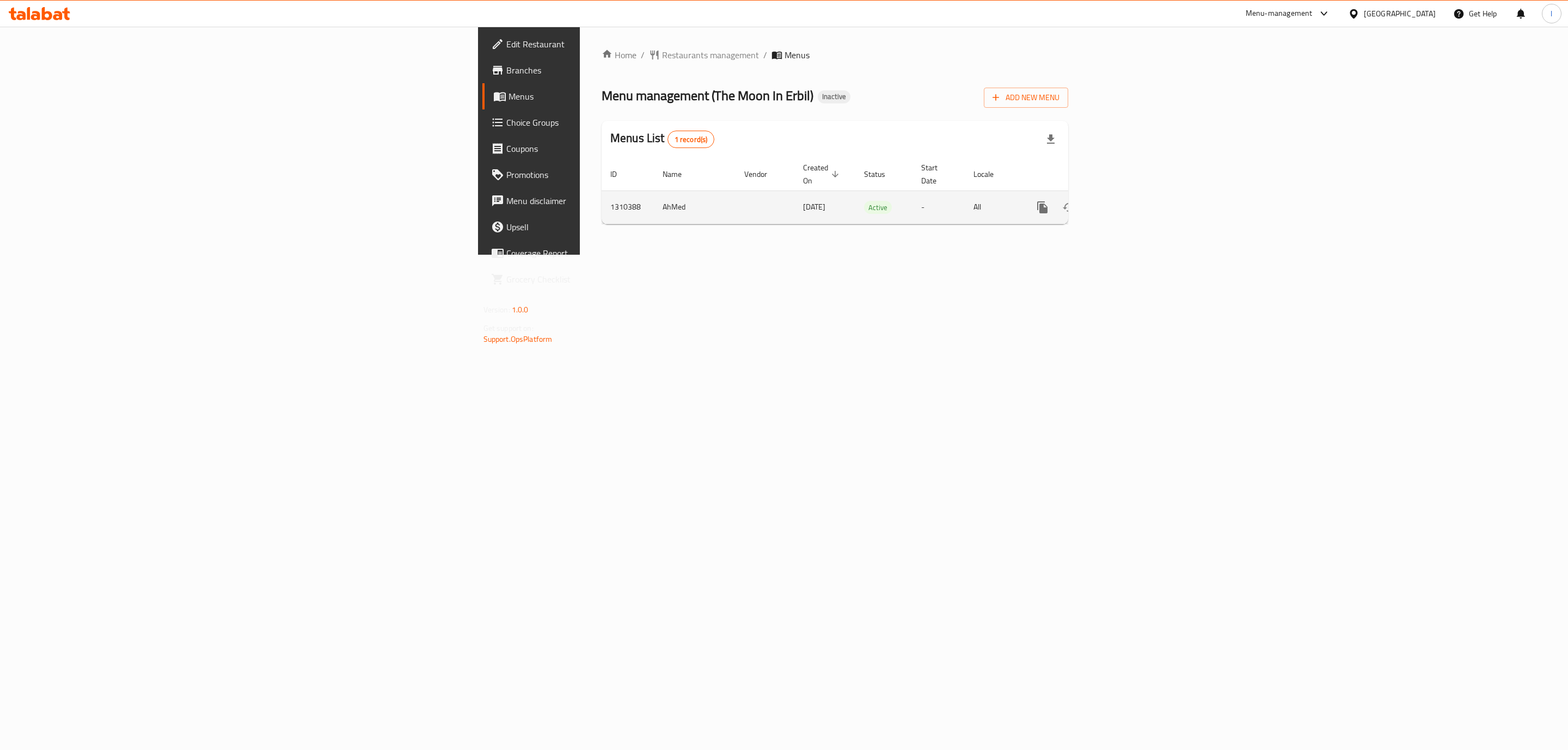
click at [1128, 201] on icon "enhanced table" at bounding box center [1121, 207] width 13 height 13
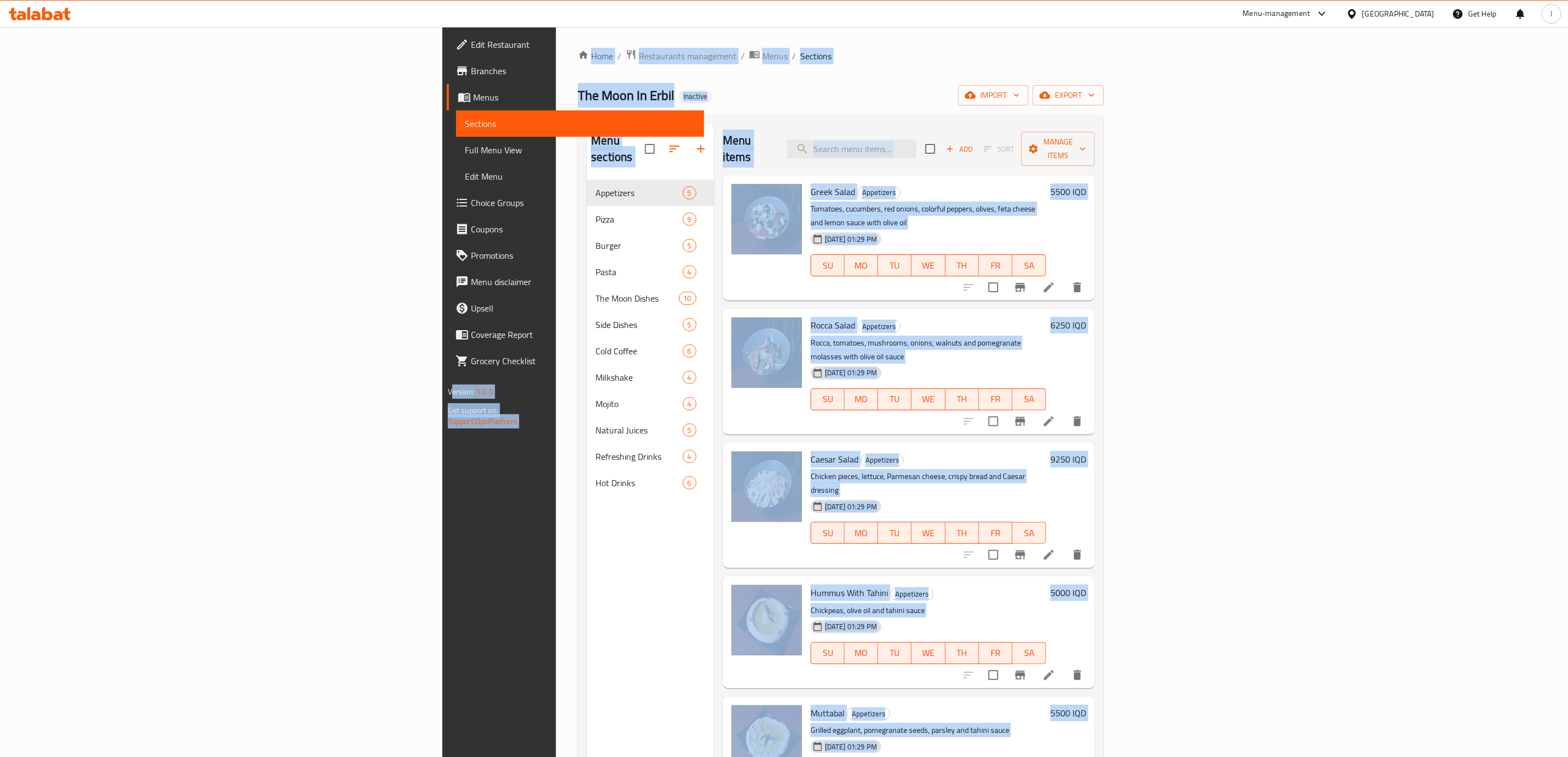
click at [465, 148] on span "Full Menu View" at bounding box center [580, 150] width 230 height 13
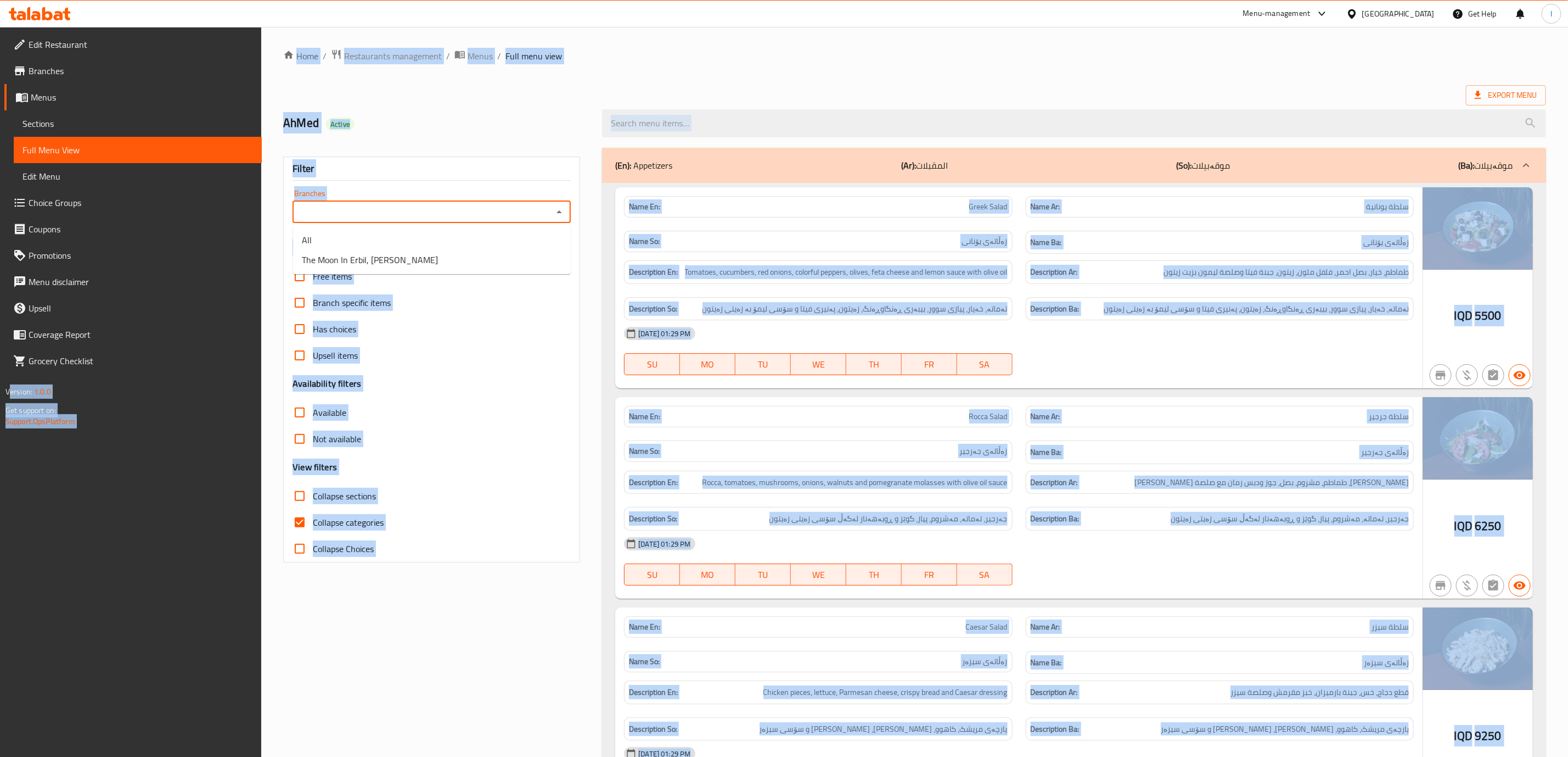
click at [440, 213] on input "Branches" at bounding box center [423, 212] width 254 height 15
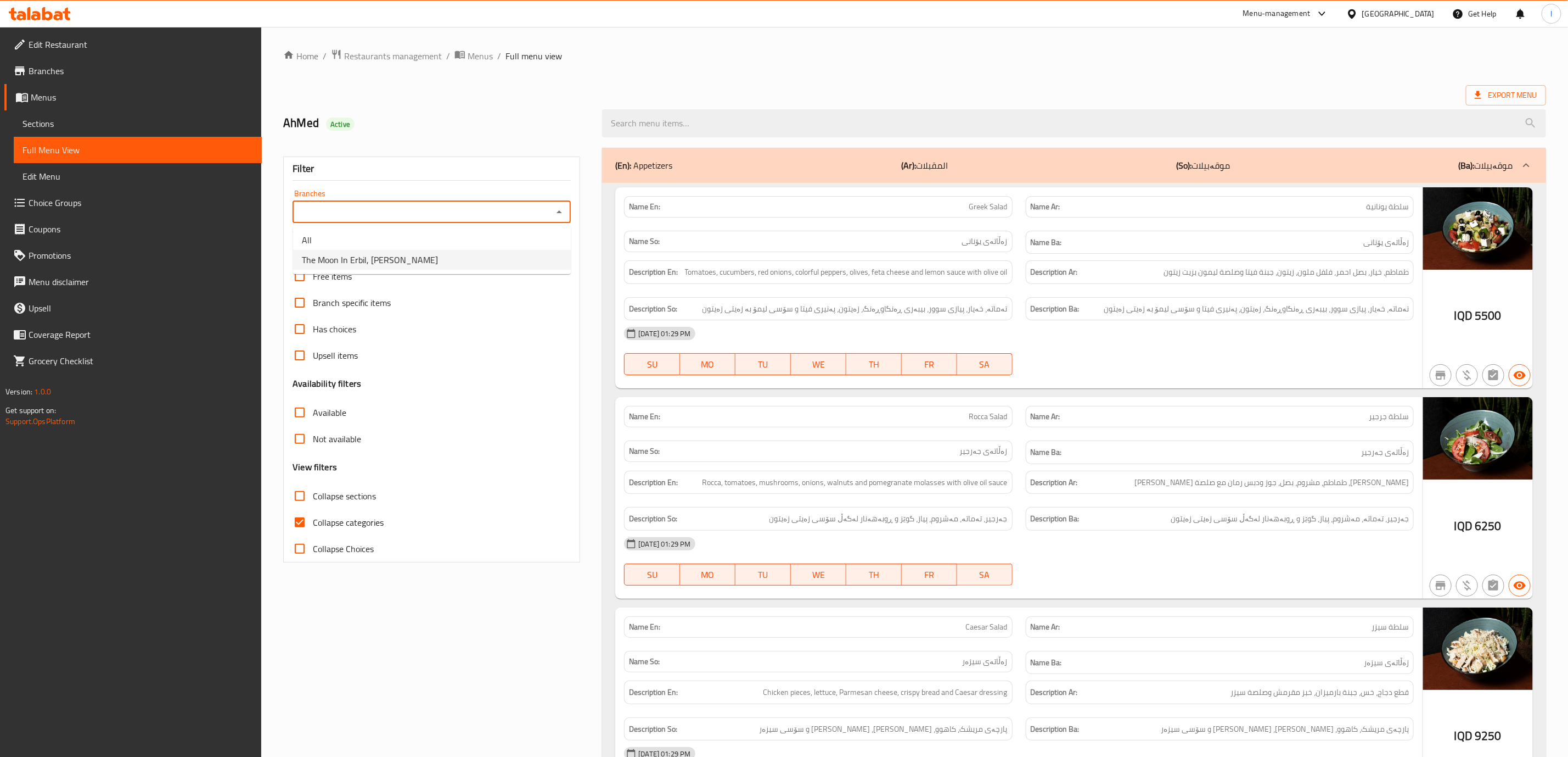
drag, startPoint x: 423, startPoint y: 242, endPoint x: 423, endPoint y: 251, distance: 9.0
click at [423, 251] on ul "All The Moon In Erbil, [PERSON_NAME]" at bounding box center [433, 250] width 278 height 48
click at [423, 251] on li "The Moon In Erbil, [PERSON_NAME]" at bounding box center [433, 260] width 278 height 20
type input "The Moon In Erbil, [PERSON_NAME]"
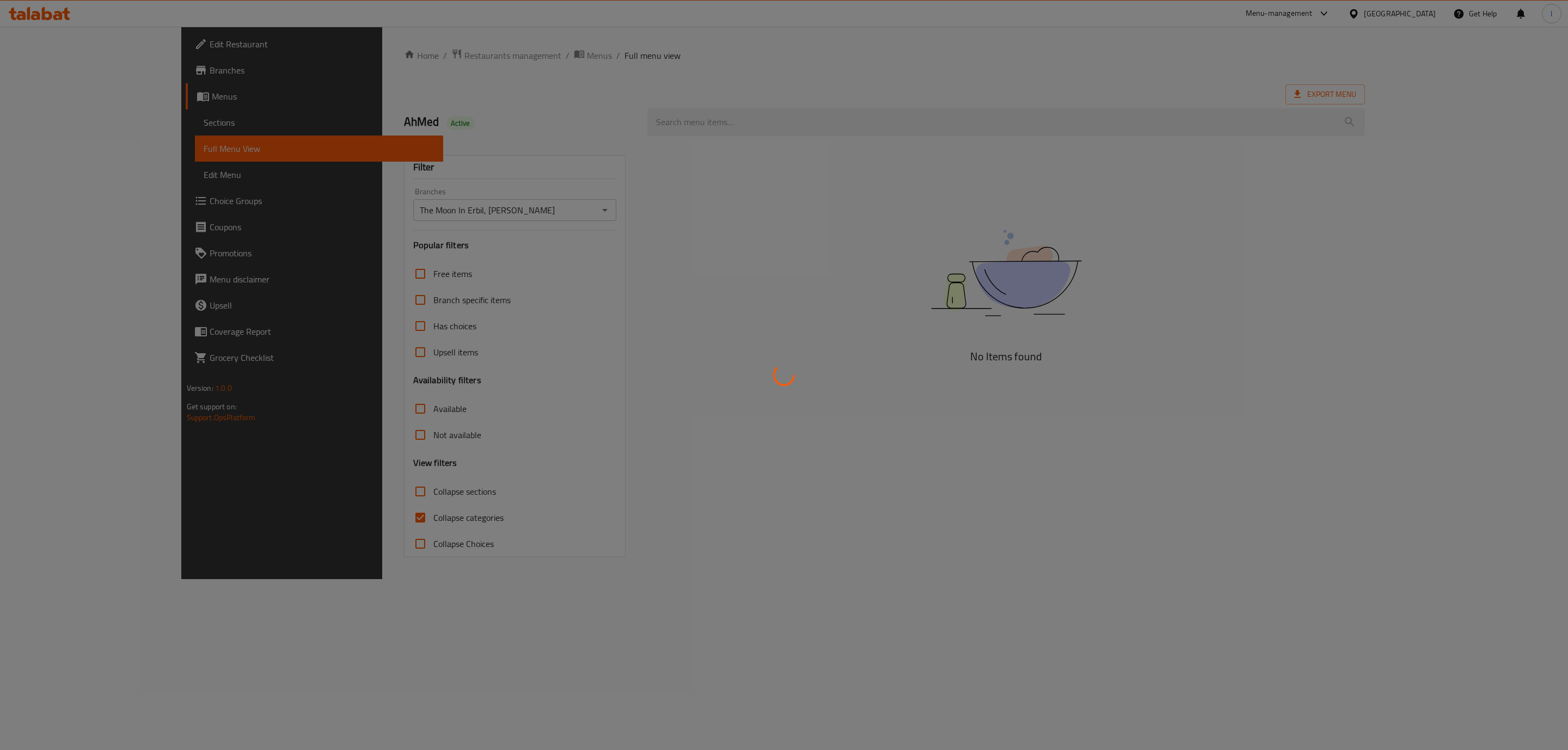
drag, startPoint x: 268, startPoint y: 493, endPoint x: 307, endPoint y: 505, distance: 40.8
click at [273, 495] on div at bounding box center [784, 375] width 1568 height 750
click at [322, 506] on div at bounding box center [784, 375] width 1568 height 750
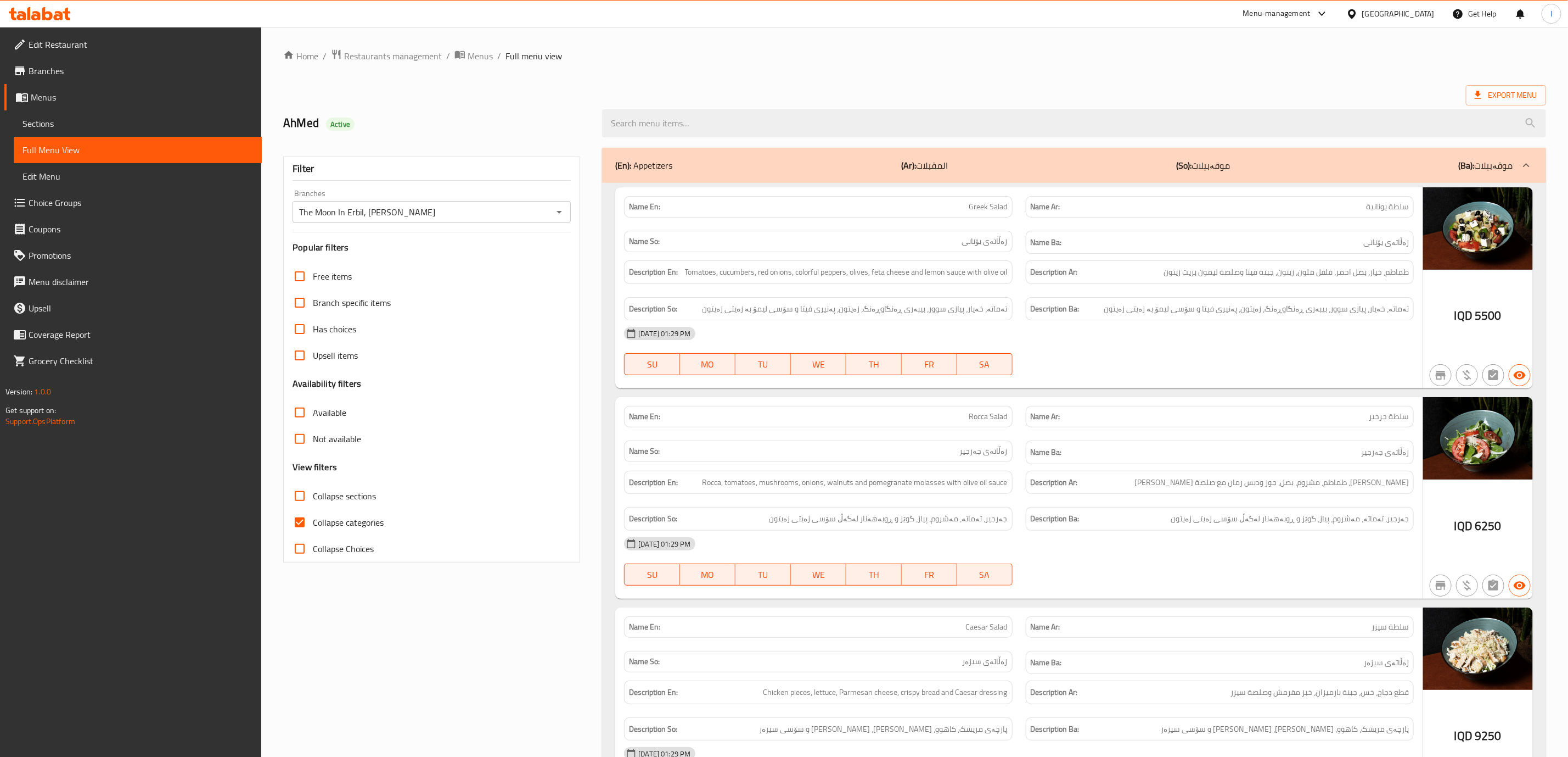
click at [326, 531] on label "Collapse categories" at bounding box center [335, 522] width 97 height 26
click at [313, 531] on input "Collapse categories" at bounding box center [300, 522] width 26 height 26
checkbox input "false"
click at [351, 506] on label "Collapse sections" at bounding box center [331, 496] width 89 height 26
click at [313, 506] on input "Collapse sections" at bounding box center [300, 496] width 26 height 26
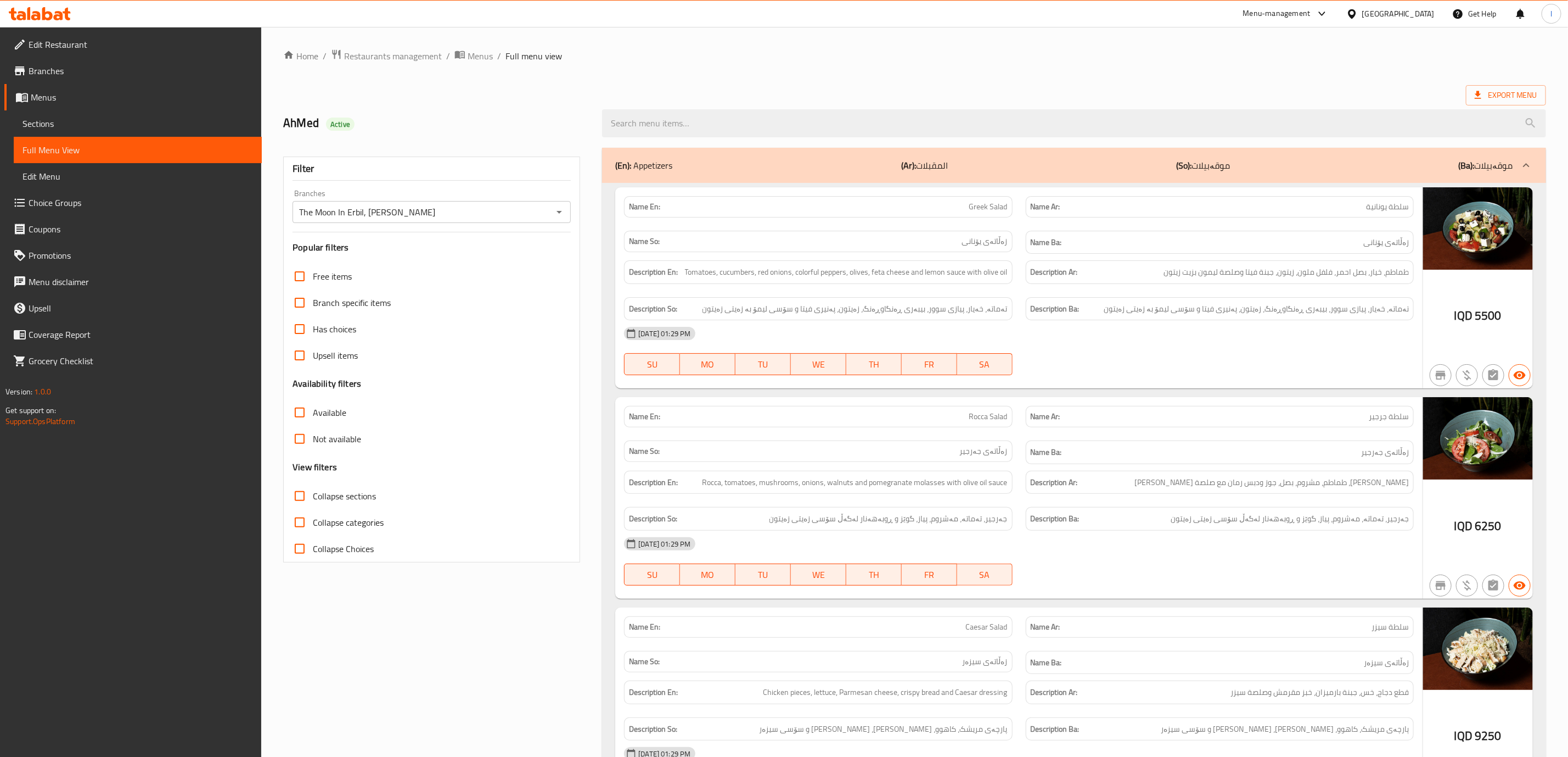
checkbox input "true"
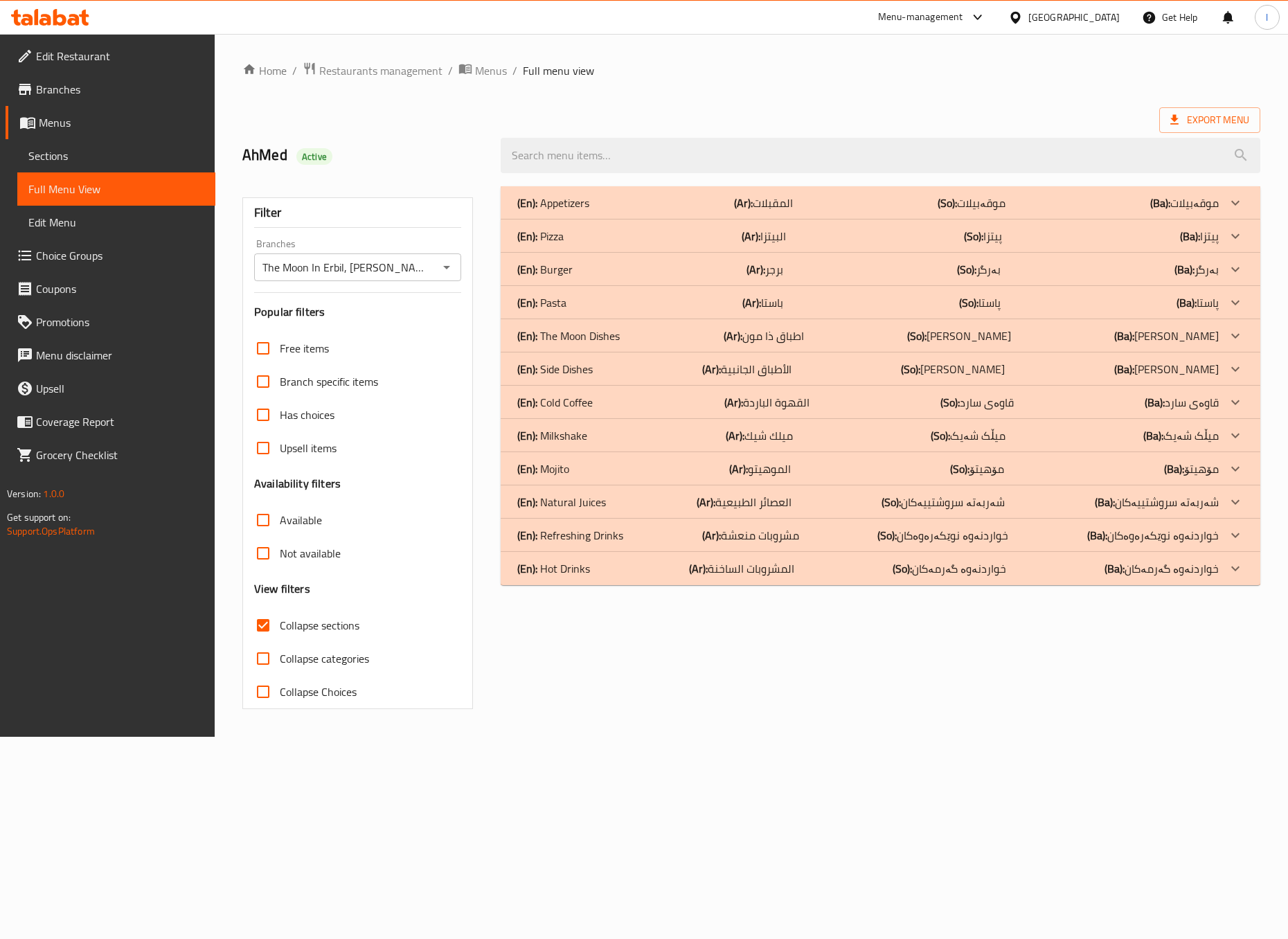
click at [9, 621] on div "Edit Restaurant Branches Menus Sections Full Menu View Edit Menu Choice Groups …" at bounding box center [108, 503] width 215 height 939
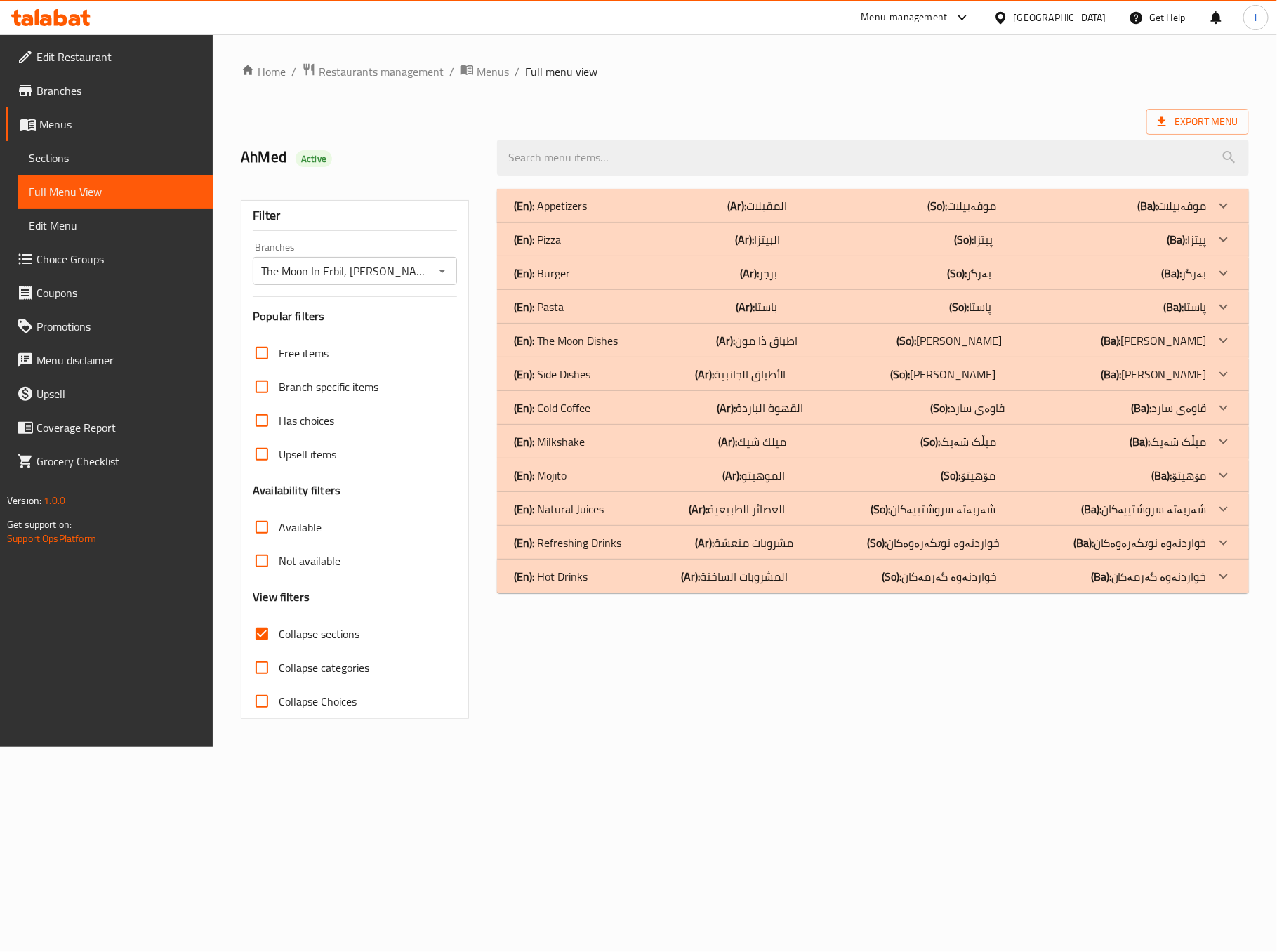
click at [569, 207] on p "(En): Appetizers" at bounding box center [550, 205] width 73 height 17
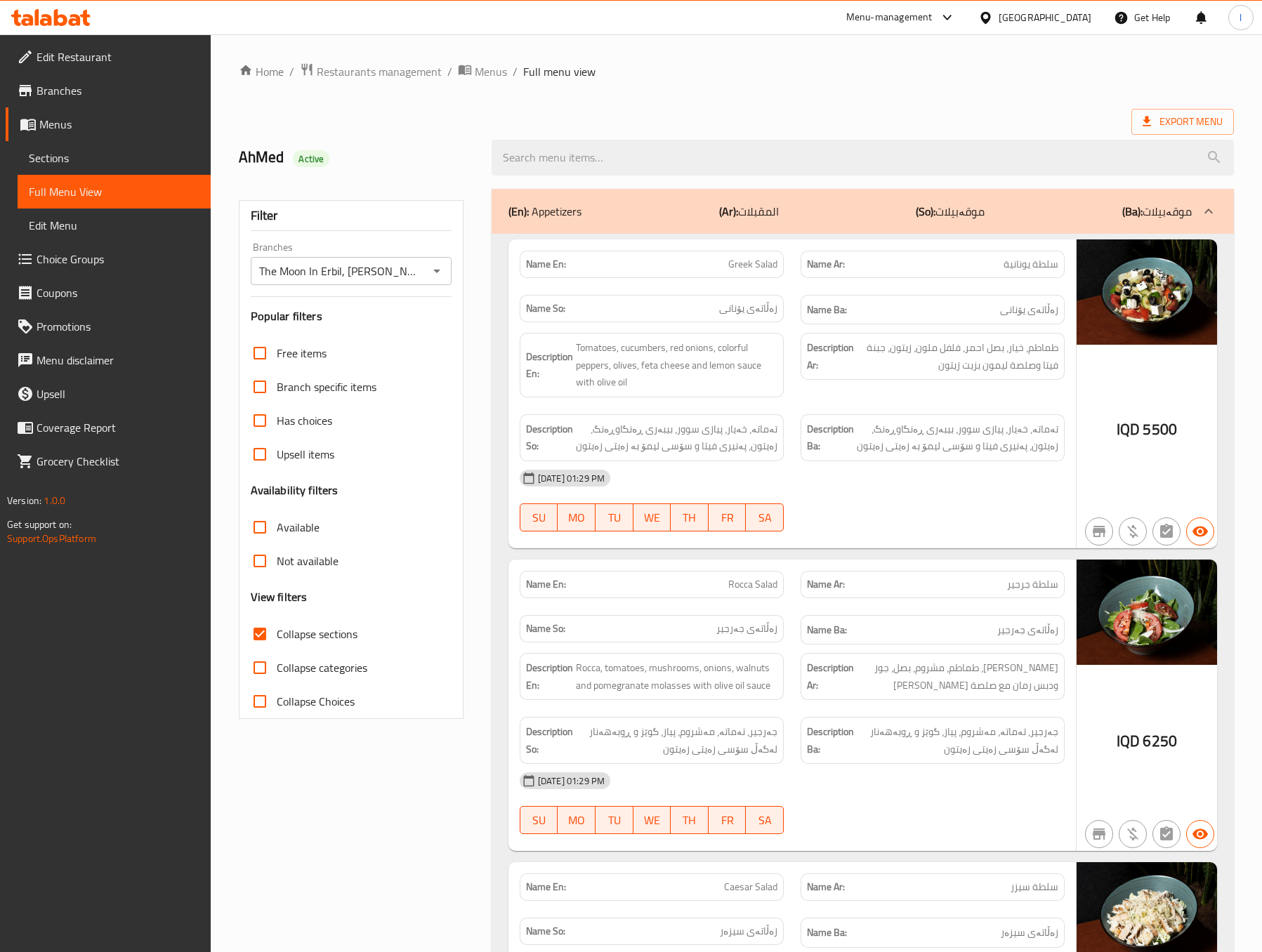
click at [536, 196] on div "(En): Appetizers (Ar): المقبلات (So): موقەبیلات (Ba): موقەبیلات" at bounding box center [862, 211] width 742 height 45
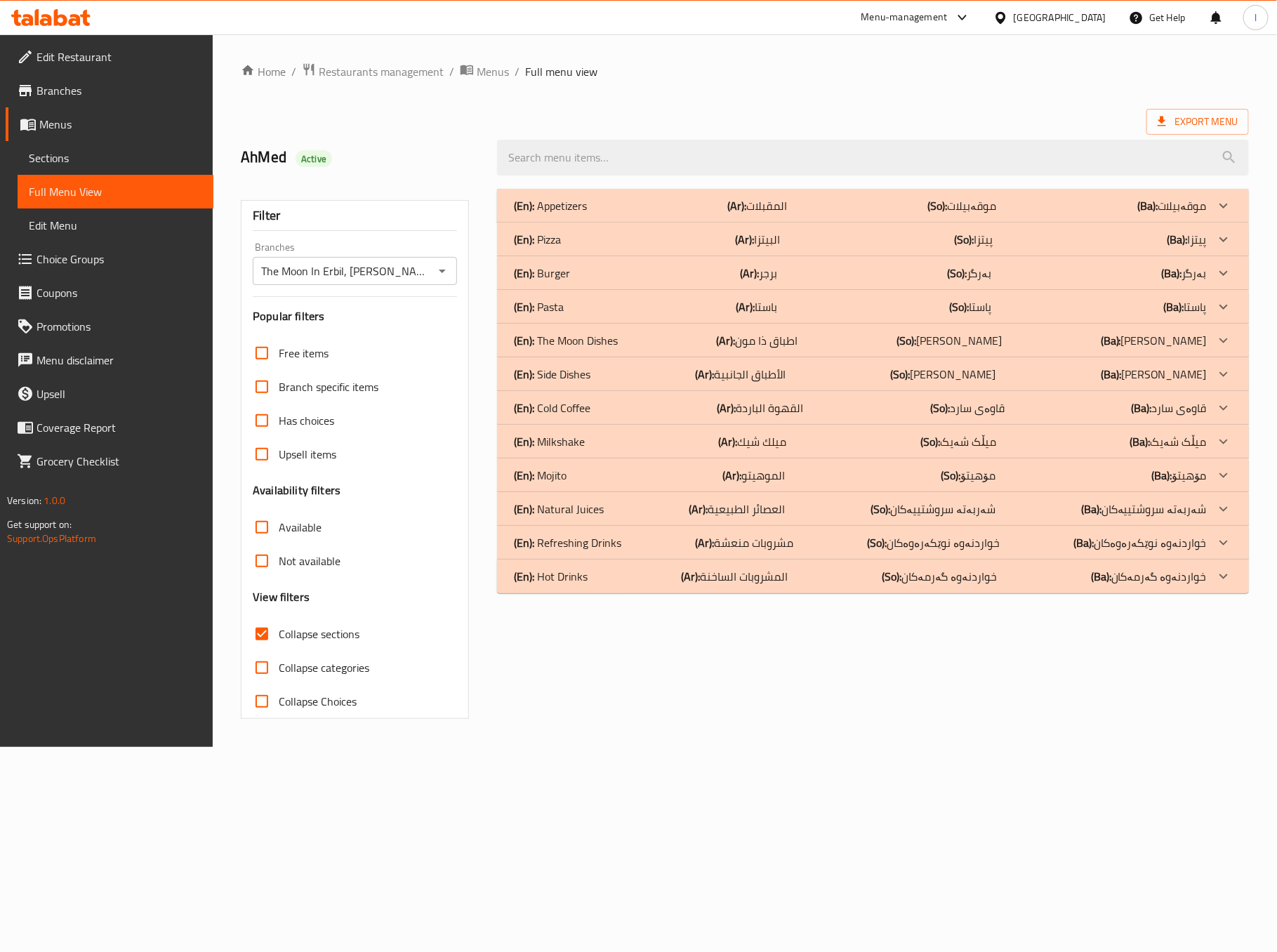
click at [599, 200] on div "(En): Appetizers (Ar): المقبلات (So): موقەبیلات (Ba): موقەبیلات" at bounding box center [860, 205] width 693 height 17
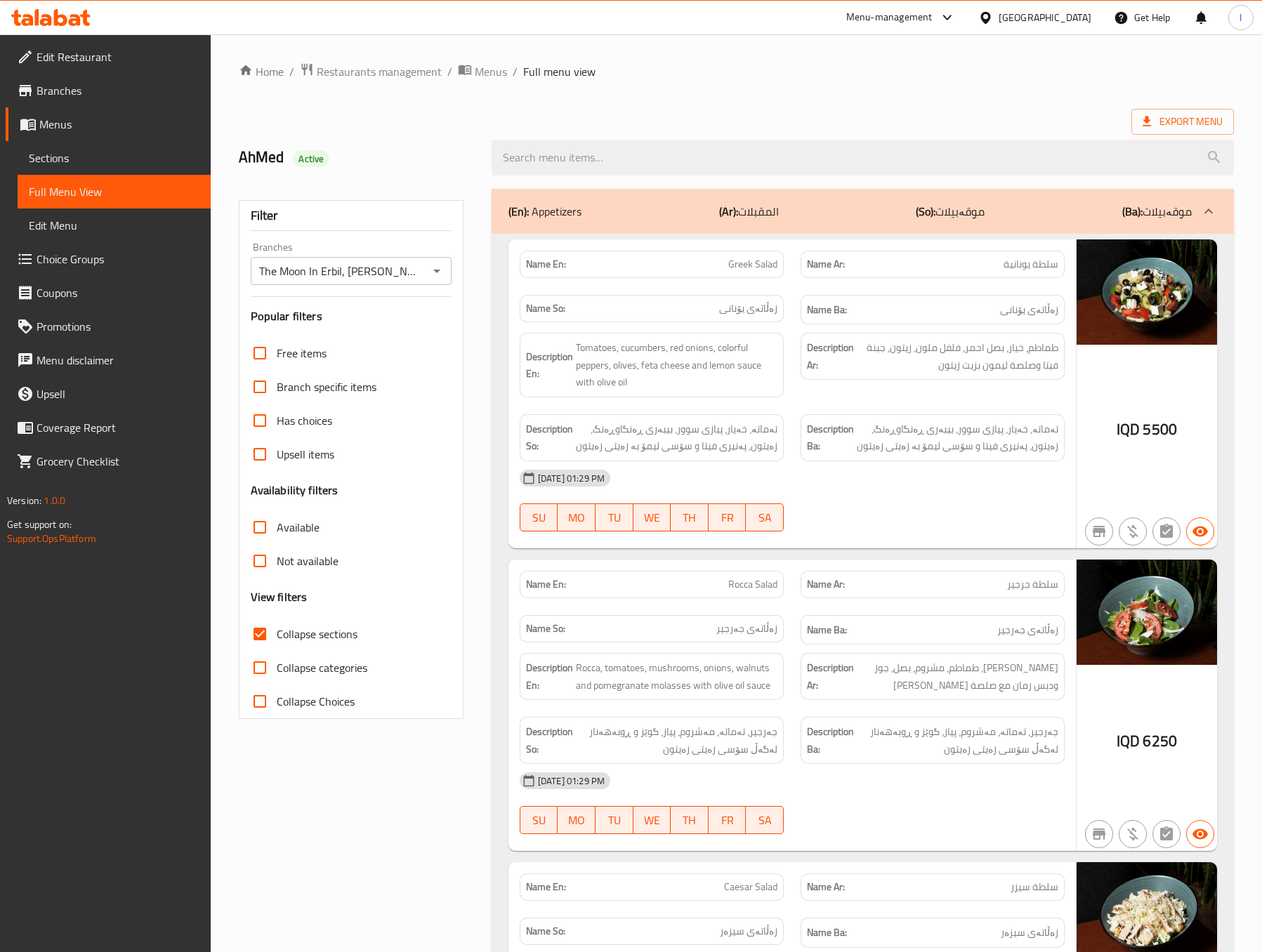
click at [780, 279] on div "Name En: Greek Salad" at bounding box center [652, 264] width 281 height 44
click at [783, 278] on div "Name En: Greek Salad" at bounding box center [652, 264] width 281 height 44
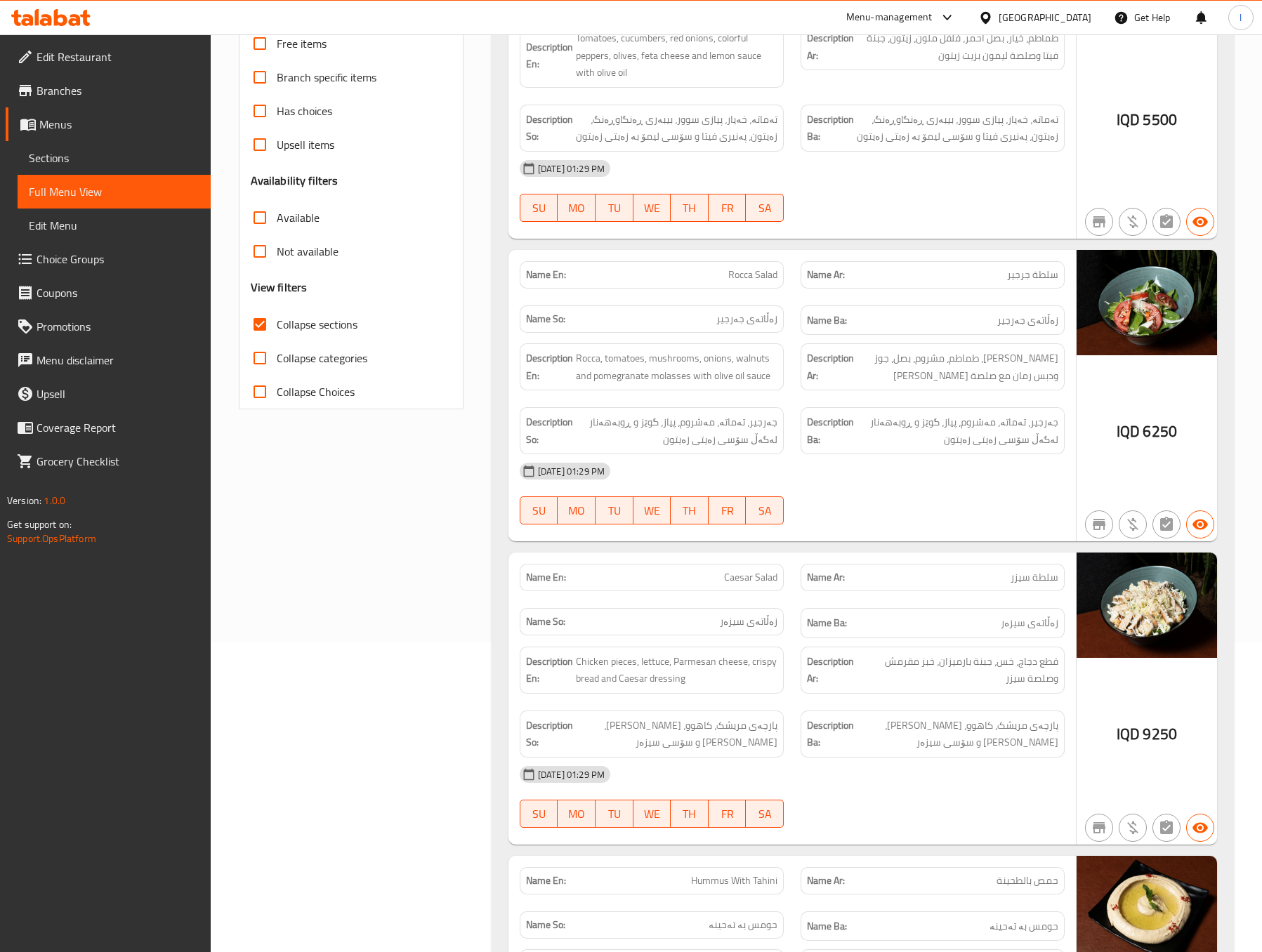
scroll to position [351, 0]
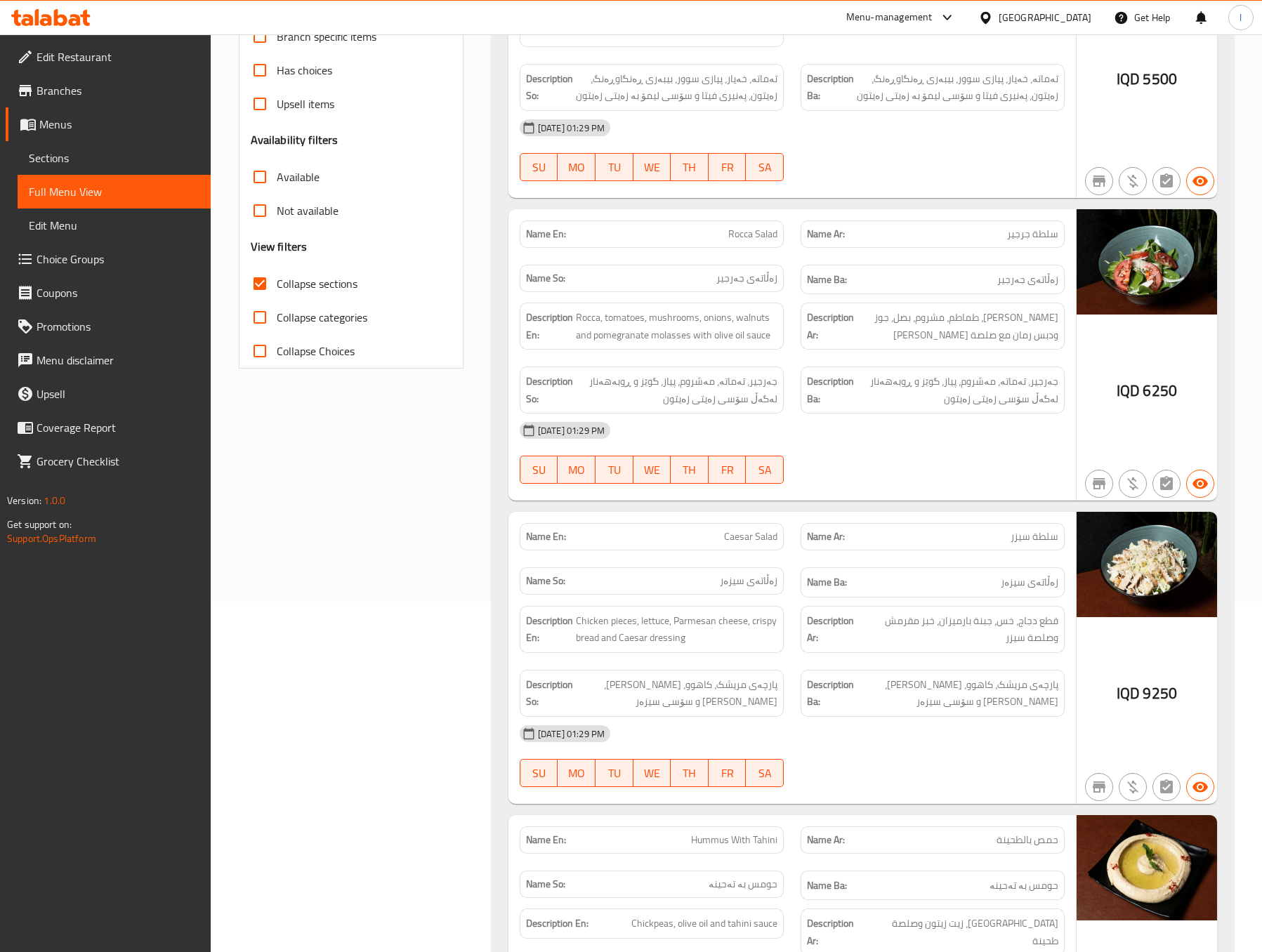
click at [316, 558] on div "Filter Branches The Moon In [GEOGRAPHIC_DATA], Ankawa Branches Popular filters …" at bounding box center [356, 820] width 253 height 1981
click at [323, 528] on div "Filter Branches The Moon In [GEOGRAPHIC_DATA], Ankawa Branches Popular filters …" at bounding box center [356, 820] width 253 height 1981
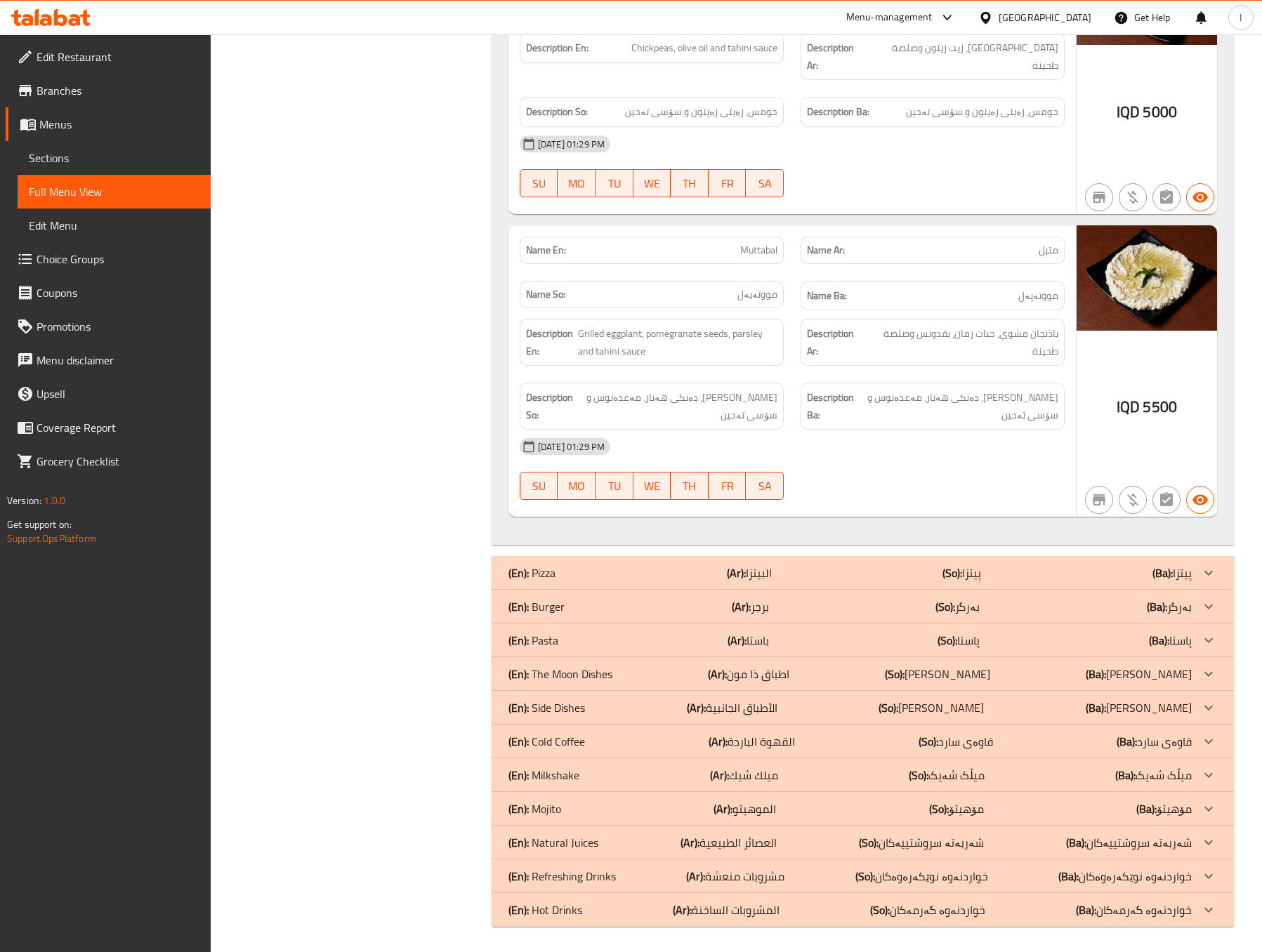
scroll to position [874, 0]
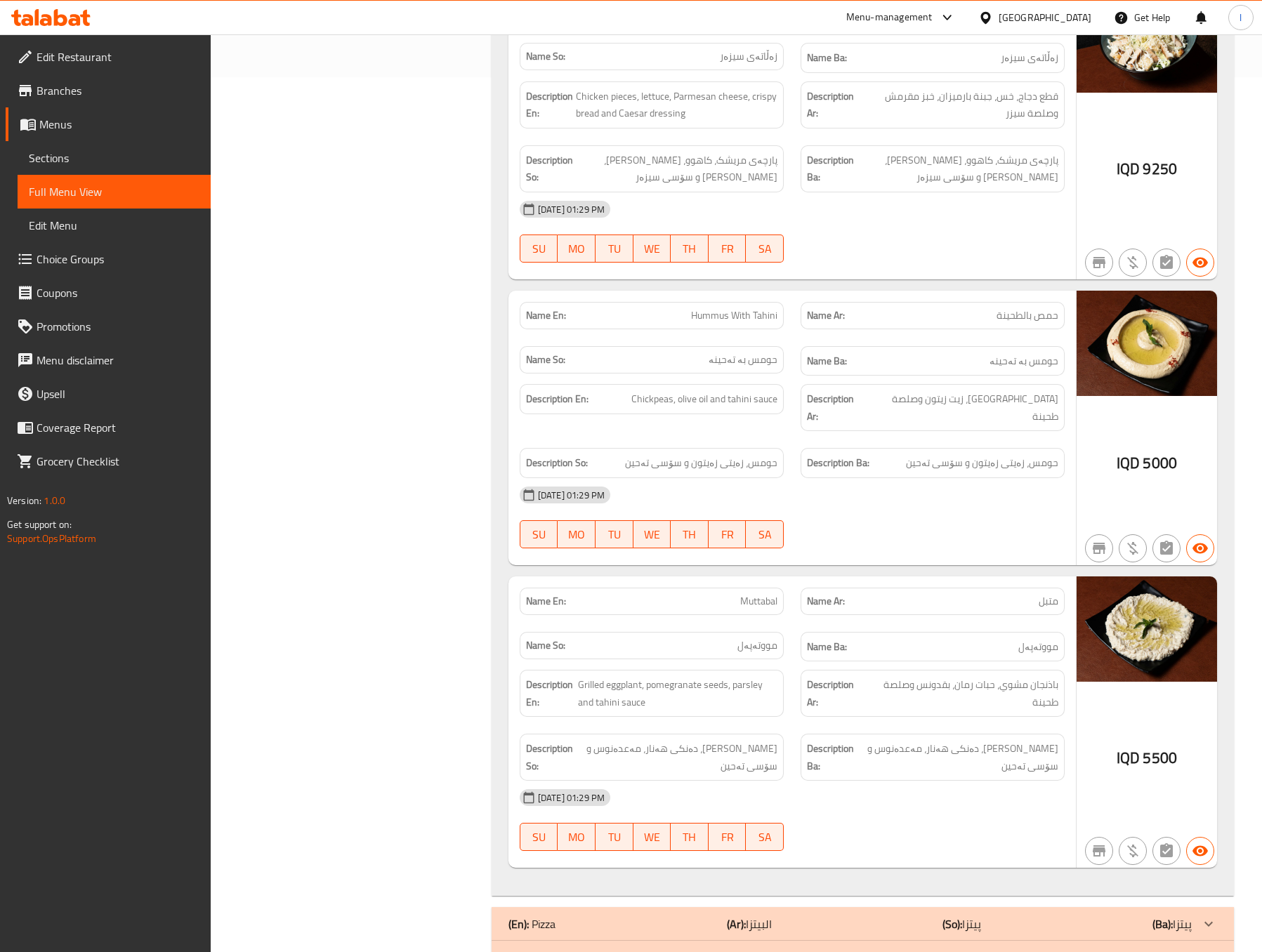
click at [986, 523] on div "[DATE] 01:29 PM SU MO TU WE TH FR SA" at bounding box center [792, 518] width 562 height 79
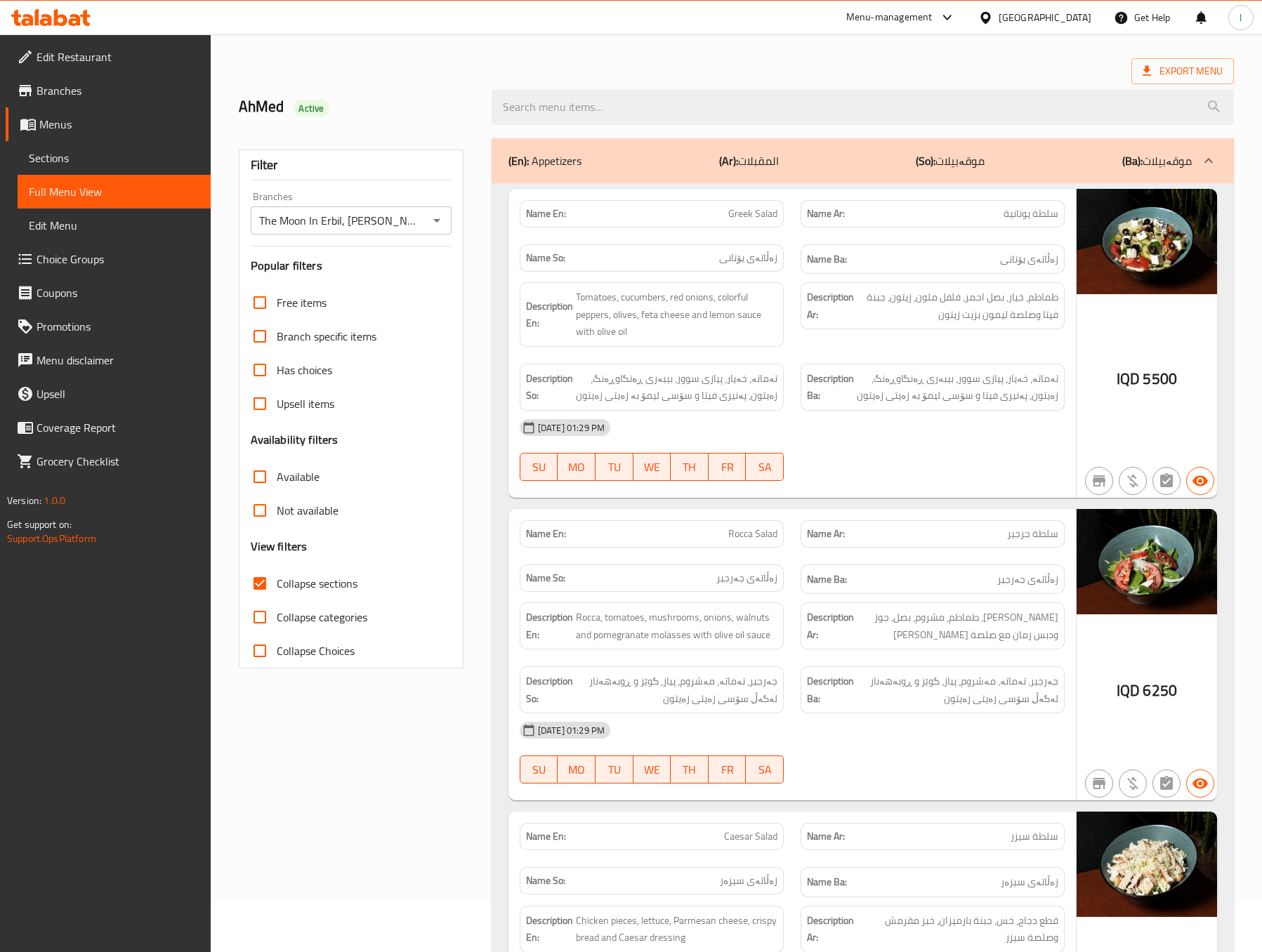
scroll to position [0, 0]
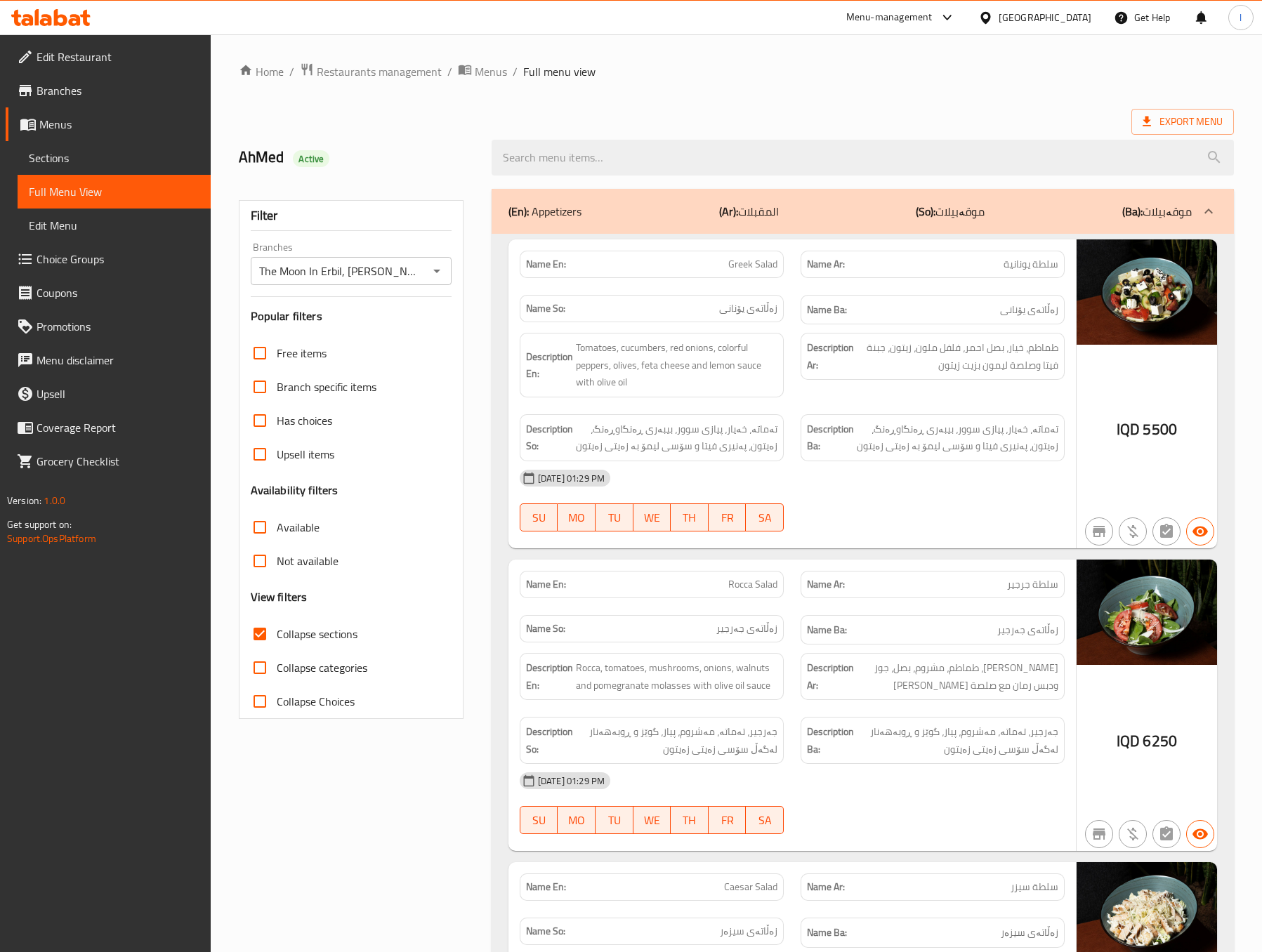
click at [950, 215] on p "(So): موقەبیلات" at bounding box center [950, 211] width 69 height 17
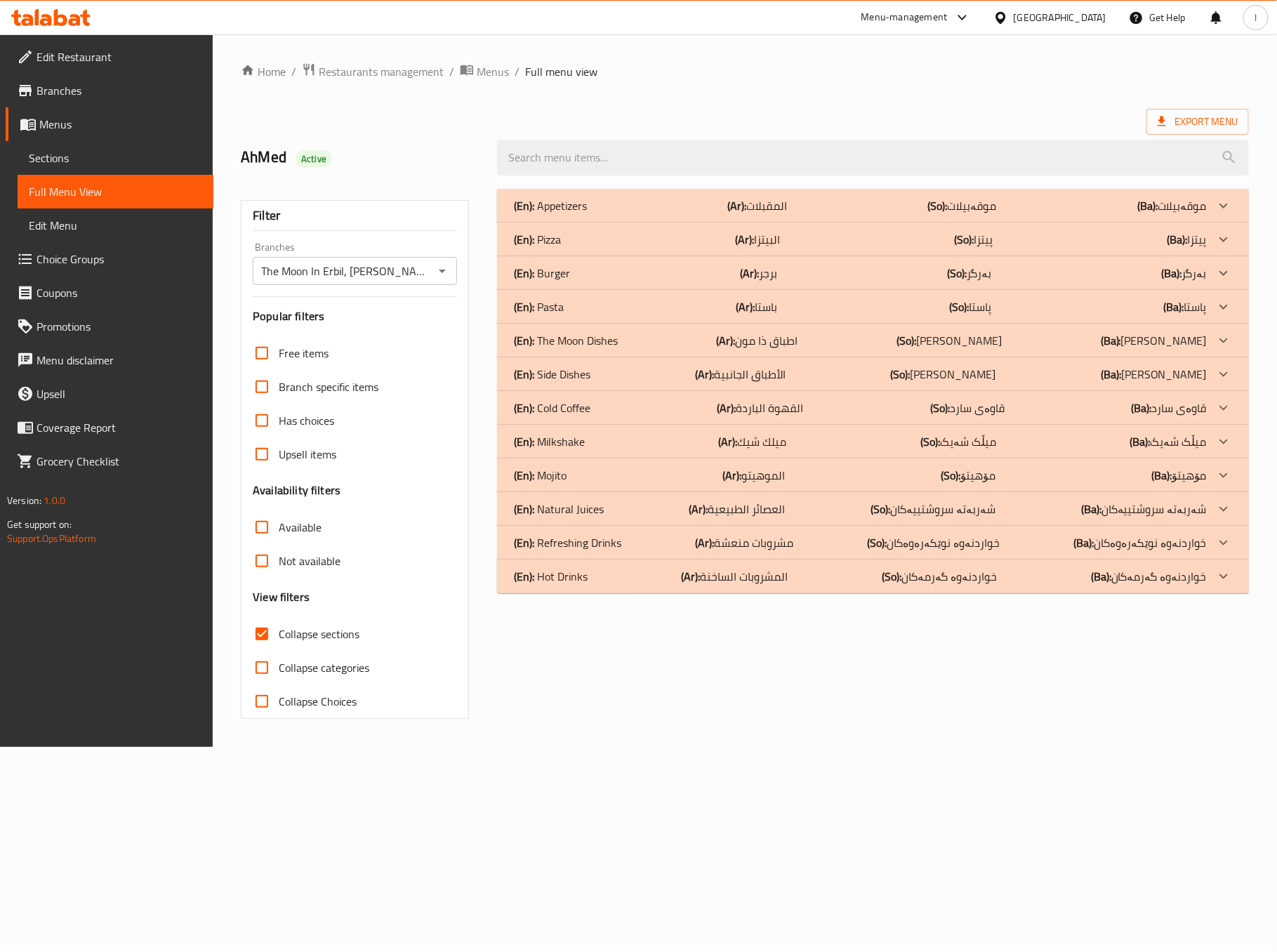
drag, startPoint x: 723, startPoint y: 363, endPoint x: 714, endPoint y: 394, distance: 32.3
click at [723, 363] on div "(En): Side Dishes (Ar): الأطباق الجانبية (So): ژەمە لاوەکییەکان (Ba): ژەمە لاوە…" at bounding box center [872, 374] width 751 height 33
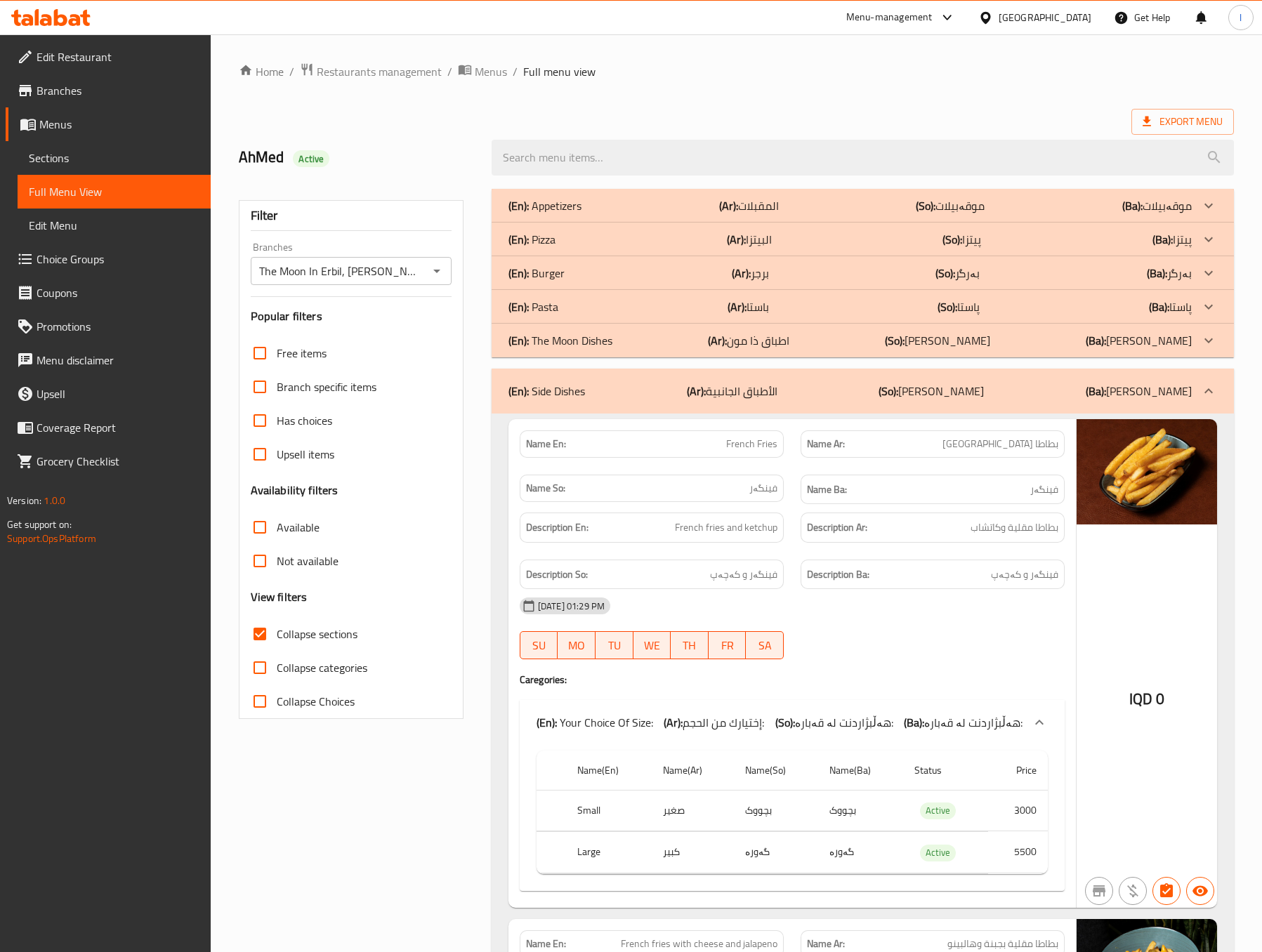
click at [869, 550] on div "Description Ar: بطاطا مقلية وكاتشاب" at bounding box center [933, 528] width 281 height 47
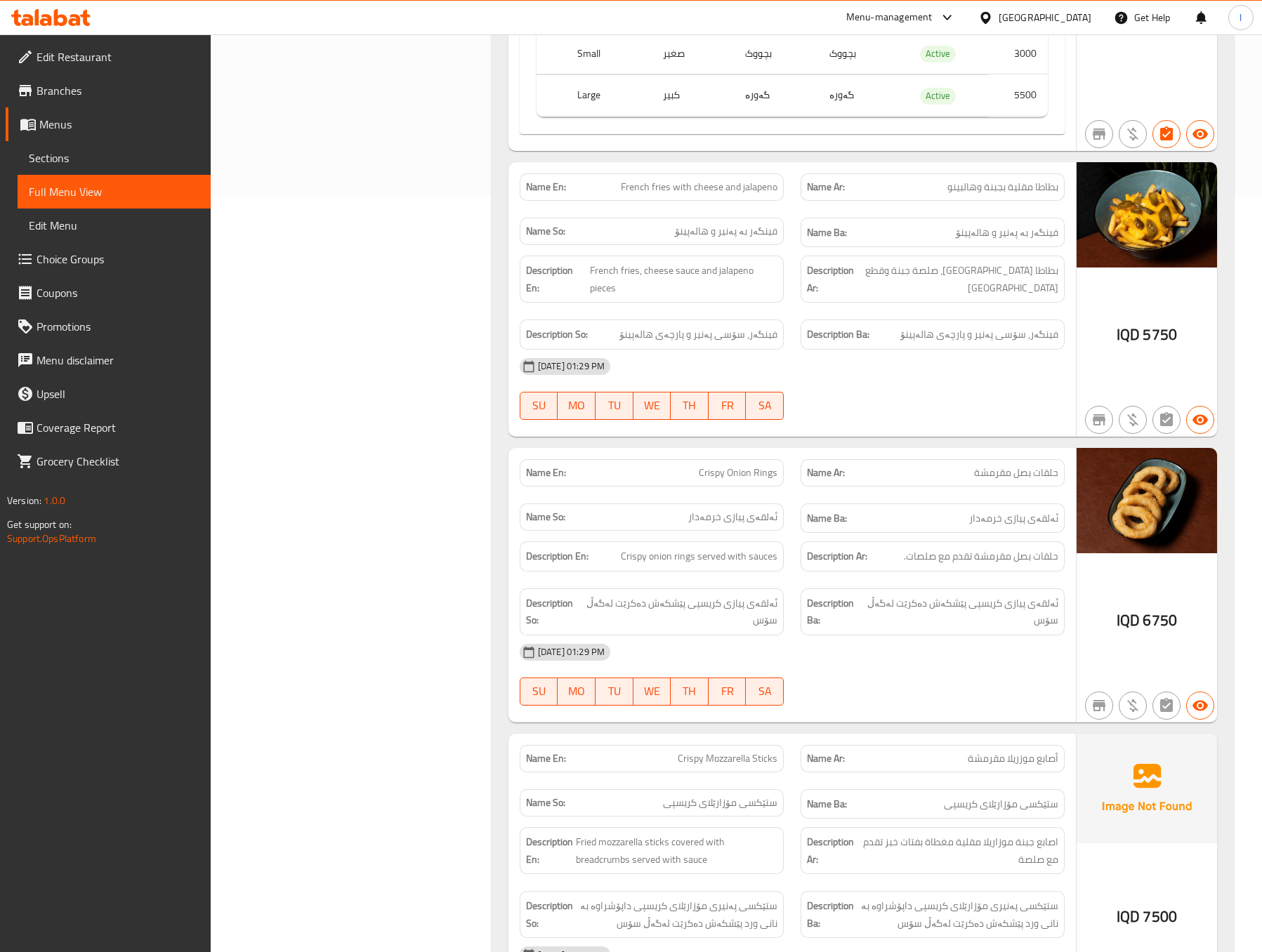
scroll to position [1382, 0]
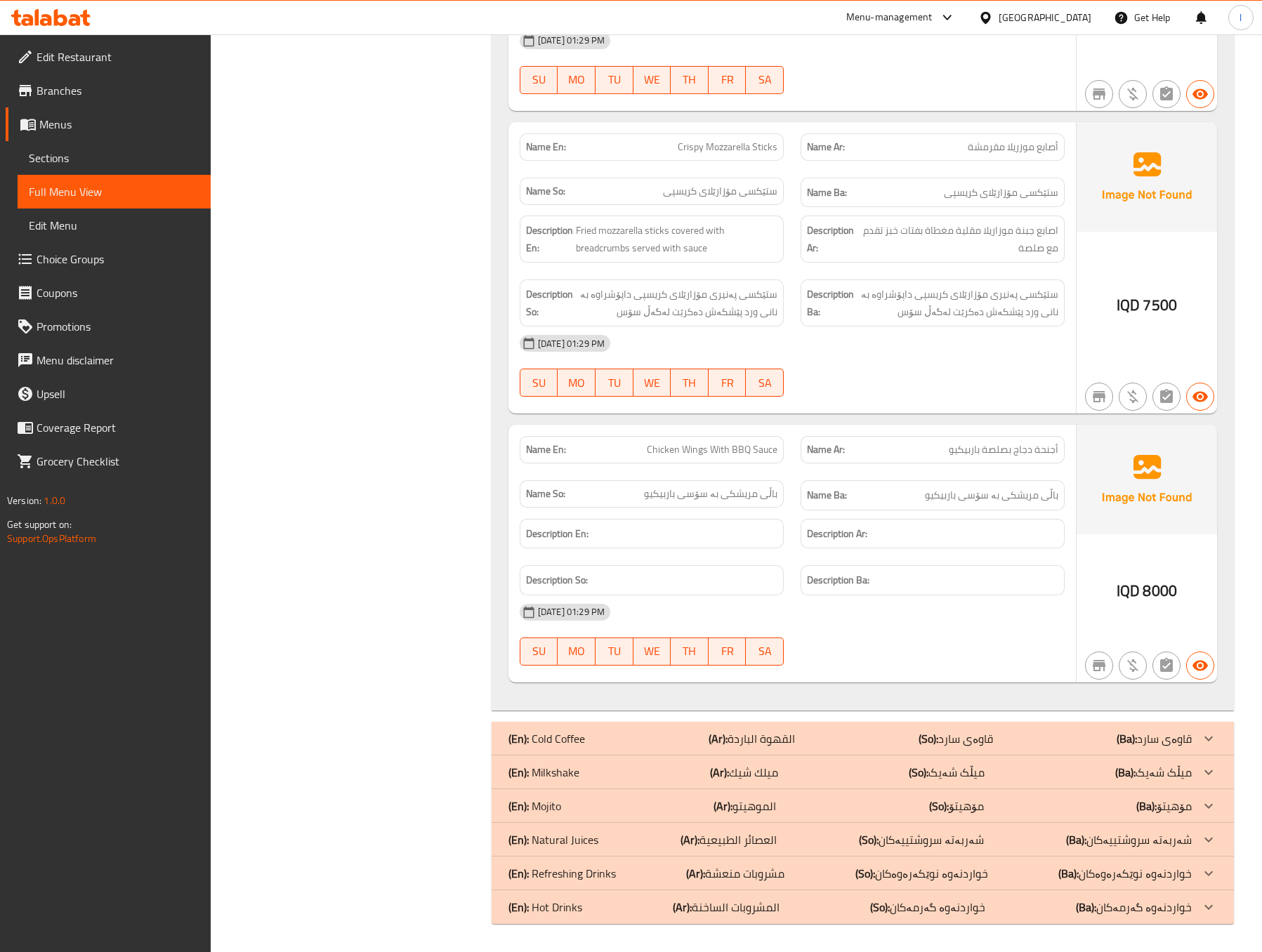
click at [847, 628] on div "[DATE] 01:29 PM" at bounding box center [792, 612] width 562 height 33
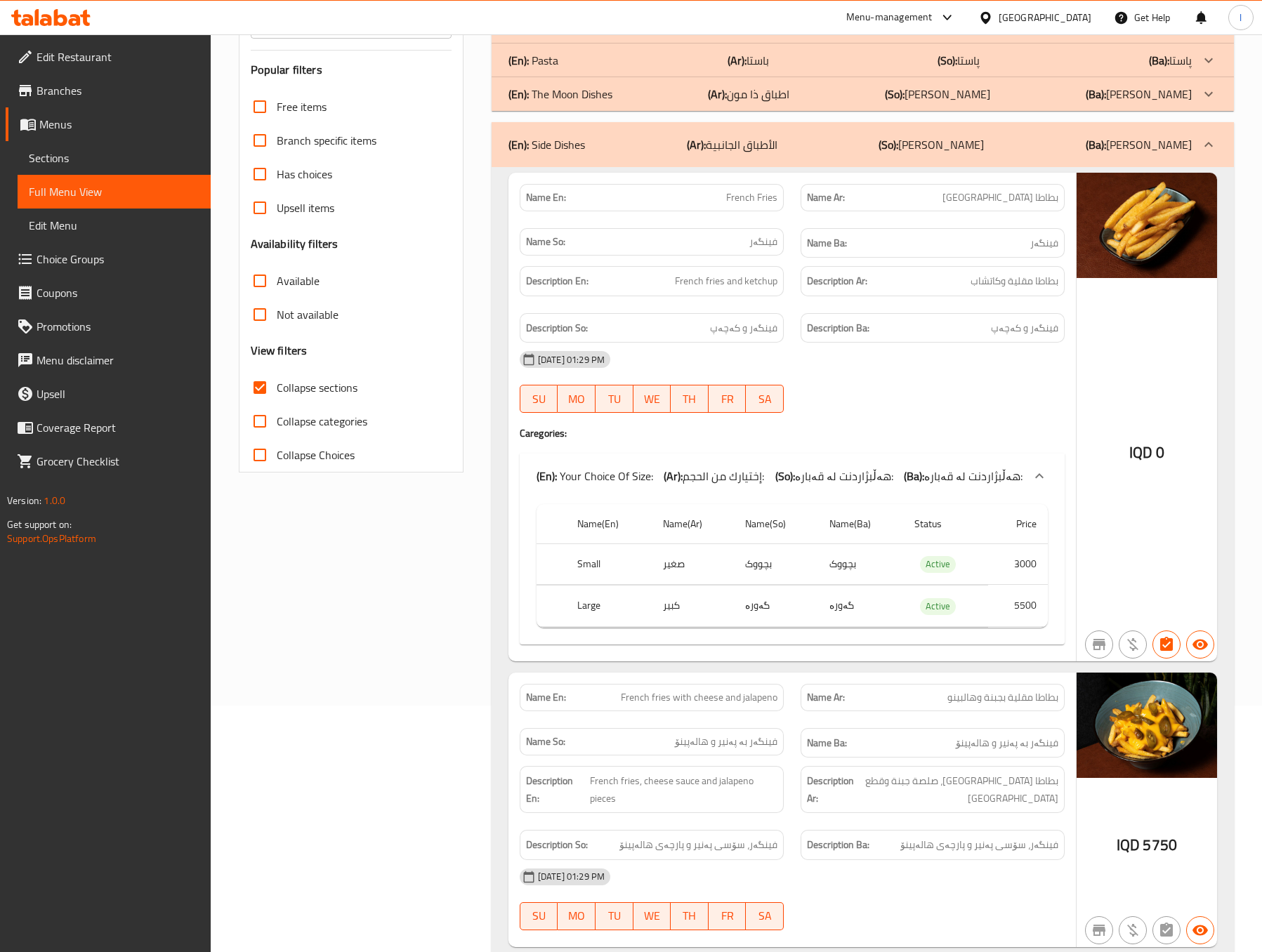
scroll to position [0, 0]
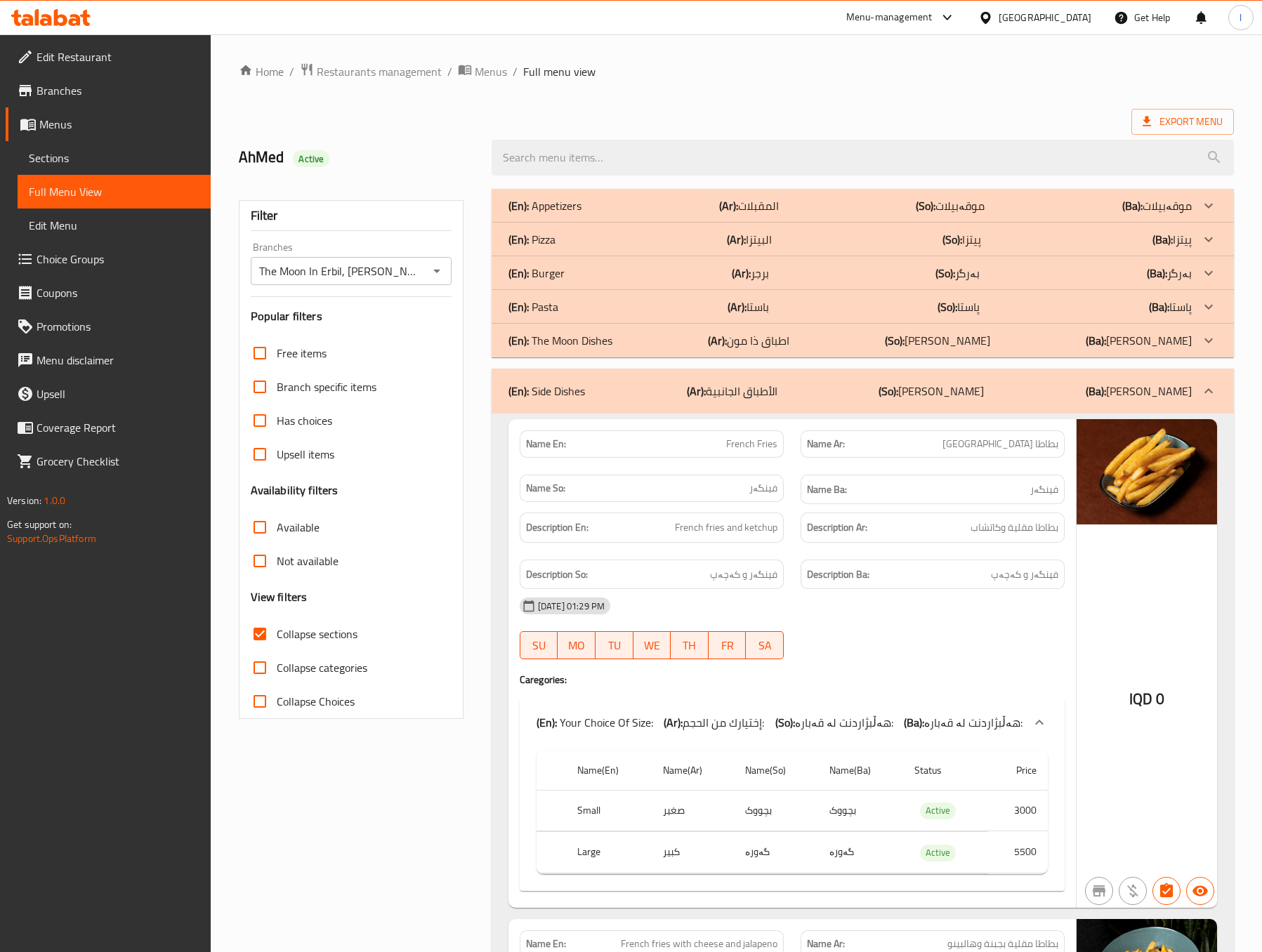
click at [941, 405] on div "(En): Side Dishes (Ar): الأطباق الجانبية (So): ژەمە لاوەکییەکان (Ba): ژەمە لاوە…" at bounding box center [862, 391] width 742 height 45
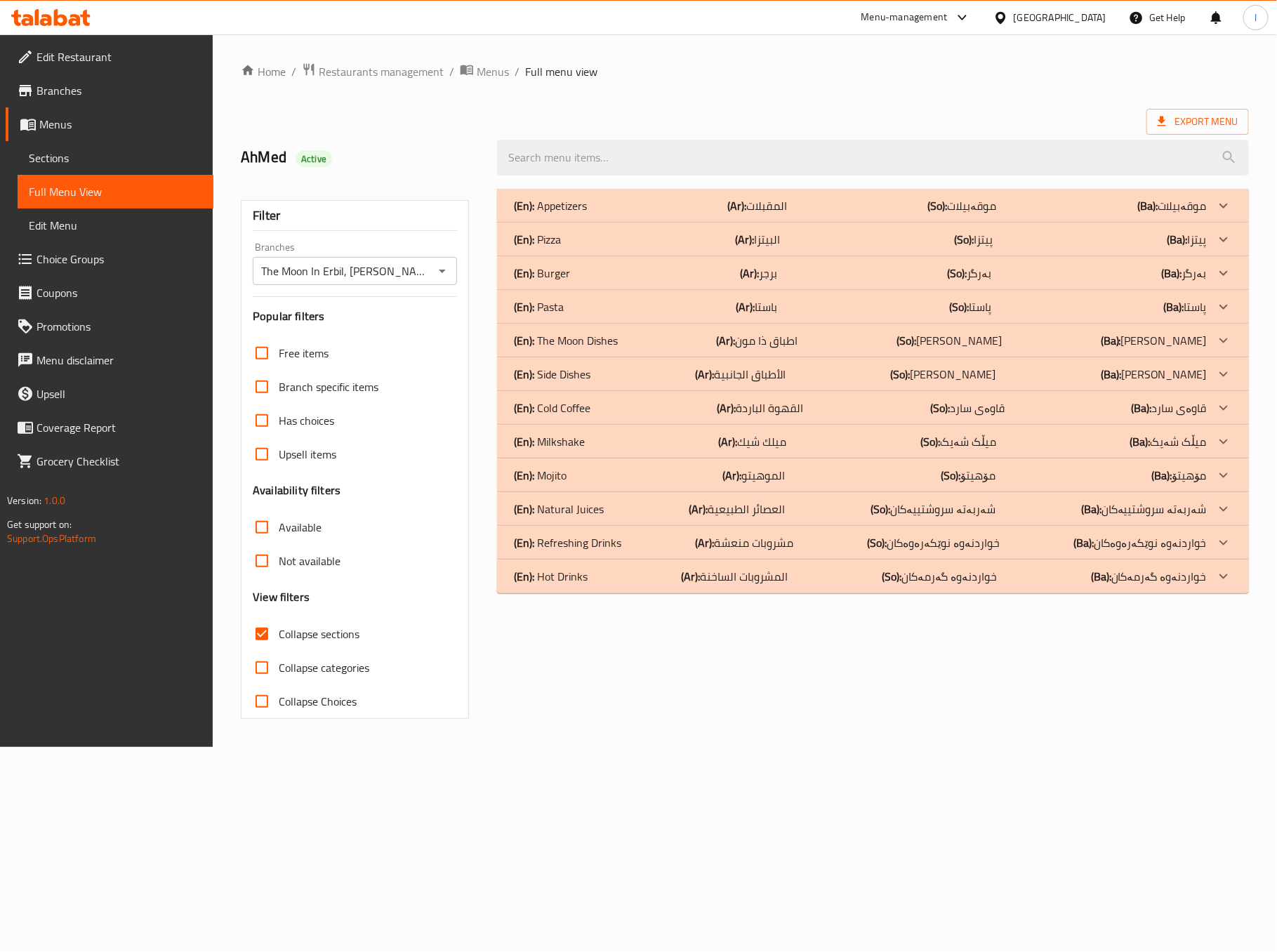
click at [793, 274] on div "(En): Burger (Ar): برجر (So): بەرگر (Ba): بەرگر" at bounding box center [860, 272] width 693 height 17
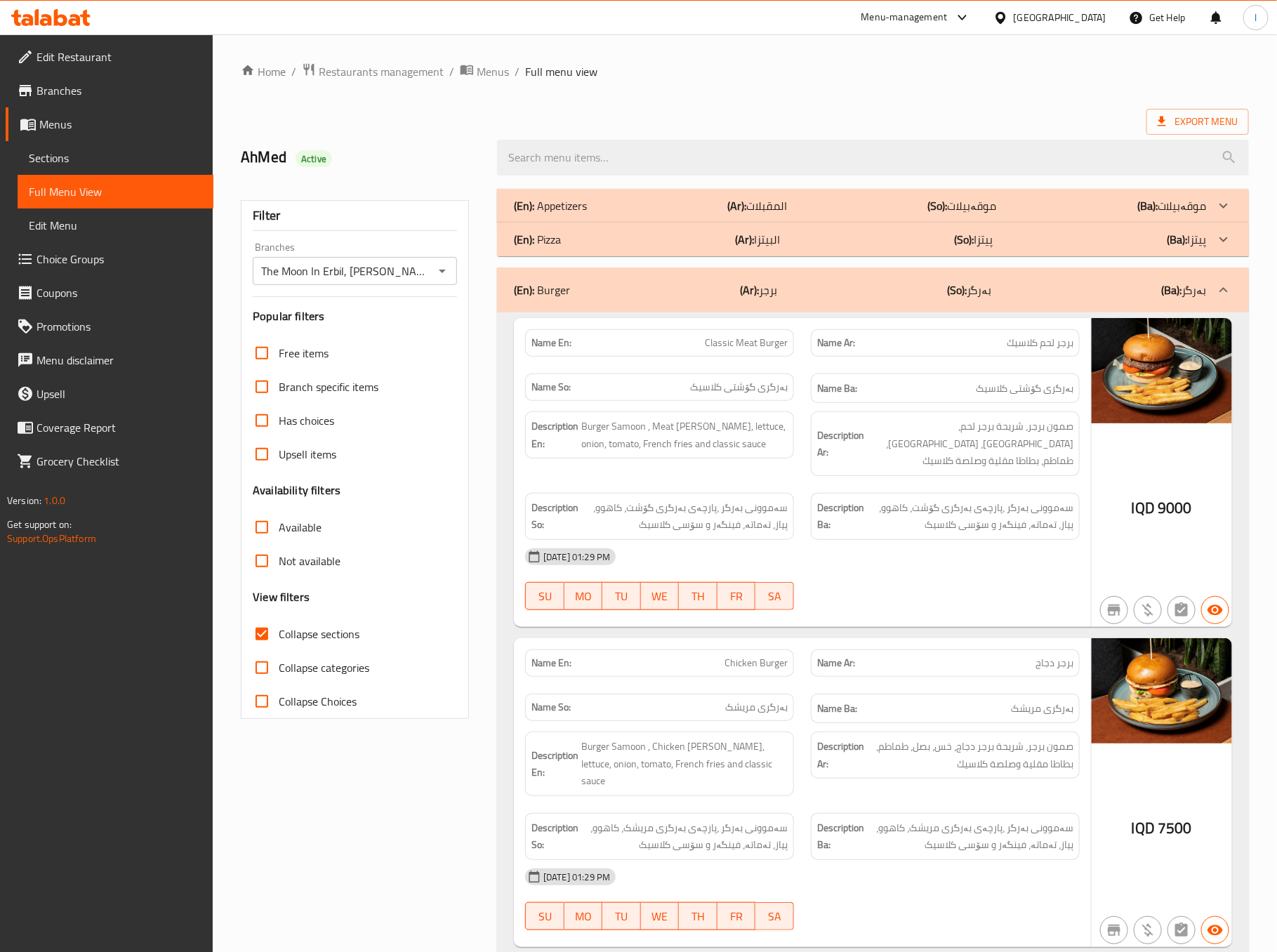
click at [847, 411] on div "Description Ar: صمون برجر، شريحة برجر لحم، [GEOGRAPHIC_DATA]، [GEOGRAPHIC_DATA]…" at bounding box center [945, 443] width 286 height 82
click at [864, 556] on div "[DATE] 01:29 PM" at bounding box center [792, 556] width 562 height 33
click at [874, 601] on div at bounding box center [932, 609] width 281 height 17
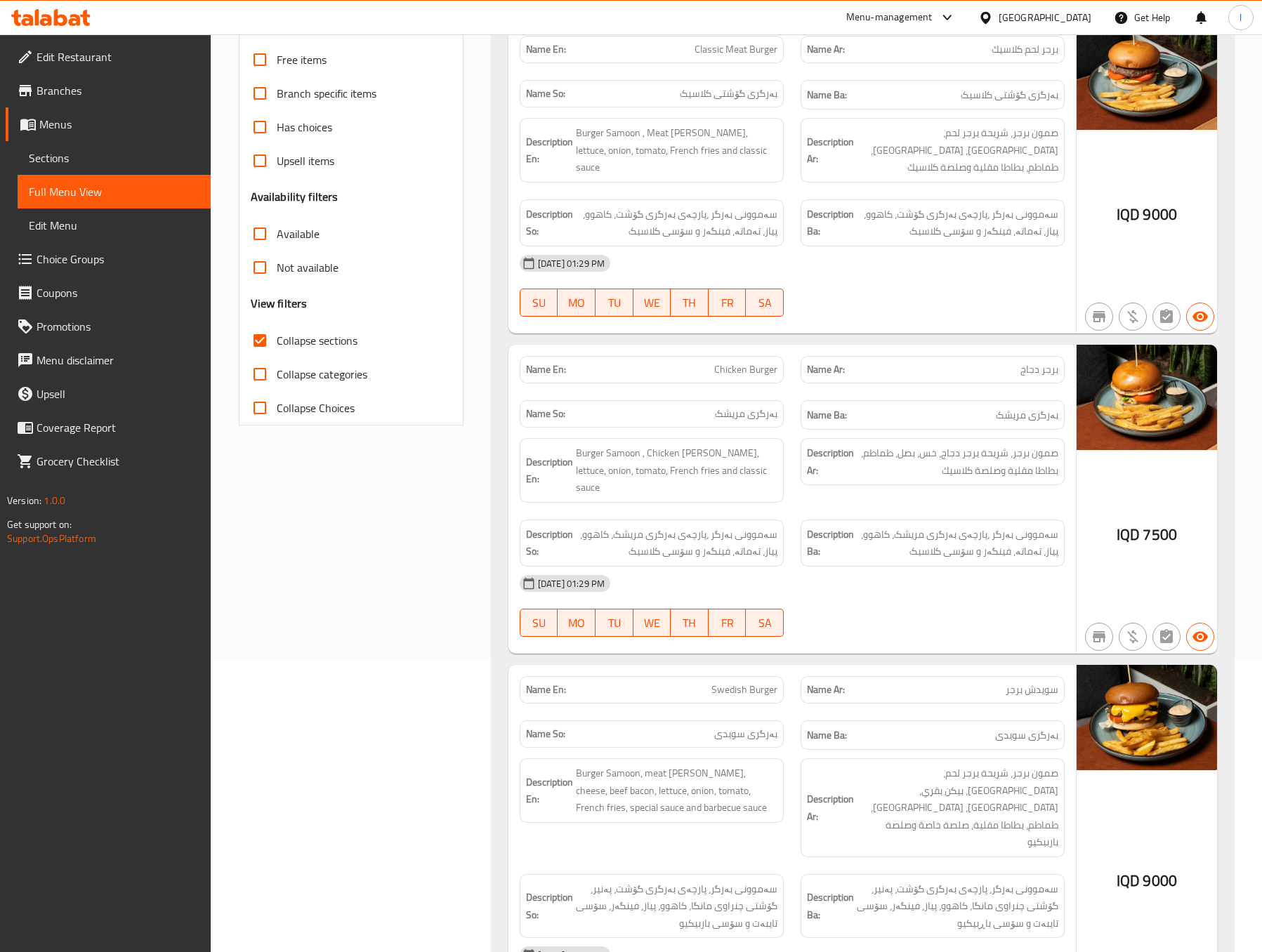
scroll to position [351, 0]
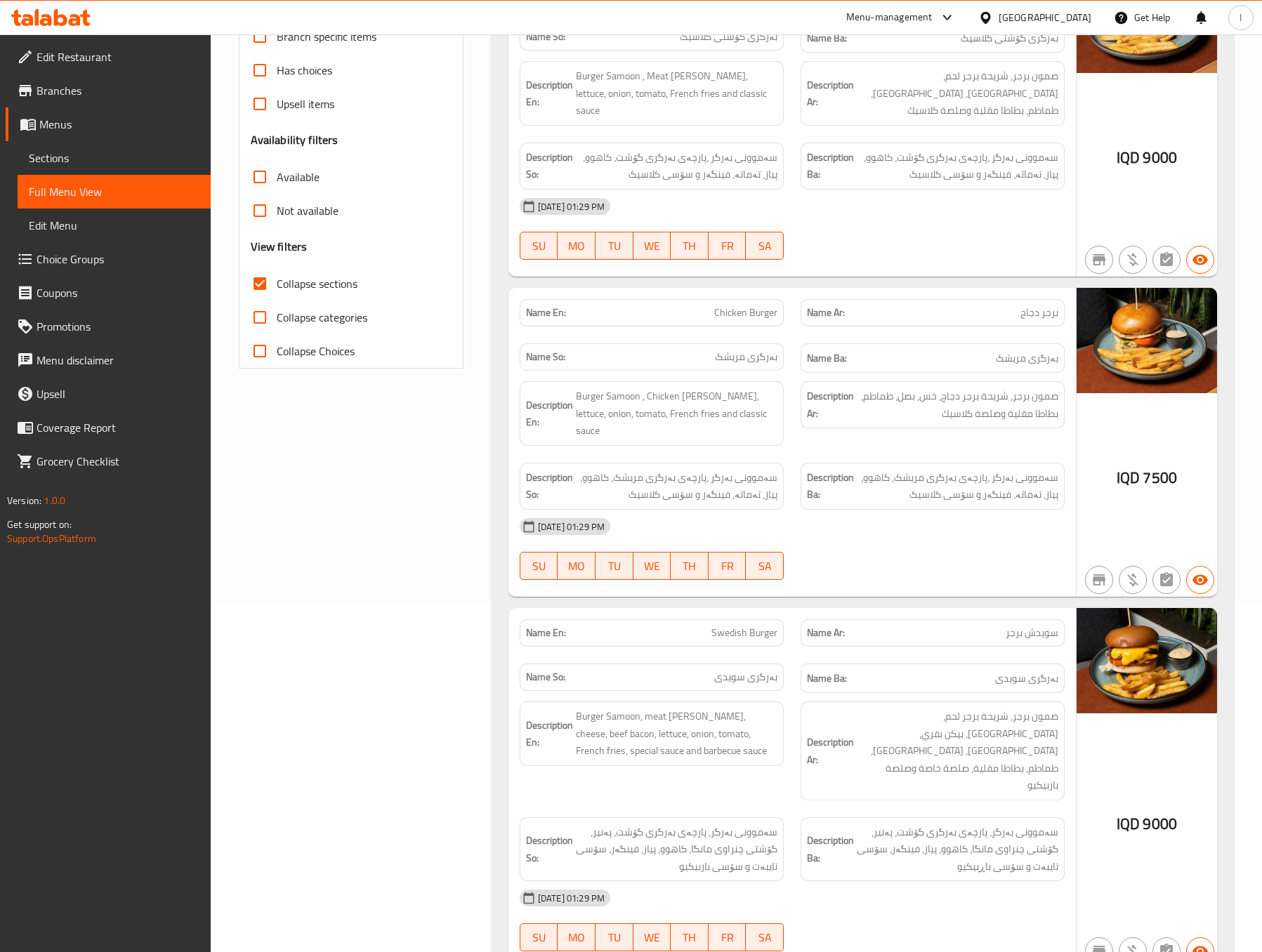
click at [277, 534] on div "Filter Branches The Moon In [GEOGRAPHIC_DATA], Ankawa Branches Popular filters …" at bounding box center [356, 921] width 253 height 2181
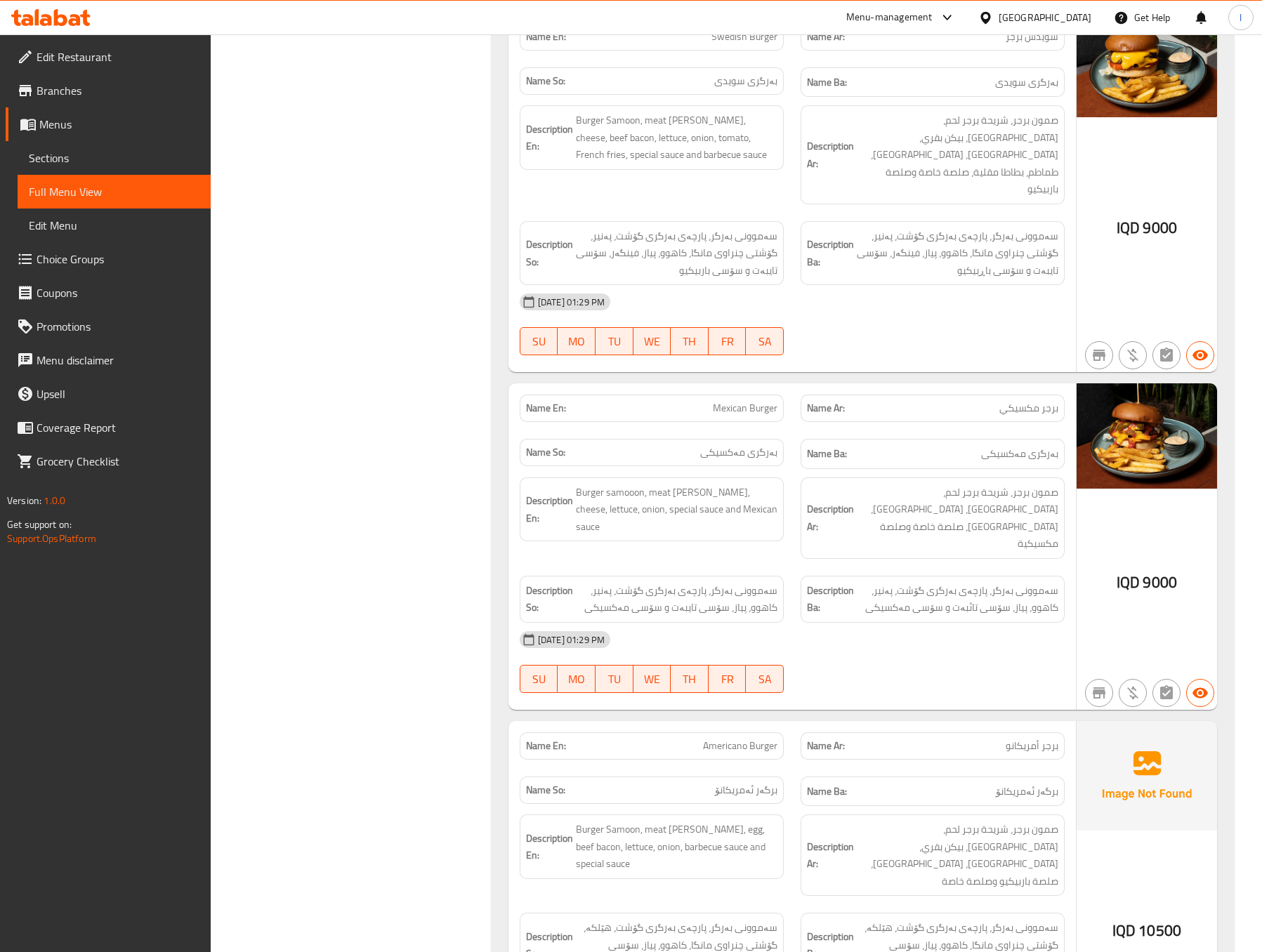
scroll to position [0, 0]
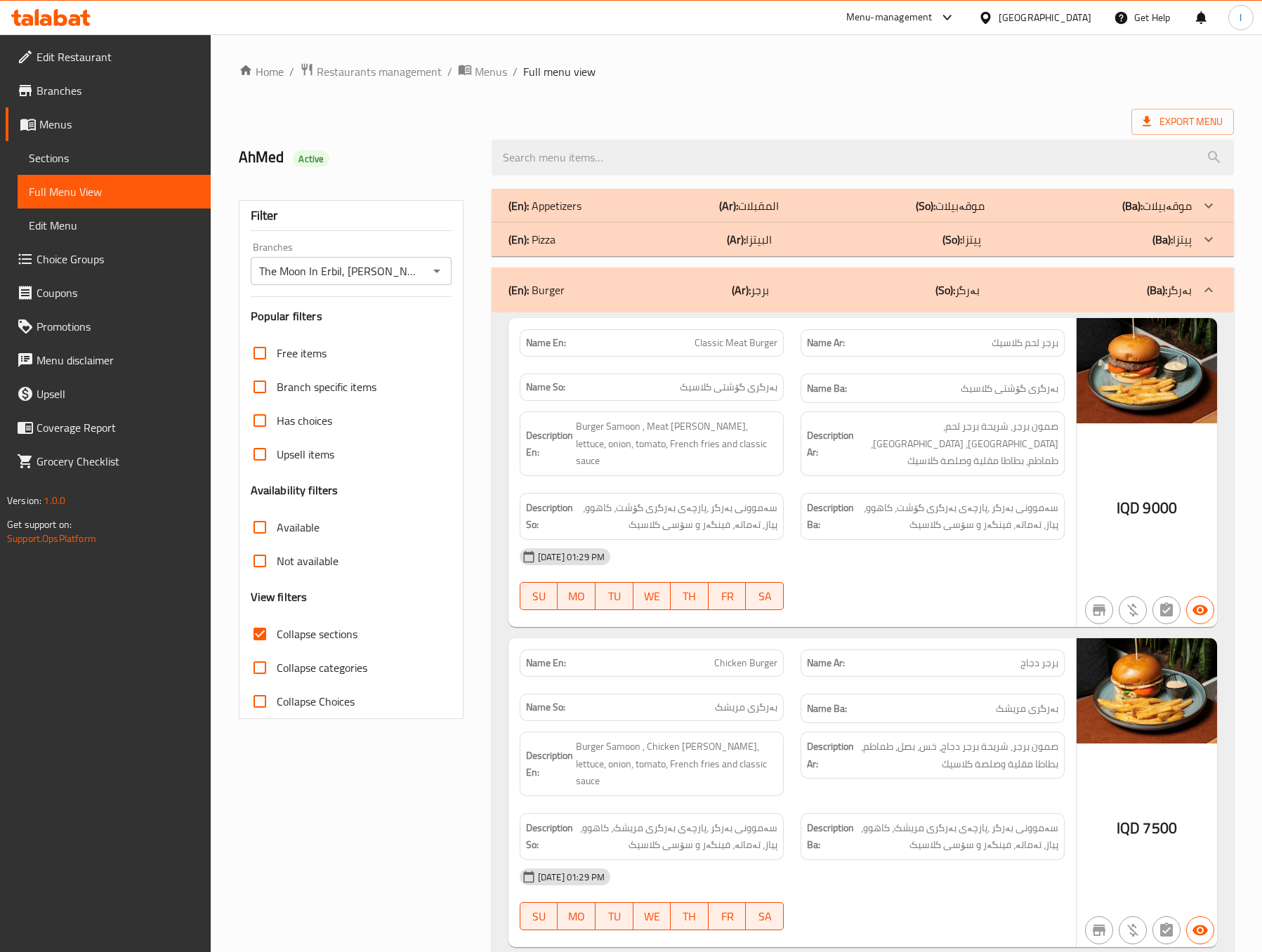
click at [940, 281] on b "(So):" at bounding box center [946, 289] width 20 height 21
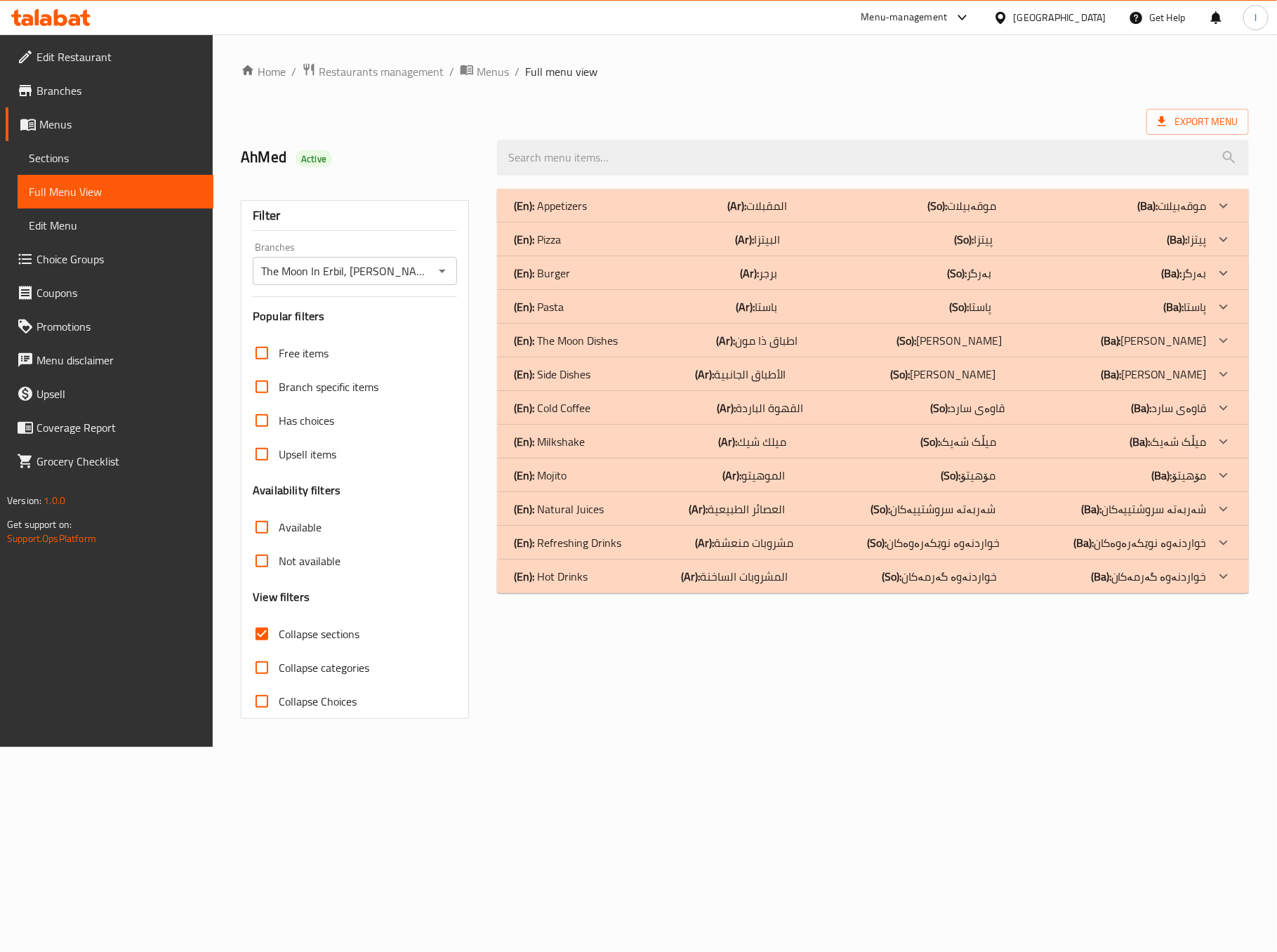
click at [834, 307] on div "(En): Pasta (Ar): باستا (So): پاستا (Ba): پاستا" at bounding box center [860, 307] width 693 height 17
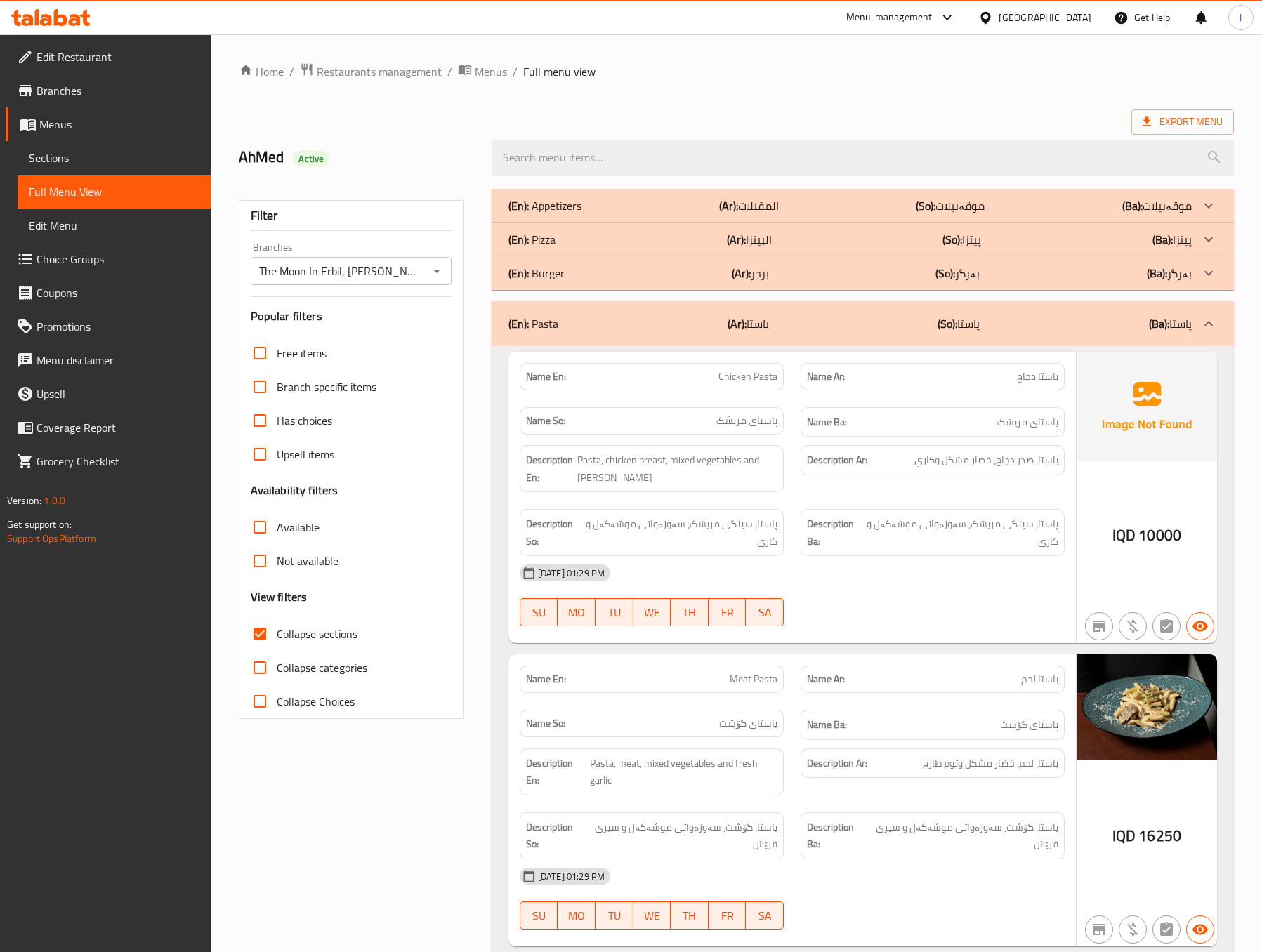
click at [970, 586] on div "[DATE] 01:29 PM" at bounding box center [792, 573] width 562 height 33
click at [827, 588] on div "[DATE] 01:29 PM" at bounding box center [792, 573] width 562 height 33
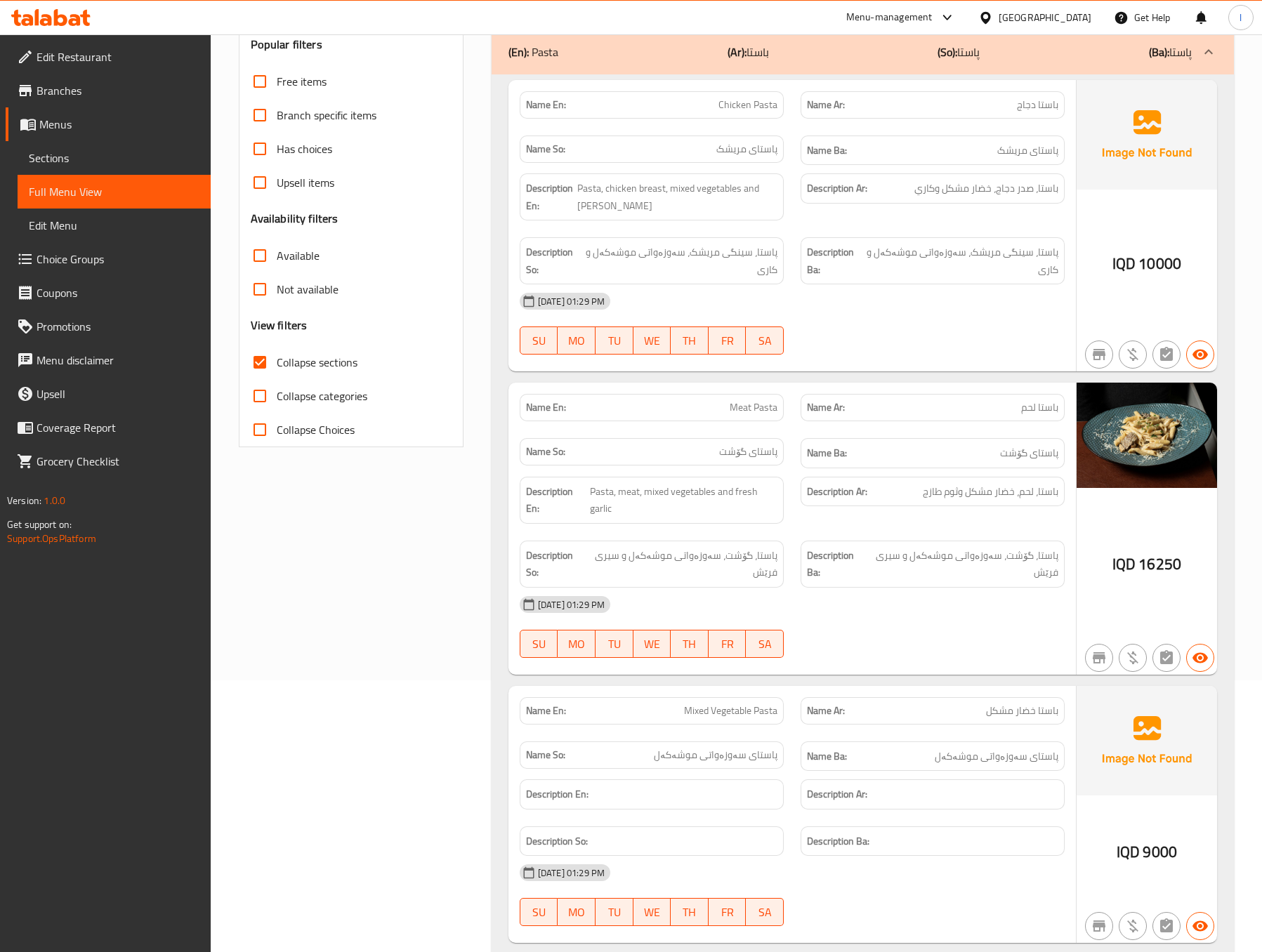
scroll to position [284, 0]
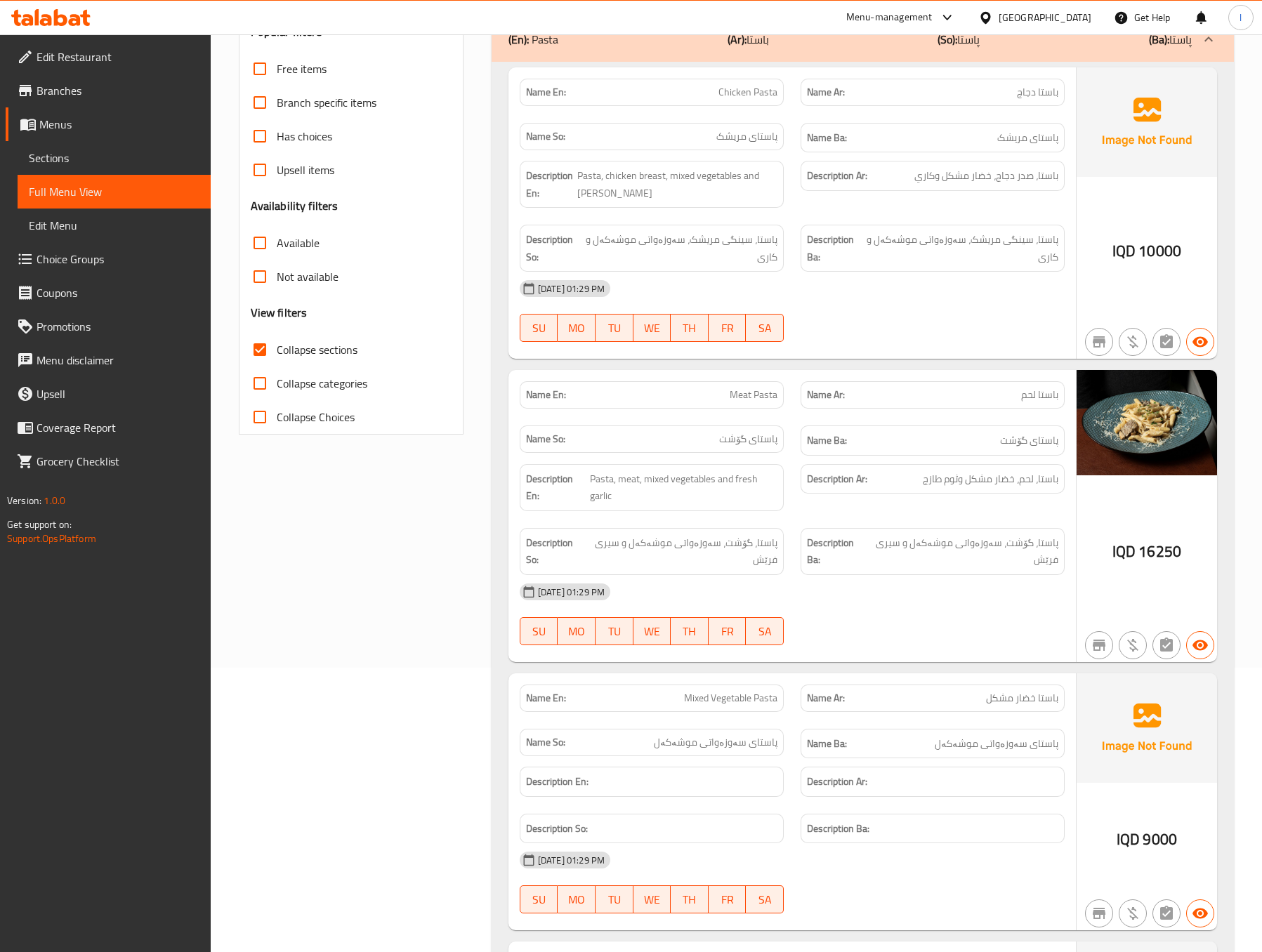
click at [340, 724] on div "Filter Branches The Moon In [GEOGRAPHIC_DATA], Ankawa Branches Popular filters …" at bounding box center [356, 705] width 253 height 1620
click at [371, 539] on div "Filter Branches The Moon In [GEOGRAPHIC_DATA], Ankawa Branches Popular filters …" at bounding box center [356, 705] width 253 height 1620
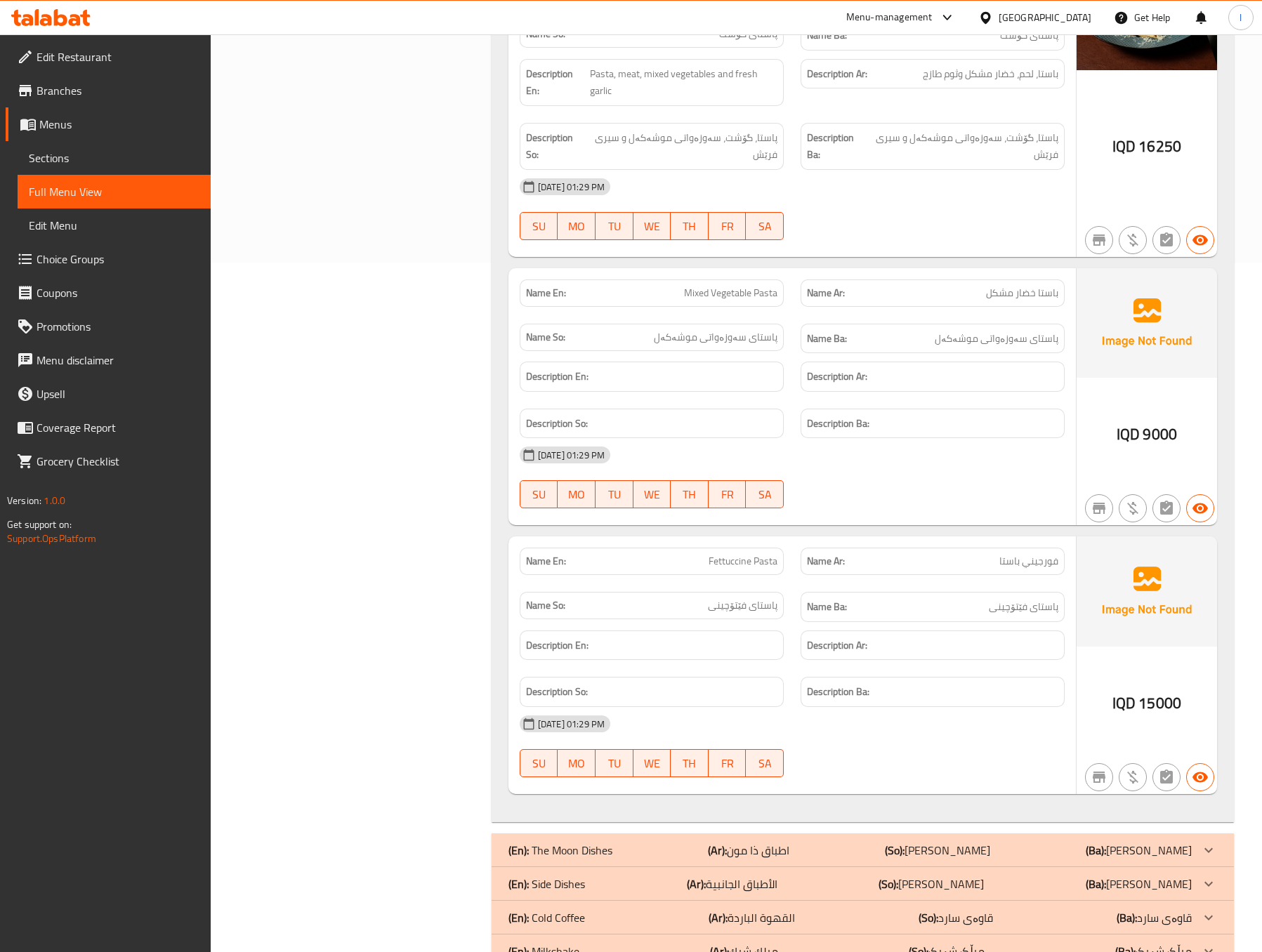
scroll to position [692, 0]
click at [883, 444] on div "[DATE] 01:29 PM" at bounding box center [792, 453] width 562 height 33
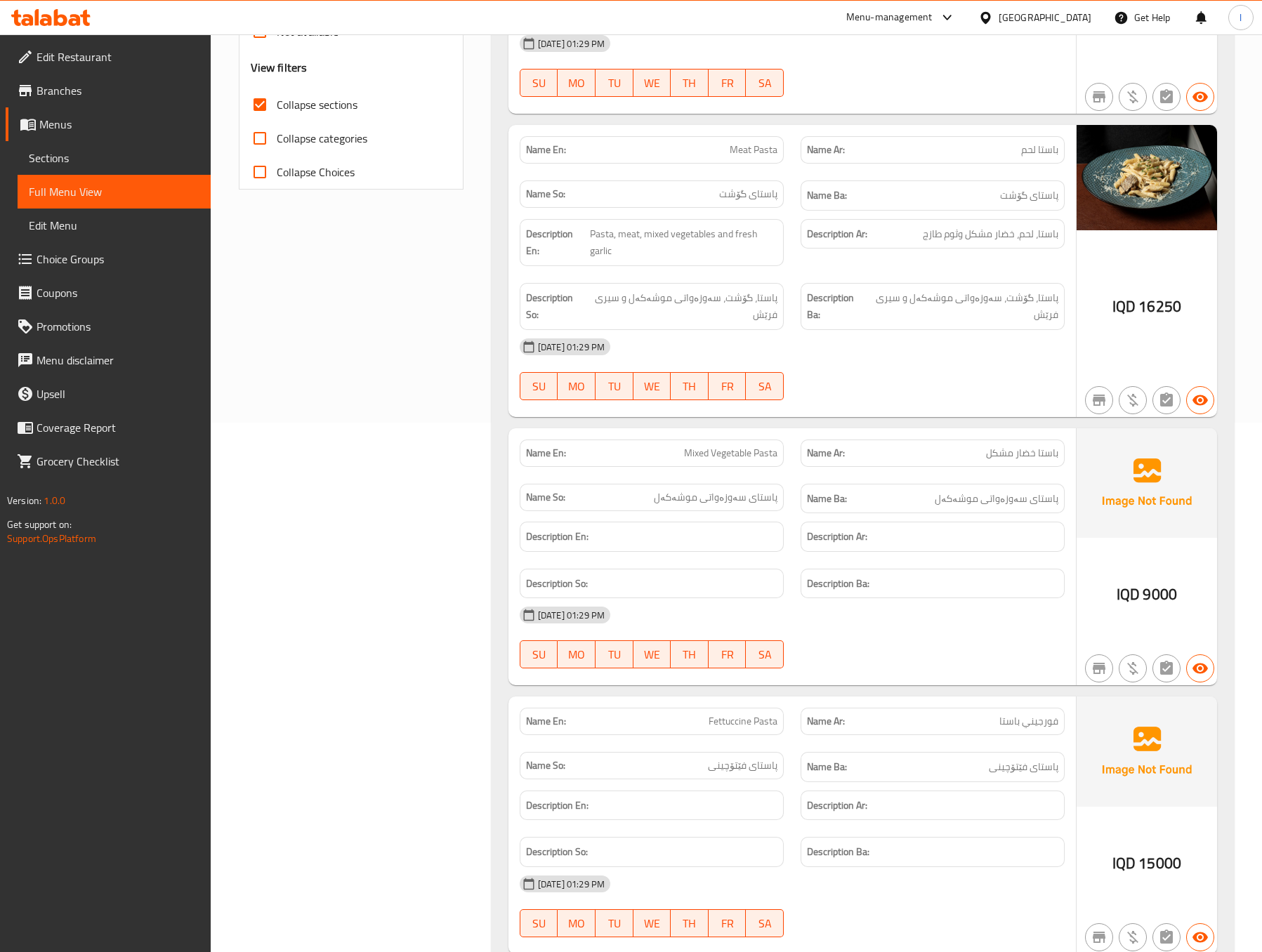
scroll to position [0, 0]
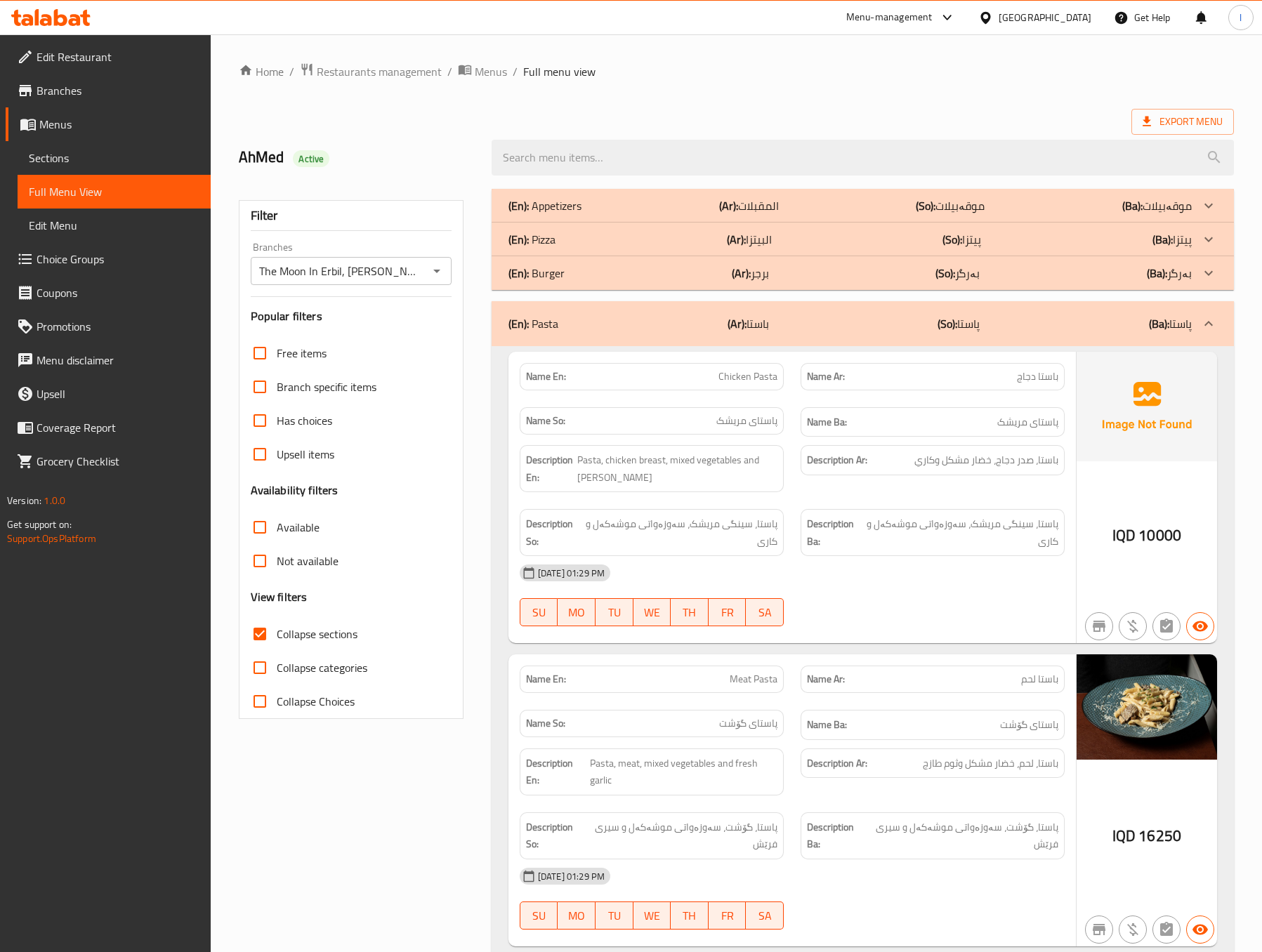
click at [912, 309] on div "(En): Pasta (Ar): باستا (So): پاستا (Ba): پاستا" at bounding box center [862, 324] width 742 height 45
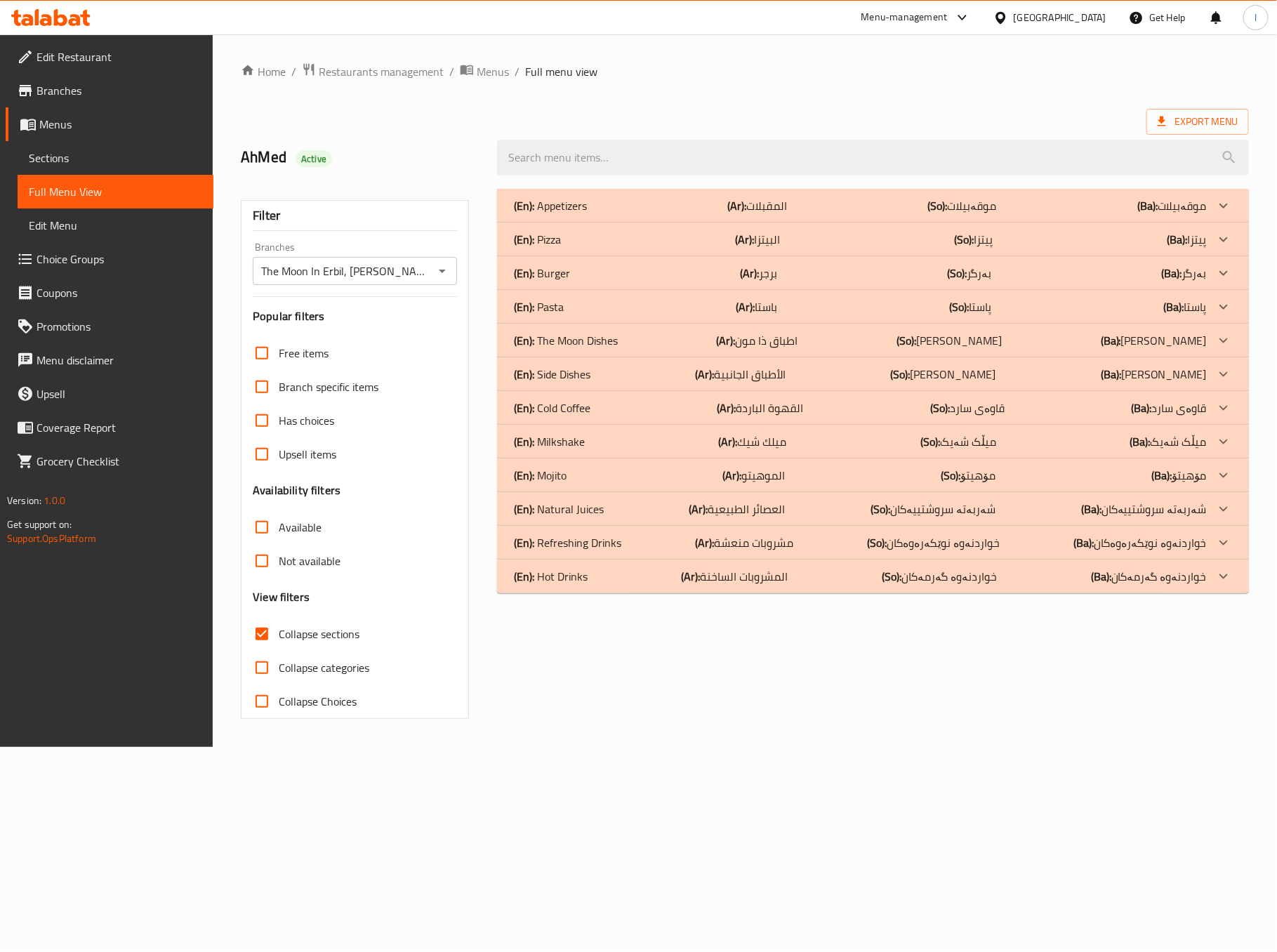
click at [977, 235] on p "(So): پیتزا" at bounding box center [973, 239] width 38 height 17
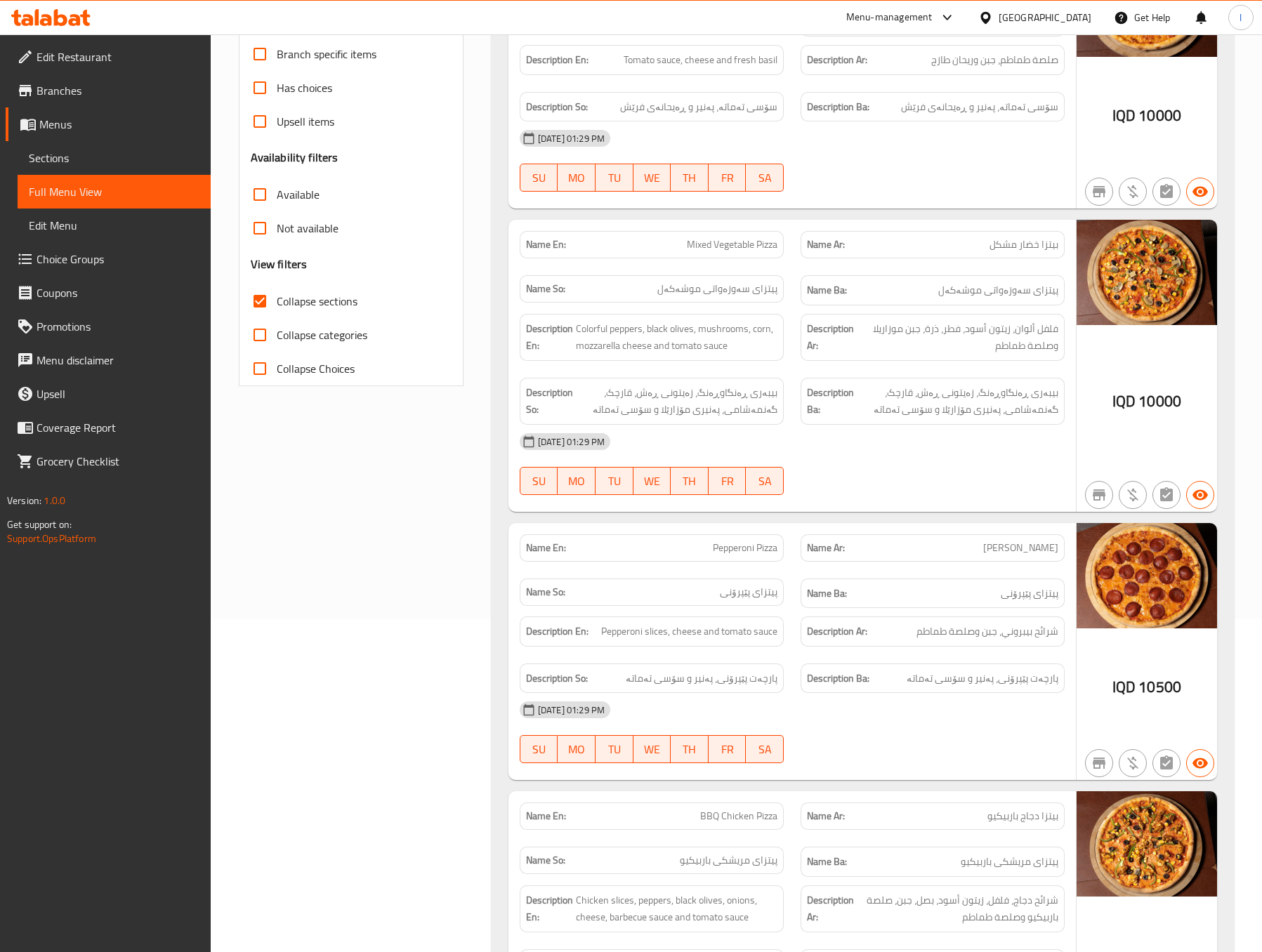
scroll to position [351, 0]
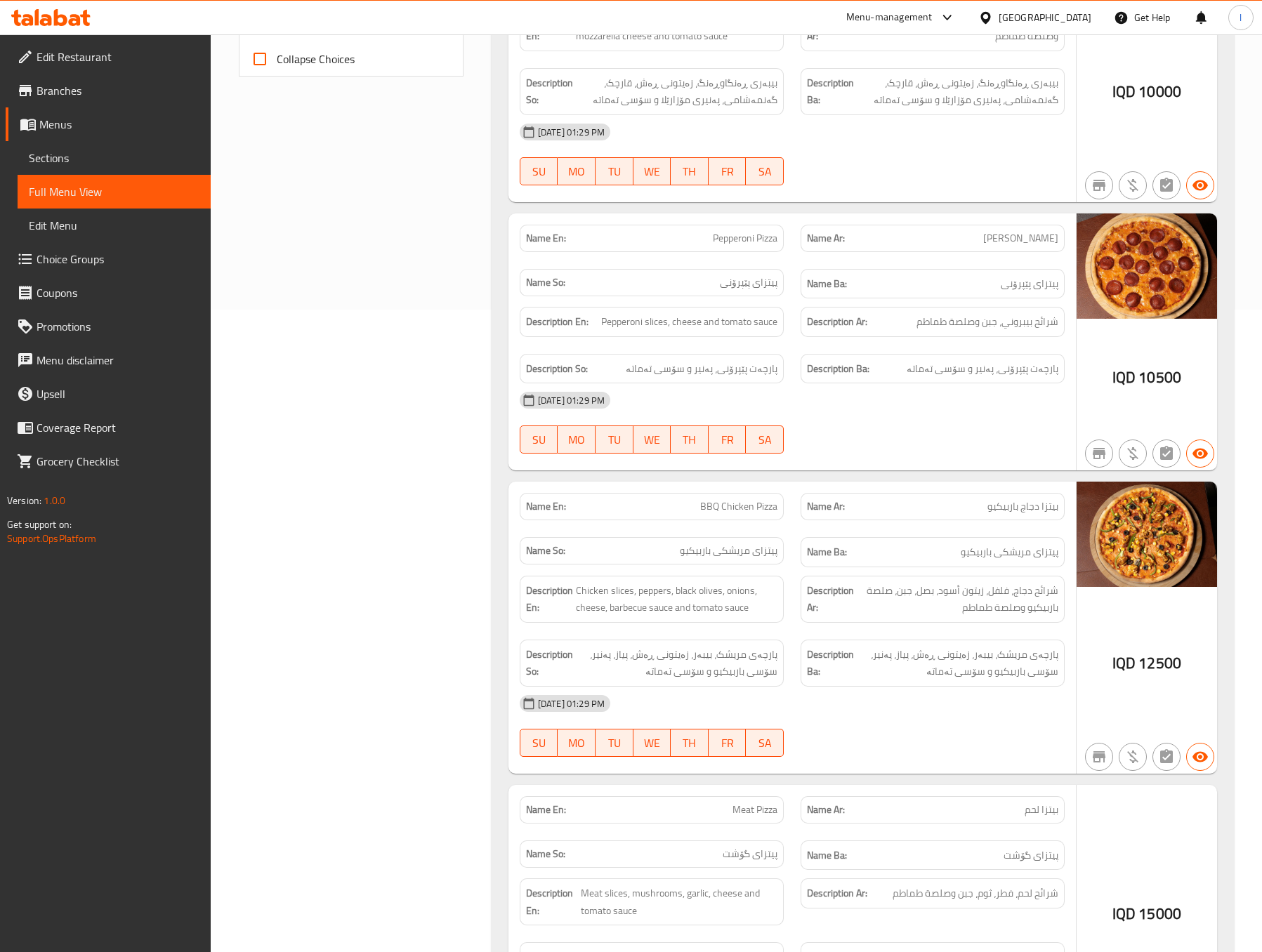
scroll to position [702, 0]
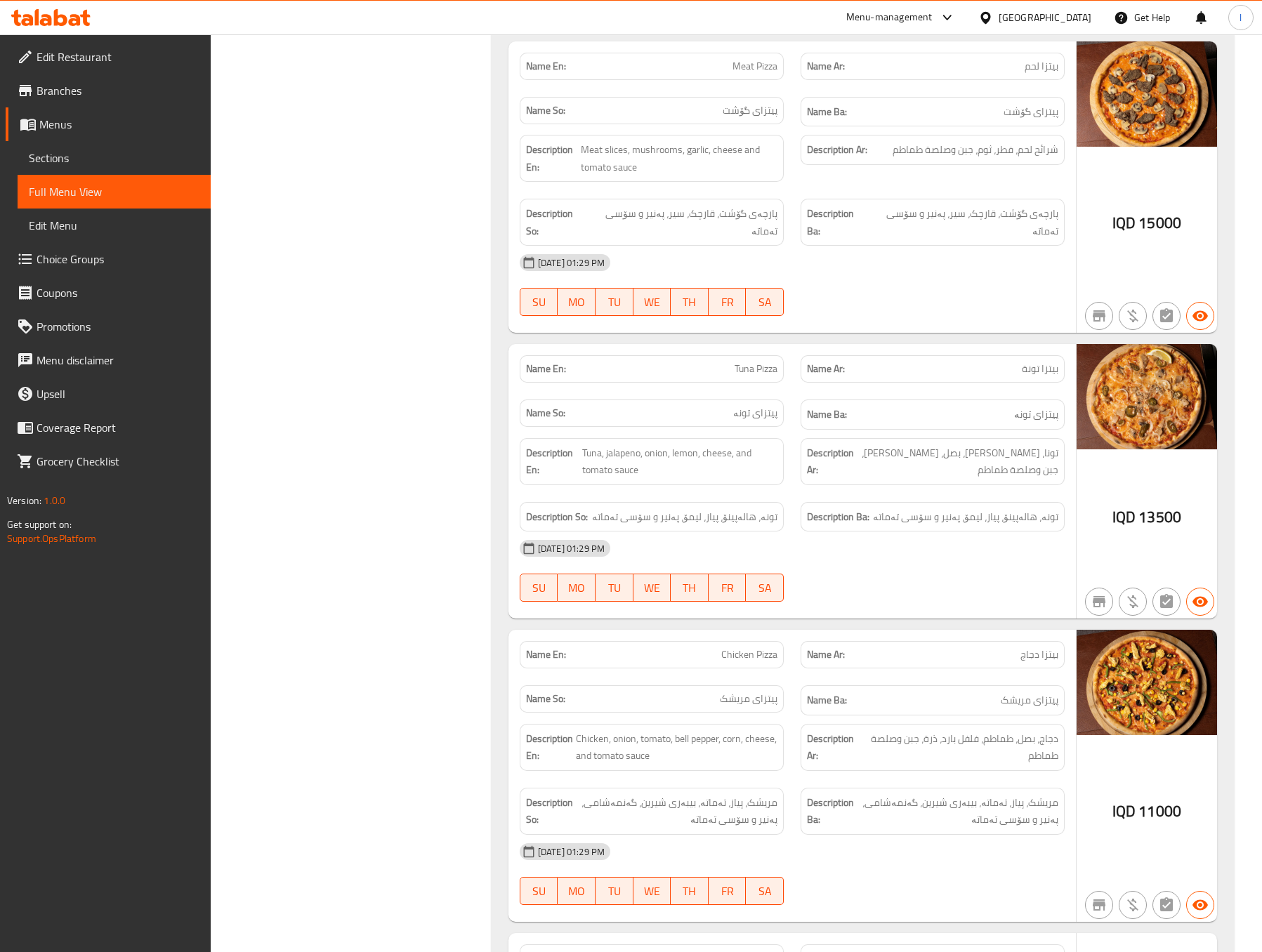
scroll to position [1403, 0]
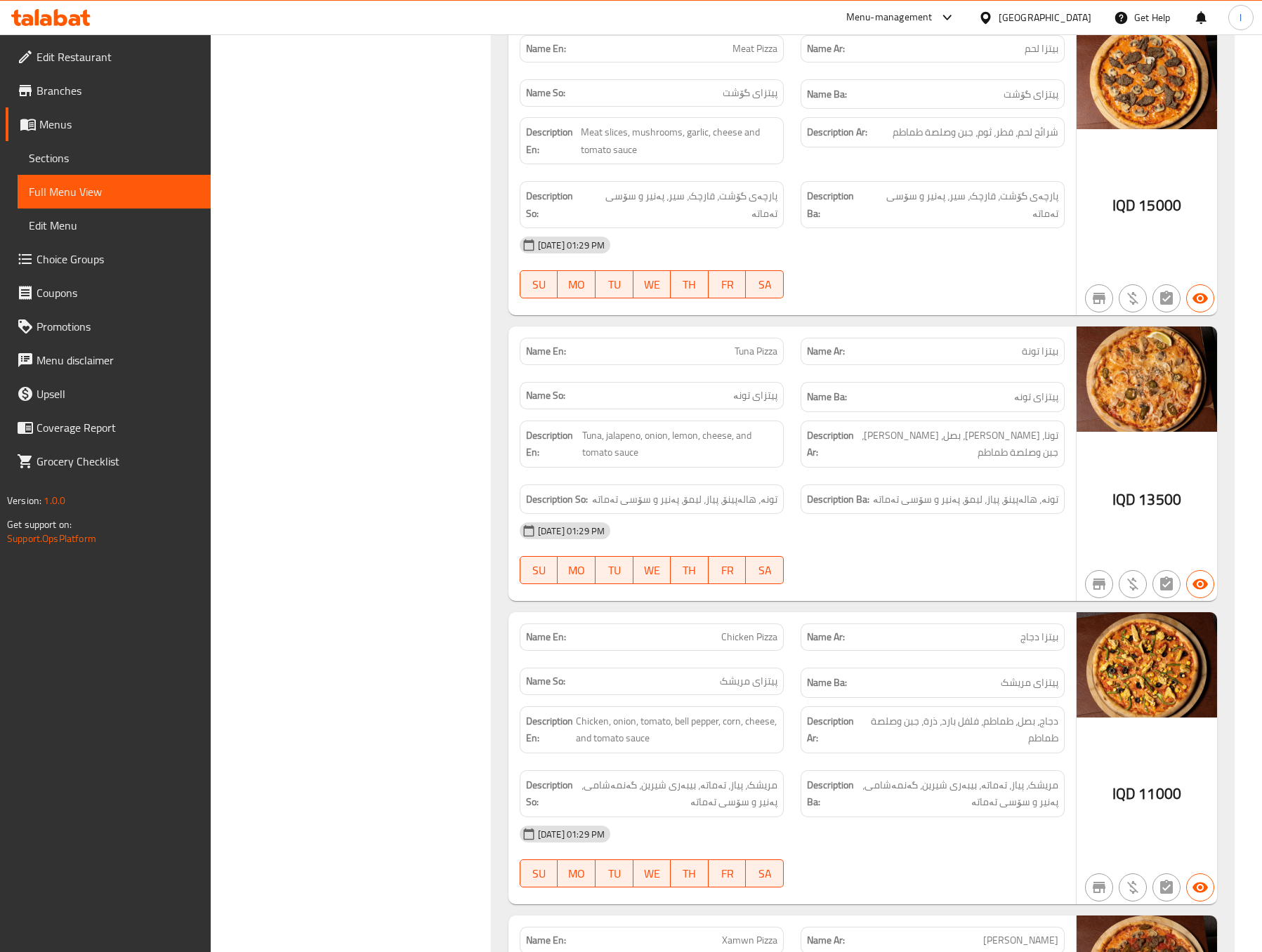
click at [337, 499] on div "Filter Branches The Moon In [GEOGRAPHIC_DATA], Ankawa Branches Popular filters …" at bounding box center [356, 327] width 253 height 3101
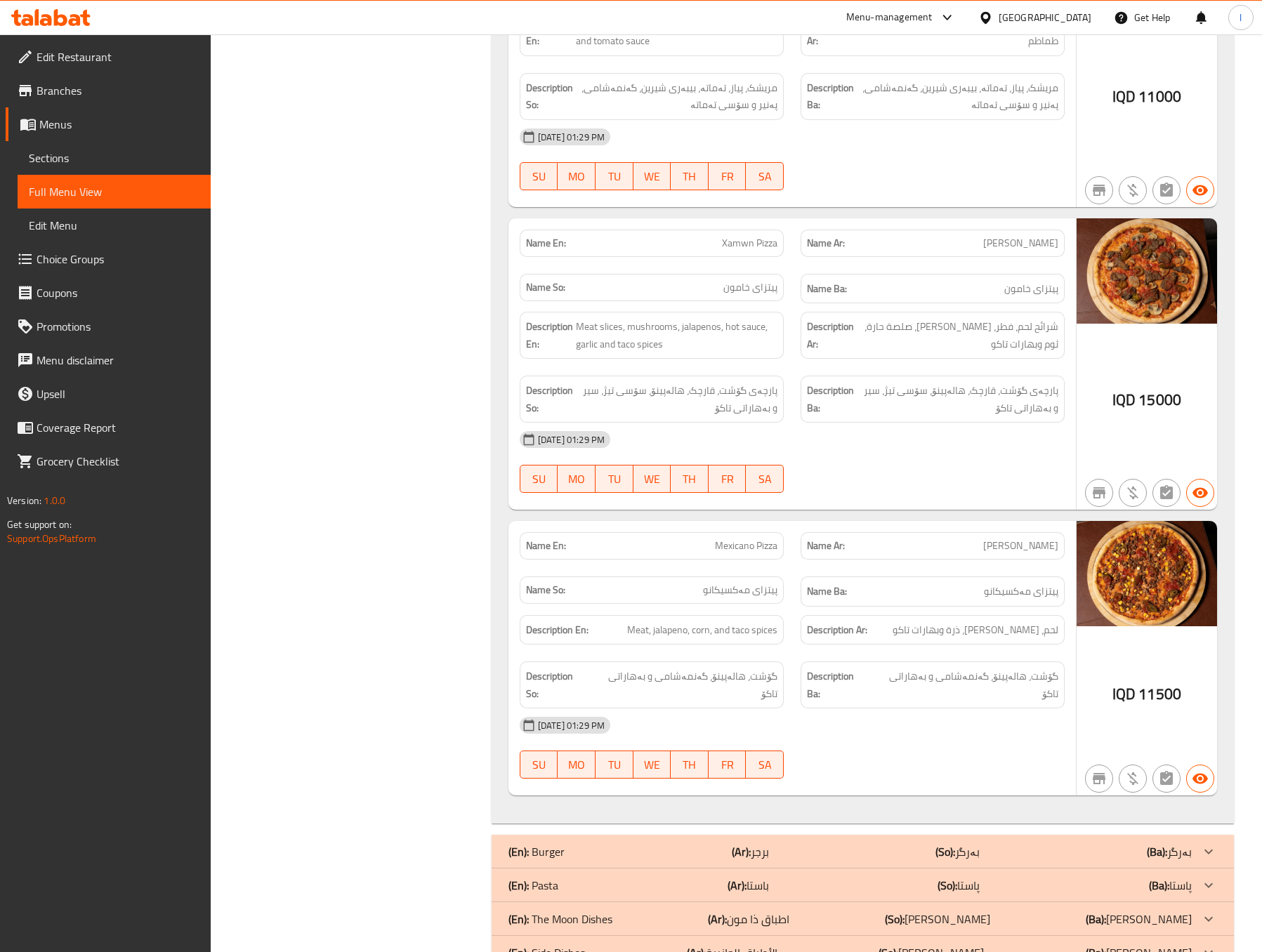
scroll to position [2106, 0]
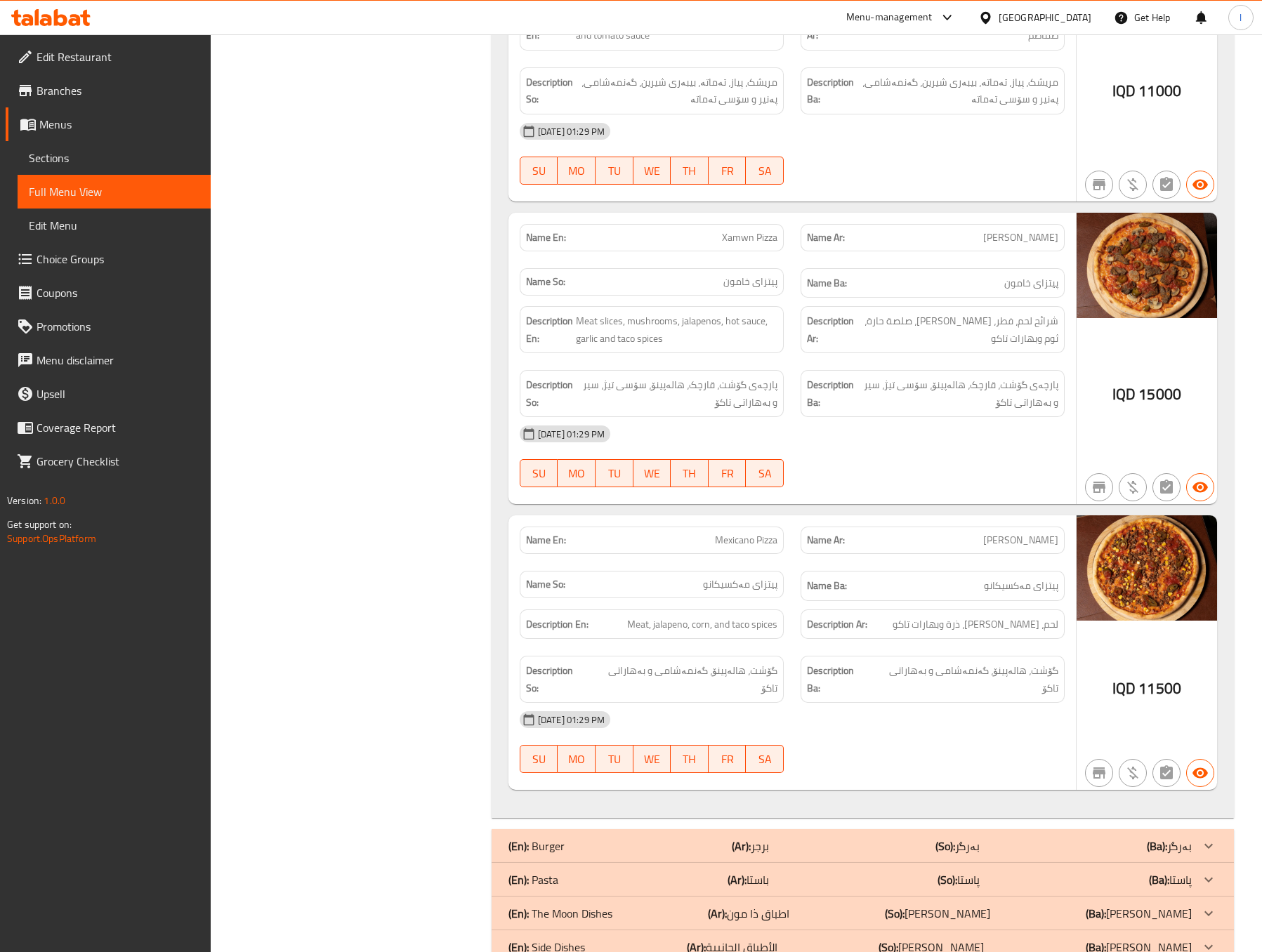
click at [670, 318] on div "Description En: Meat slices, mushrooms, jalapenos, hot sauce, garlic and taco s…" at bounding box center [652, 329] width 281 height 64
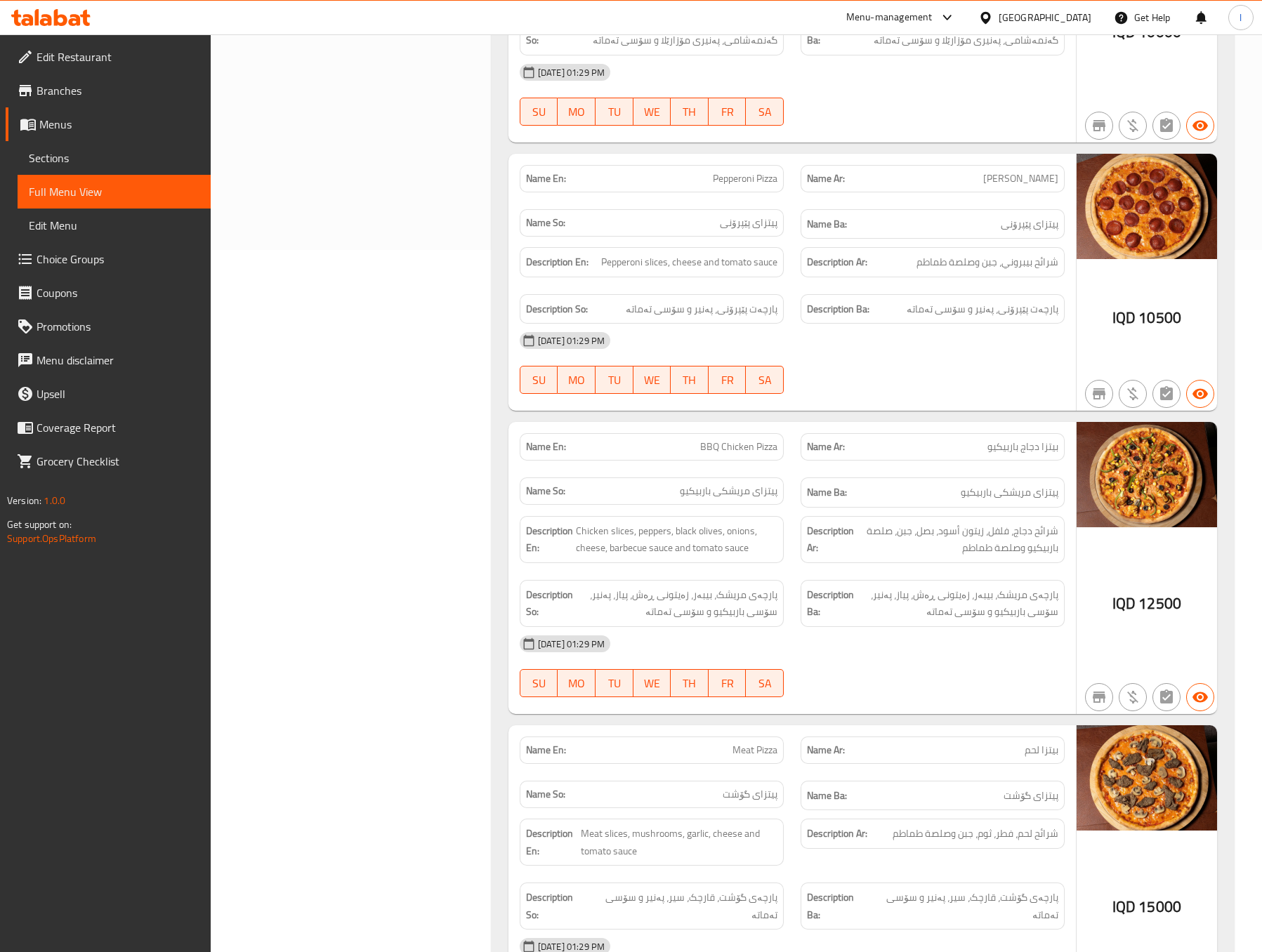
scroll to position [0, 0]
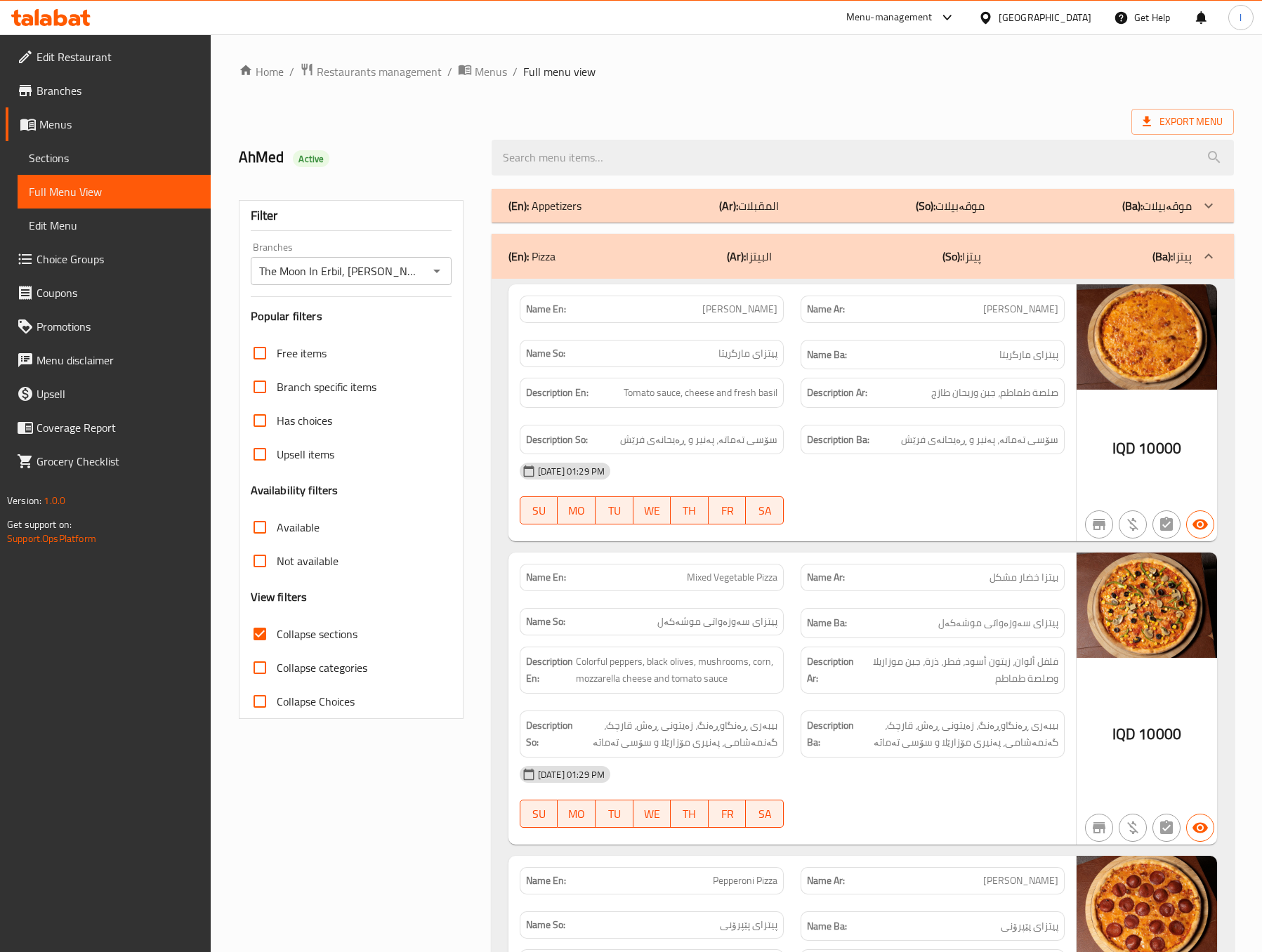
click at [917, 259] on div "(En): Pizza (Ar): البيتزا (So): پیتزا (Ba): پیتزا" at bounding box center [849, 255] width 683 height 17
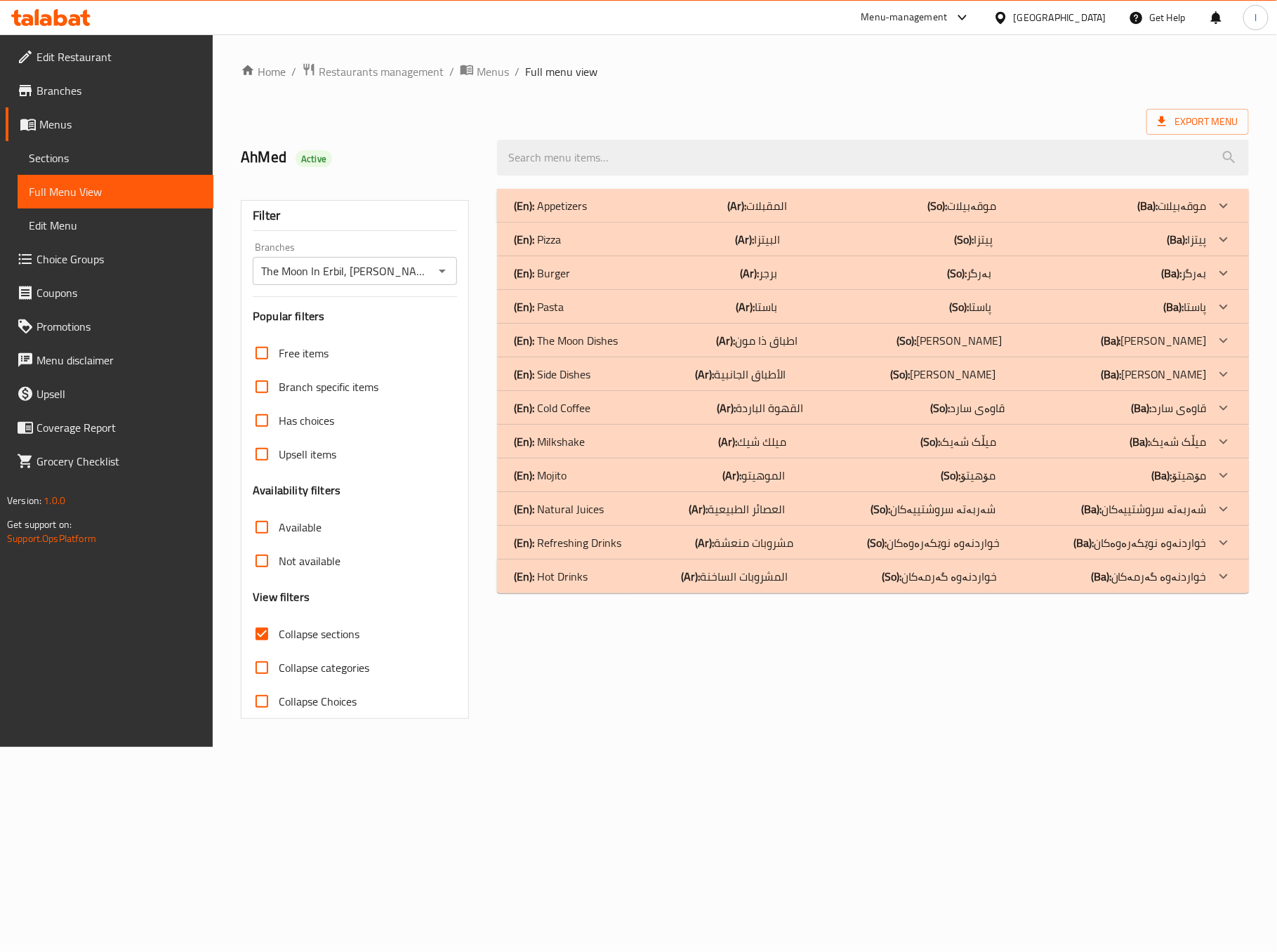
click at [626, 333] on div "(En): The Moon Dishes (Ar): اطباق ذا مون (So): ژەمەکانی زە موون (Ba): ژەمەکانی …" at bounding box center [860, 340] width 693 height 17
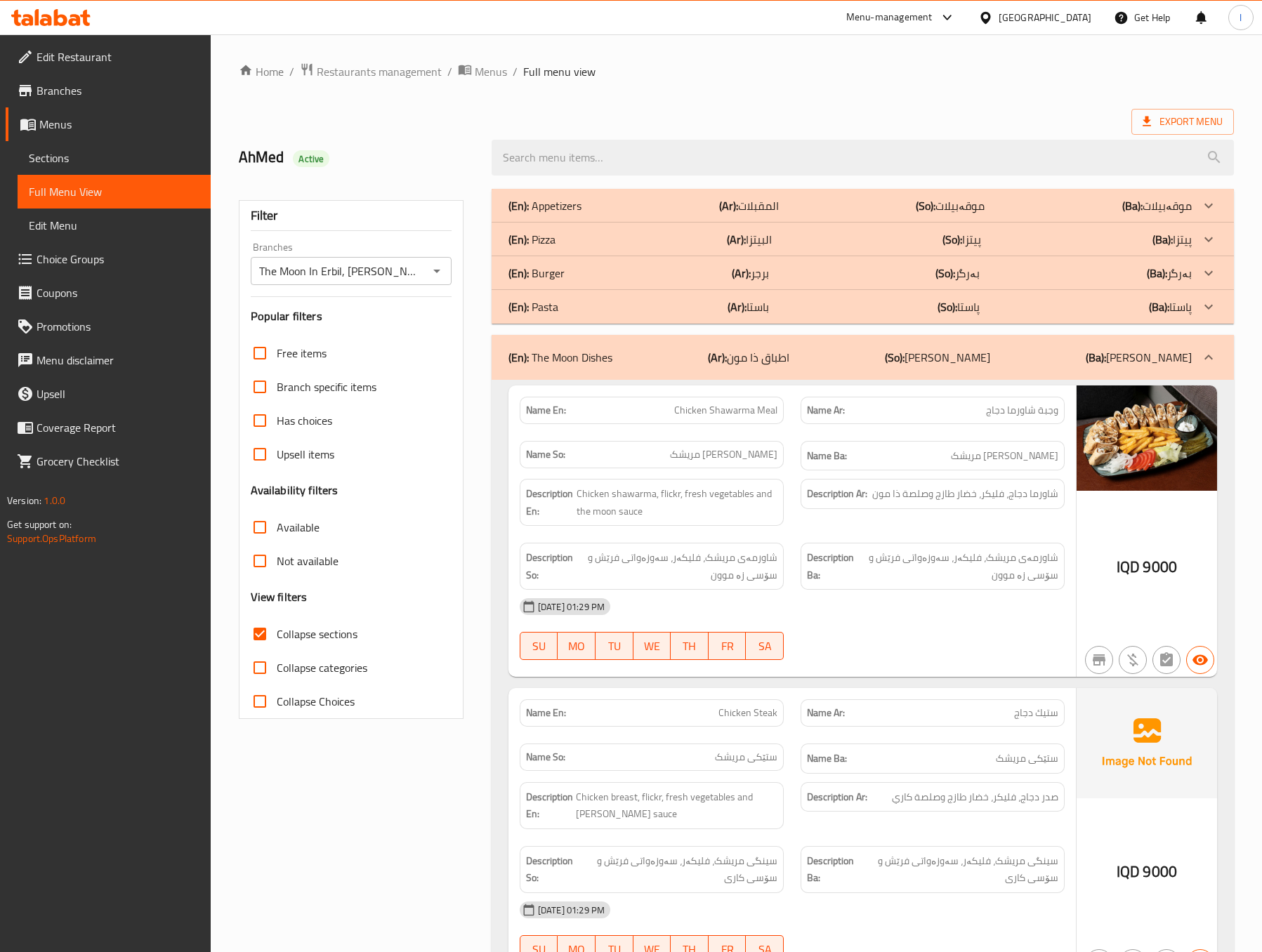
click at [932, 529] on div "Description Ar: شاورما دجاج، فليكر، خضار طازج وصلصة ذا مون" at bounding box center [933, 502] width 281 height 64
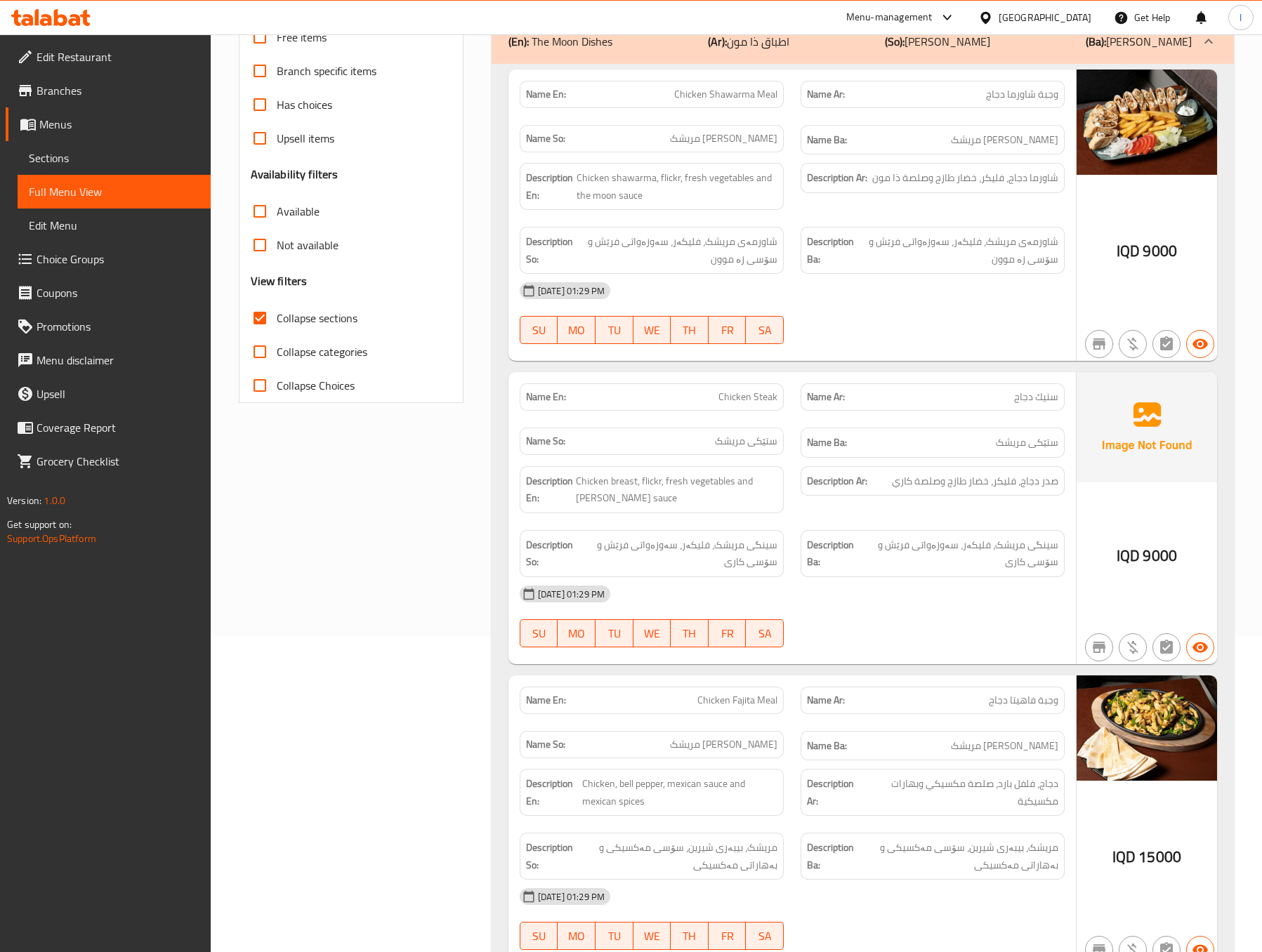
scroll to position [324, 0]
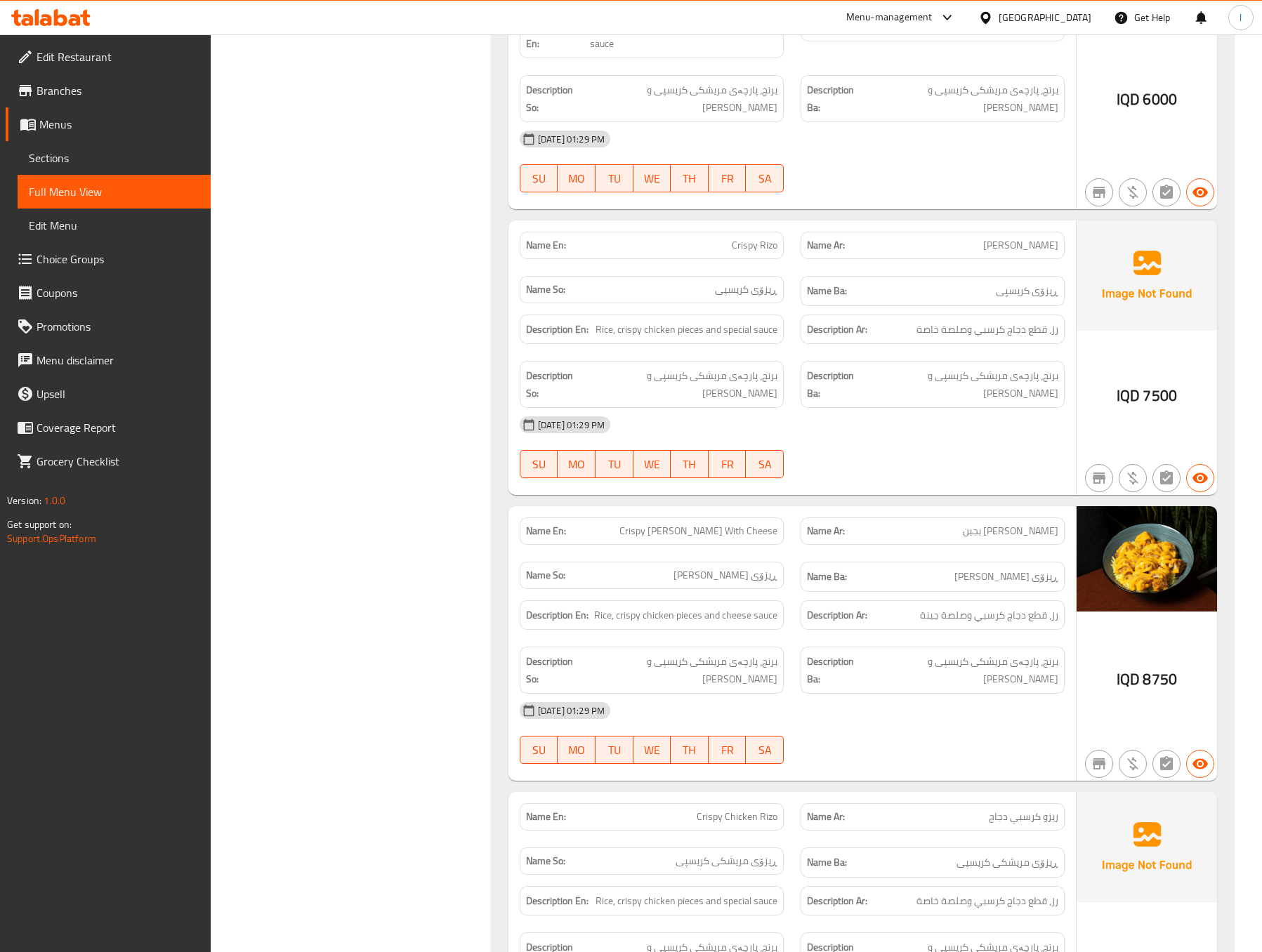
scroll to position [1729, 0]
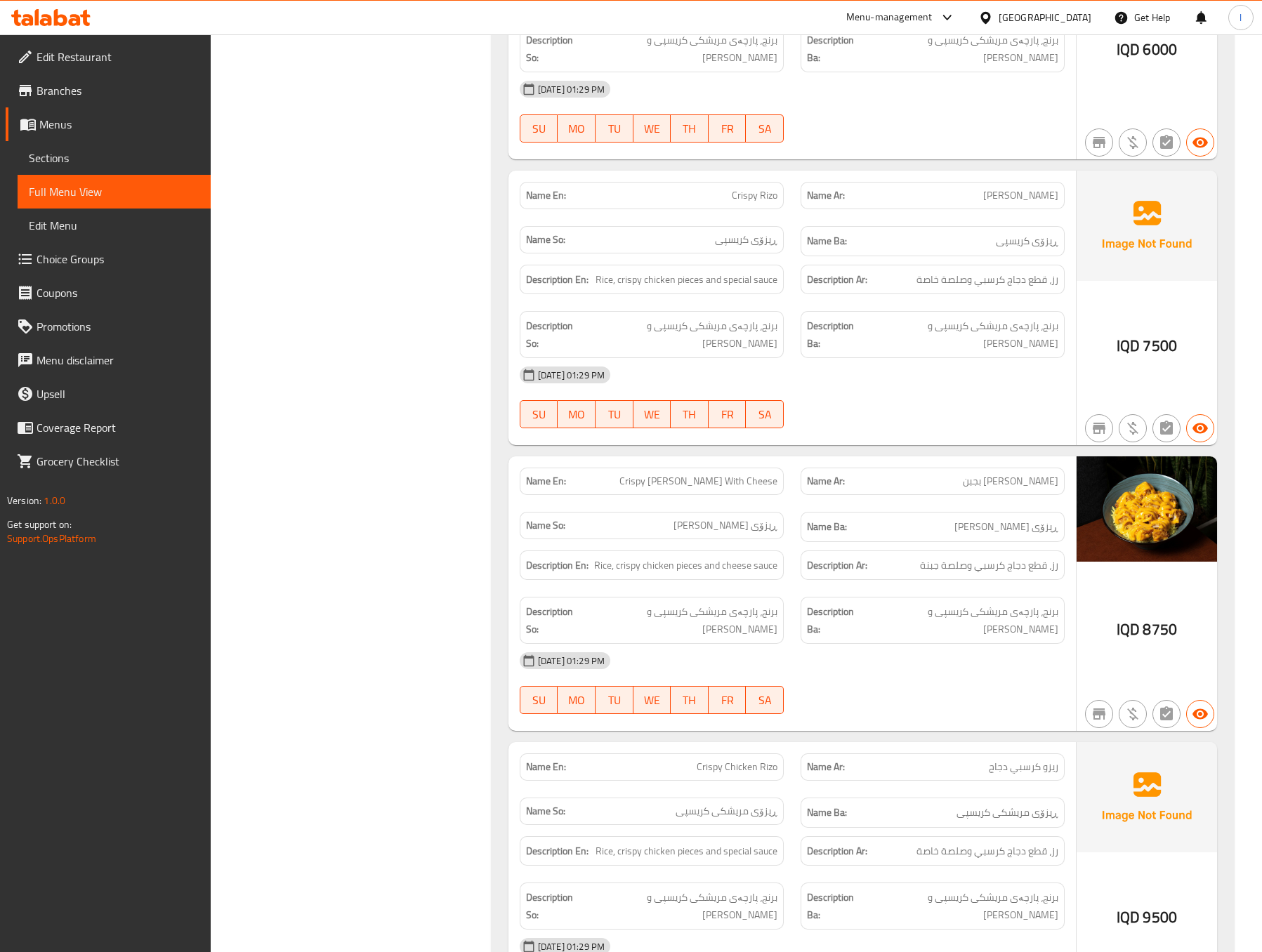
click at [355, 594] on div "Filter Branches The Moon In [GEOGRAPHIC_DATA], Ankawa Branches Popular filters …" at bounding box center [356, 179] width 253 height 3455
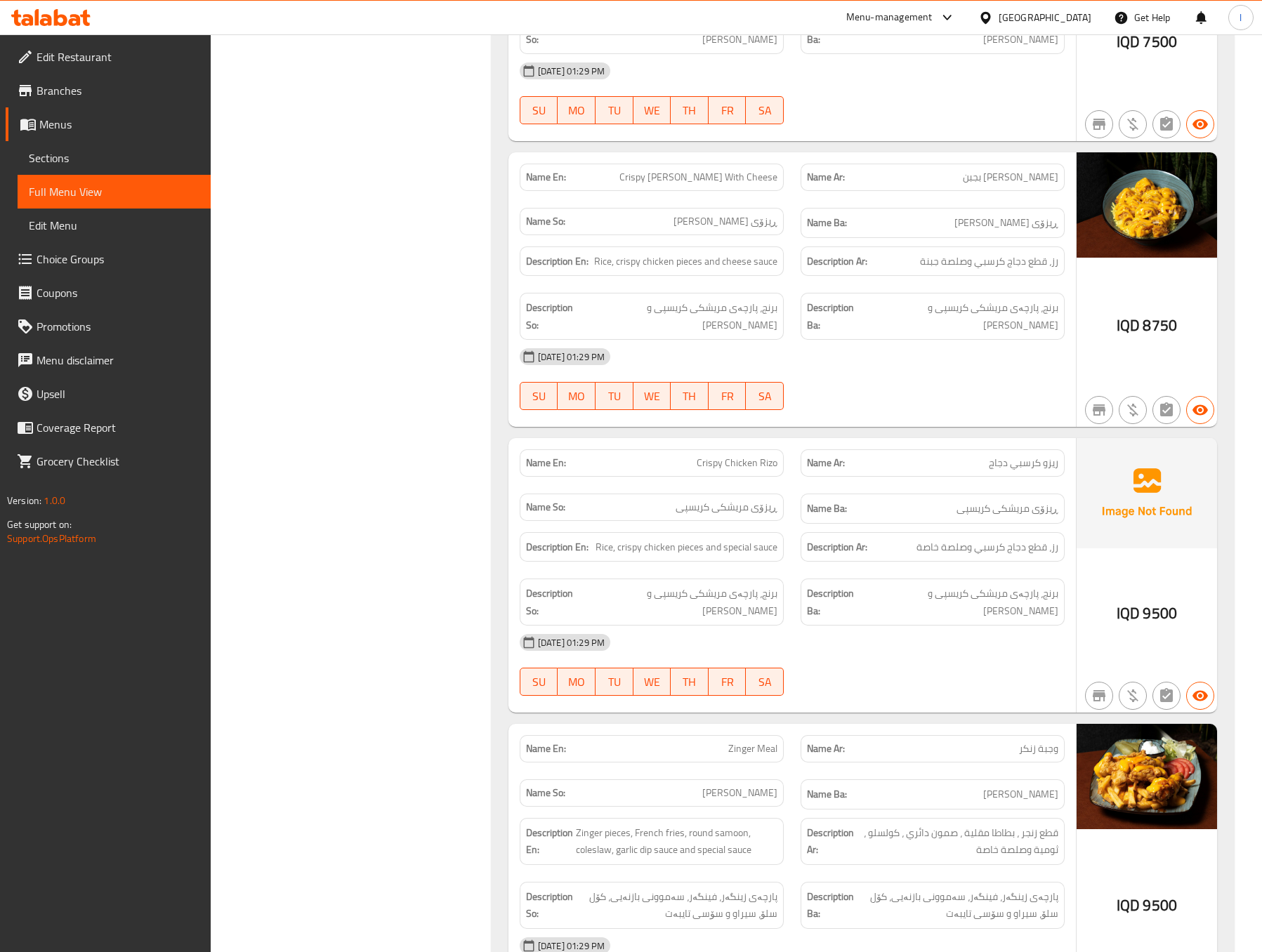
scroll to position [2080, 0]
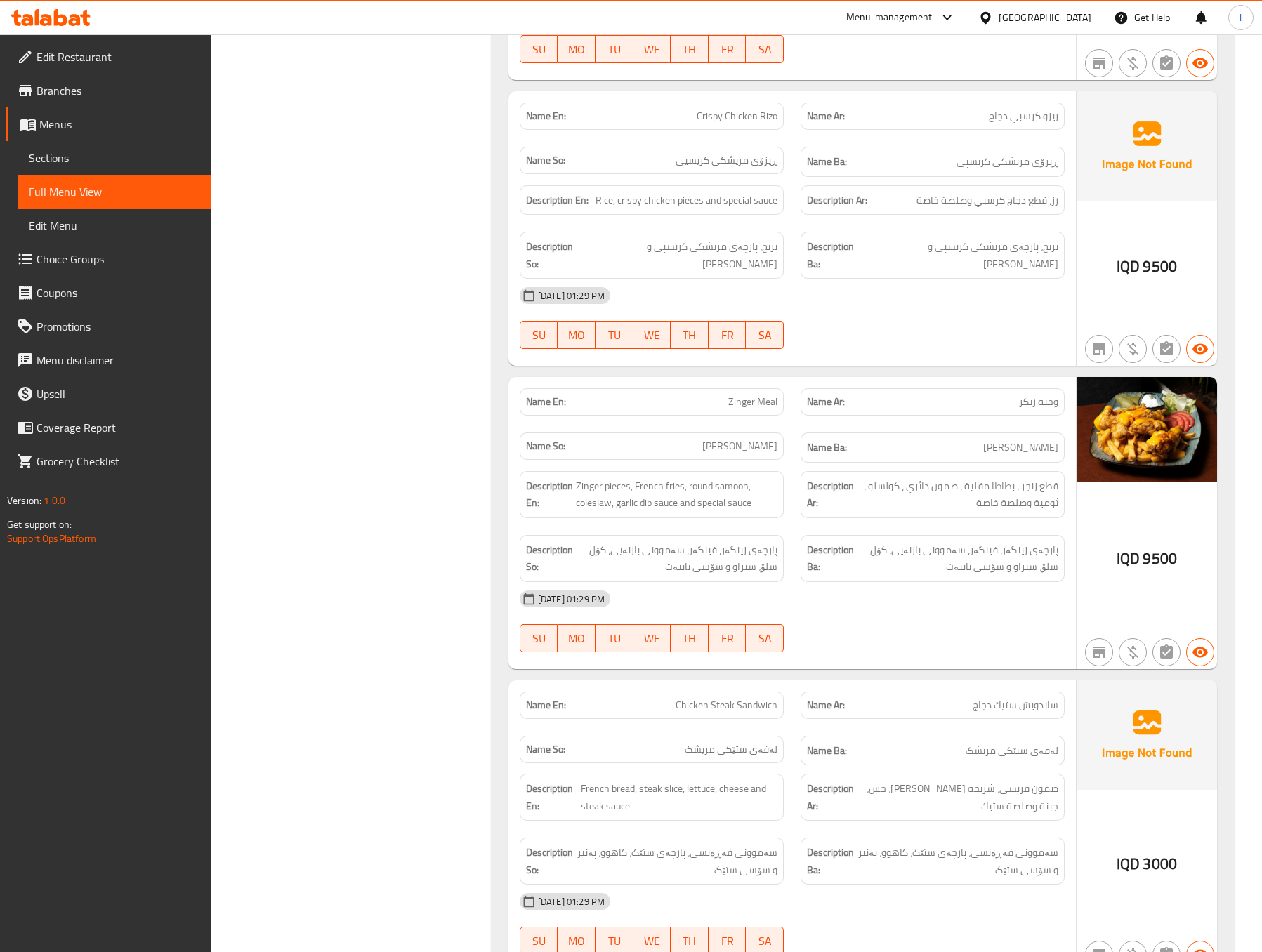
scroll to position [2431, 0]
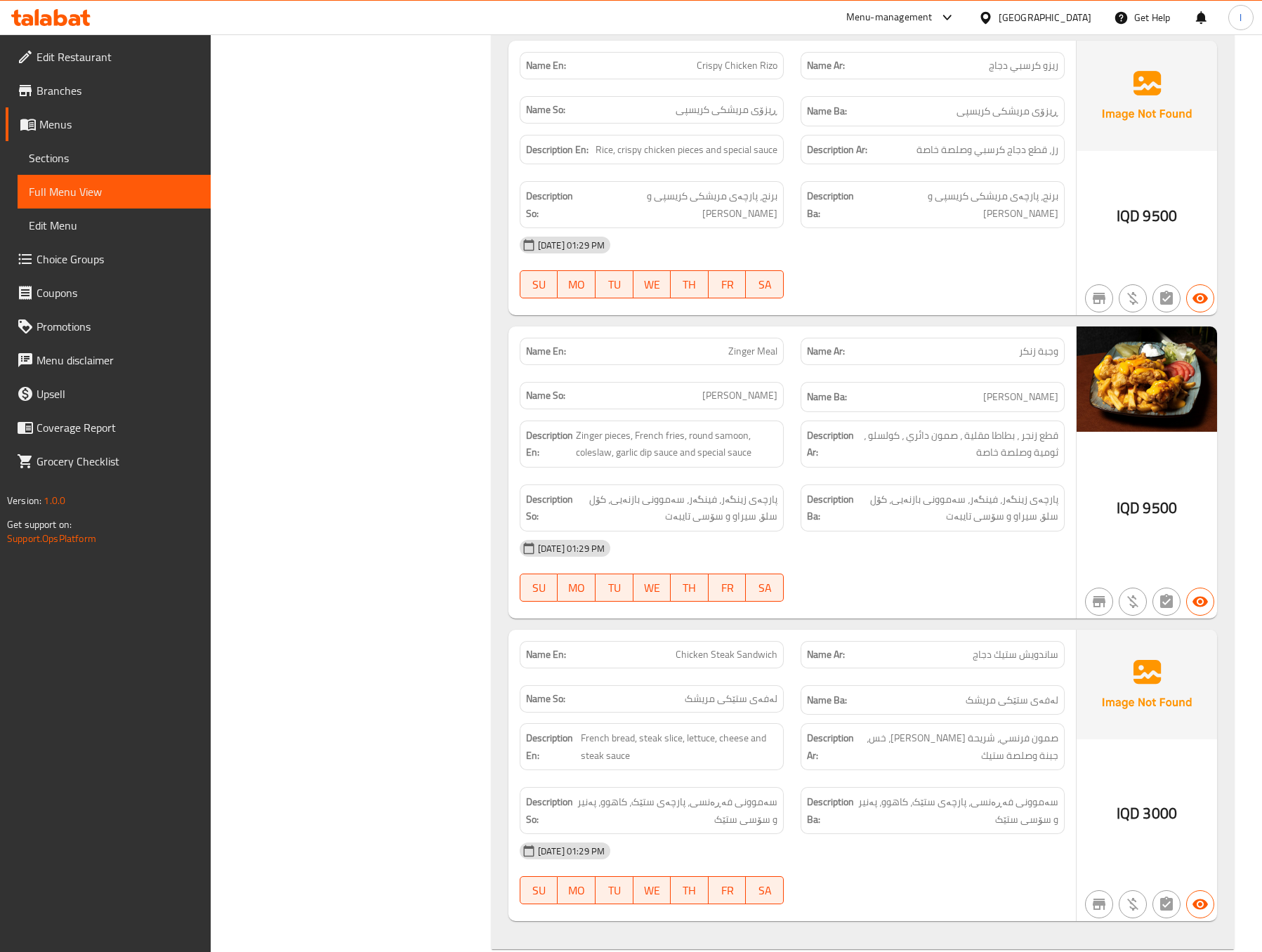
click at [847, 693] on div "Name Ba: لەفەی ستێكی مریشک" at bounding box center [933, 700] width 264 height 30
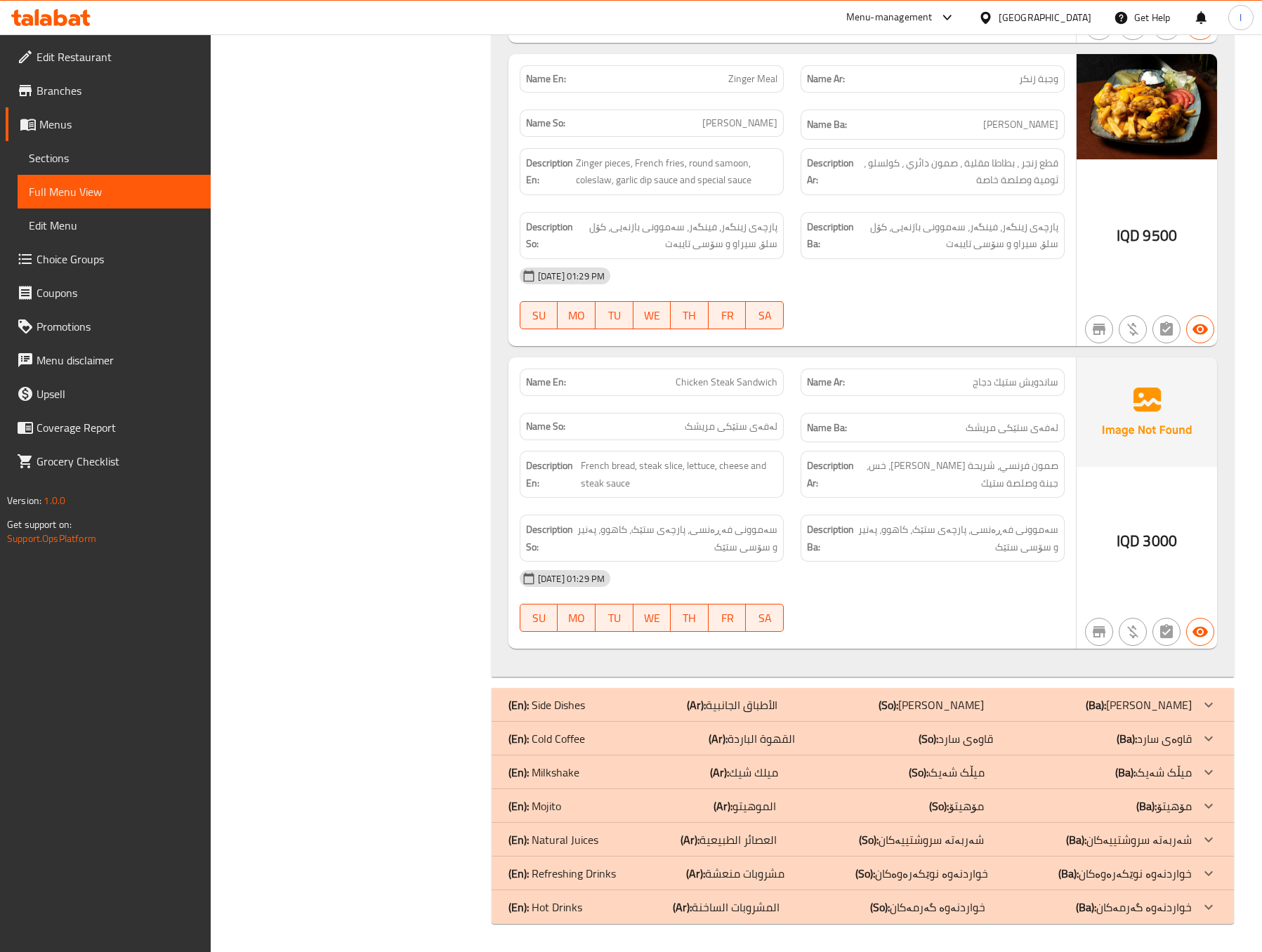
click at [1074, 520] on div "Name En: Chicken Steak Sandwich Name Ar: ساندويش ستيك دجاج Name So: لەفەی ستێكی…" at bounding box center [791, 503] width 567 height 292
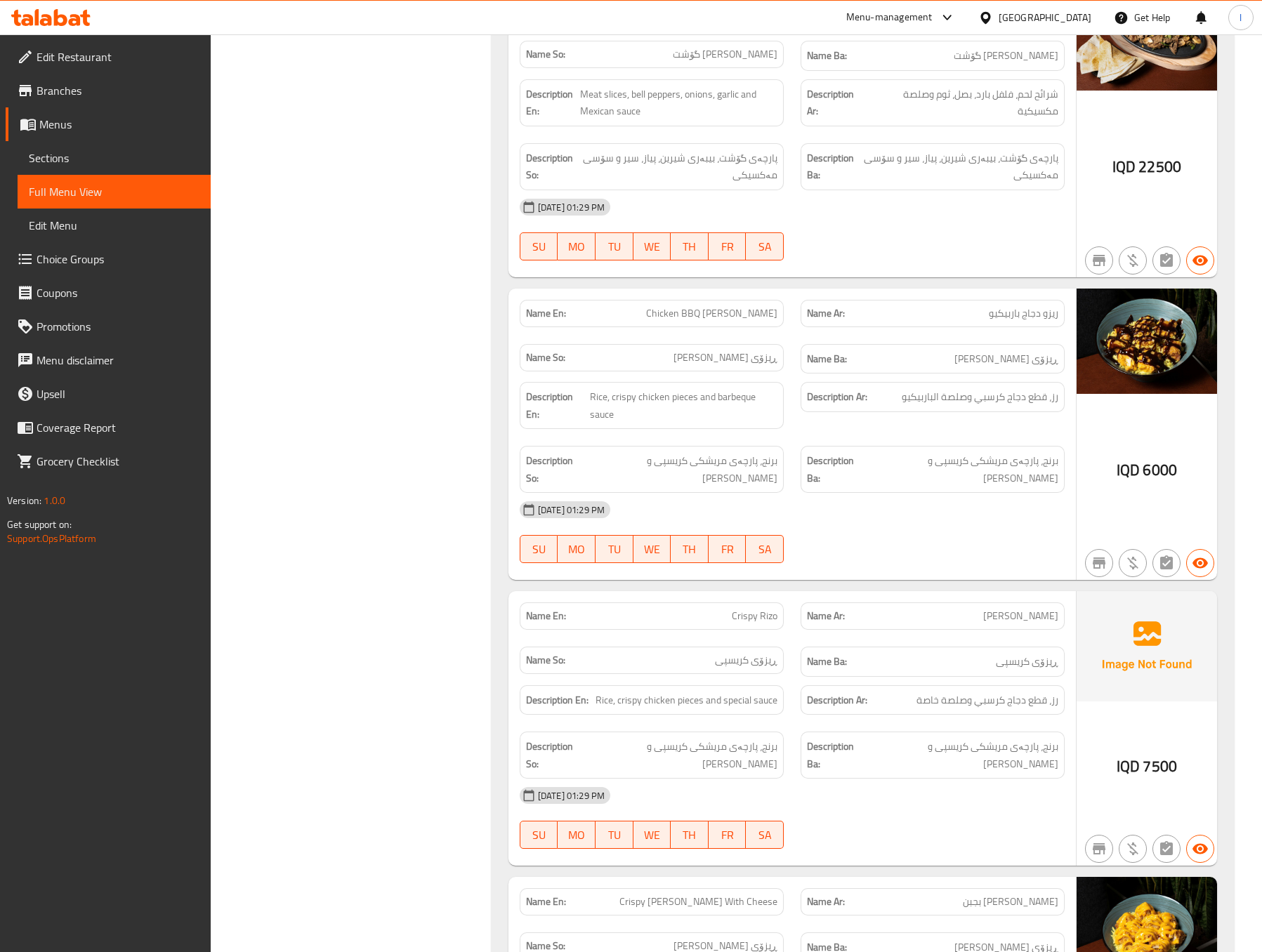
scroll to position [0, 0]
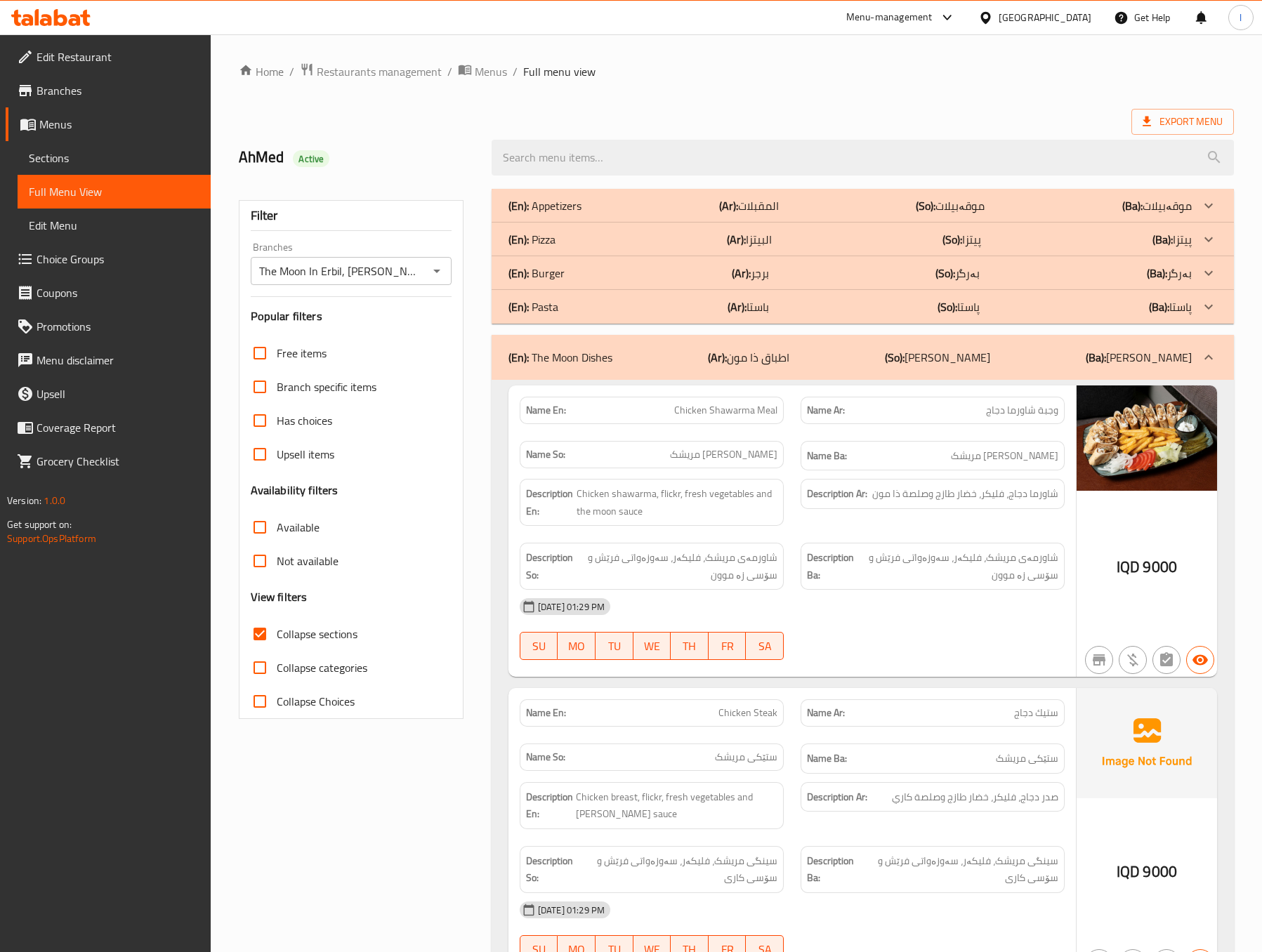
click at [1041, 308] on div "(En): Pasta (Ar): باستا (So): پاستا (Ba): پاستا" at bounding box center [849, 307] width 683 height 17
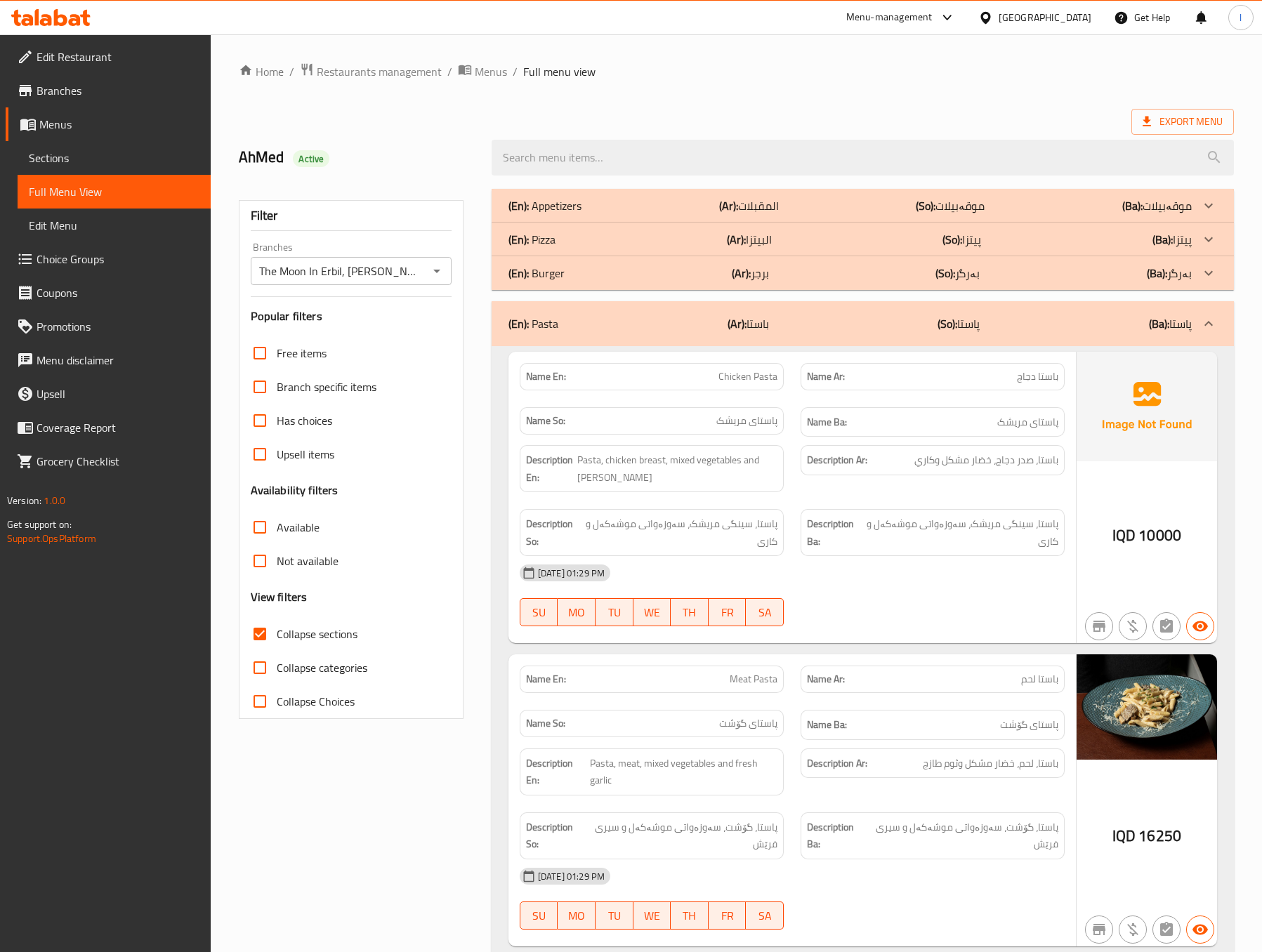
click at [1041, 308] on div "(En): Pasta (Ar): باستا (So): پاستا (Ba): پاستا" at bounding box center [862, 324] width 742 height 45
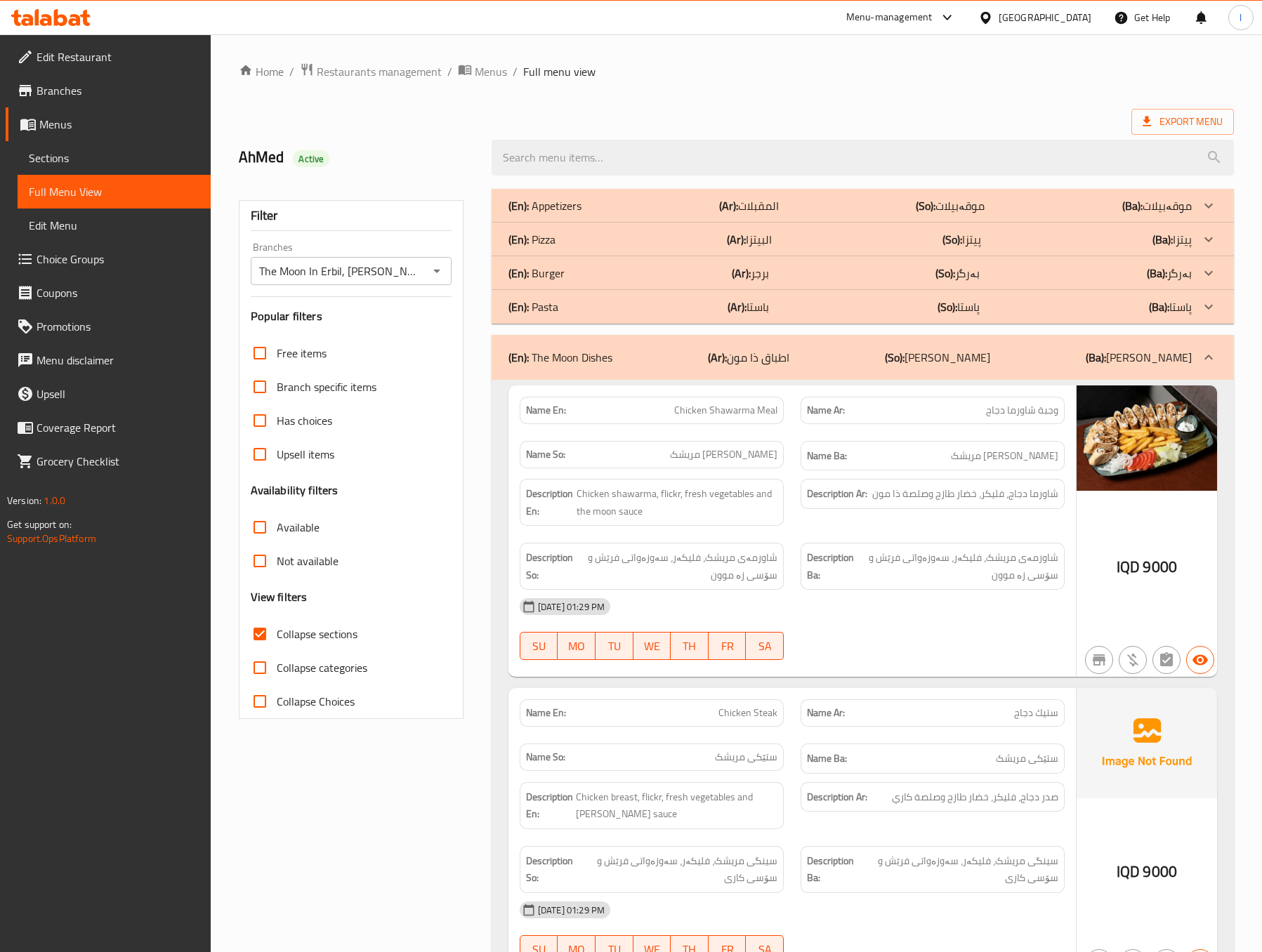
click at [982, 357] on p "(So): [PERSON_NAME]" at bounding box center [937, 357] width 105 height 17
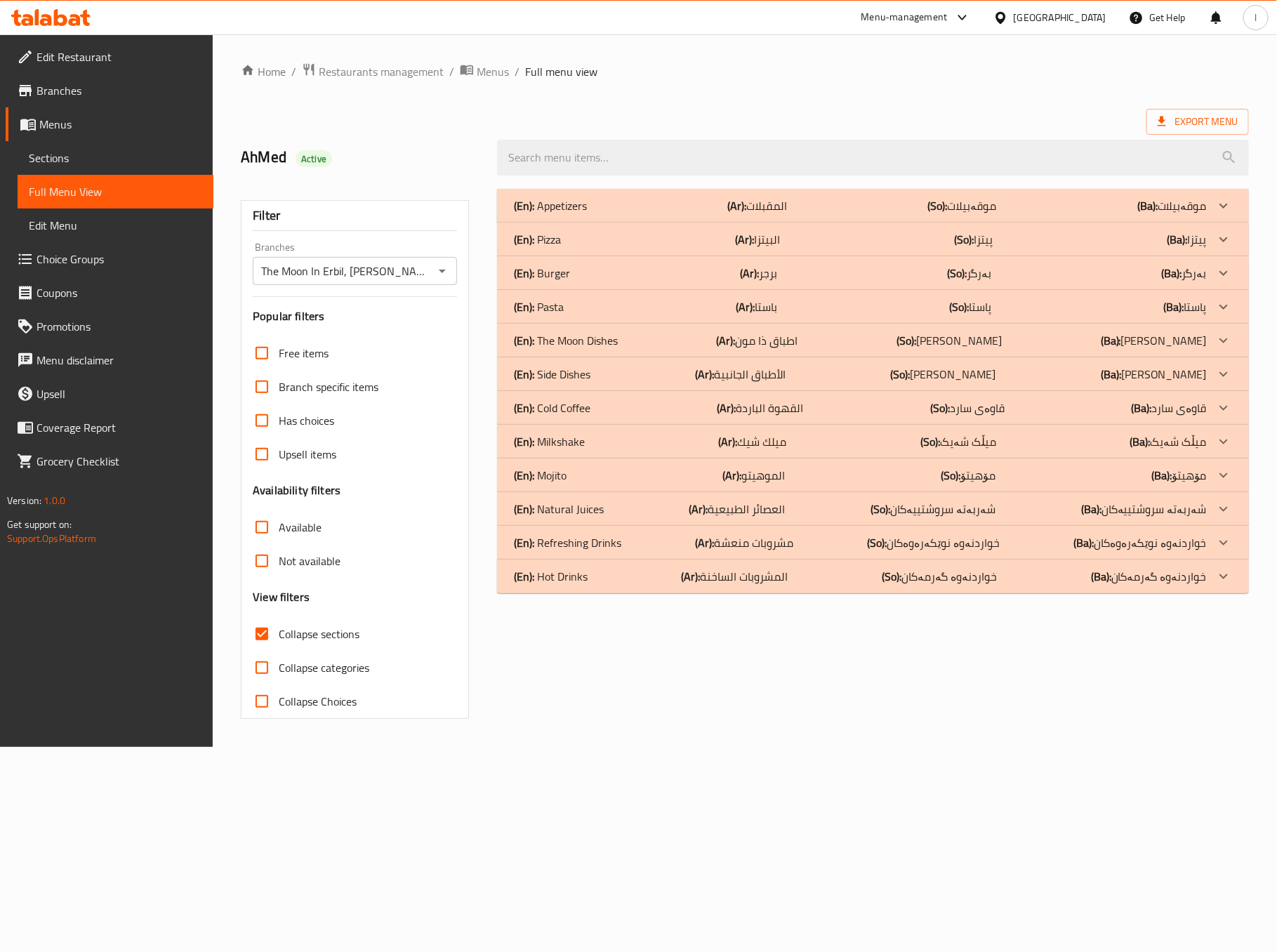
click at [614, 440] on div "(En): Milkshake (Ar): ميلك شيك (So): میڵک شەیک (Ba): میڵک شەیک" at bounding box center [860, 441] width 693 height 17
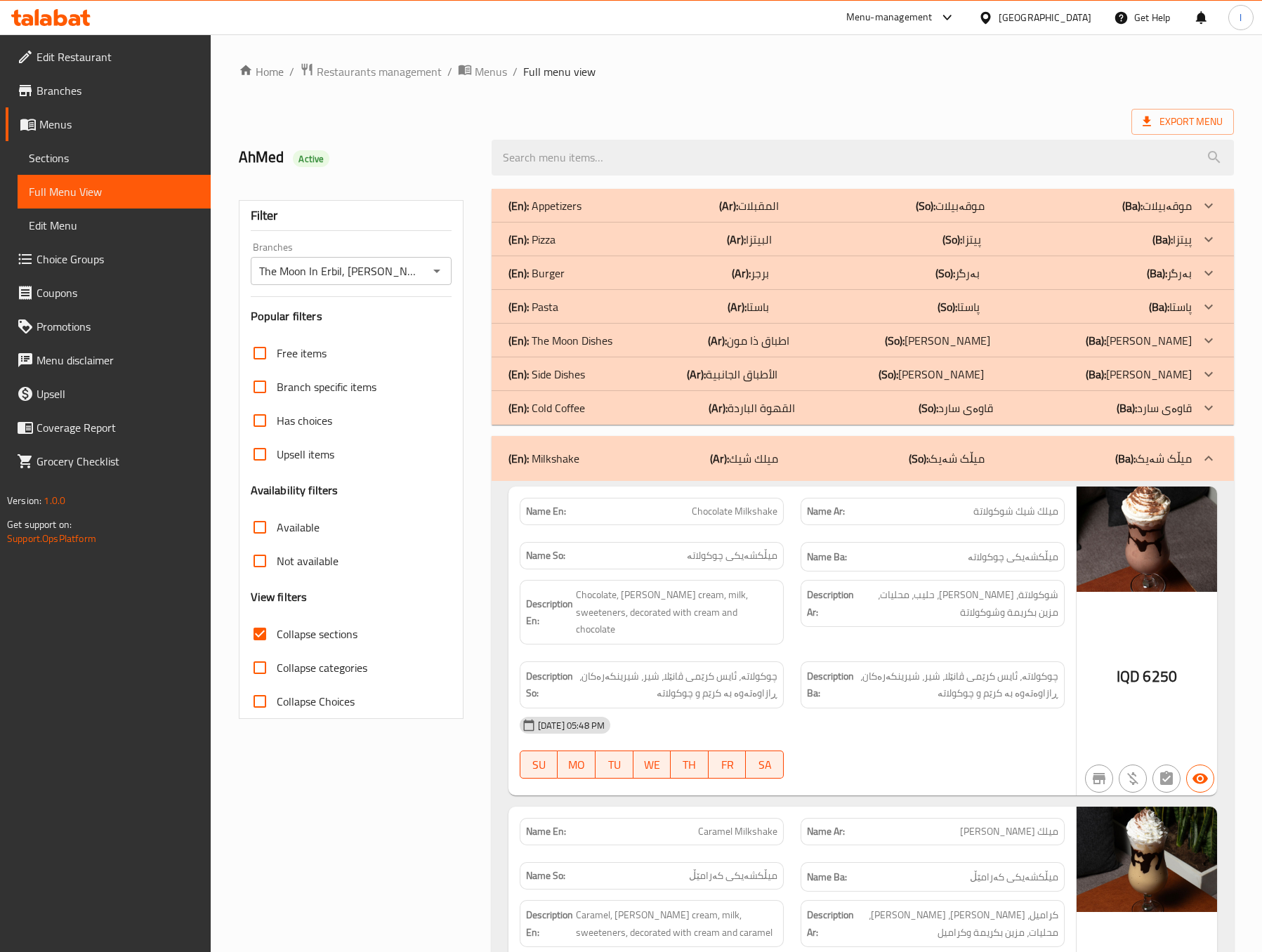
click at [925, 653] on div "Description Ba: چوکولاتە، ئایس کرێمی ڤانێلا، شیر، شیرینکەرەکان، ڕازاوەتەوە بە ک…" at bounding box center [933, 685] width 281 height 64
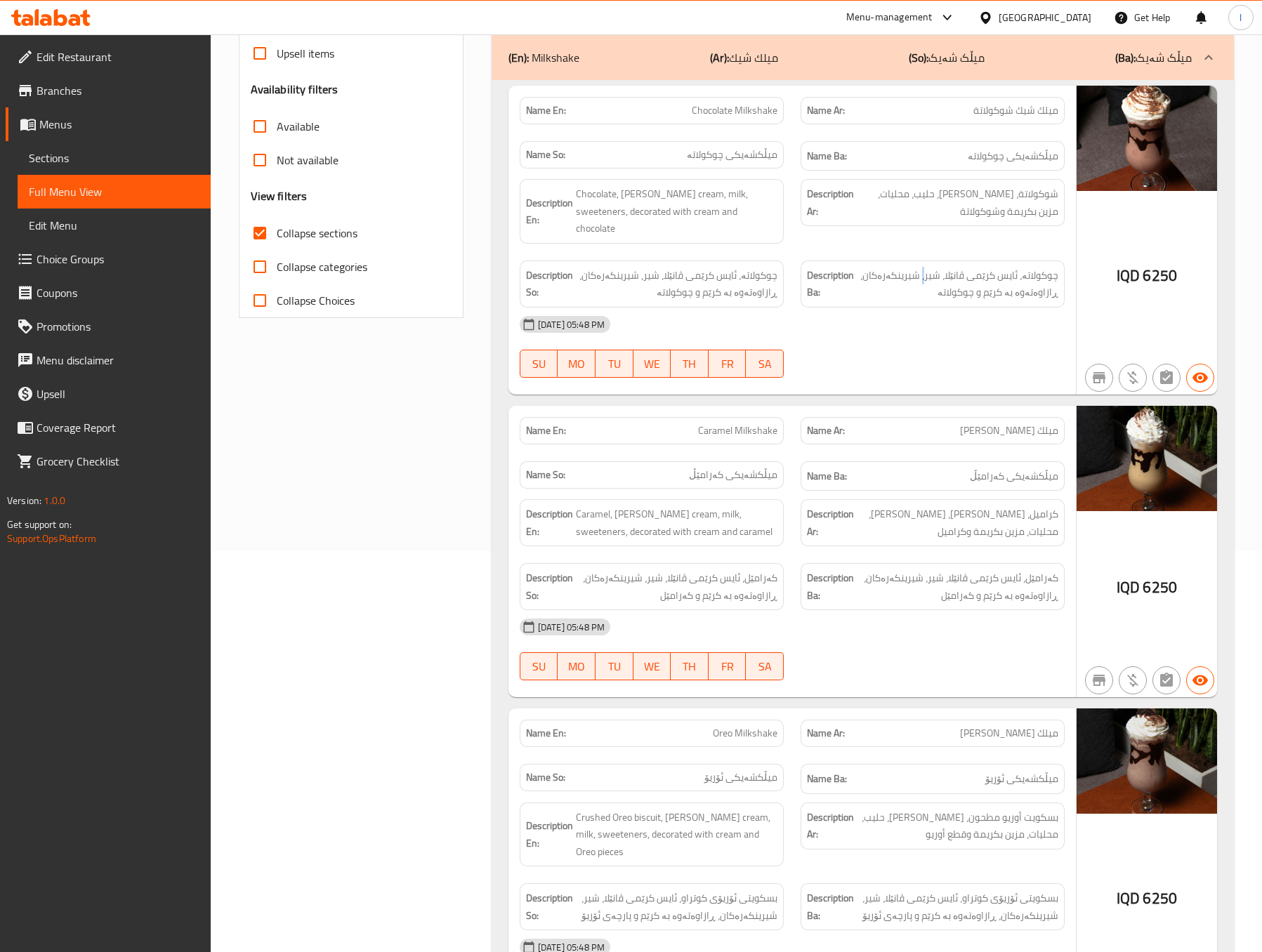
scroll to position [405, 0]
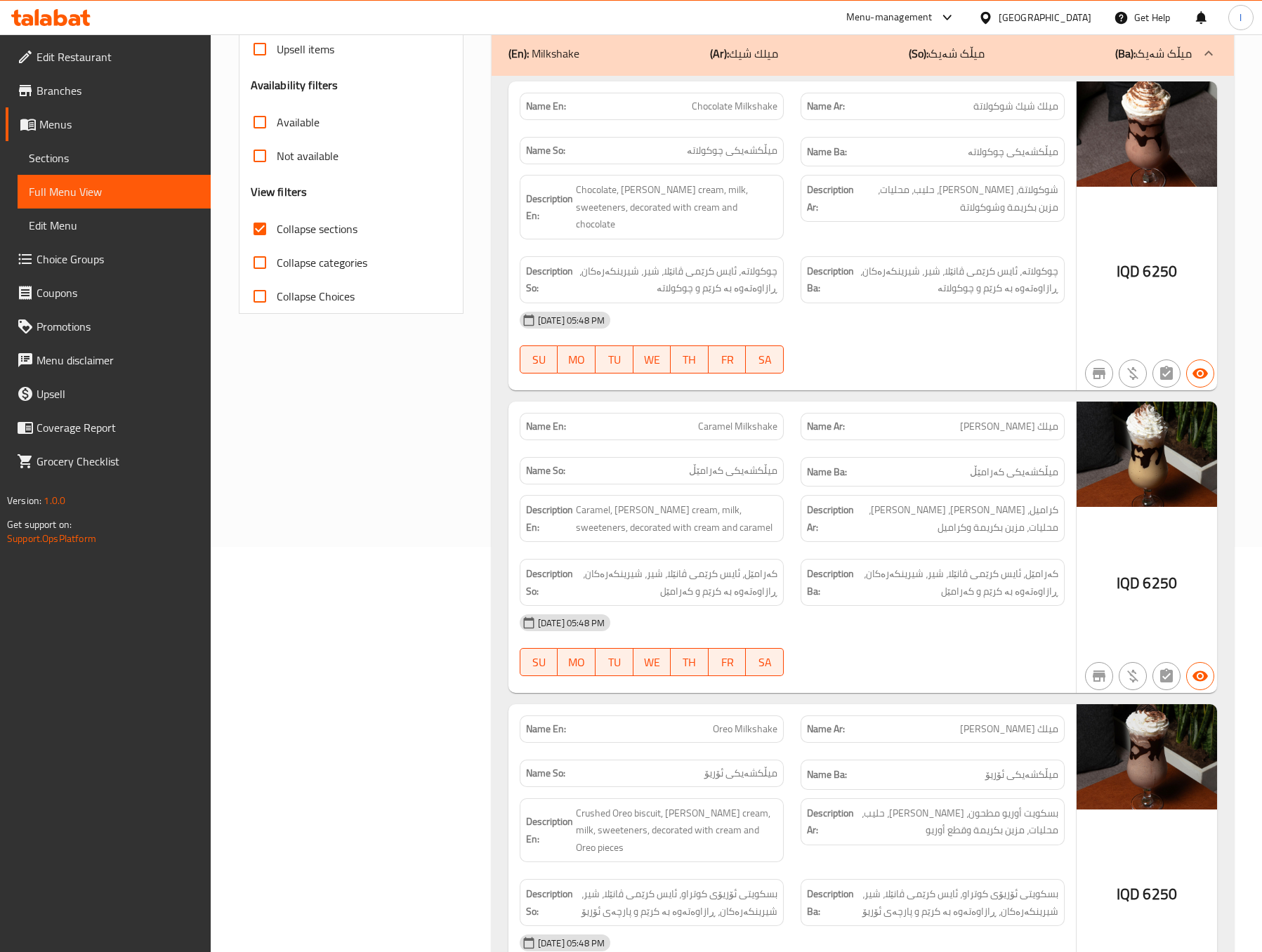
click at [375, 517] on div "Filter Branches The Moon In [GEOGRAPHIC_DATA], Ankawa Branches Popular filters …" at bounding box center [356, 653] width 253 height 1758
click at [458, 470] on div "Filter Branches The Moon In [GEOGRAPHIC_DATA], Ankawa Branches Popular filters …" at bounding box center [356, 653] width 253 height 1758
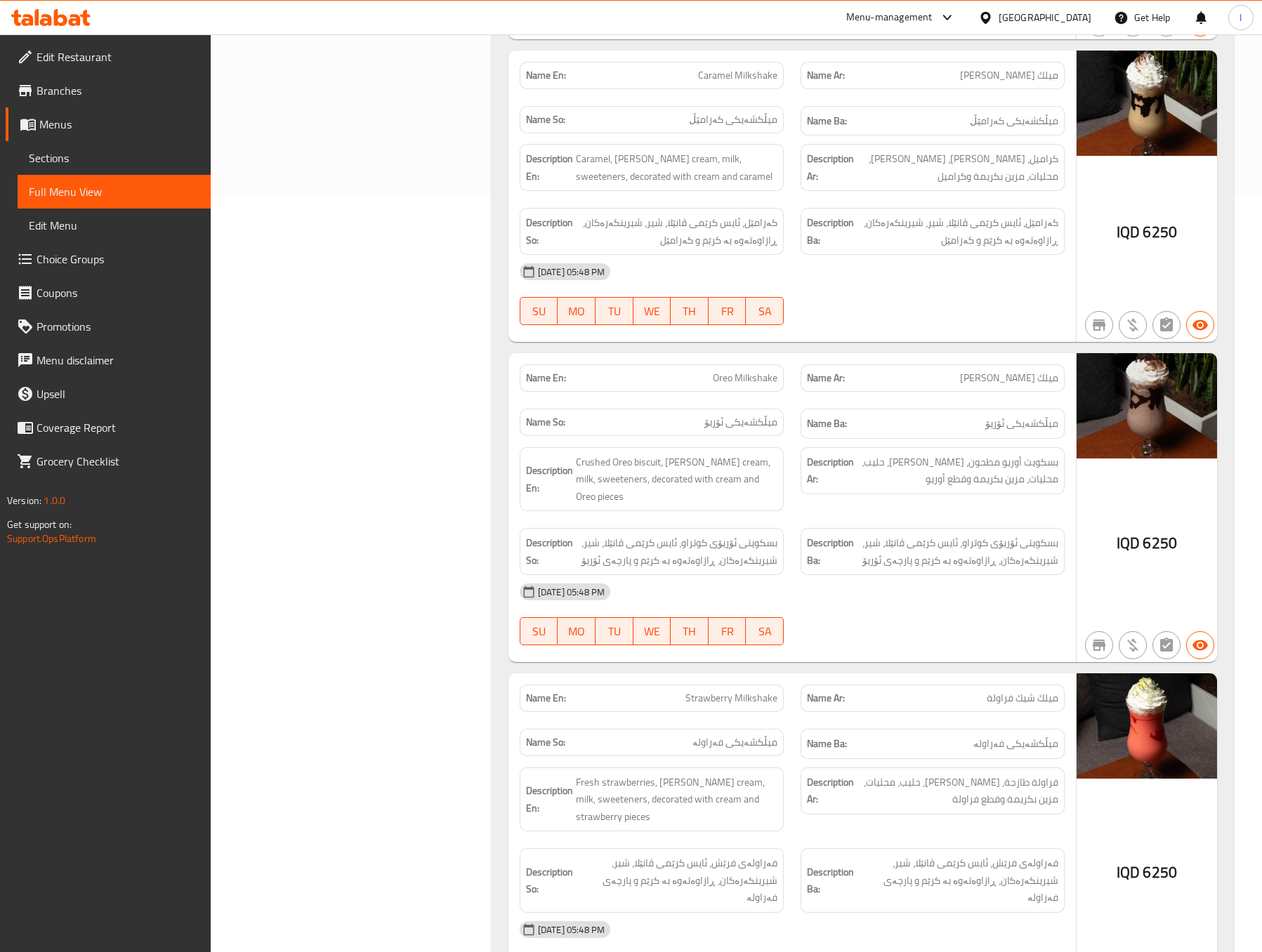
click at [426, 439] on div "Filter Branches The Moon In [GEOGRAPHIC_DATA], Ankawa Branches Popular filters …" at bounding box center [356, 303] width 253 height 1758
click at [311, 405] on div "Filter Branches The Moon In [GEOGRAPHIC_DATA], Ankawa Branches Popular filters …" at bounding box center [356, 303] width 253 height 1758
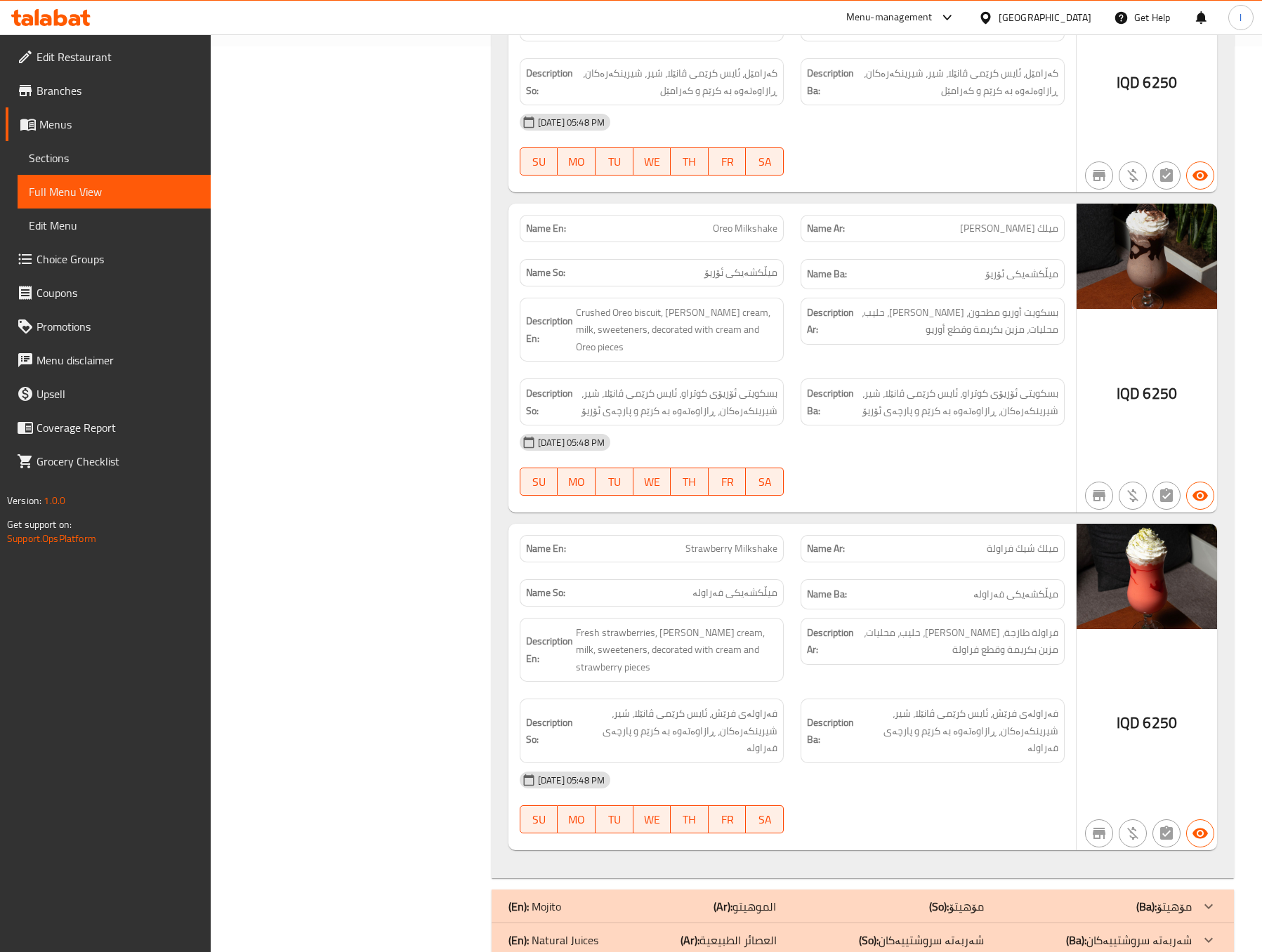
scroll to position [982, 0]
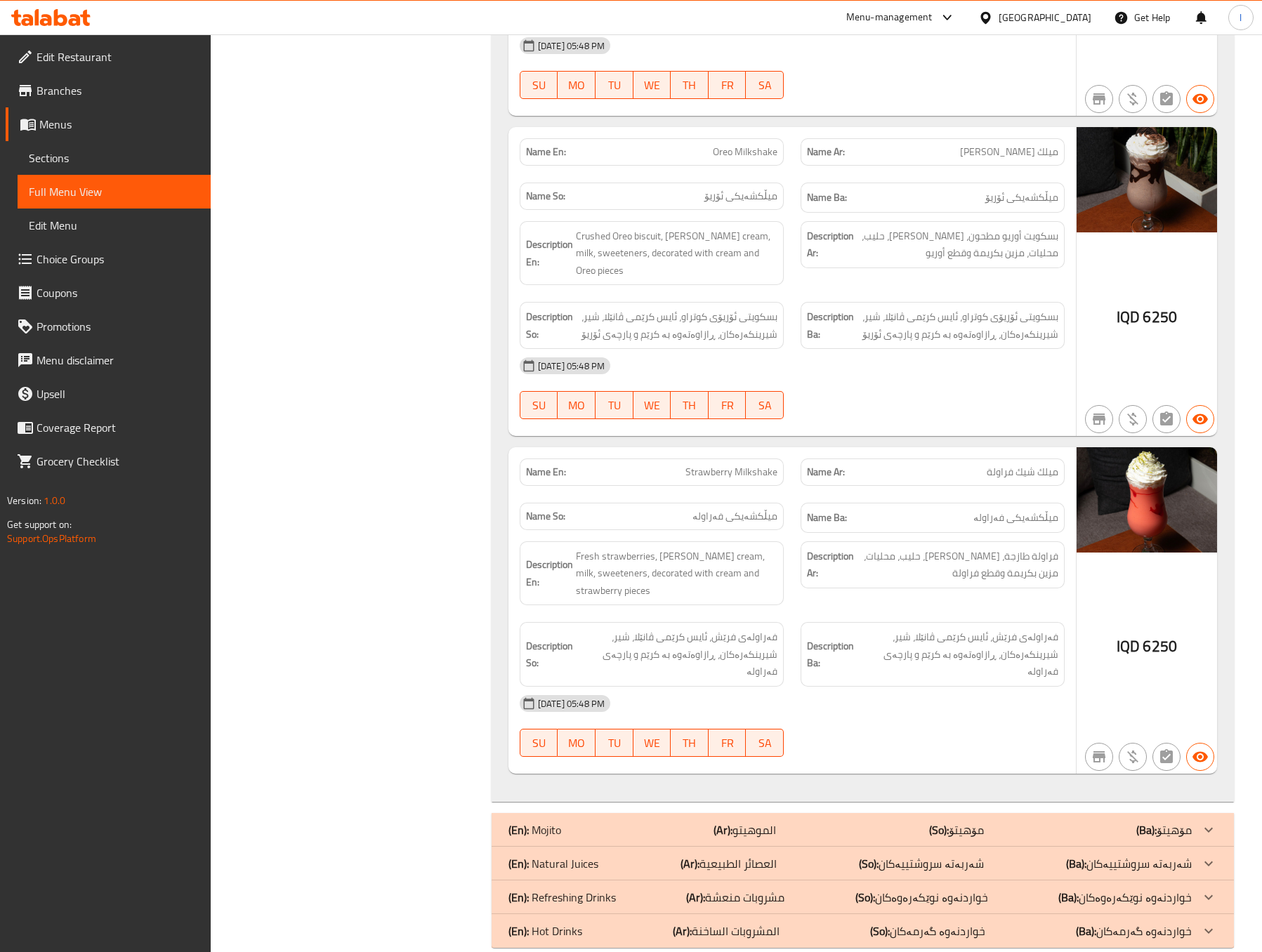
click at [1041, 547] on span "فراولة طازجة، [PERSON_NAME]، حليب، محليات، مزين بكريمة وقطع فراولة" at bounding box center [957, 564] width 201 height 34
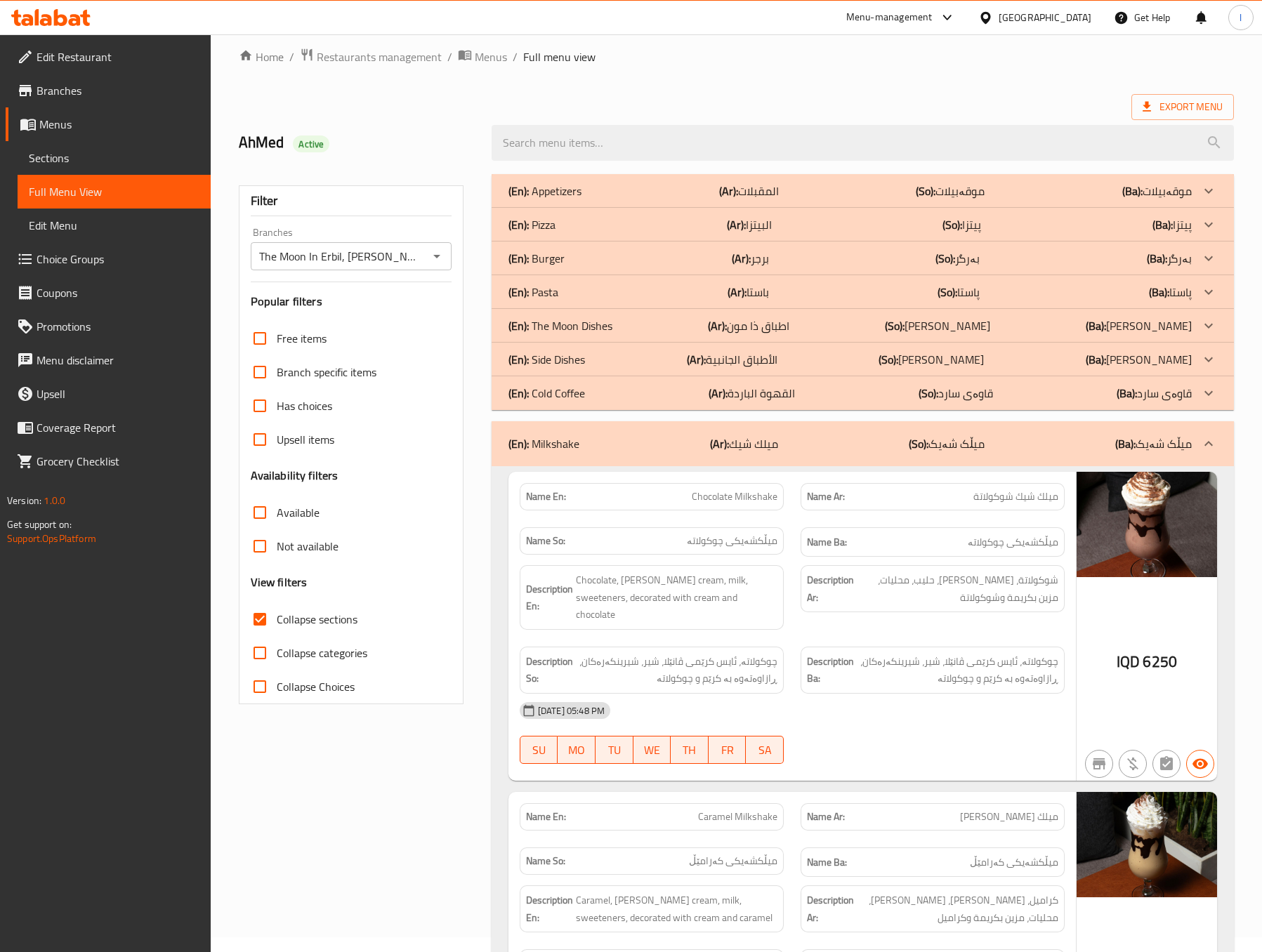
scroll to position [0, 0]
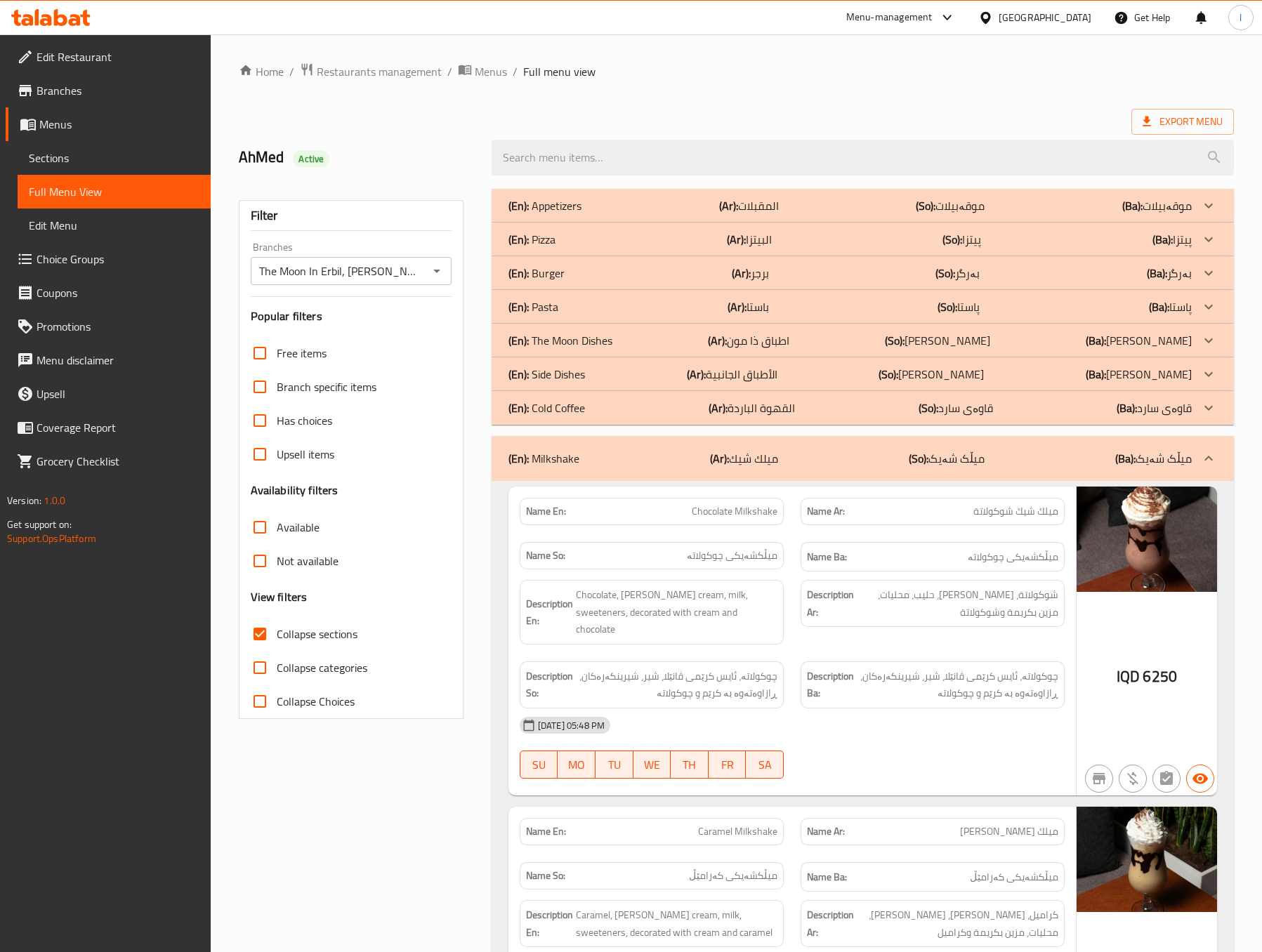
click at [948, 454] on p "(So): میڵک شەیک" at bounding box center [946, 458] width 76 height 17
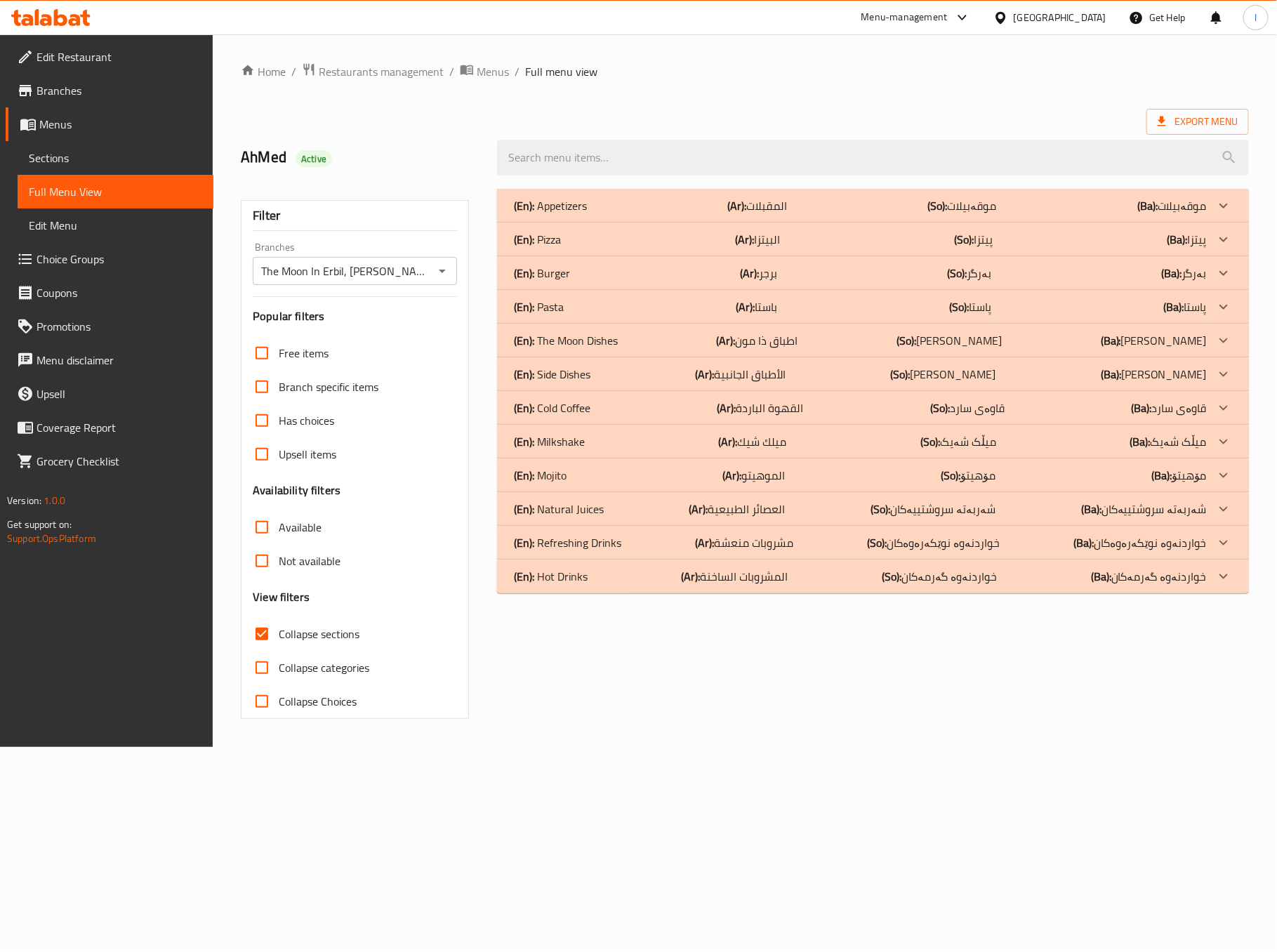
click at [596, 742] on div "Home / Restaurants management / Menus / Full menu view Export Menu AhMed Active…" at bounding box center [745, 390] width 1064 height 712
click at [636, 475] on div "(En): Mojito (Ar): الموهيتو (So): مۆهیتۆ (Ba): مۆهیتۆ" at bounding box center [860, 475] width 693 height 17
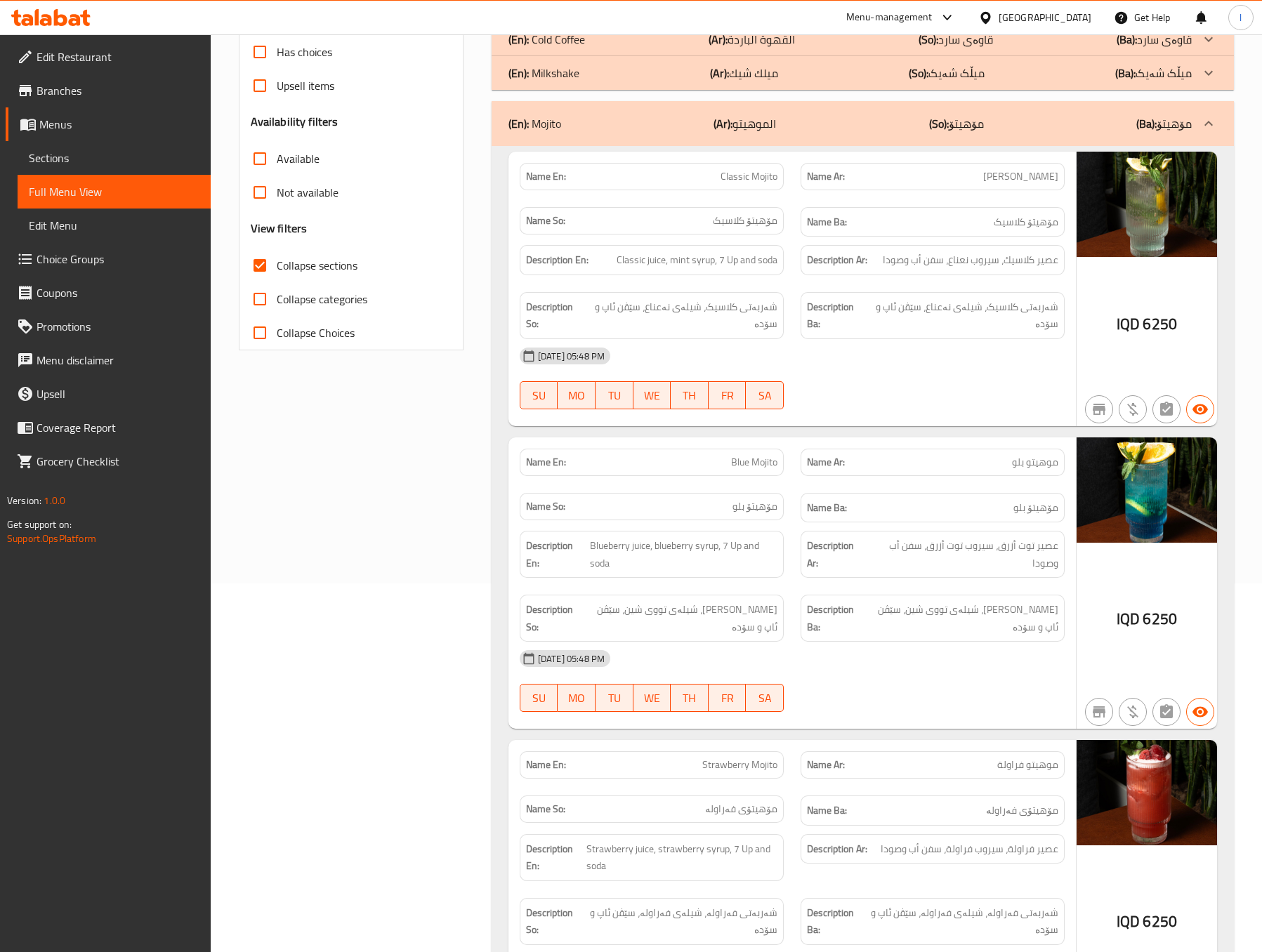
scroll to position [351, 0]
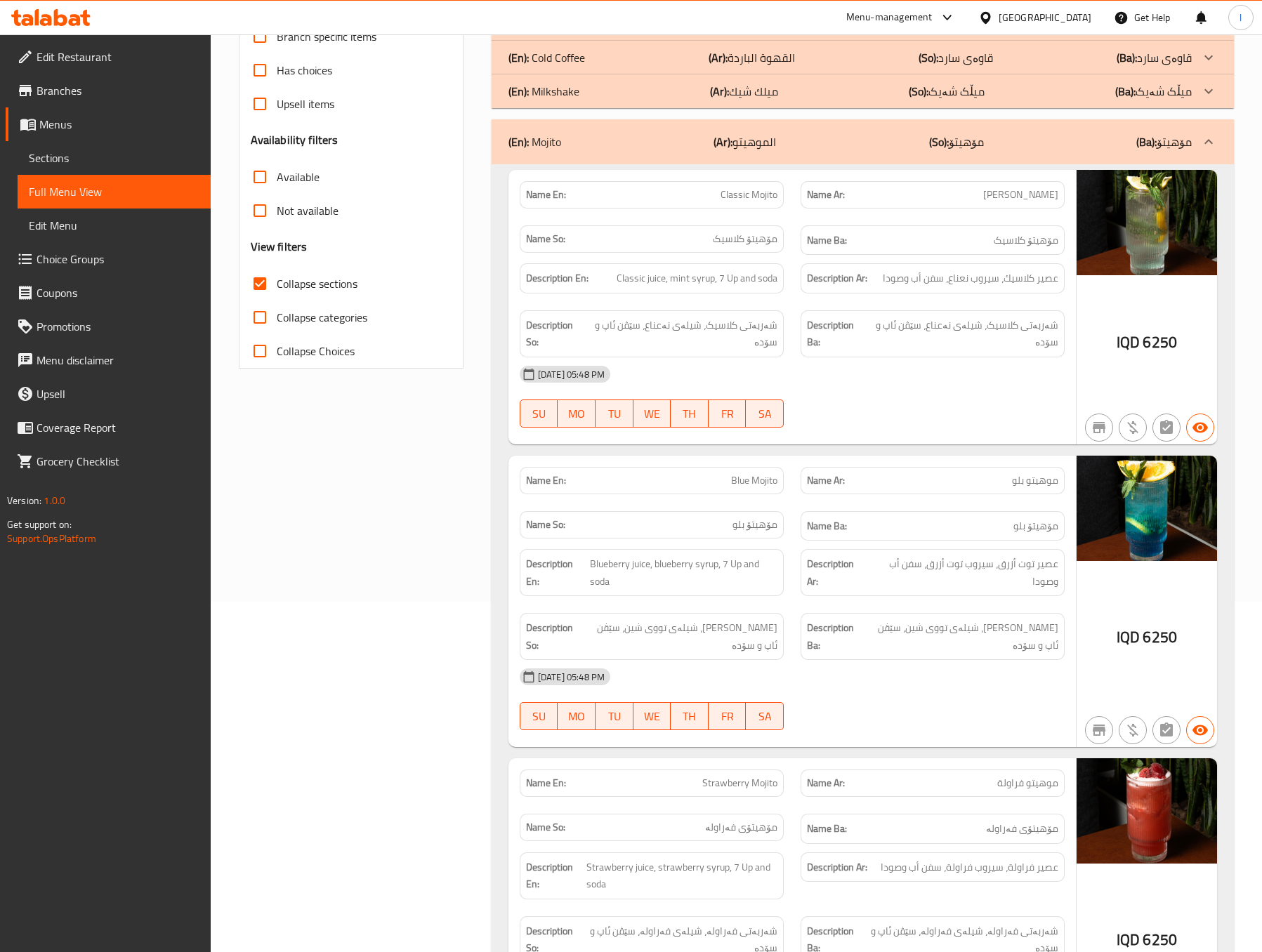
click at [369, 480] on div "Filter Branches The Moon In [GEOGRAPHIC_DATA], Ankawa Branches Popular filters …" at bounding box center [356, 666] width 253 height 1672
click at [443, 466] on div "Filter Branches The Moon In [GEOGRAPHIC_DATA], Ankawa Branches Popular filters …" at bounding box center [356, 666] width 253 height 1672
click at [455, 471] on div "Filter Branches The Moon In [GEOGRAPHIC_DATA], Ankawa Branches Popular filters …" at bounding box center [356, 666] width 253 height 1672
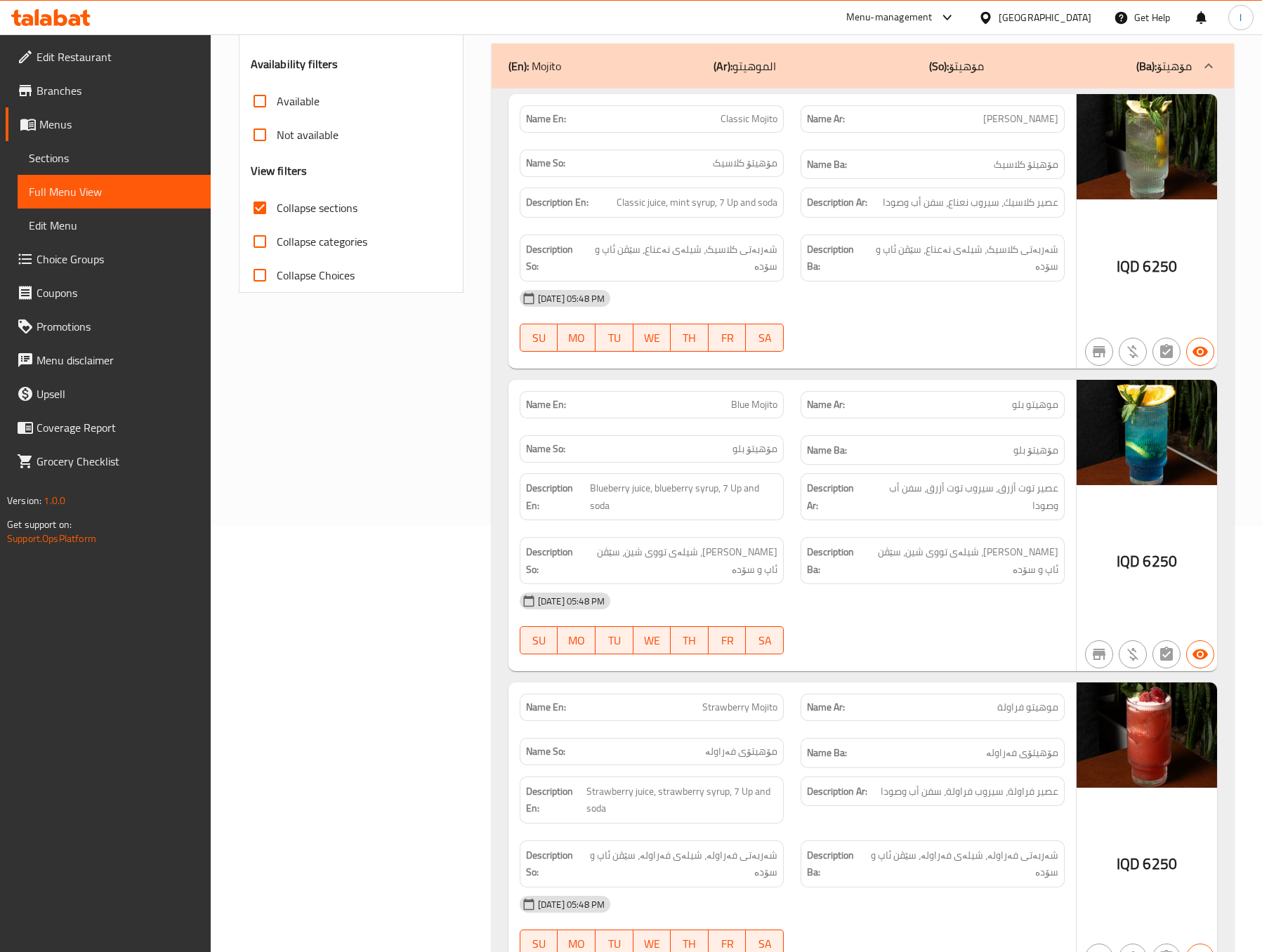
scroll to position [429, 0]
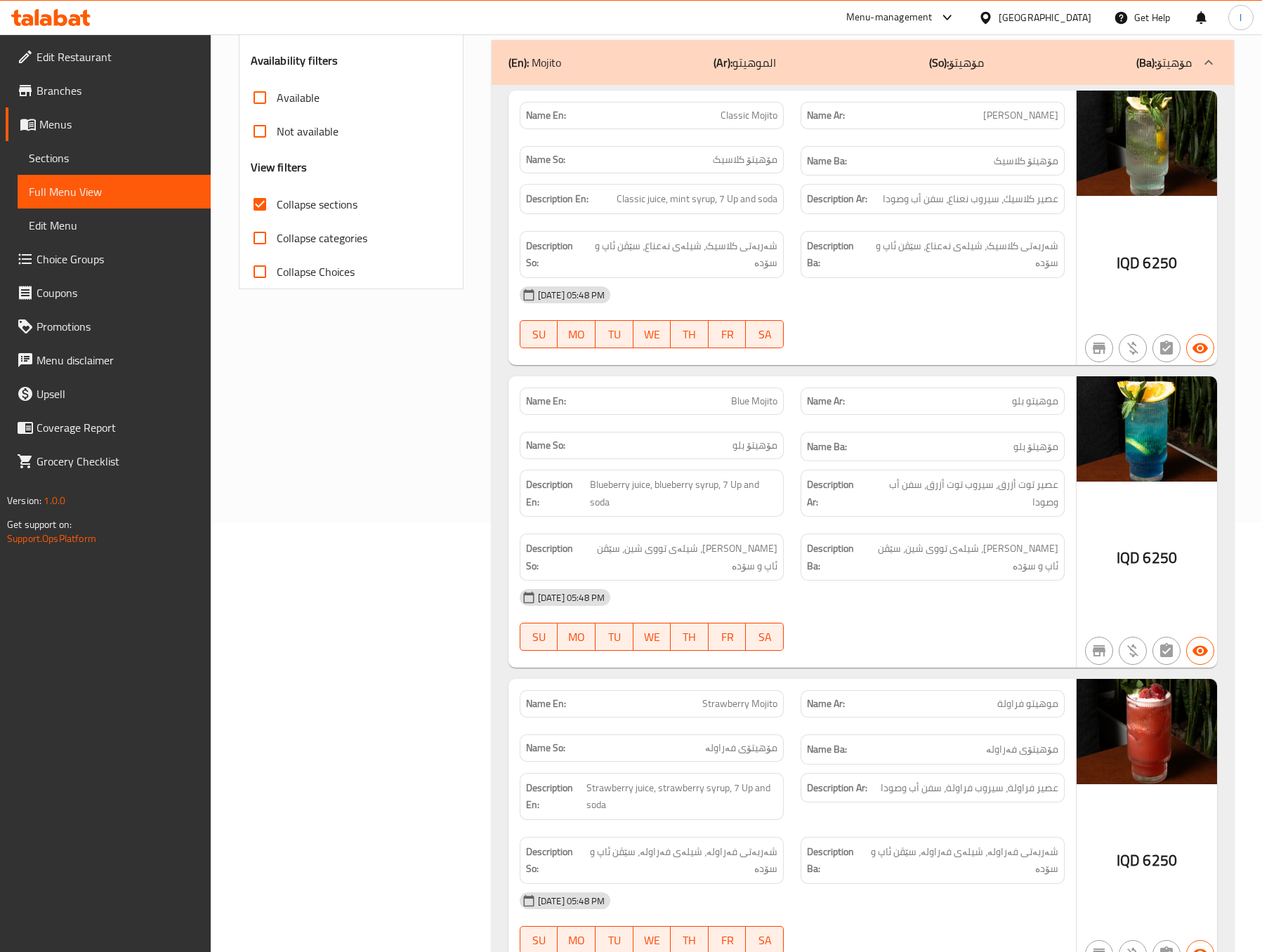
click at [426, 387] on div "Filter Branches The Moon In [GEOGRAPHIC_DATA], Ankawa Branches Popular filters …" at bounding box center [356, 587] width 253 height 1672
click at [695, 299] on div "[DATE] 05:48 PM" at bounding box center [792, 295] width 562 height 33
click at [460, 425] on div "Filter Branches The Moon In [GEOGRAPHIC_DATA], Ankawa Branches Popular filters …" at bounding box center [356, 587] width 253 height 1672
click at [445, 405] on div "Filter Branches The Moon In [GEOGRAPHIC_DATA], Ankawa Branches Popular filters …" at bounding box center [356, 587] width 253 height 1672
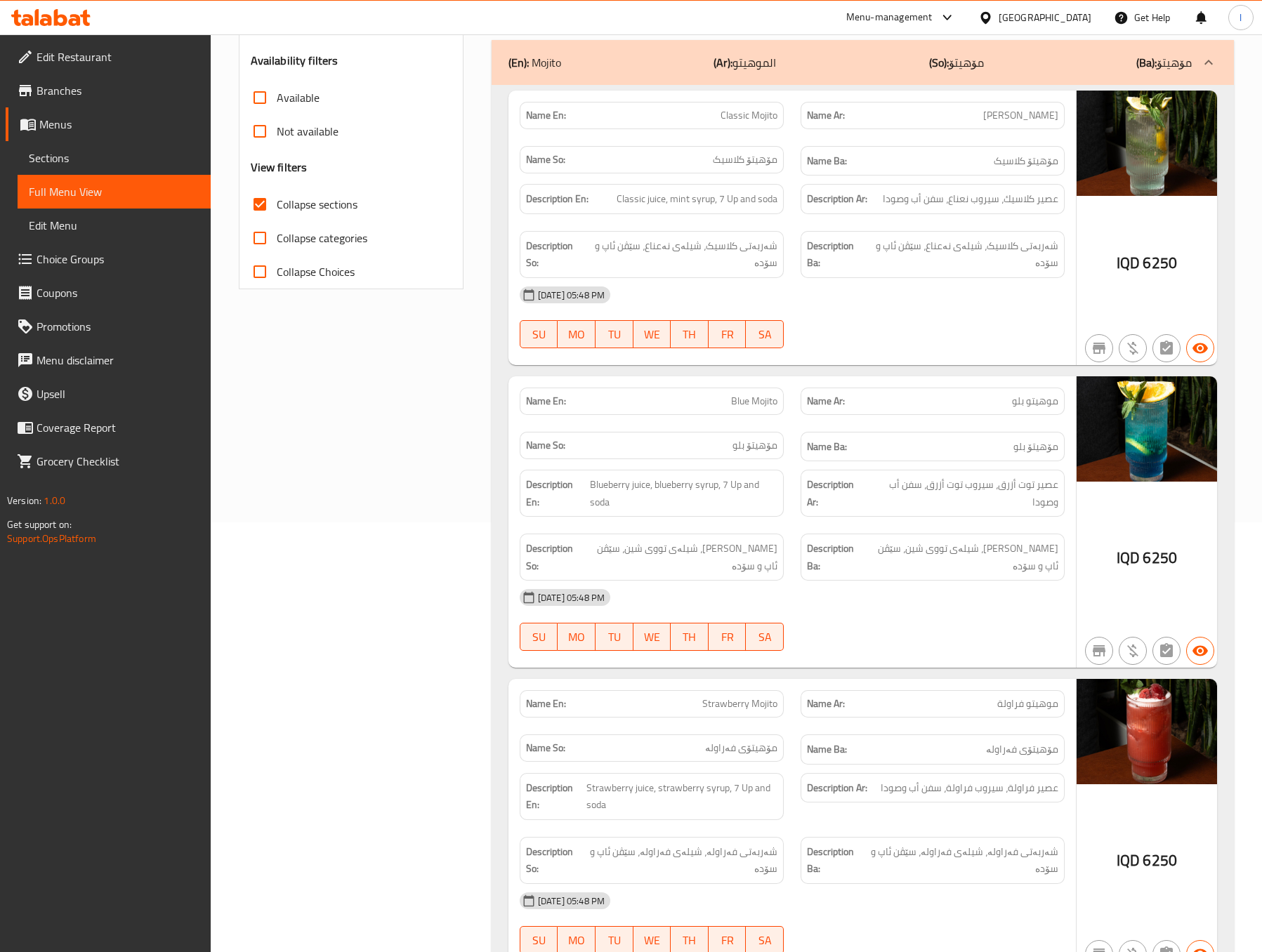
click at [445, 405] on div "Filter Branches The Moon In [GEOGRAPHIC_DATA], Ankawa Branches Popular filters …" at bounding box center [356, 587] width 253 height 1672
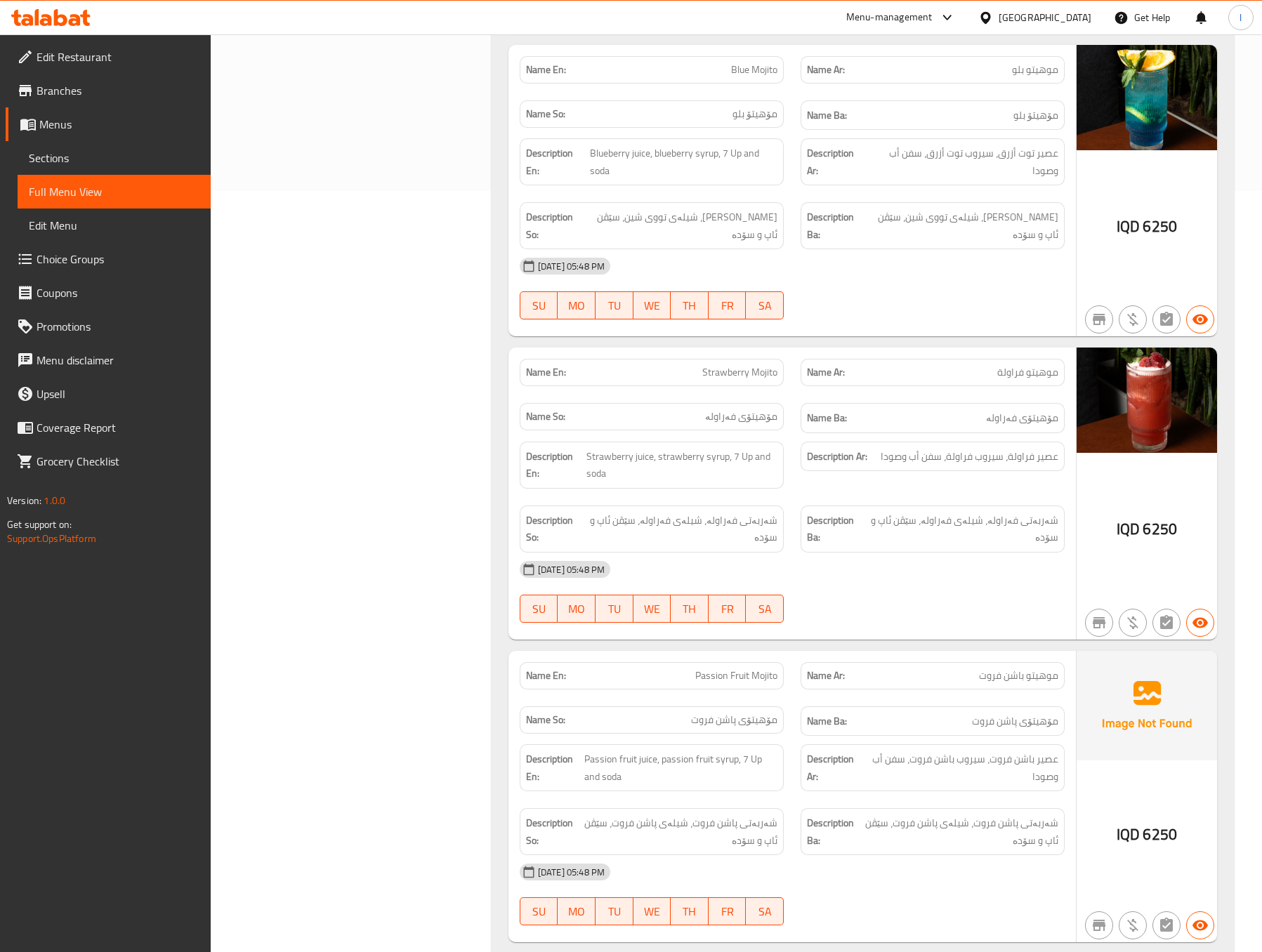
scroll to position [780, 0]
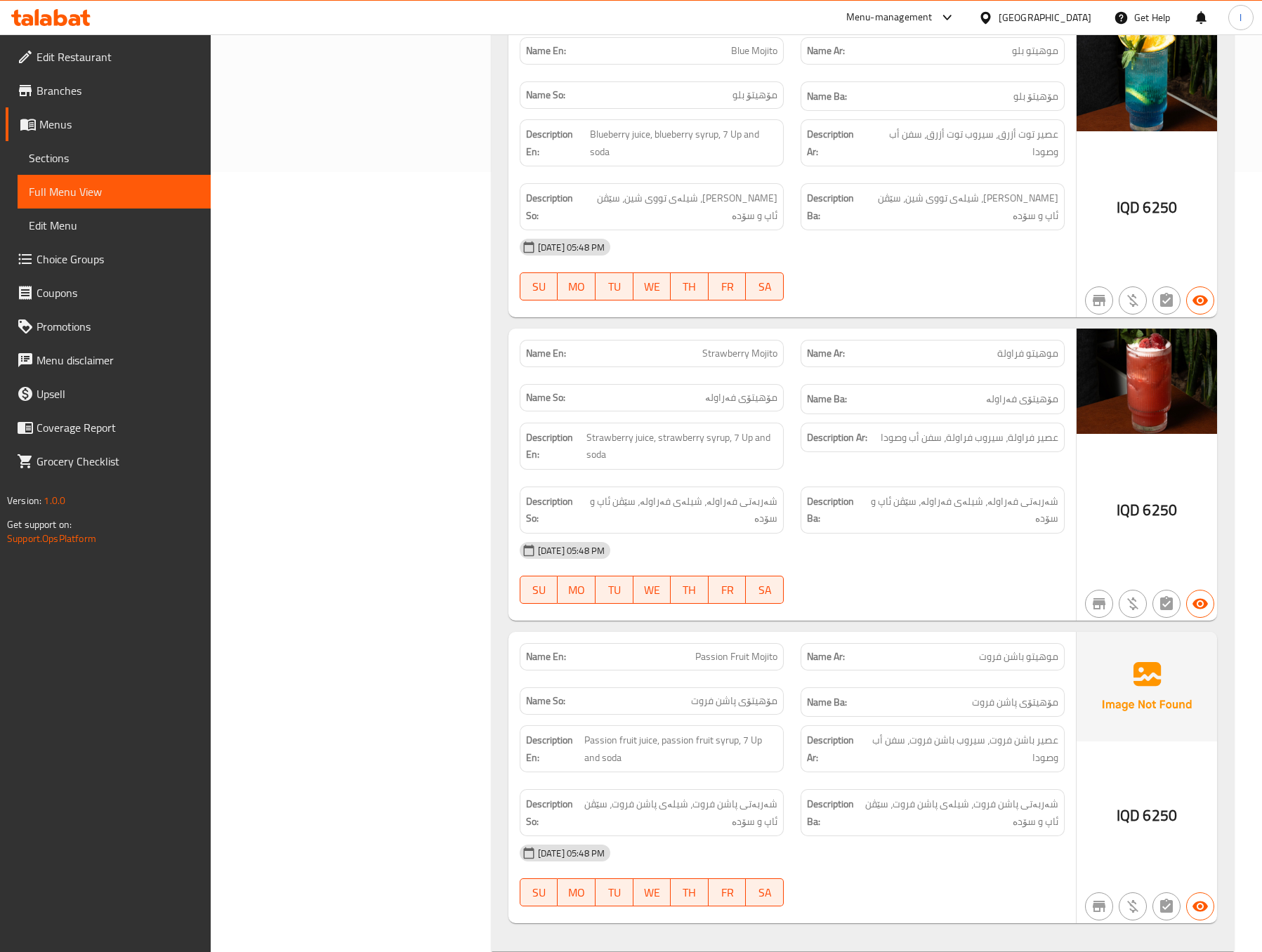
click at [392, 375] on div "Filter Branches The Moon In [GEOGRAPHIC_DATA], Ankawa Branches Popular filters …" at bounding box center [356, 237] width 253 height 1672
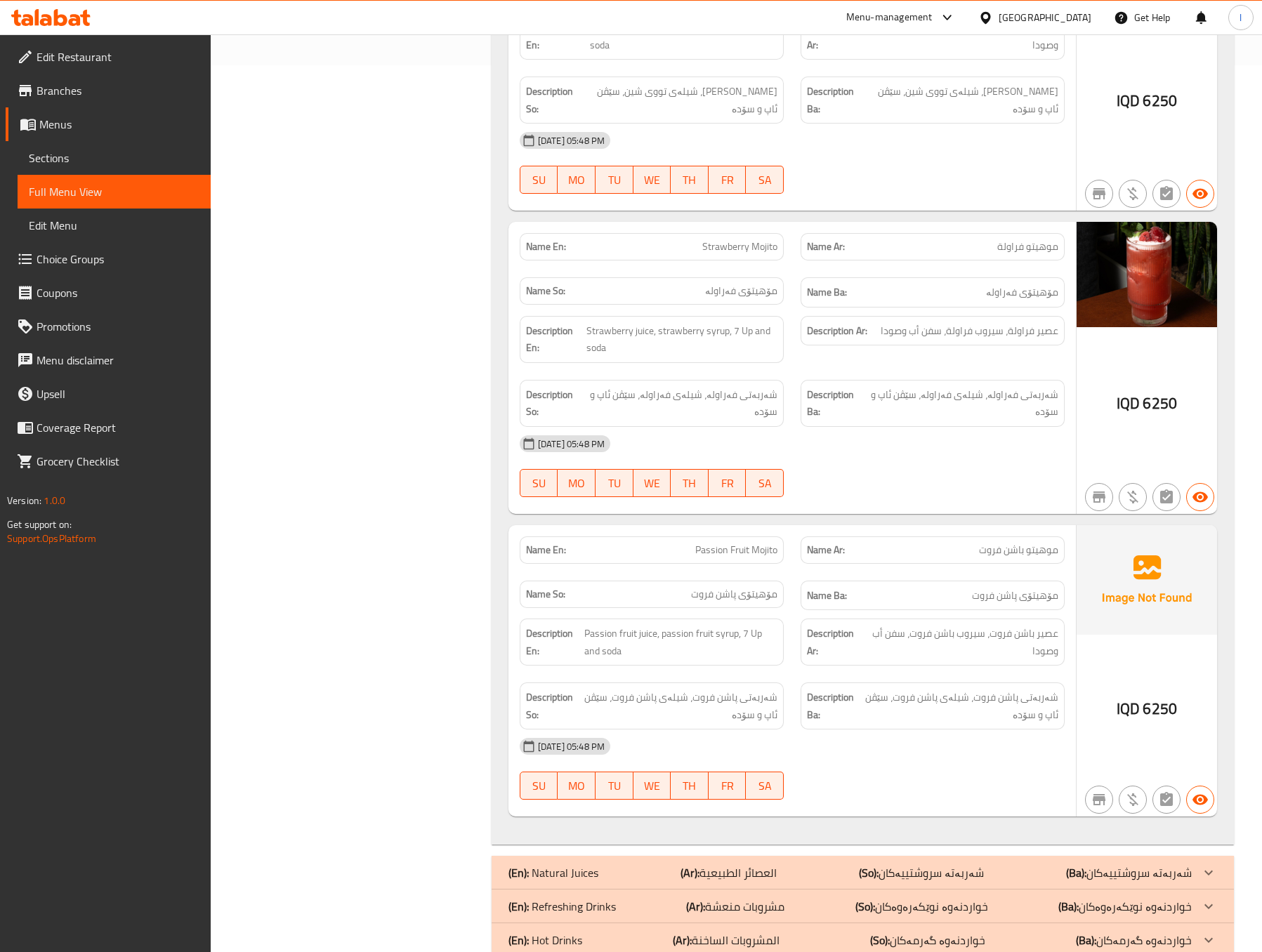
scroll to position [931, 0]
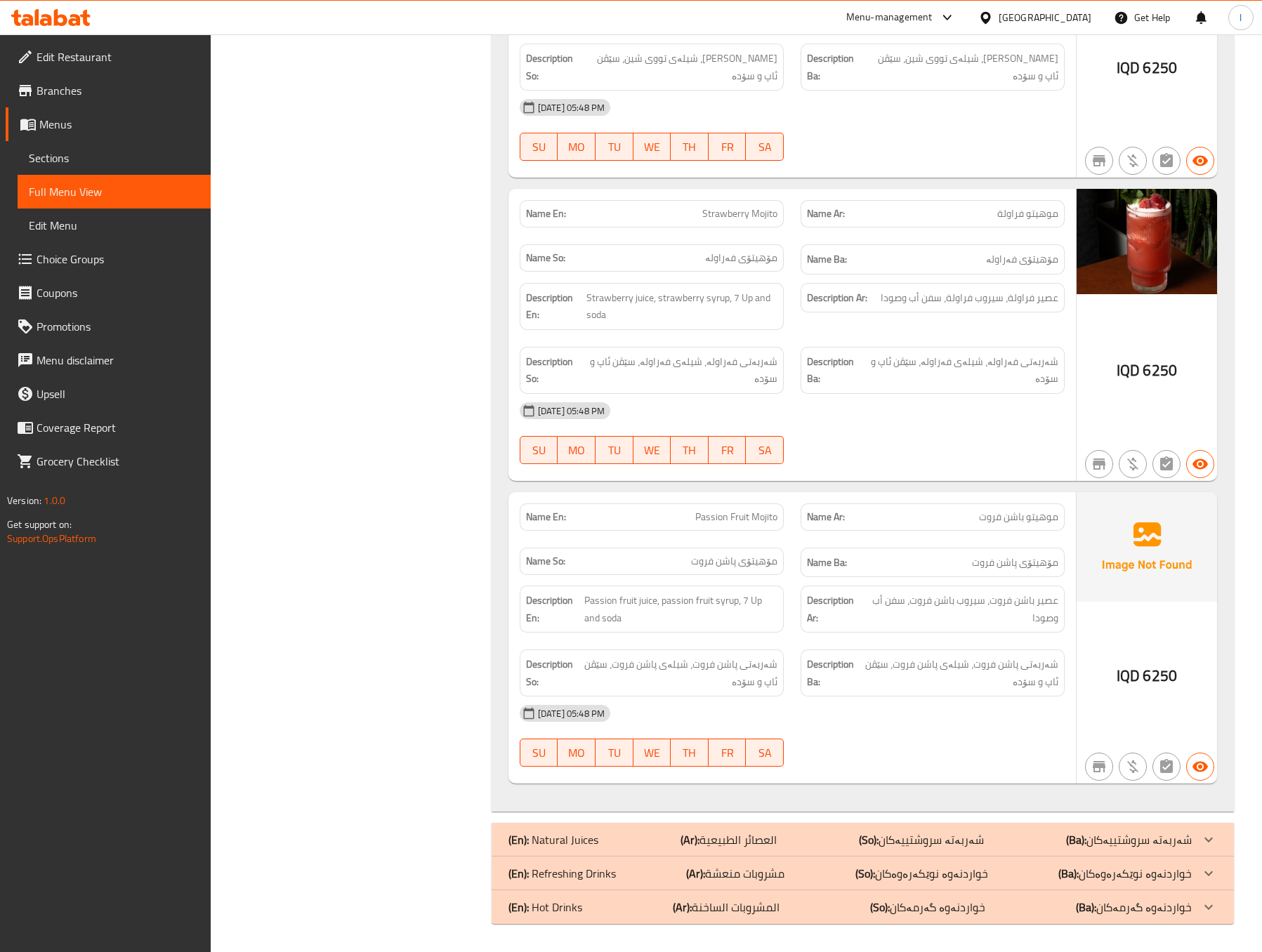
click at [1193, 643] on div "IQD 6250" at bounding box center [1146, 638] width 141 height 292
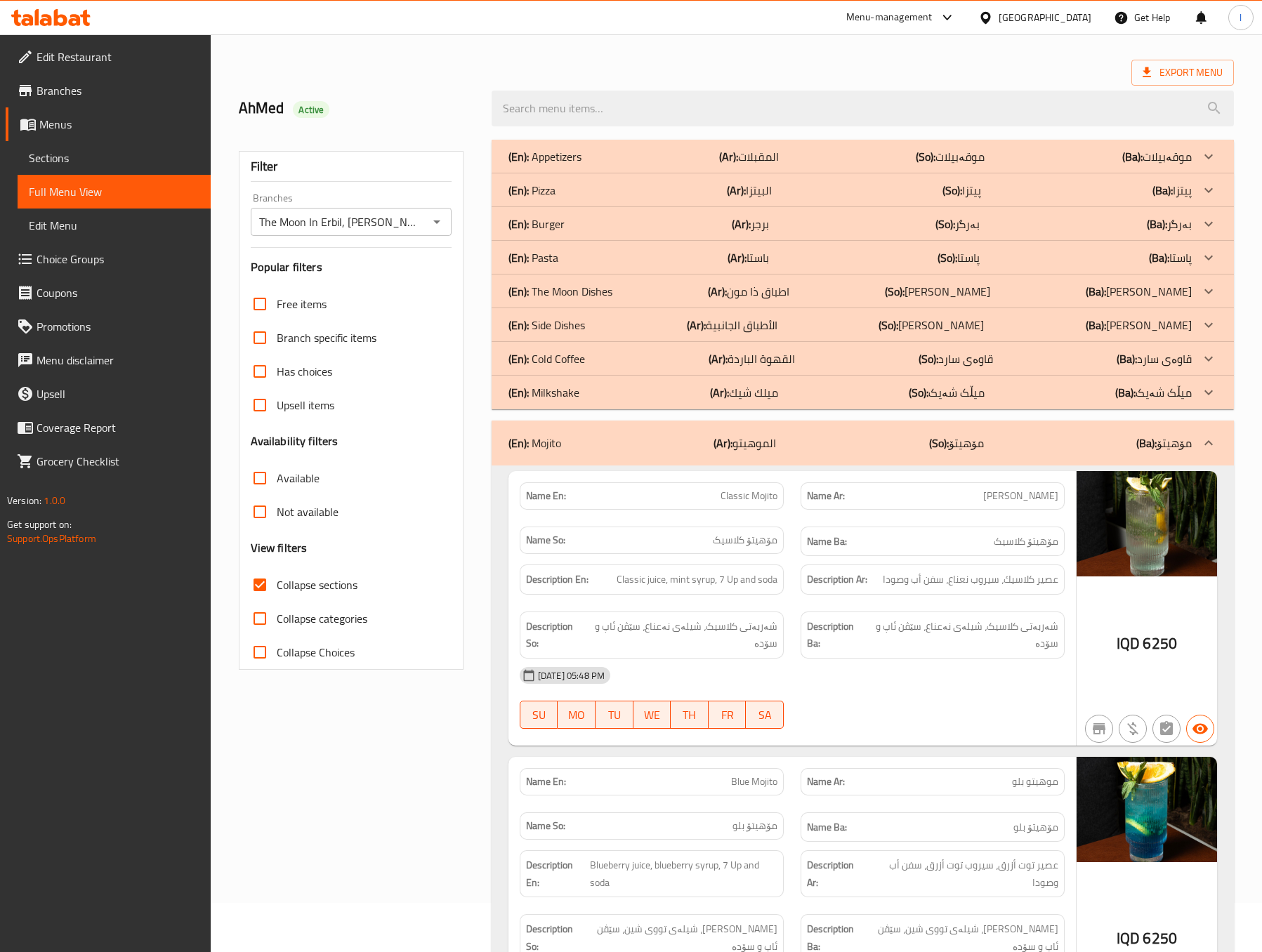
scroll to position [0, 0]
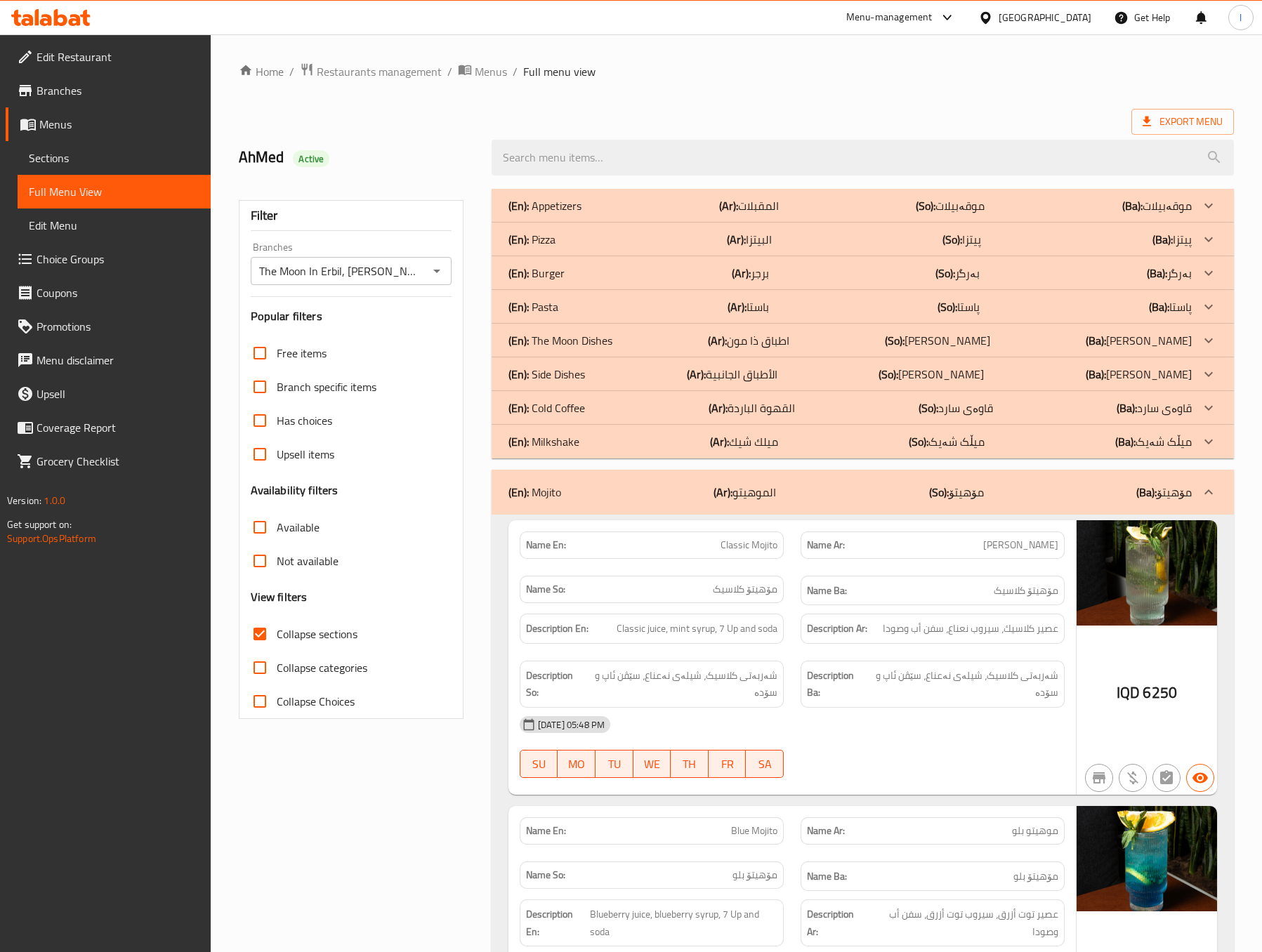
click at [938, 513] on div "(En): Mojito (Ar): الموهيتو (So): مۆهیتۆ (Ba): مۆهیتۆ" at bounding box center [862, 492] width 742 height 45
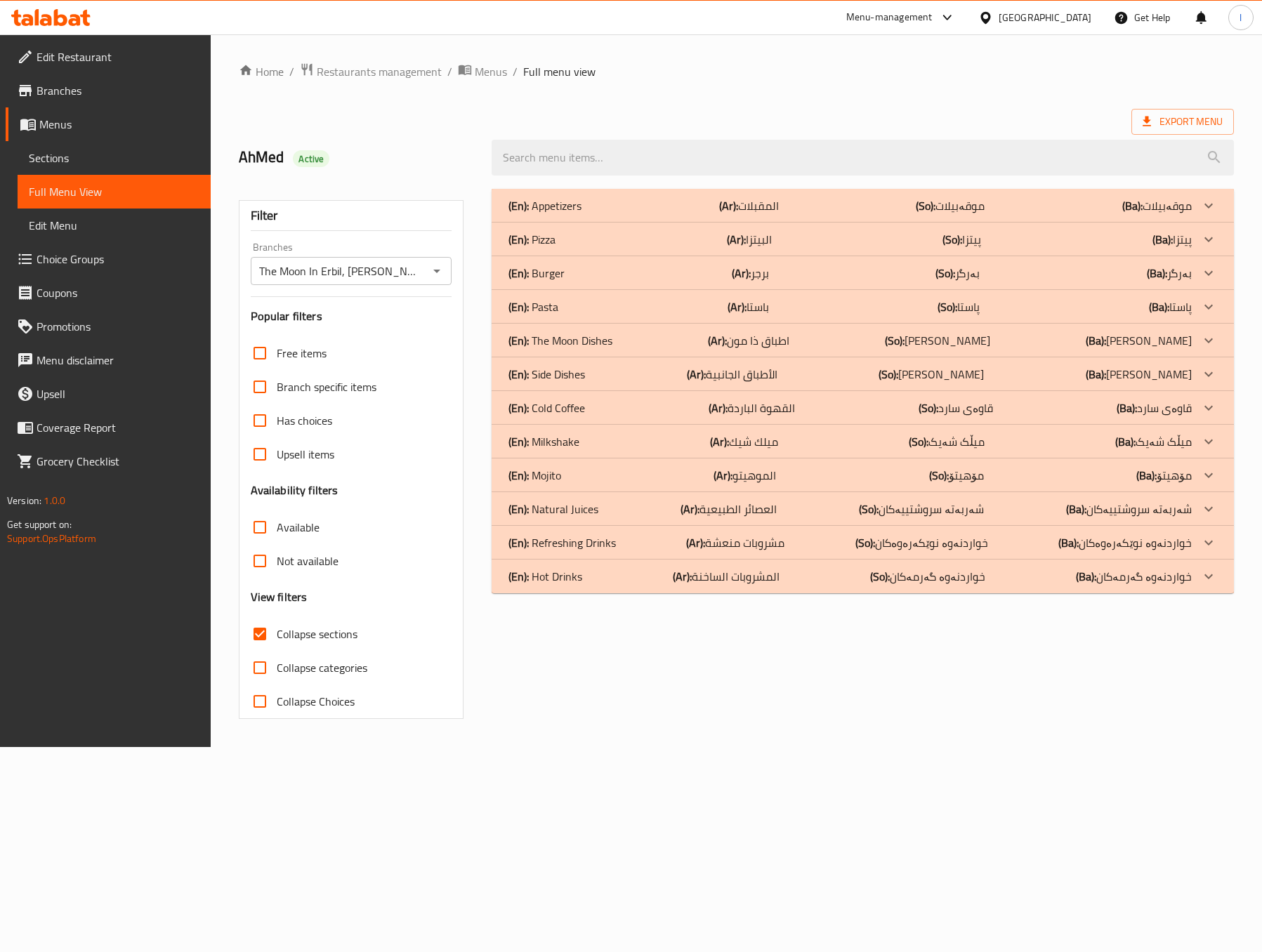
click at [944, 492] on div "(En): Mojito (Ar): الموهيتو (So): مۆهیتۆ (Ba): مۆهیتۆ Name En: Classic Mojito N…" at bounding box center [862, 476] width 742 height 33
click at [797, 696] on div "(En): Appetizers (Ar): المقبلات (So): موقەبیلات (Ba): موقەبیلات Name En: Greek …" at bounding box center [873, 454] width 769 height 547
click at [896, 747] on div "Home / Restaurants management / Menus / Full menu view Export Menu AhMed Active…" at bounding box center [745, 390] width 1064 height 712
click at [847, 122] on div "Export Menu" at bounding box center [745, 122] width 1008 height 26
click at [853, 499] on div "(En): Natural Juices (Ar): العصائر الطبيعية (So): شەربەتە سروشتییەکان (Ba): شەر…" at bounding box center [873, 509] width 752 height 33
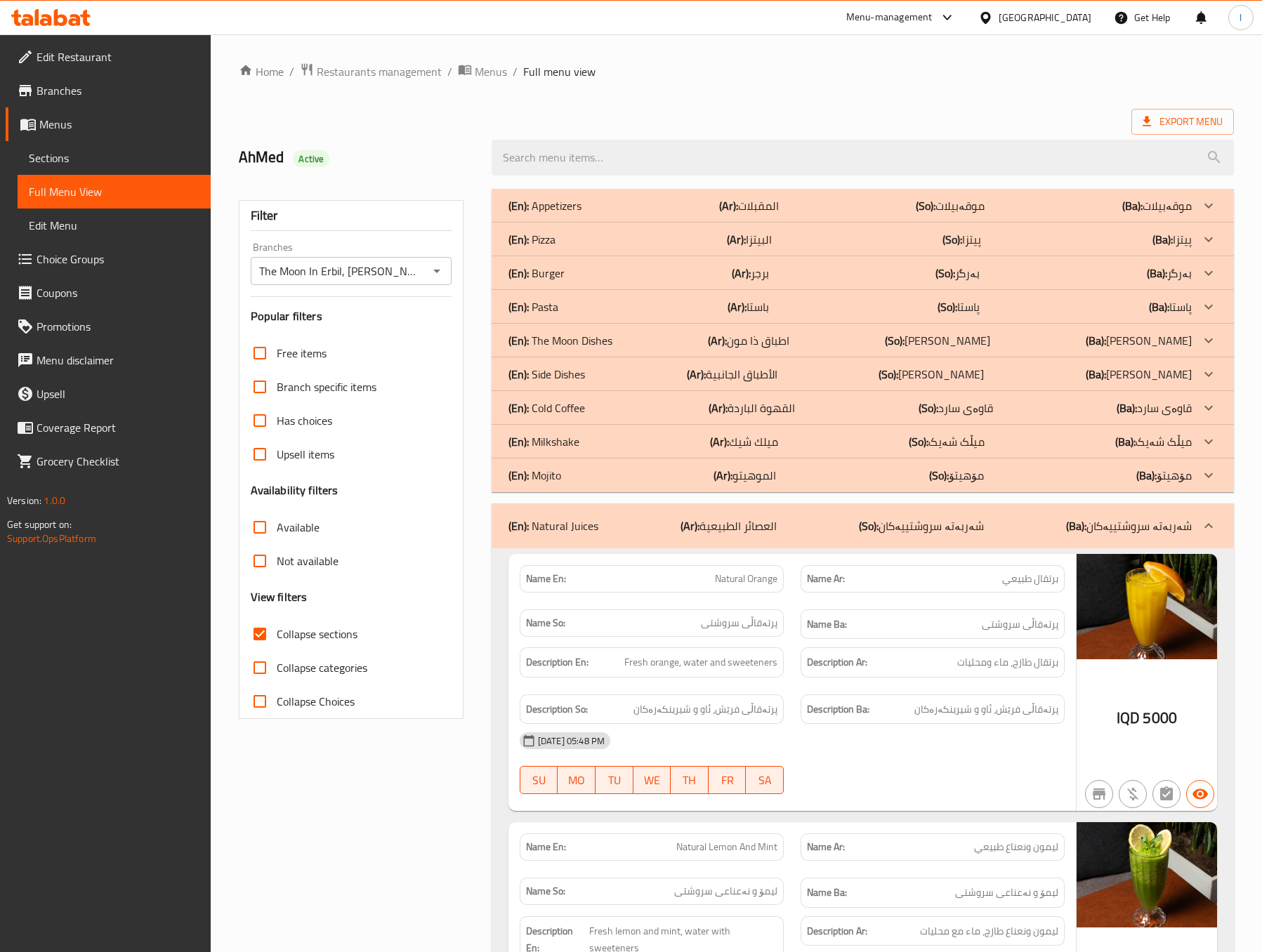
click at [917, 624] on h6 "Name Ba: پرتەقاڵی سروشتی" at bounding box center [933, 625] width 252 height 18
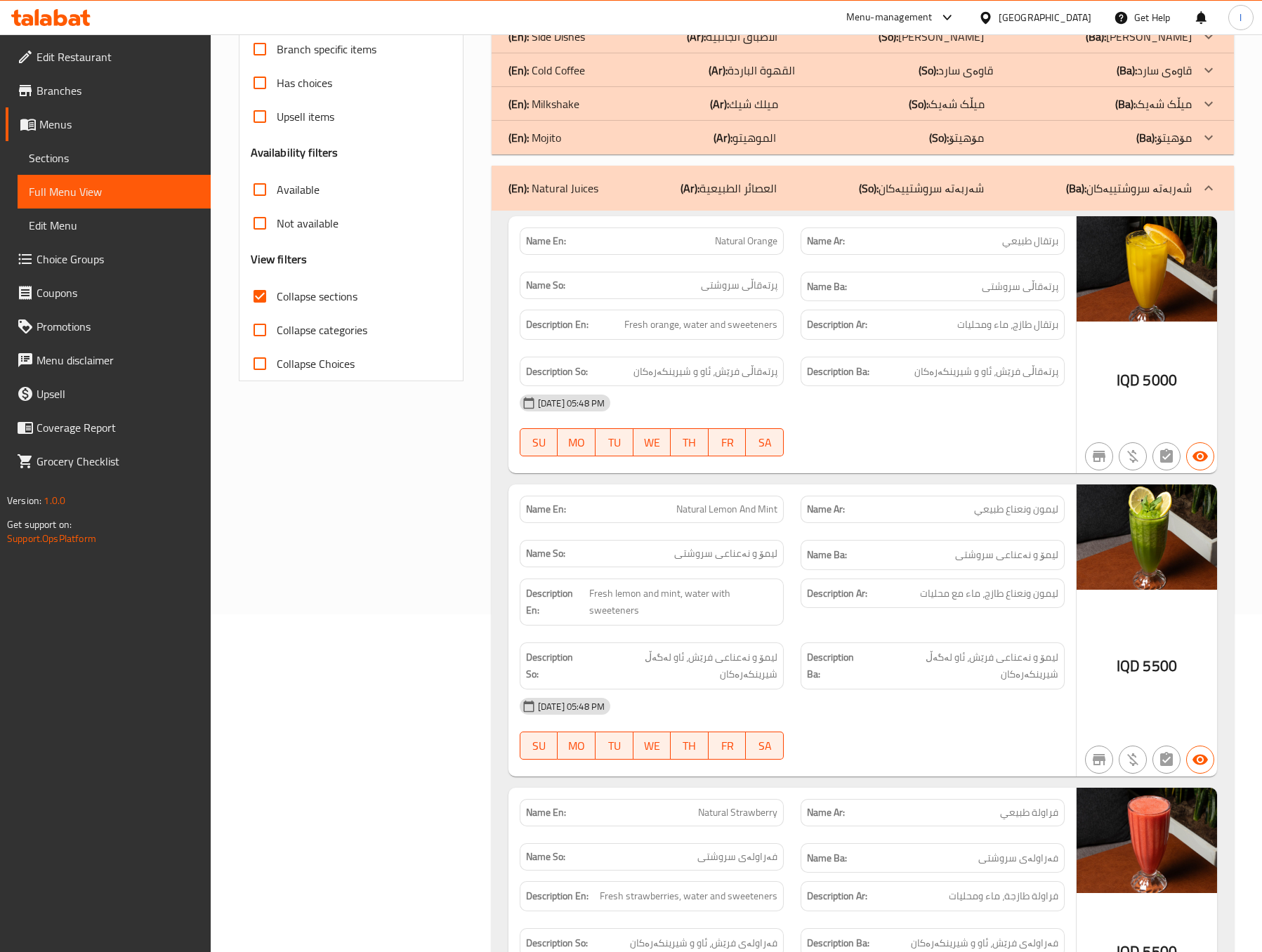
scroll to position [351, 0]
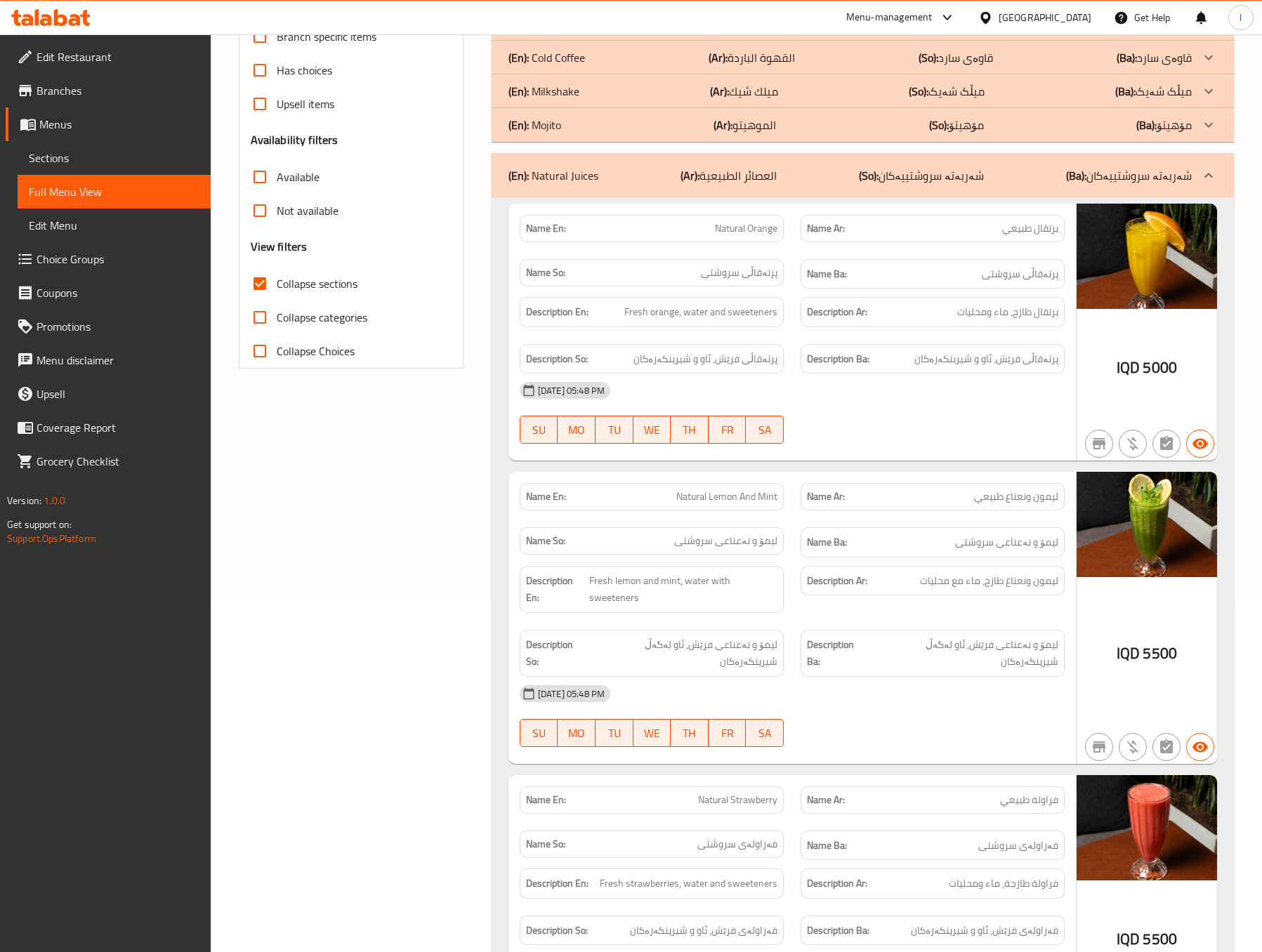
click at [427, 548] on div "Filter Branches The Moon In [GEOGRAPHIC_DATA], Ankawa Branches Popular filters …" at bounding box center [356, 765] width 253 height 1872
click at [468, 482] on div "Filter Branches The Moon In [GEOGRAPHIC_DATA], Ankawa Branches Popular filters …" at bounding box center [356, 765] width 253 height 1872
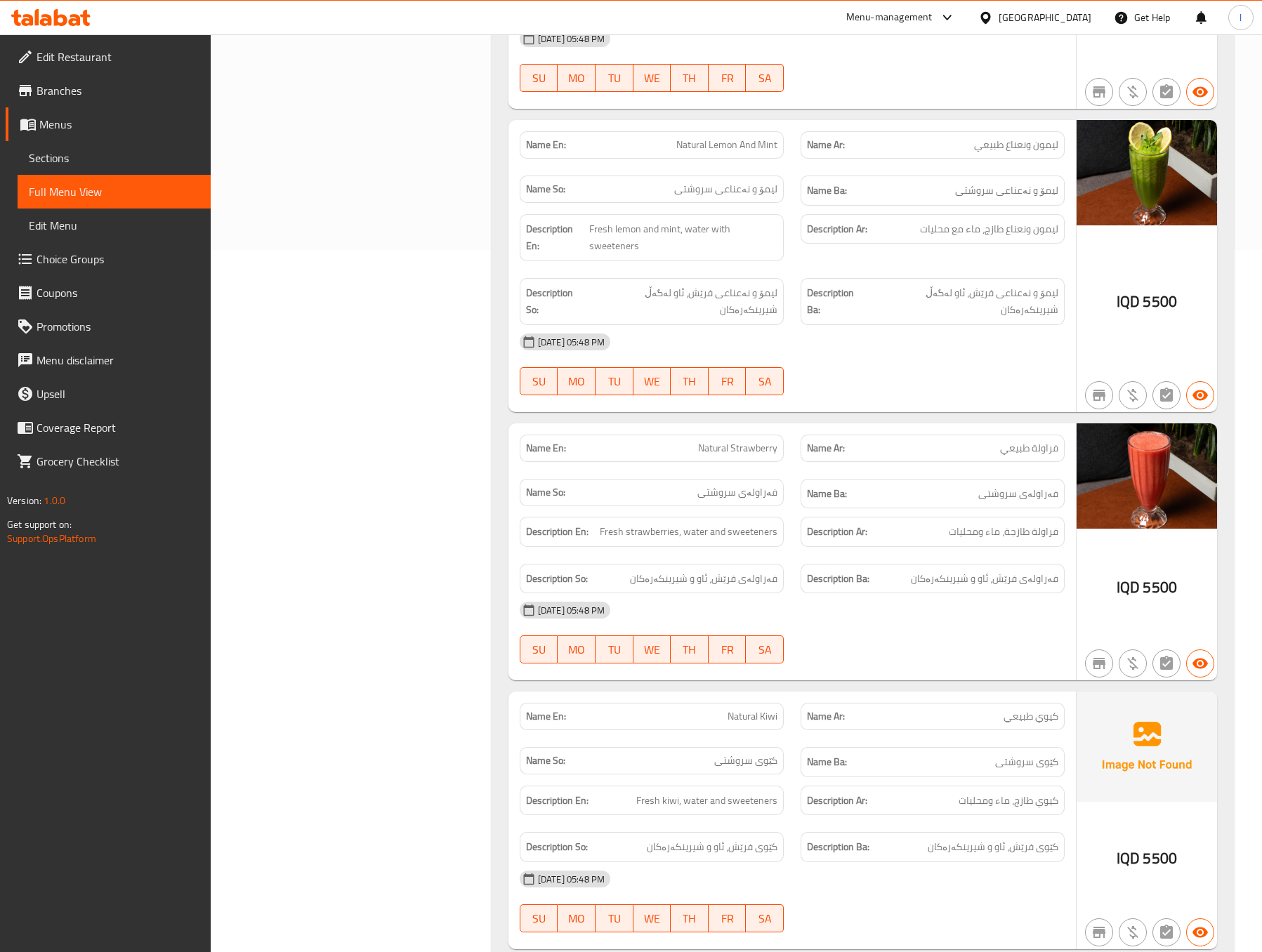
click at [438, 299] on div "Filter Branches The Moon In [GEOGRAPHIC_DATA], Ankawa Branches Popular filters …" at bounding box center [356, 414] width 253 height 1872
click at [443, 294] on div "Filter Branches The Moon In [GEOGRAPHIC_DATA], Ankawa Branches Popular filters …" at bounding box center [356, 414] width 253 height 1872
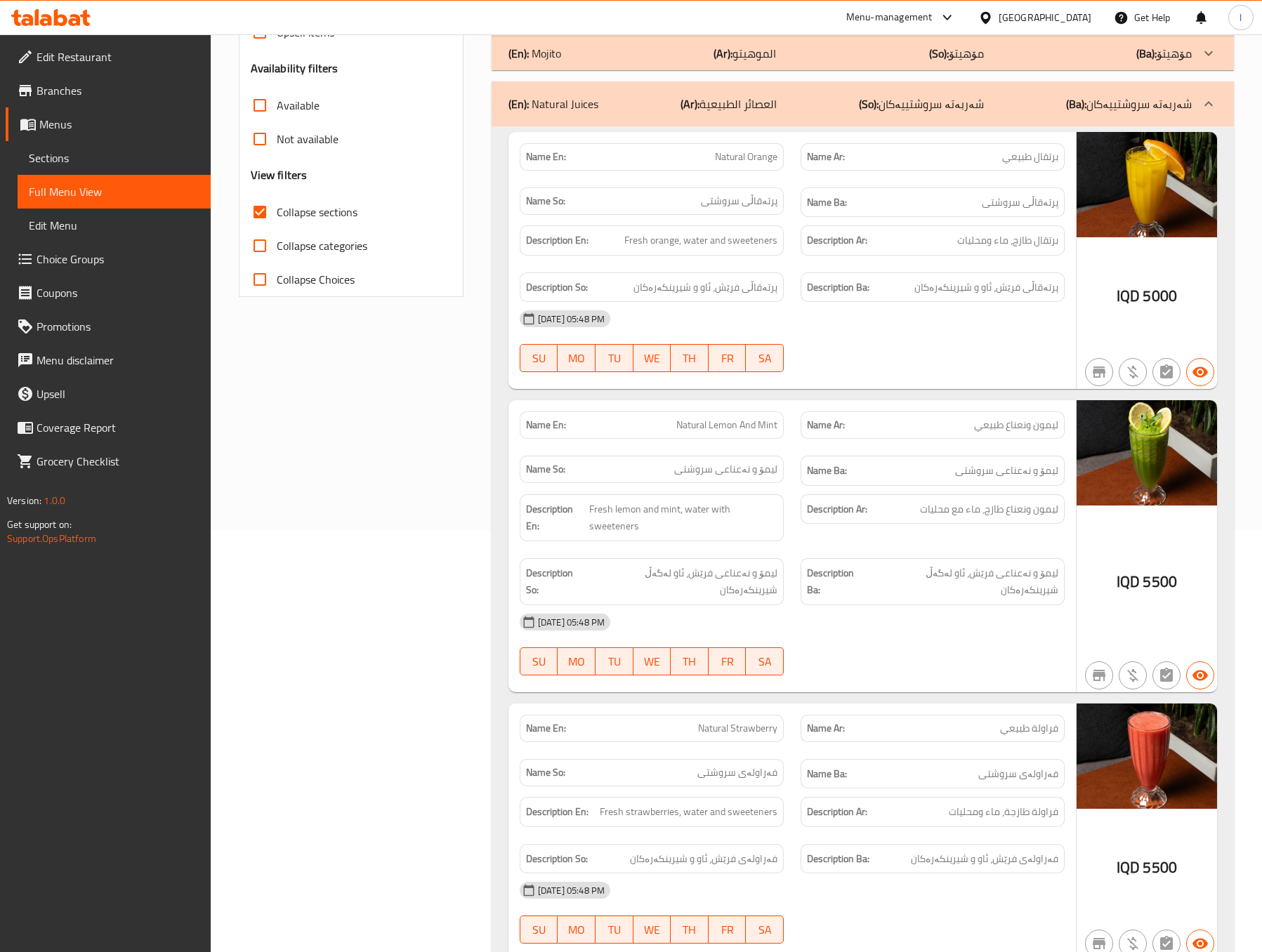
scroll to position [351, 0]
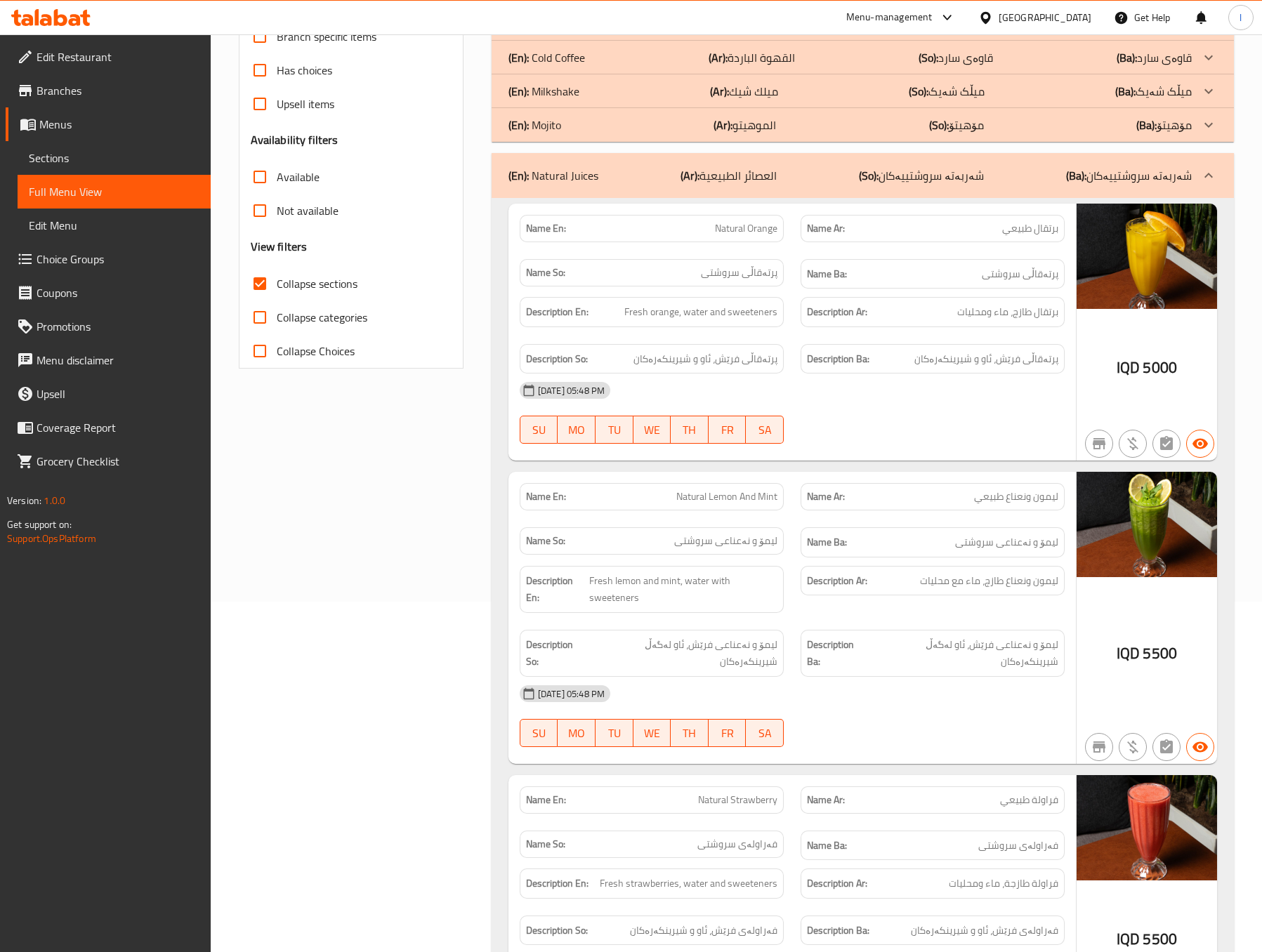
click at [879, 179] on b "(So):" at bounding box center [869, 175] width 20 height 21
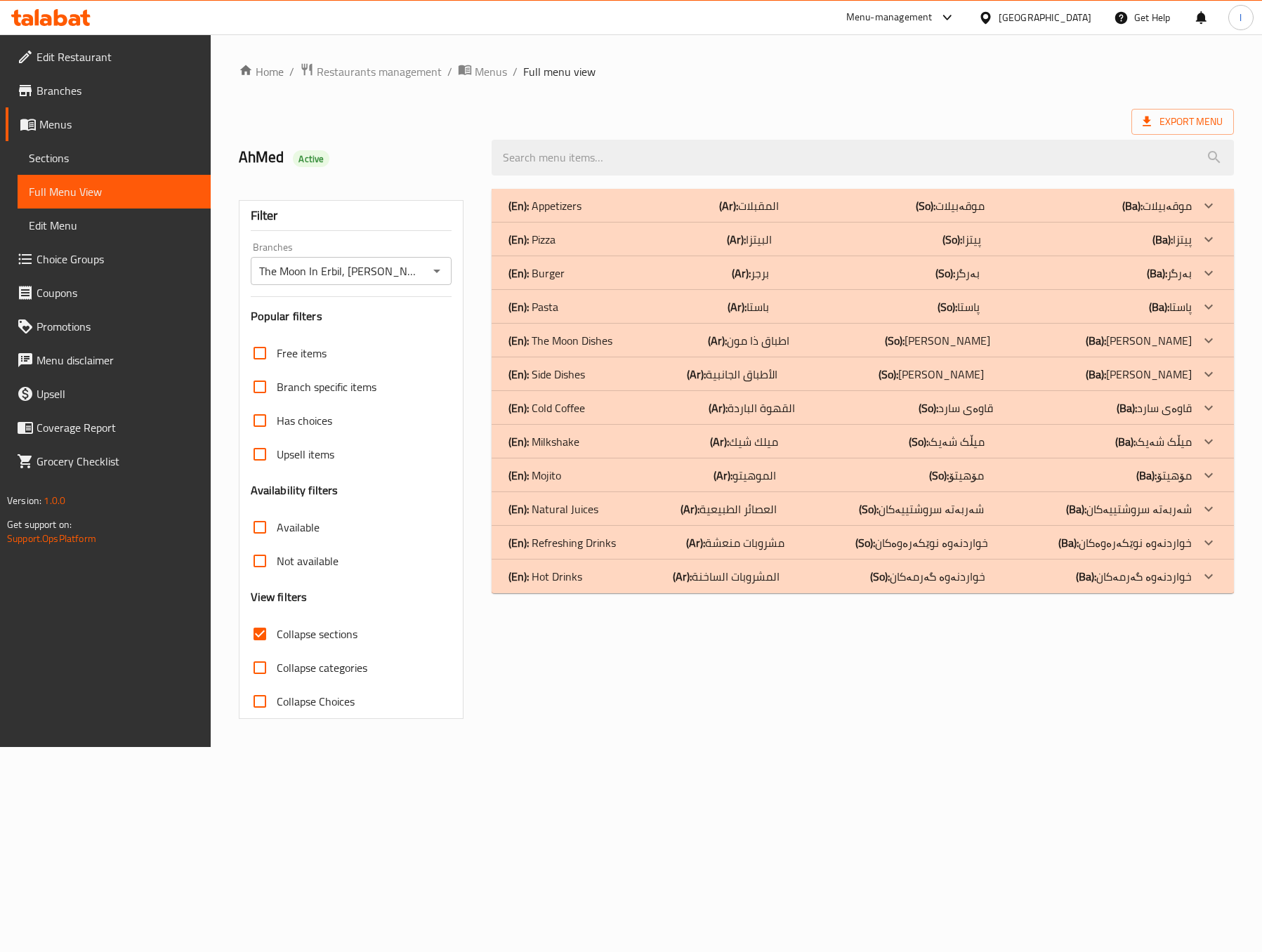
scroll to position [0, 0]
click at [722, 747] on div "Home / Restaurants management / Menus / Full menu view Export Menu AhMed Active…" at bounding box center [745, 390] width 1064 height 712
click at [670, 587] on div "(En): Hot Drinks (Ar): المشروبات الساخنة (So): خواردنەوە گەرمەکان (Ba): خواردنە…" at bounding box center [873, 577] width 752 height 33
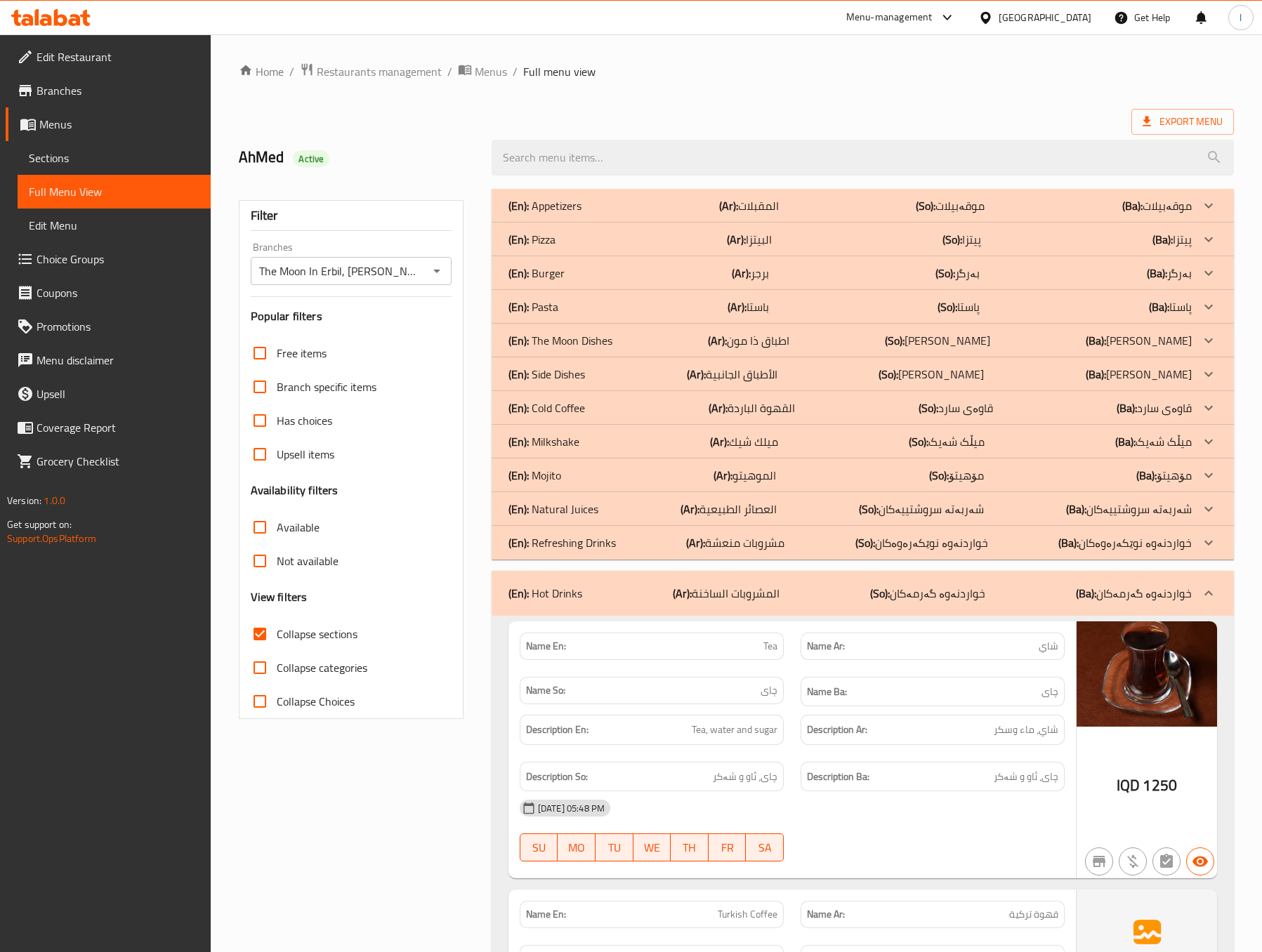
scroll to position [351, 0]
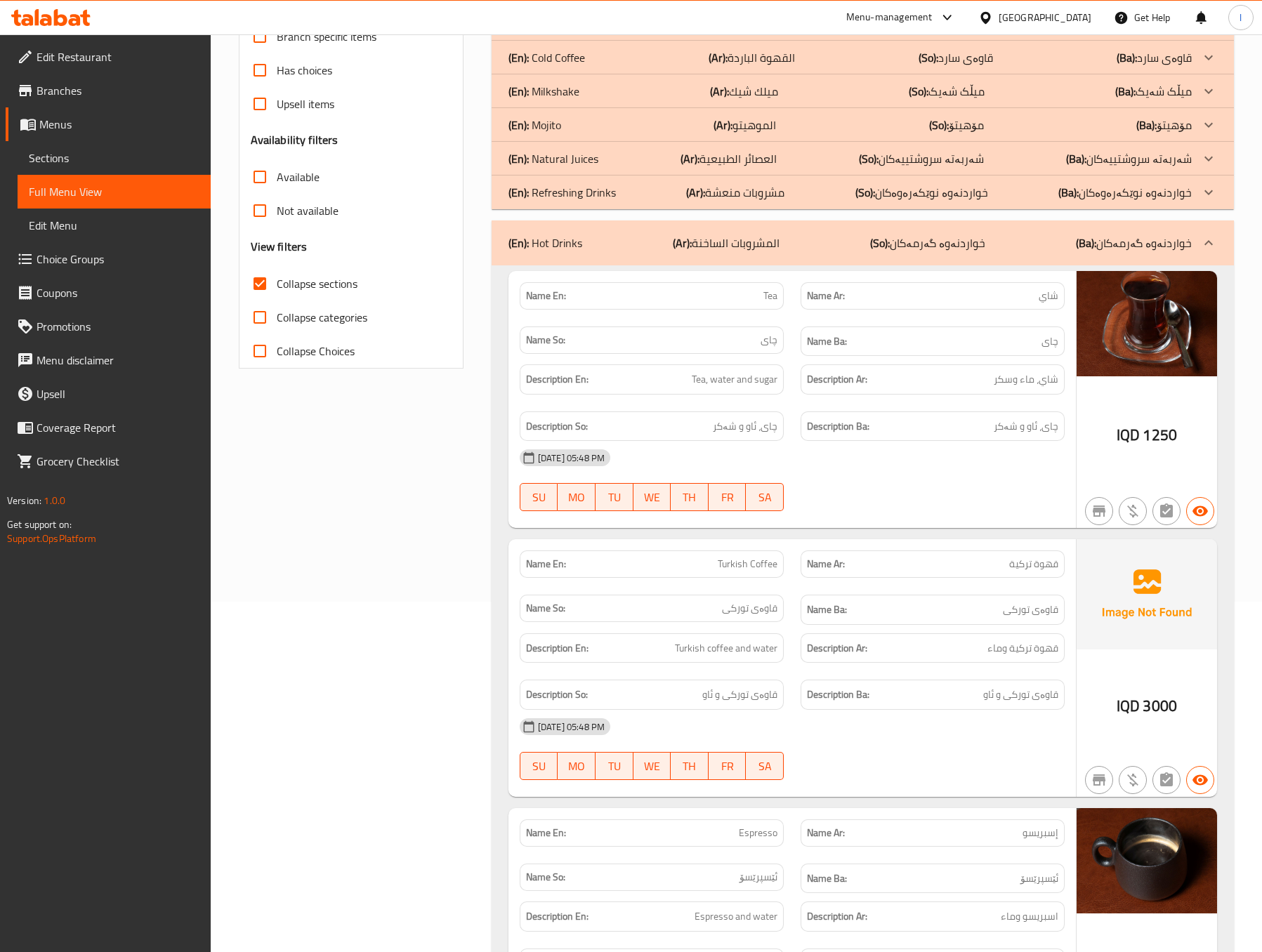
click at [685, 248] on b "(Ar):" at bounding box center [682, 243] width 19 height 21
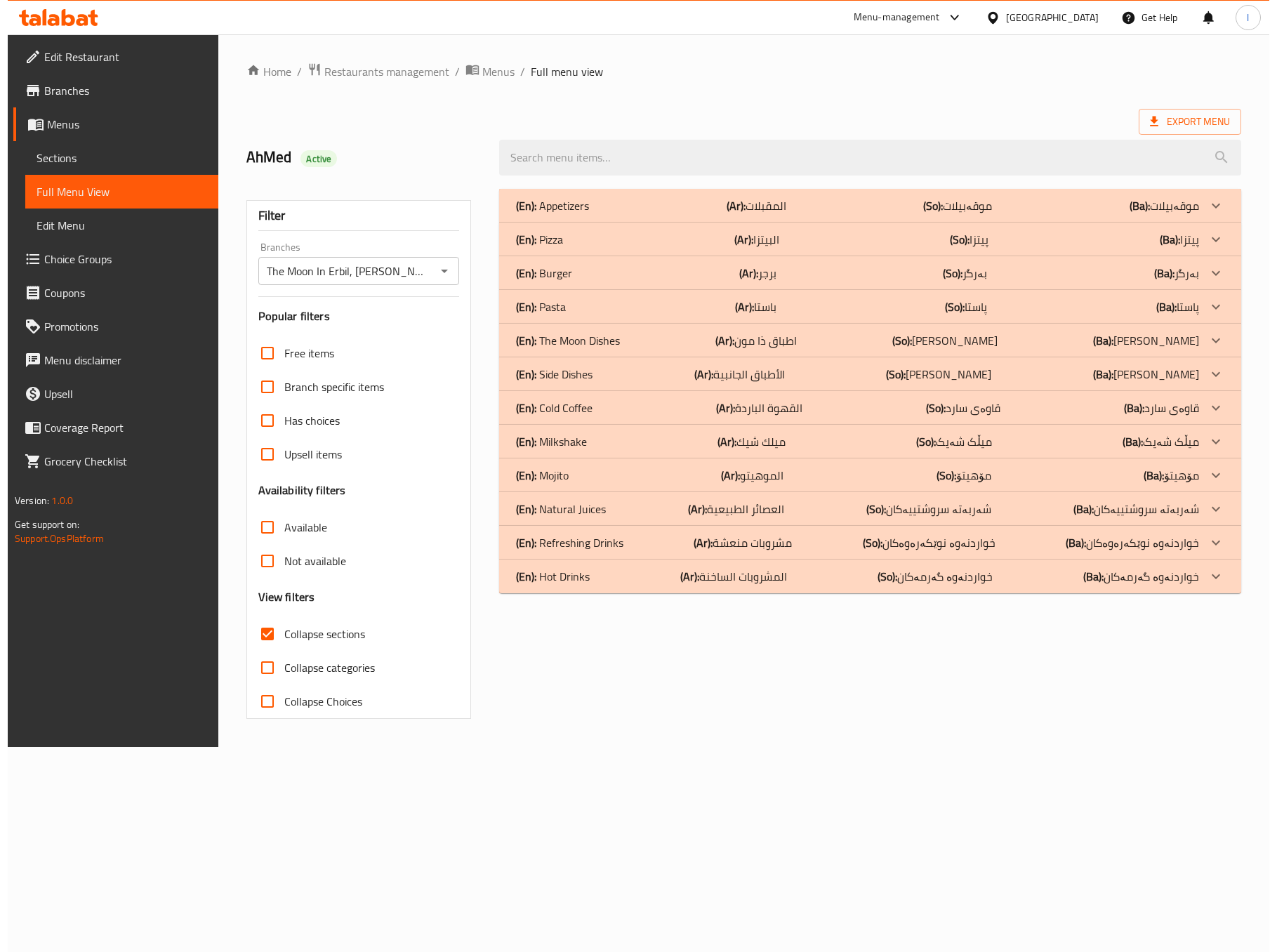
scroll to position [0, 0]
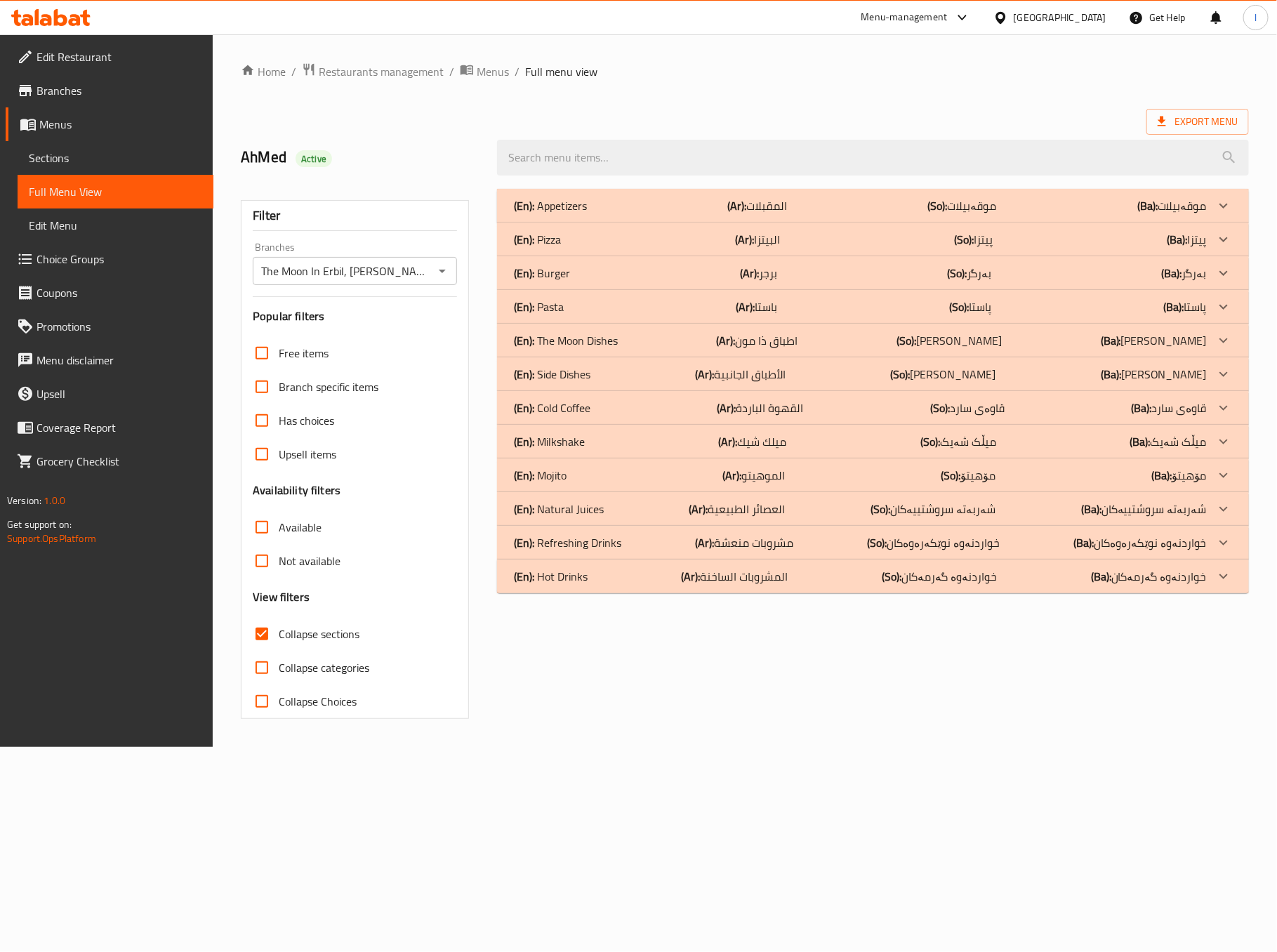
click at [594, 565] on div "(En): Hot Drinks (Ar): المشروبات الساخنة (So): خواردنەوە گەرمەکان (Ba): خواردنە…" at bounding box center [872, 577] width 751 height 33
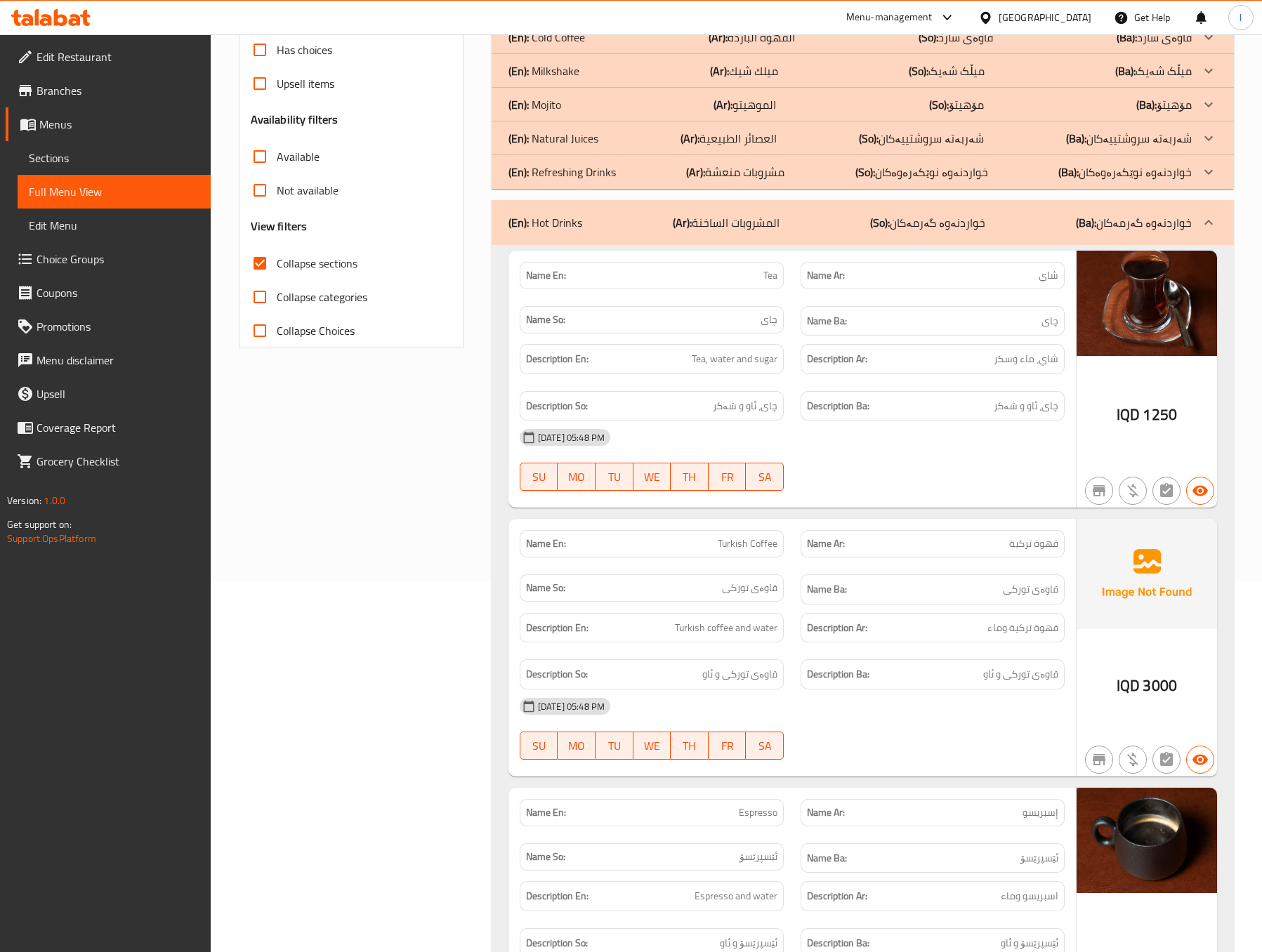
scroll to position [351, 0]
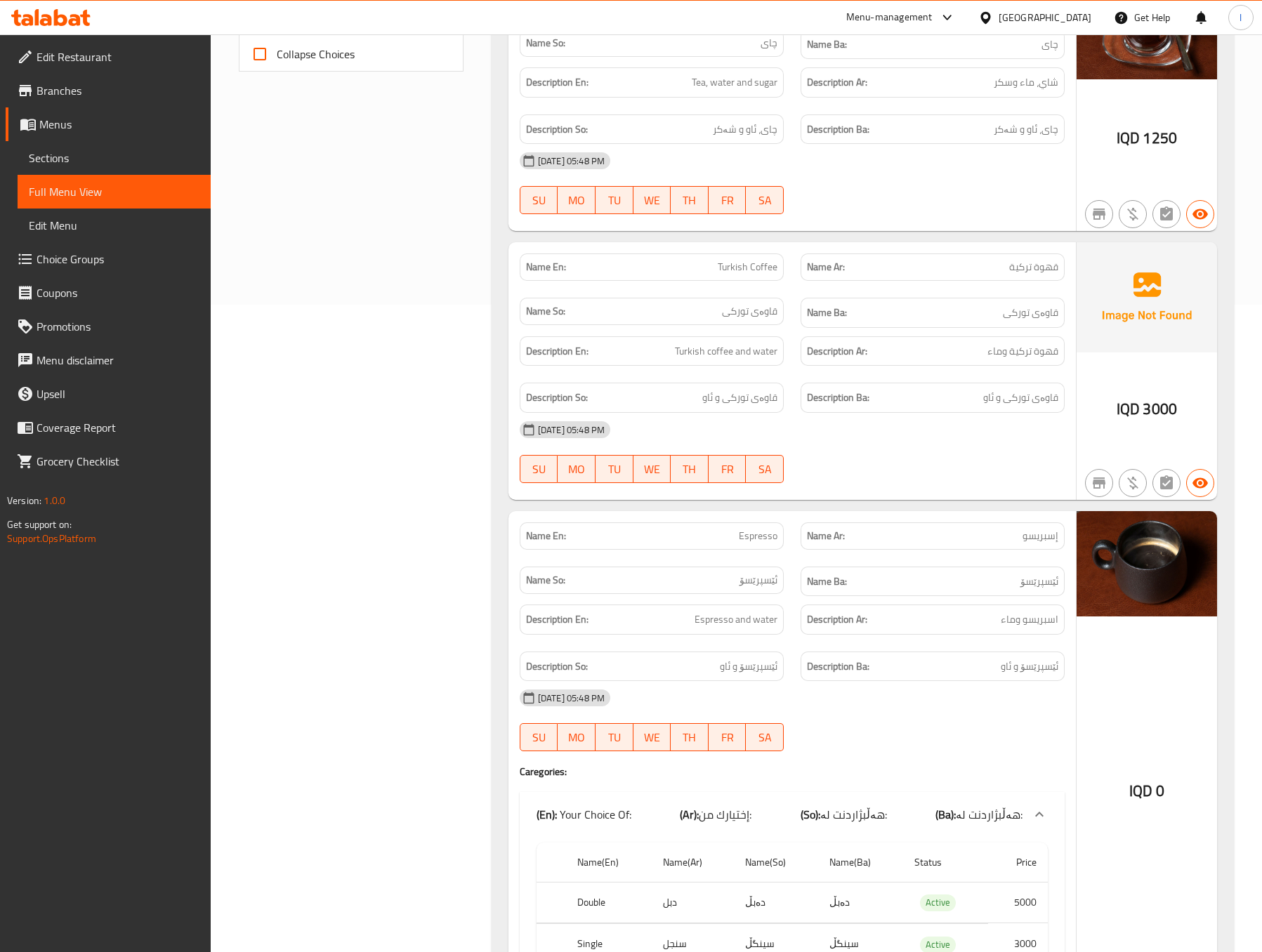
scroll to position [702, 0]
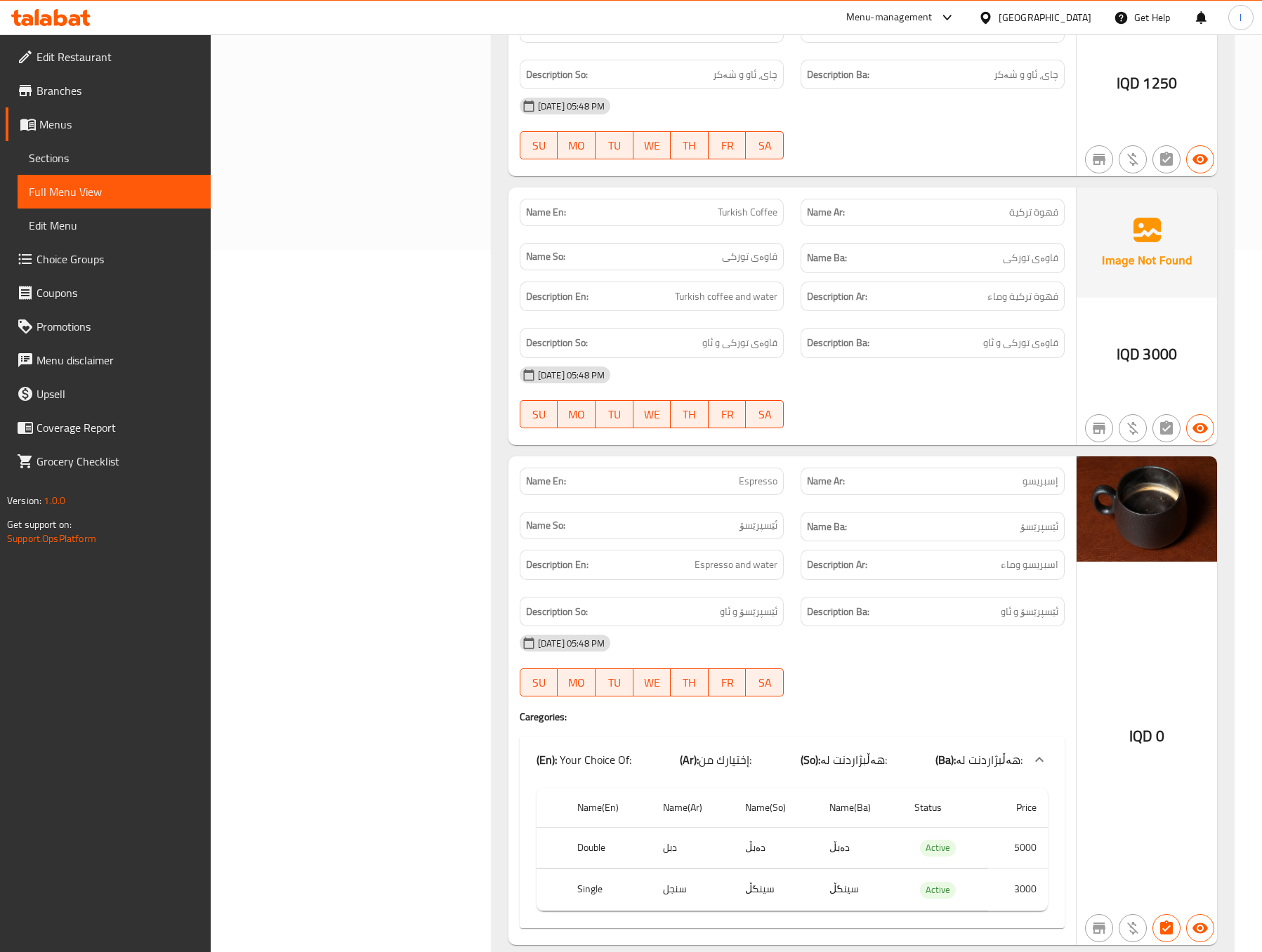
click at [344, 444] on div "Filter Branches The Moon In [GEOGRAPHIC_DATA], Ankawa Branches Popular filters …" at bounding box center [356, 649] width 253 height 2342
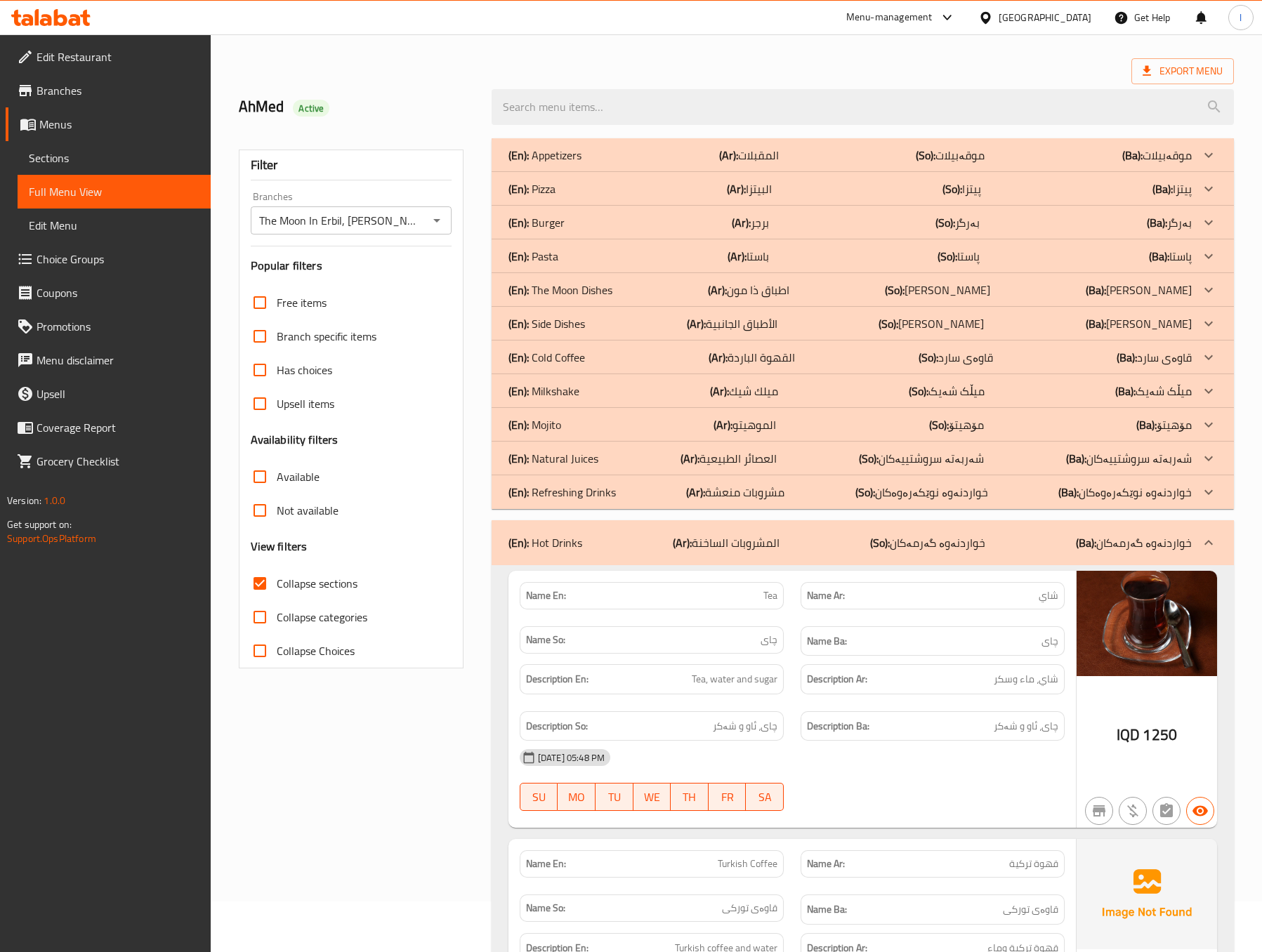
scroll to position [0, 0]
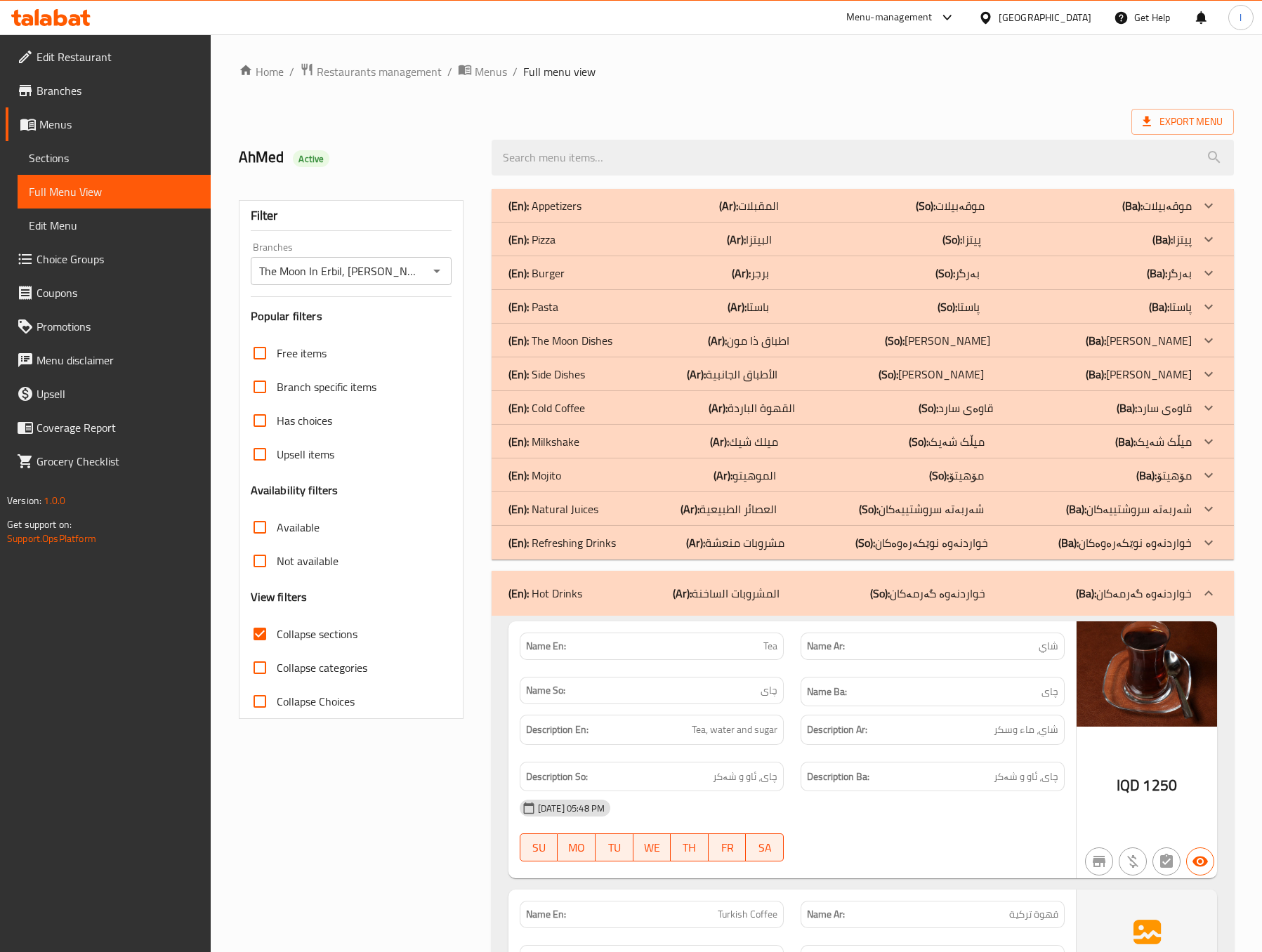
click at [818, 602] on div "(En): Hot Drinks (Ar): المشروبات الساخنة (So): خواردنەوە گەرمەکان (Ba): خواردنە…" at bounding box center [862, 593] width 742 height 45
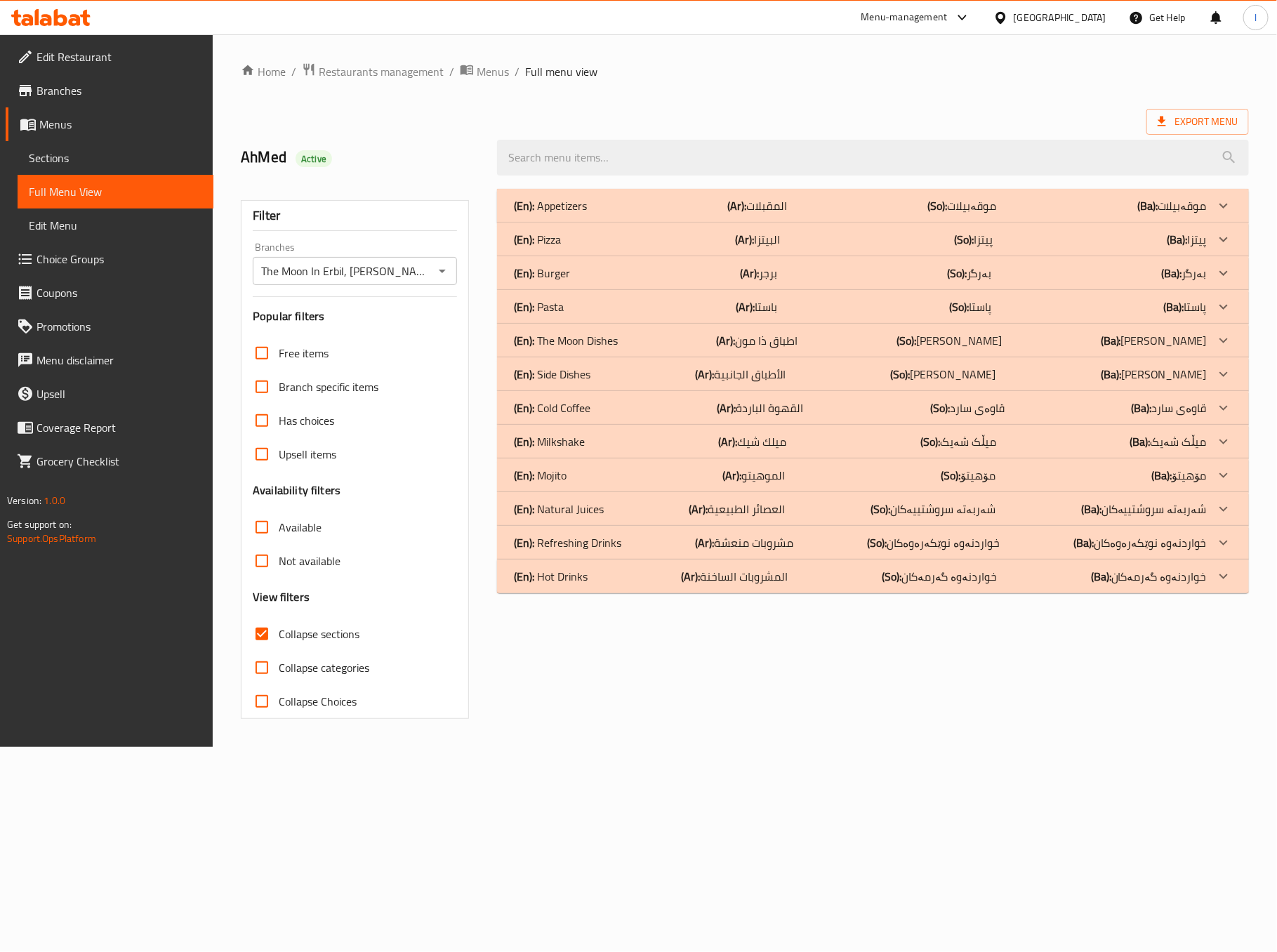
click at [793, 539] on p "(Ar): مشروبات منعشة" at bounding box center [744, 542] width 98 height 17
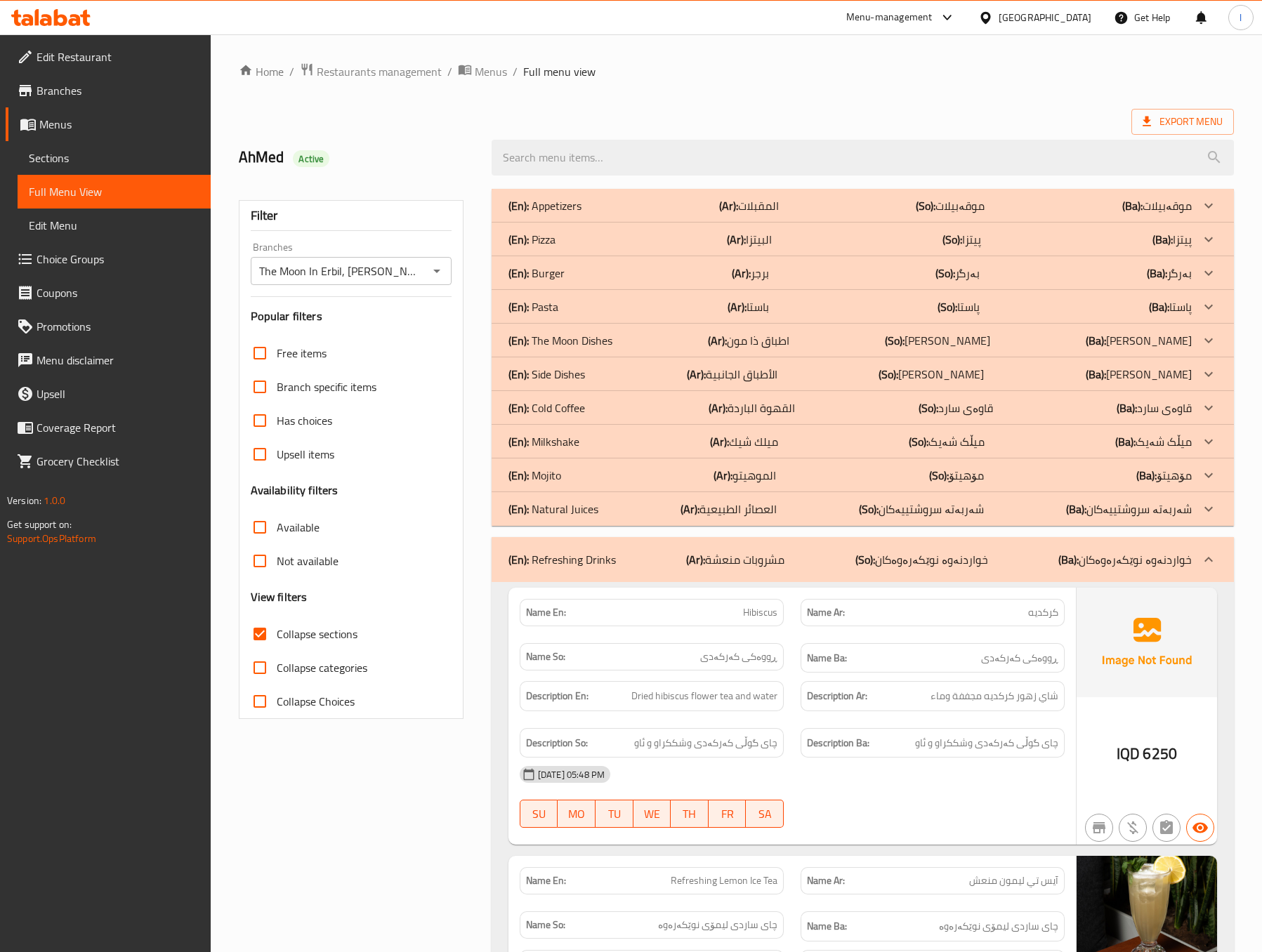
scroll to position [351, 0]
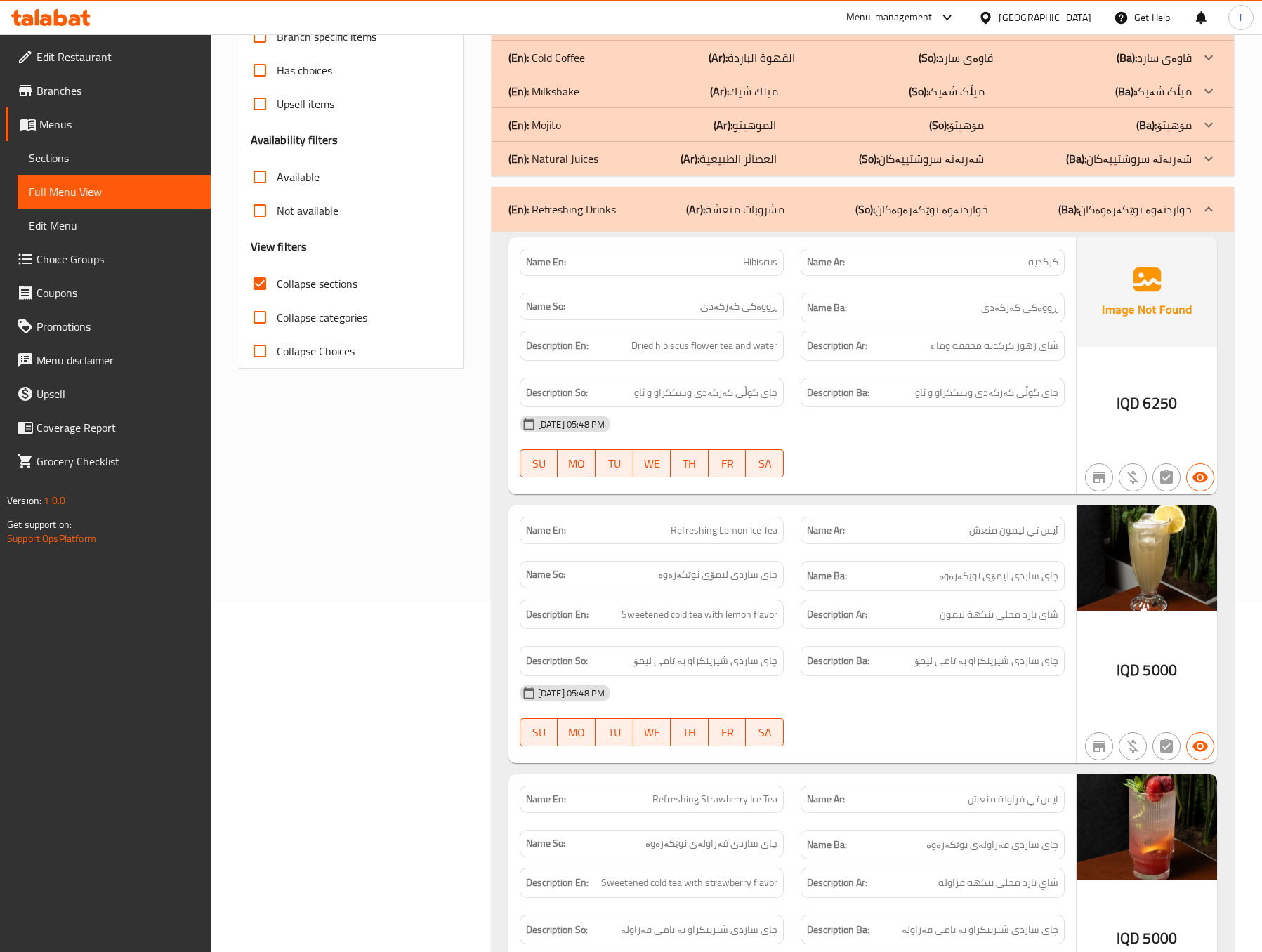
click at [921, 490] on div "Name En: Hibiscus Name Ar: كركديه Name So: ڕووەکی کەرکەدی Name Ba: ڕووەکی کەرکە…" at bounding box center [791, 366] width 567 height 257
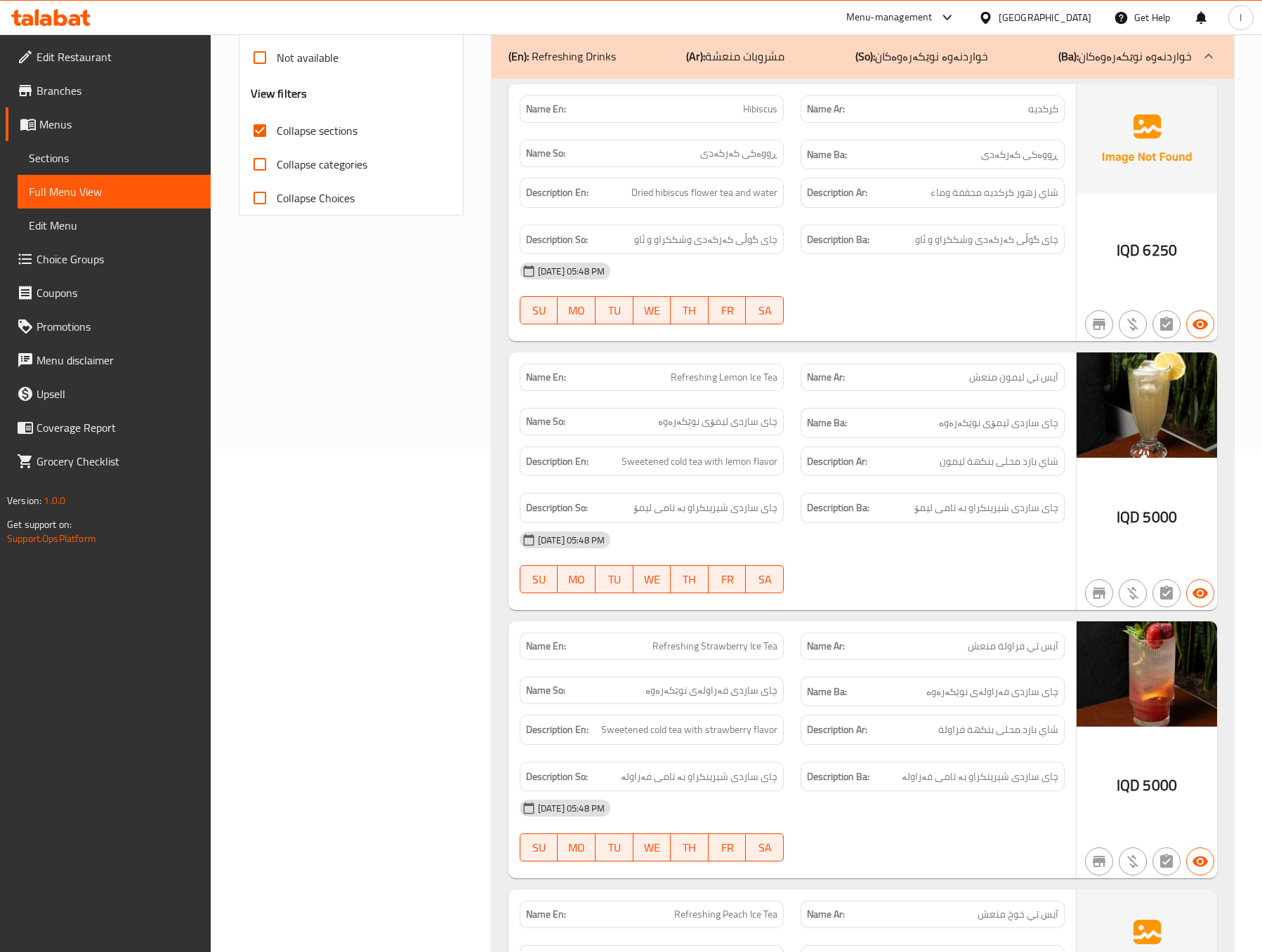
scroll to position [510, 0]
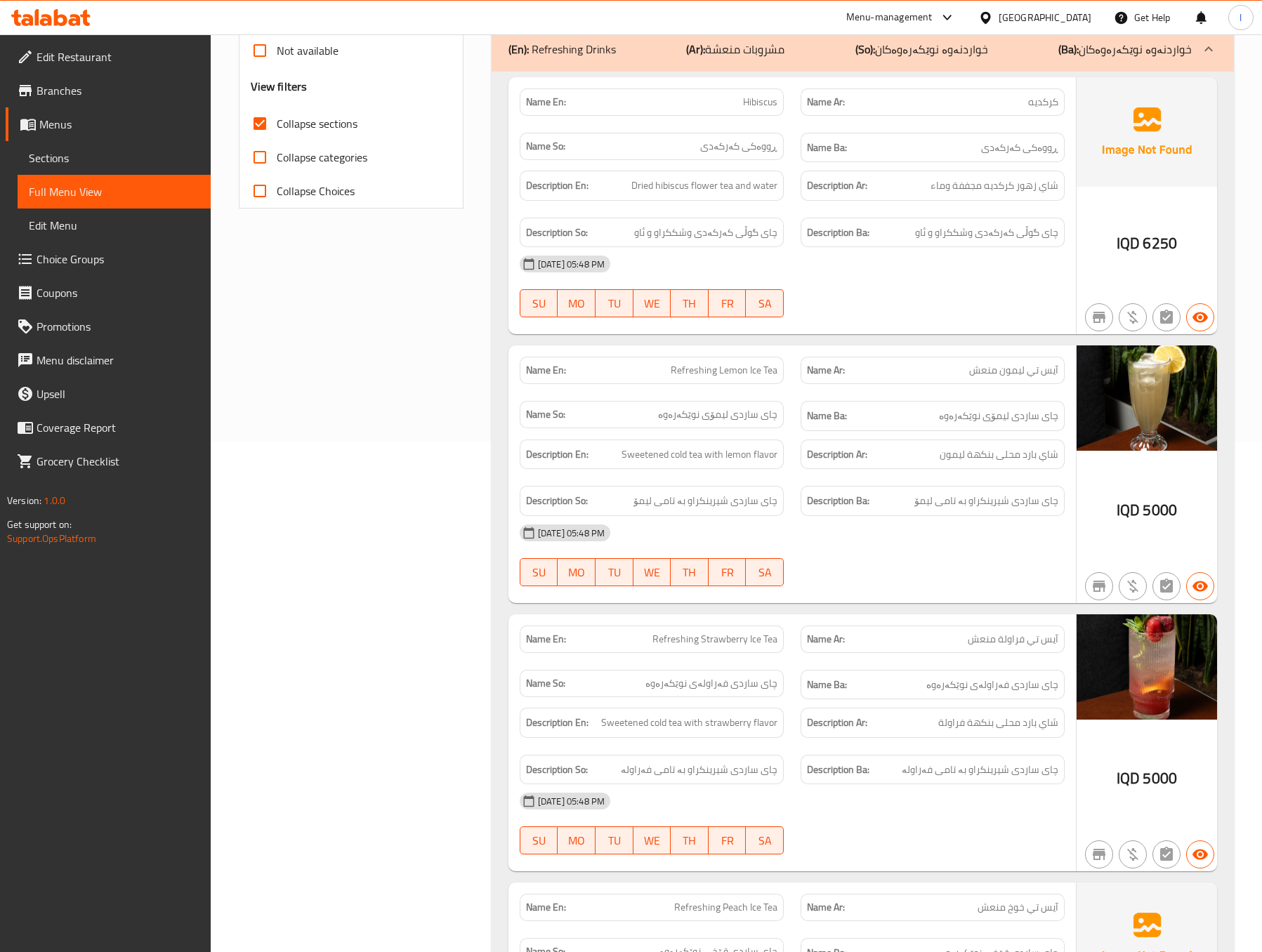
click at [274, 348] on div "Filter Branches The Moon In [GEOGRAPHIC_DATA], Ankawa Branches Popular filters …" at bounding box center [356, 445] width 253 height 1551
click at [635, 418] on p "Name So: چای [PERSON_NAME] نوێکەرەوە" at bounding box center [652, 414] width 252 height 15
click at [413, 421] on div "Filter Branches The Moon In [GEOGRAPHIC_DATA], Ankawa Branches Popular filters …" at bounding box center [356, 445] width 253 height 1551
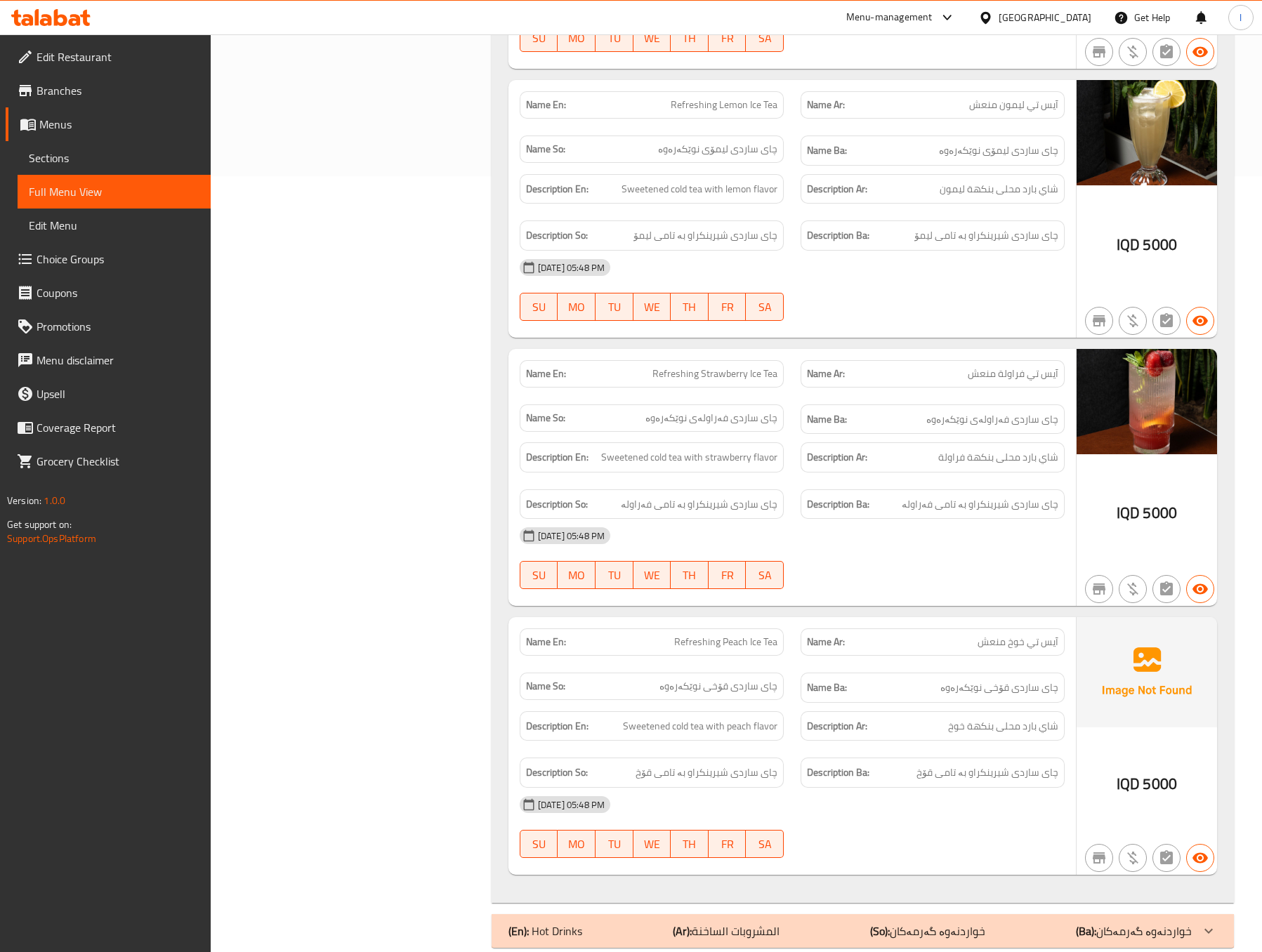
scroll to position [811, 0]
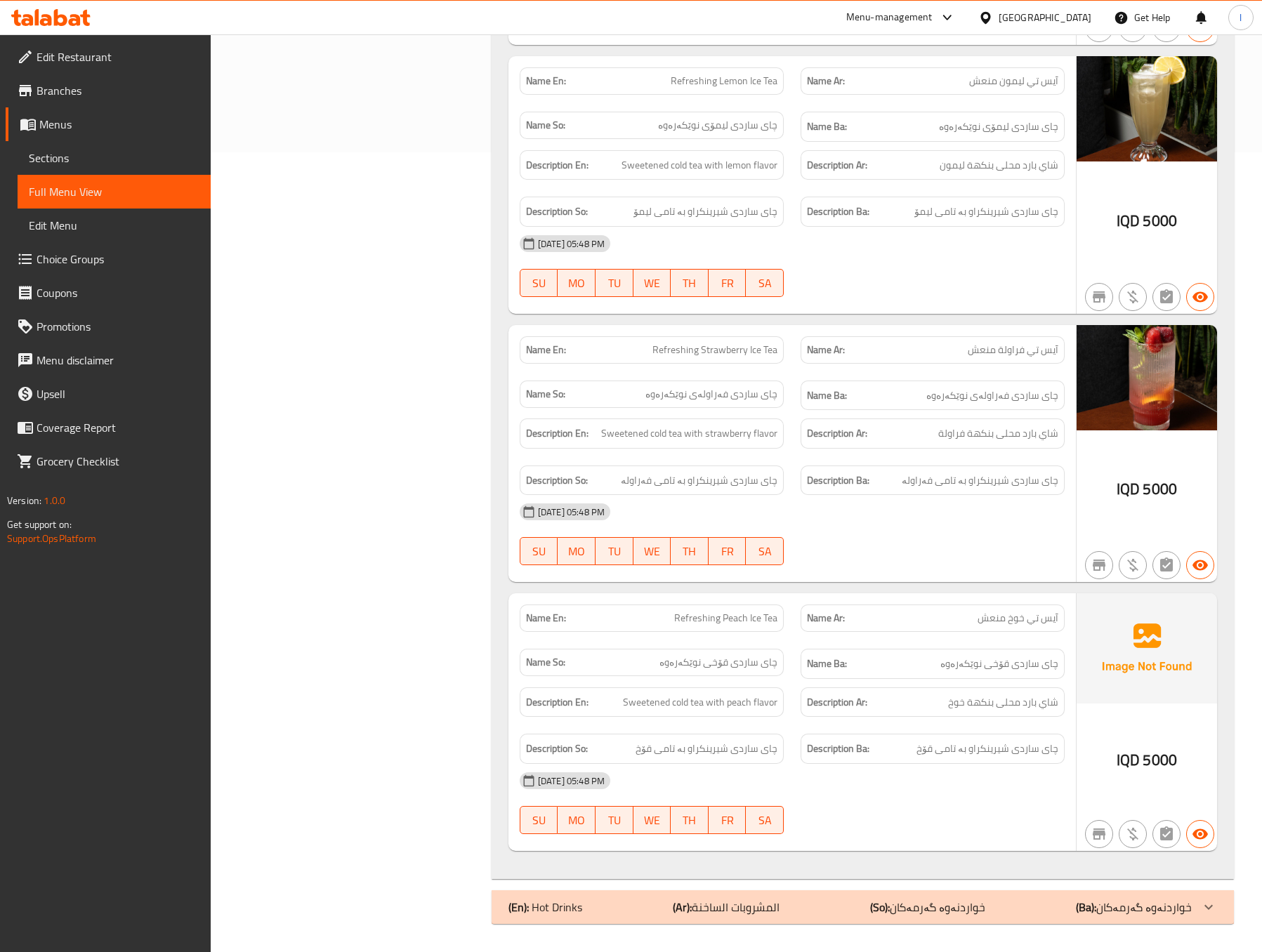
click at [413, 421] on div "Filter Branches The Moon In [GEOGRAPHIC_DATA], Ankawa Branches Popular filters …" at bounding box center [356, 156] width 253 height 1551
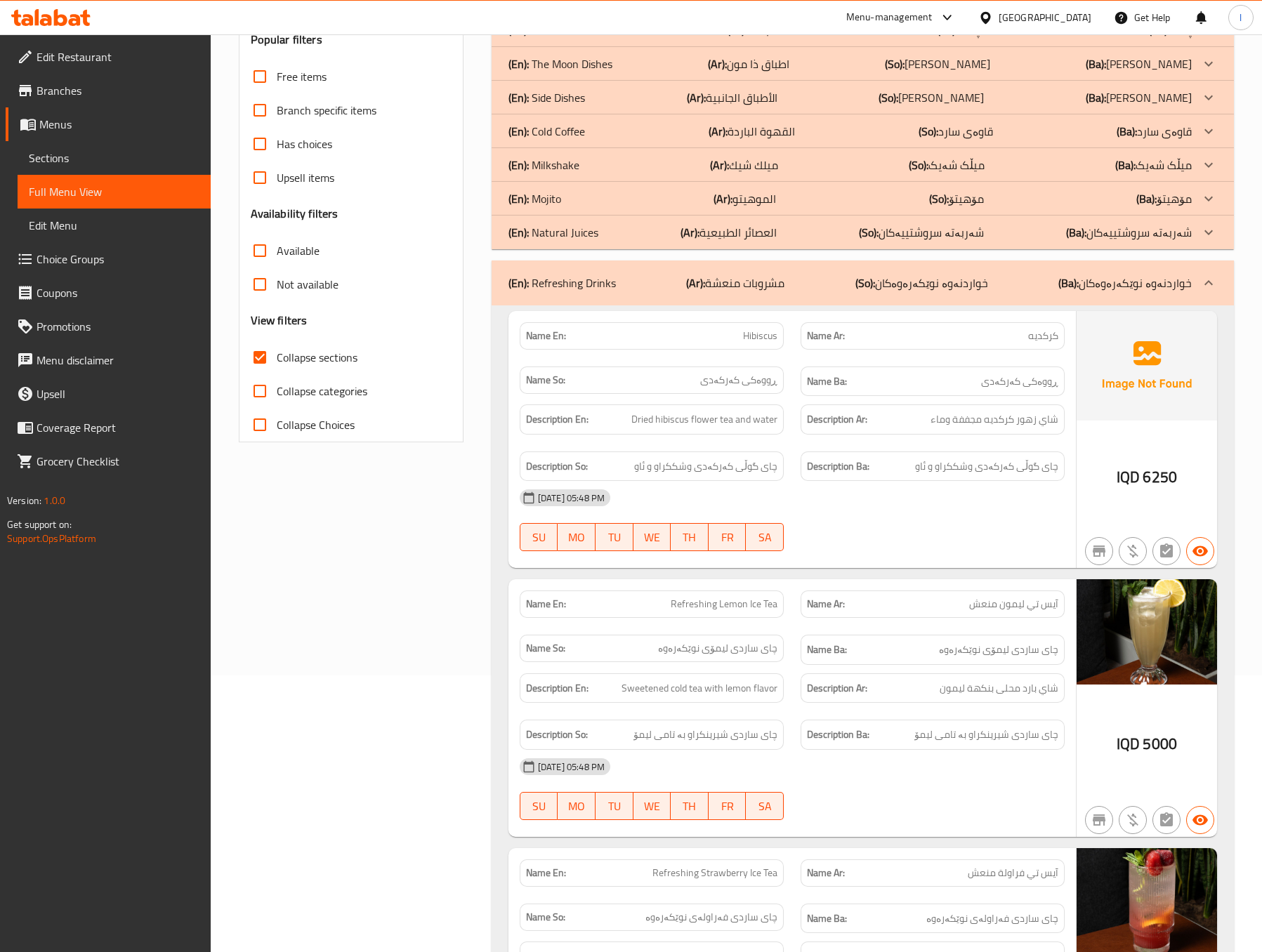
scroll to position [0, 0]
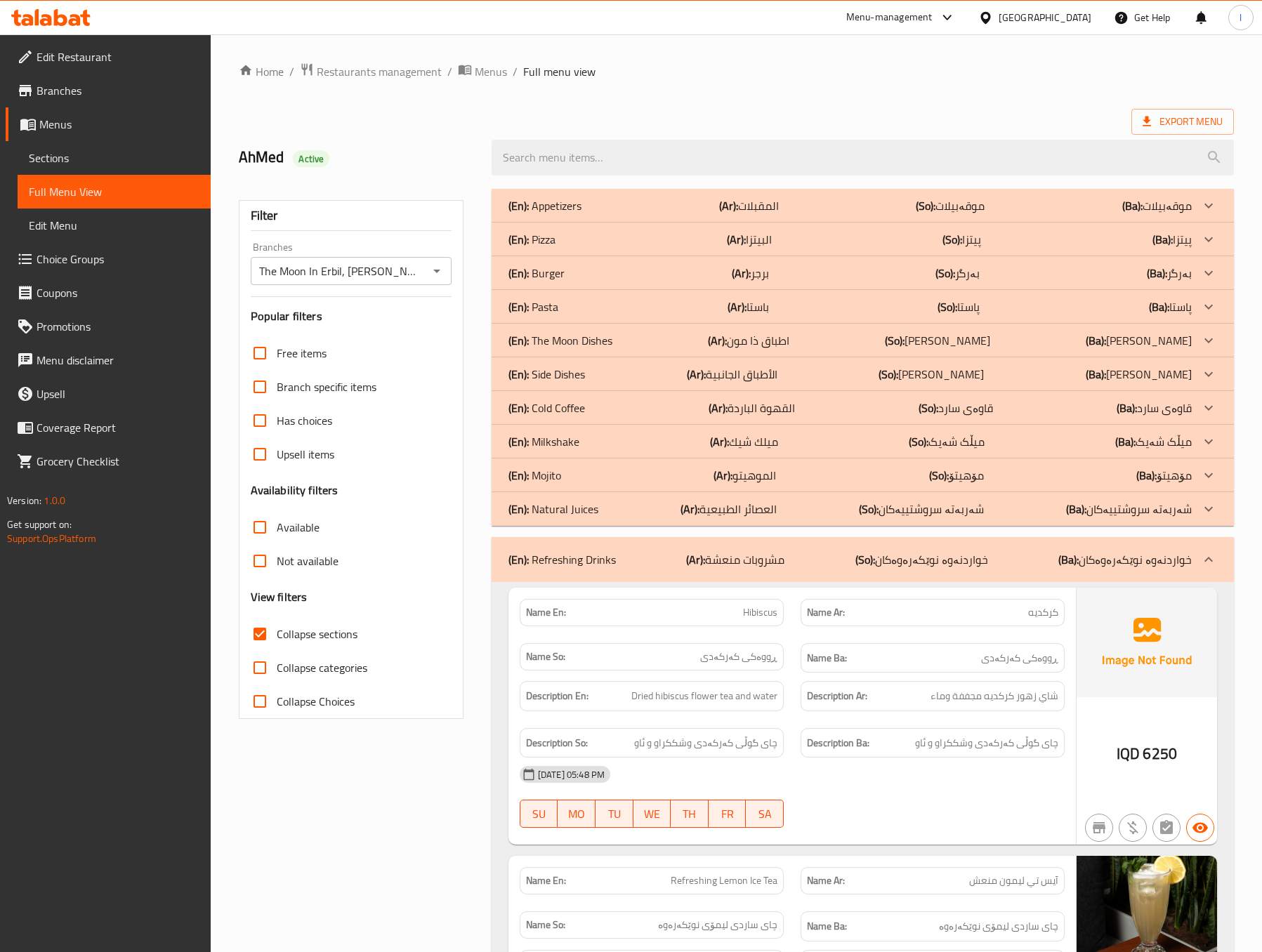
click at [843, 576] on div "(En): Refreshing Drinks (Ar): مشروبات منعشة (So): خواردنەوە نوێکەرەوەکان (Ba): …" at bounding box center [862, 560] width 742 height 45
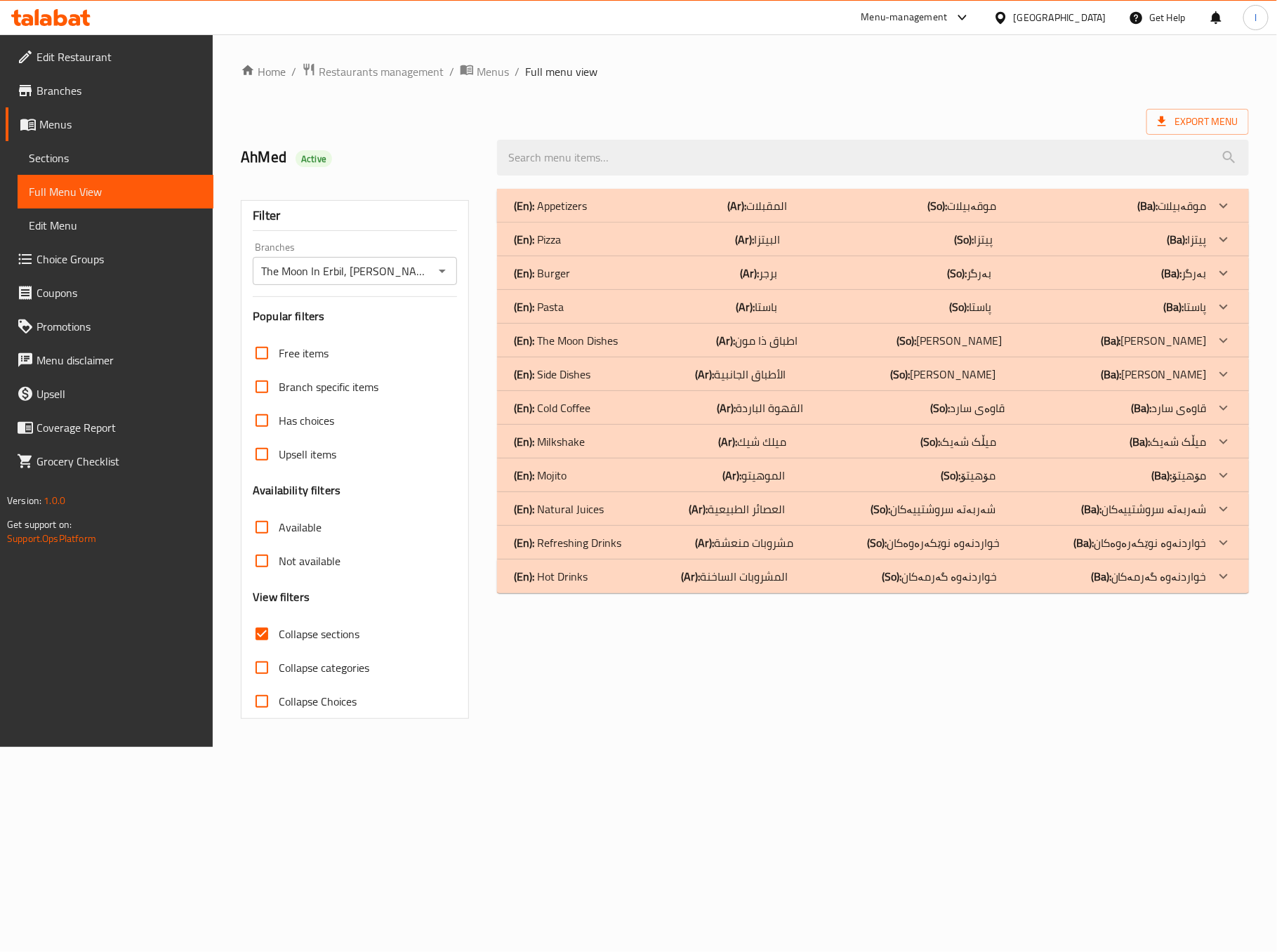
click at [752, 575] on p "(Ar): المشروبات الساخنة" at bounding box center [735, 576] width 107 height 17
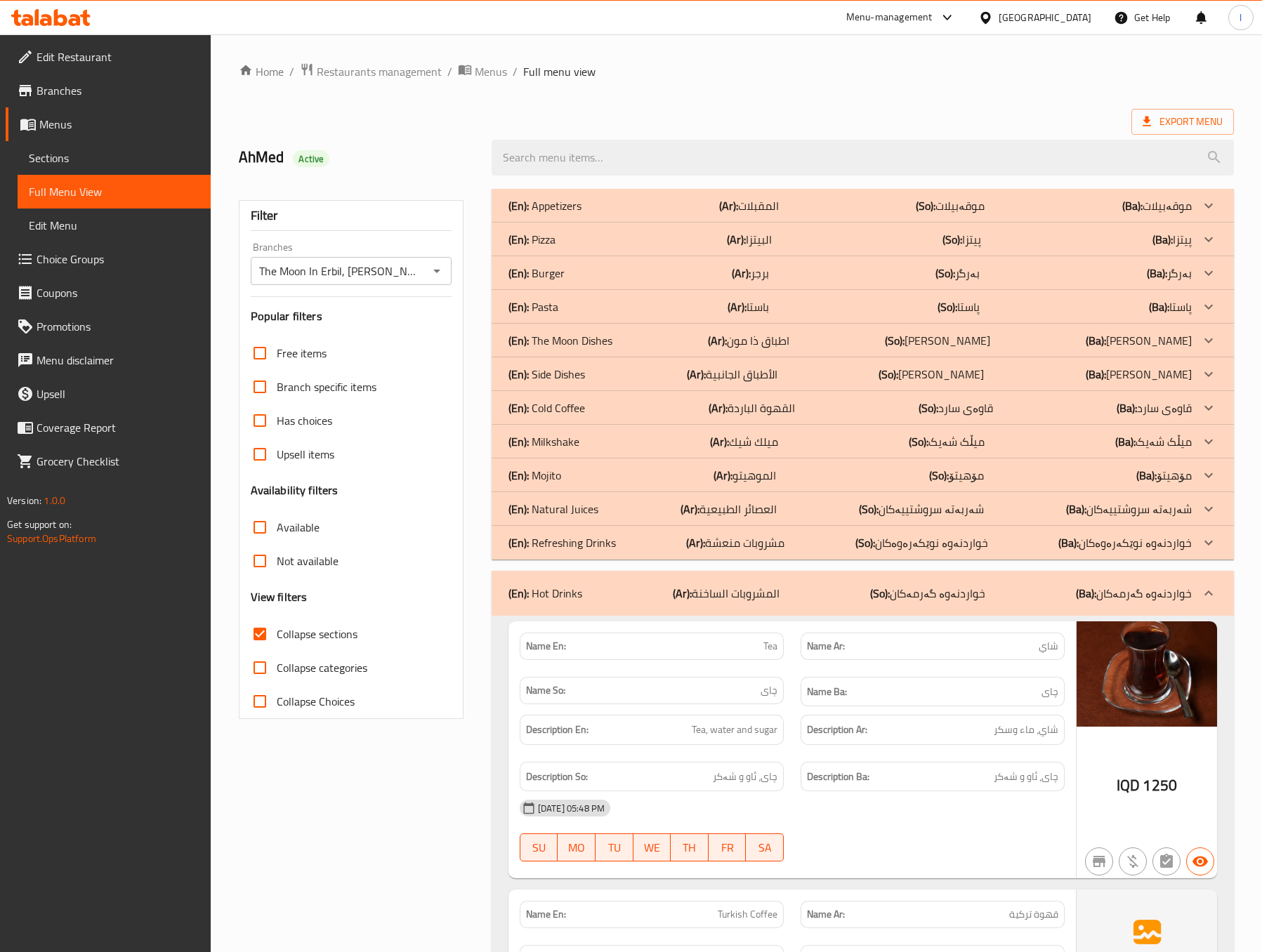
scroll to position [351, 0]
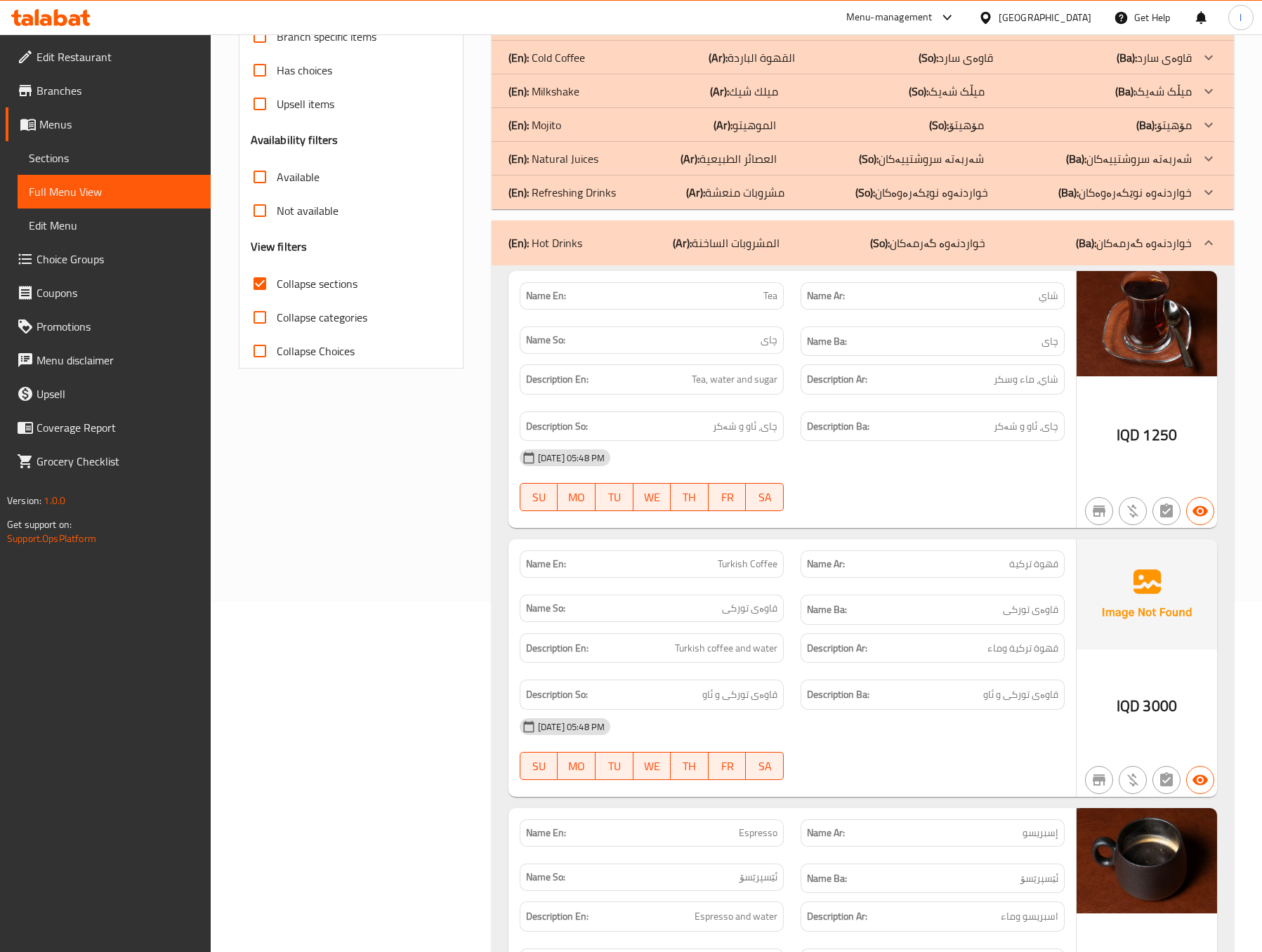
click at [845, 248] on div "(En): Hot Drinks (Ar): المشروبات الساخنة (So): خواردنەوە گەرمەکان (Ba): خواردنە…" at bounding box center [849, 243] width 683 height 17
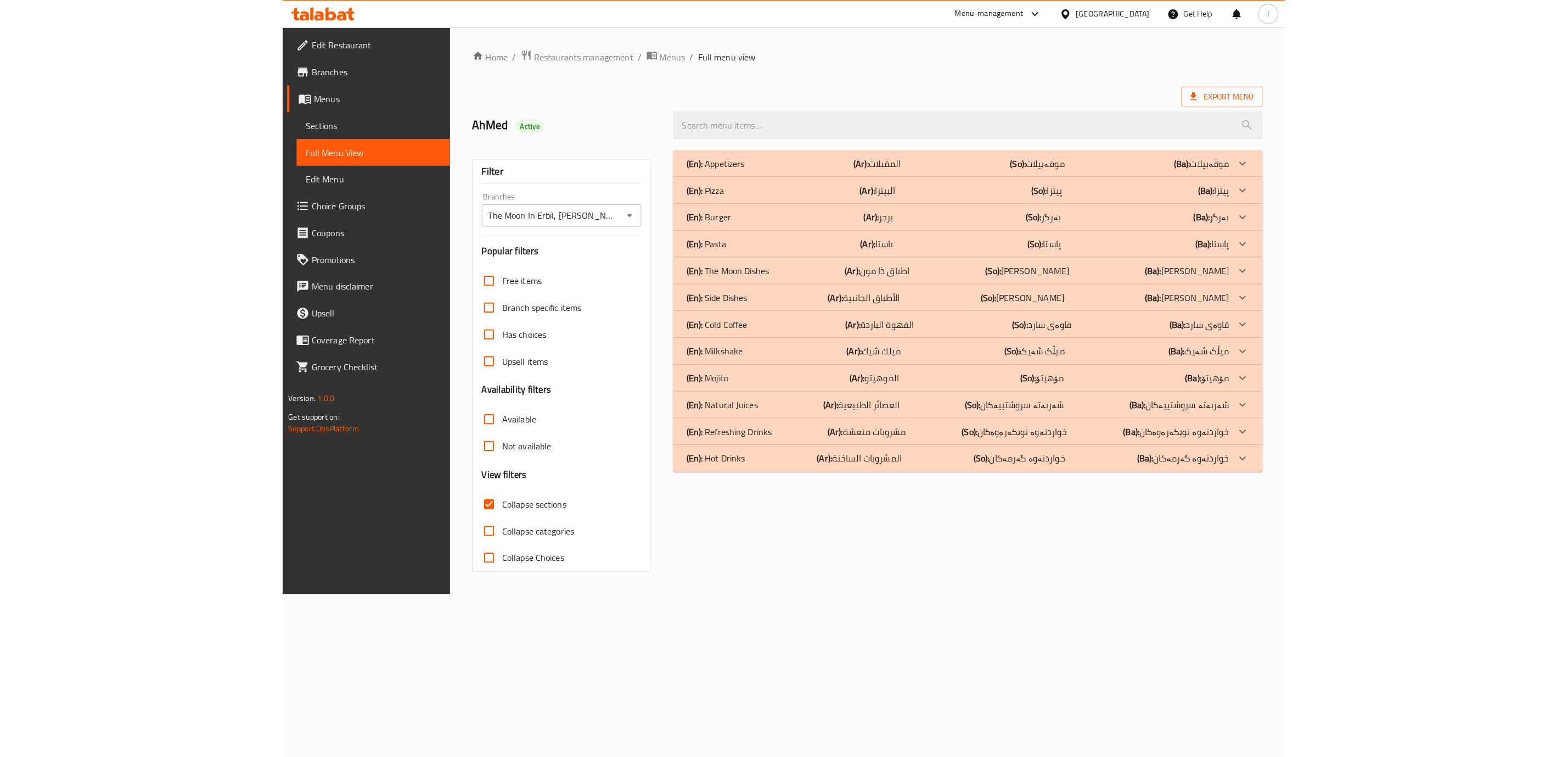
scroll to position [0, 0]
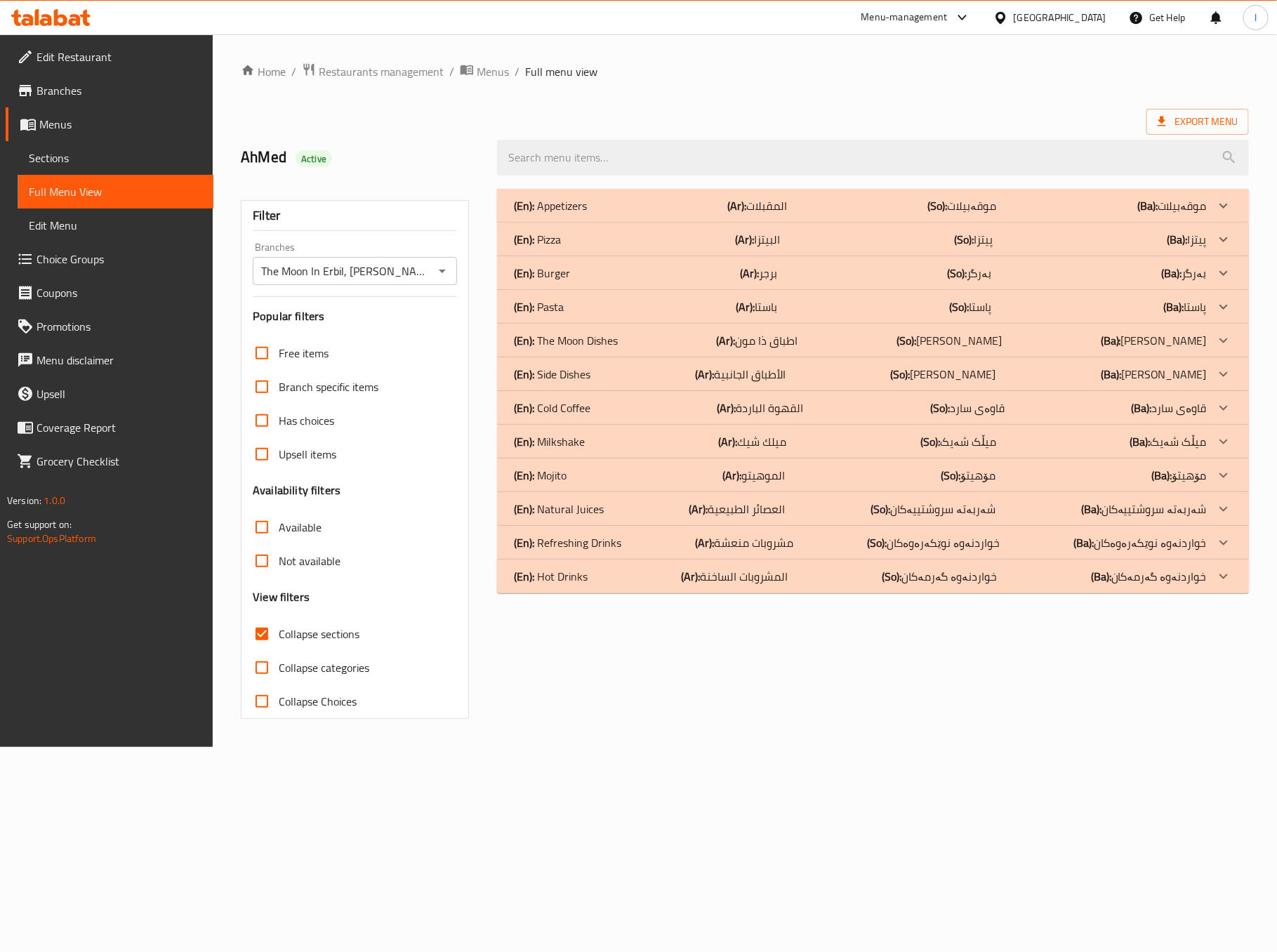
click at [68, 167] on link "Sections" at bounding box center [115, 158] width 195 height 33
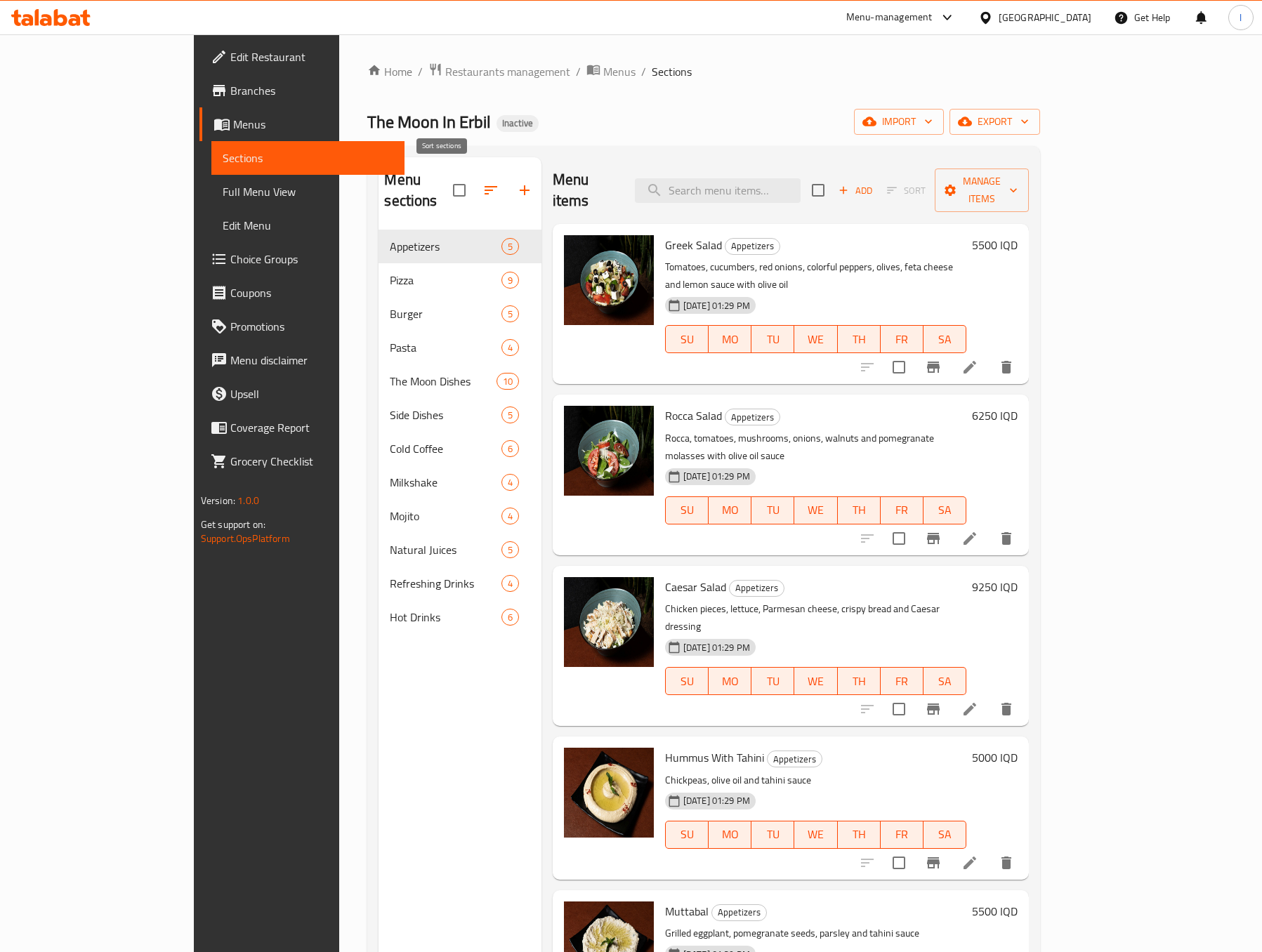
click at [485, 186] on icon "button" at bounding box center [490, 190] width 13 height 9
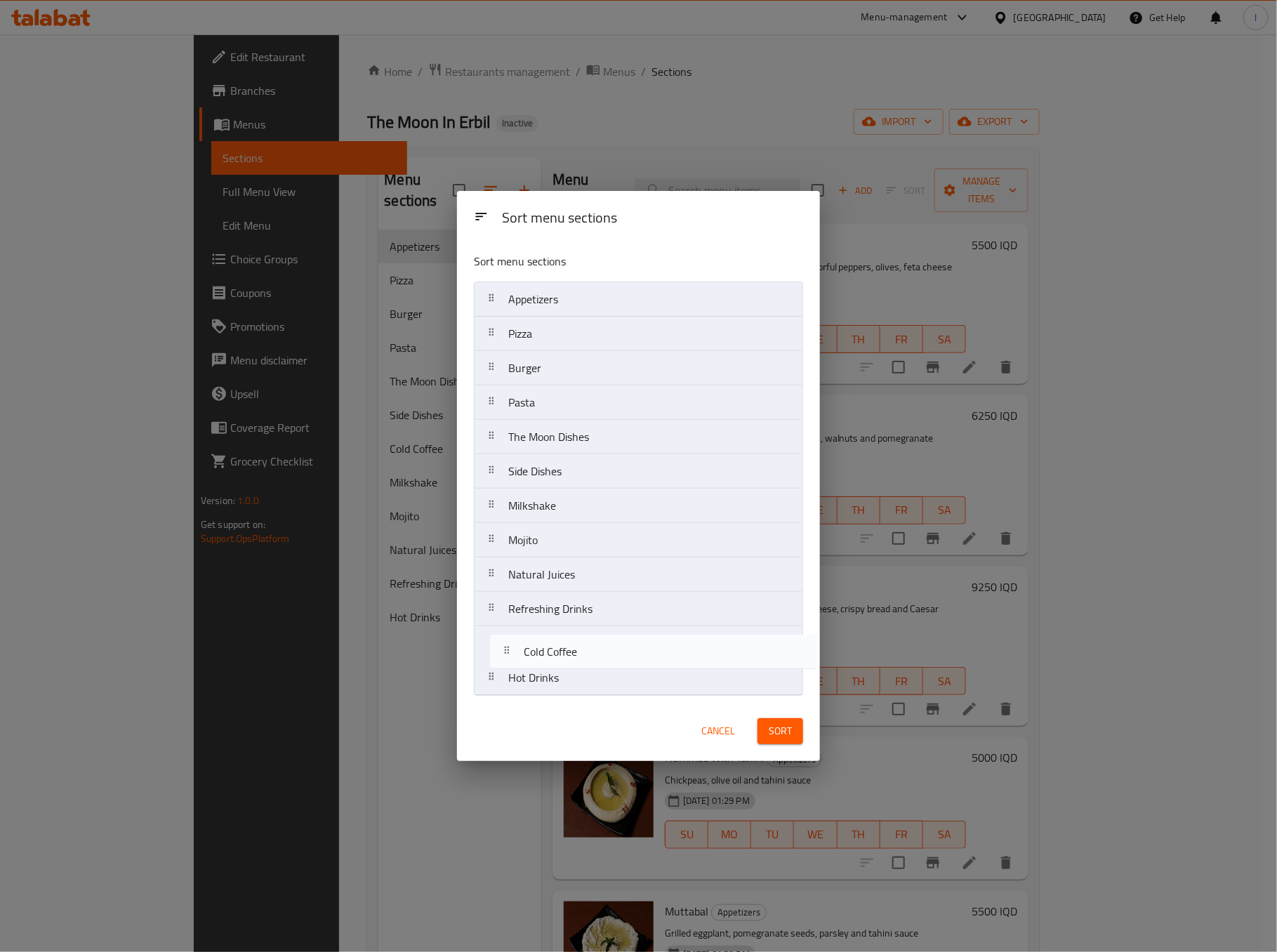
drag, startPoint x: 562, startPoint y: 517, endPoint x: 569, endPoint y: 675, distance: 158.2
click at [569, 675] on nav "Appetizers Pizza Burger Pasta The Moon Dishes Side Dishes Cold Coffee Milkshake…" at bounding box center [638, 489] width 329 height 415
drag, startPoint x: 572, startPoint y: 687, endPoint x: 578, endPoint y: 683, distance: 7.2
click at [578, 683] on nav "Appetizers Pizza Burger Pasta The Moon Dishes Side Dishes Milkshake Mojito Natu…" at bounding box center [638, 489] width 329 height 415
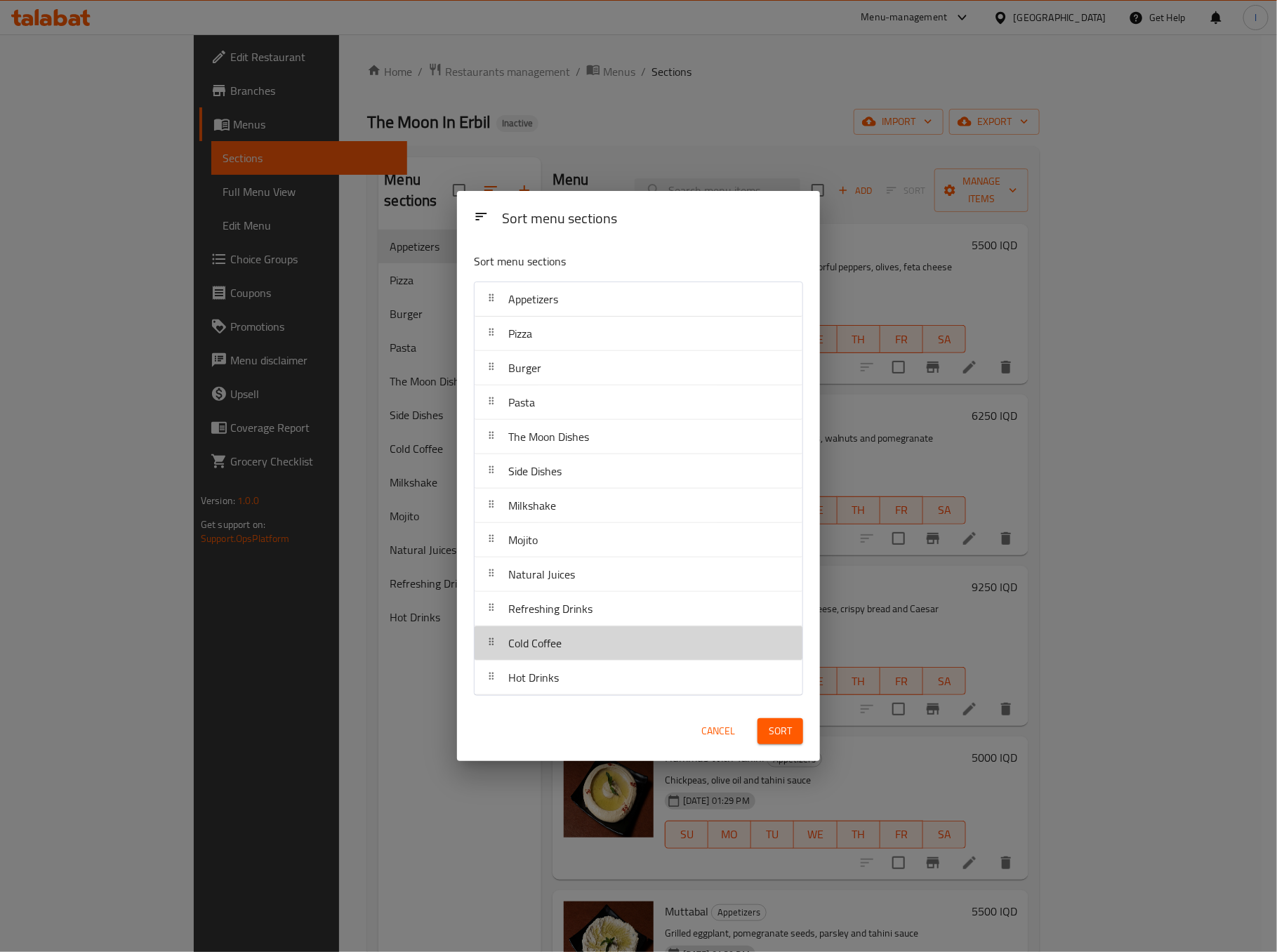
click at [589, 645] on div "Cold Coffee" at bounding box center [638, 643] width 316 height 33
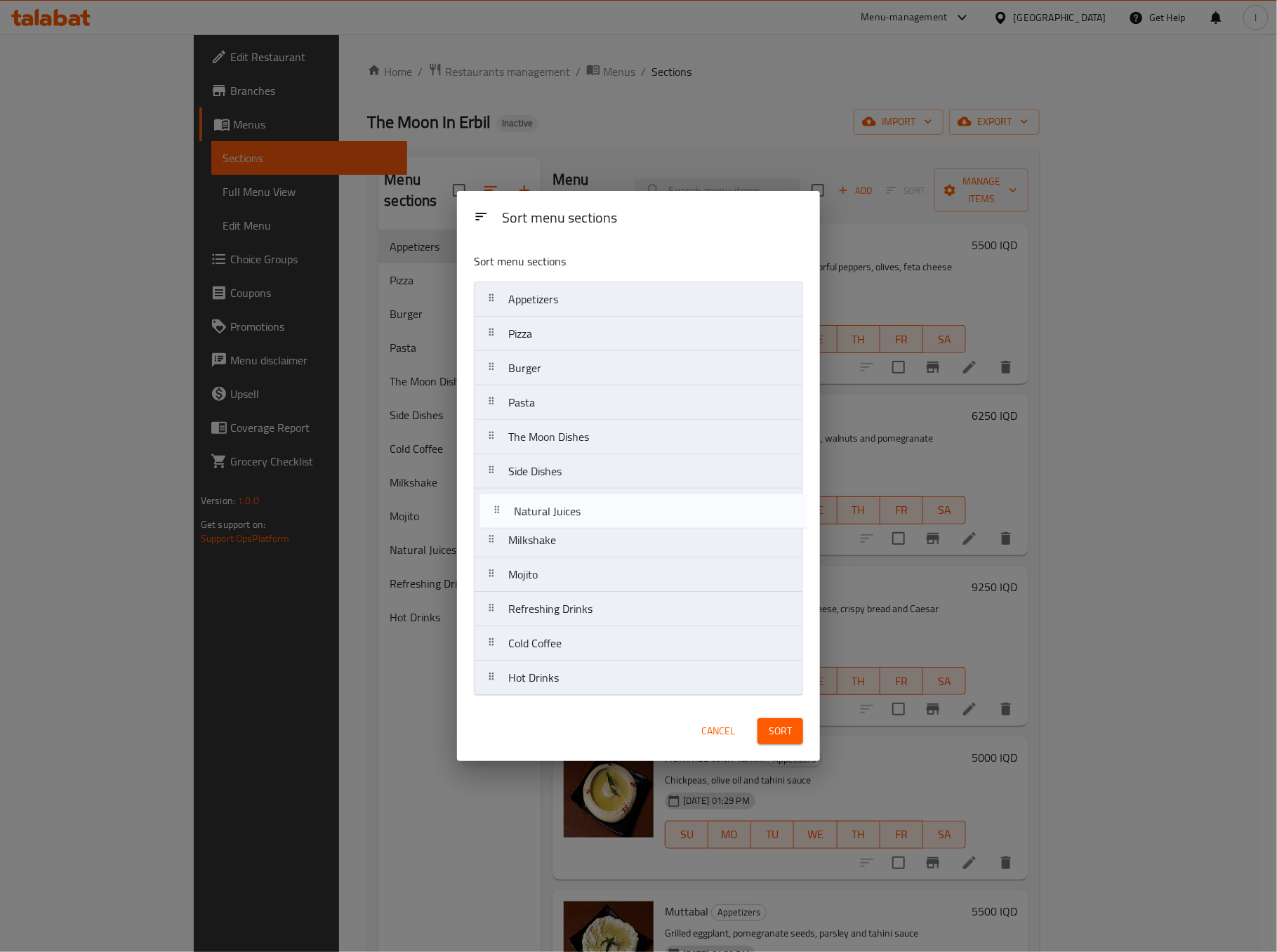
drag, startPoint x: 600, startPoint y: 585, endPoint x: 607, endPoint y: 516, distance: 69.4
click at [607, 516] on nav "Appetizers Pizza Burger Pasta The Moon Dishes Side Dishes Milkshake Mojito Natu…" at bounding box center [638, 489] width 329 height 415
click at [613, 624] on nav "Appetizers Pizza Burger Pasta The Moon Dishes Side Dishes Natural Juices Milksh…" at bounding box center [638, 489] width 329 height 415
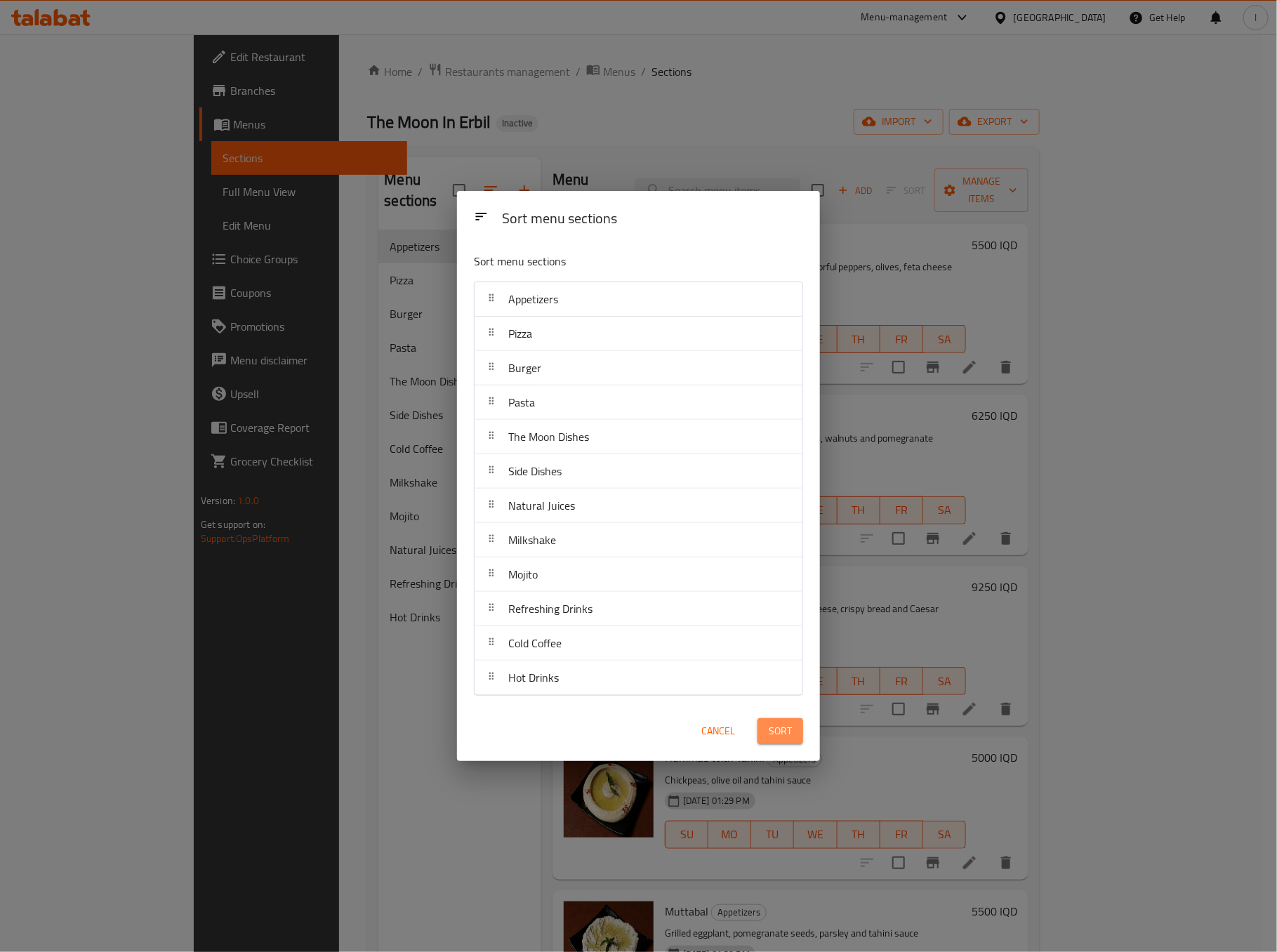
click at [771, 731] on span "Sort" at bounding box center [780, 731] width 24 height 18
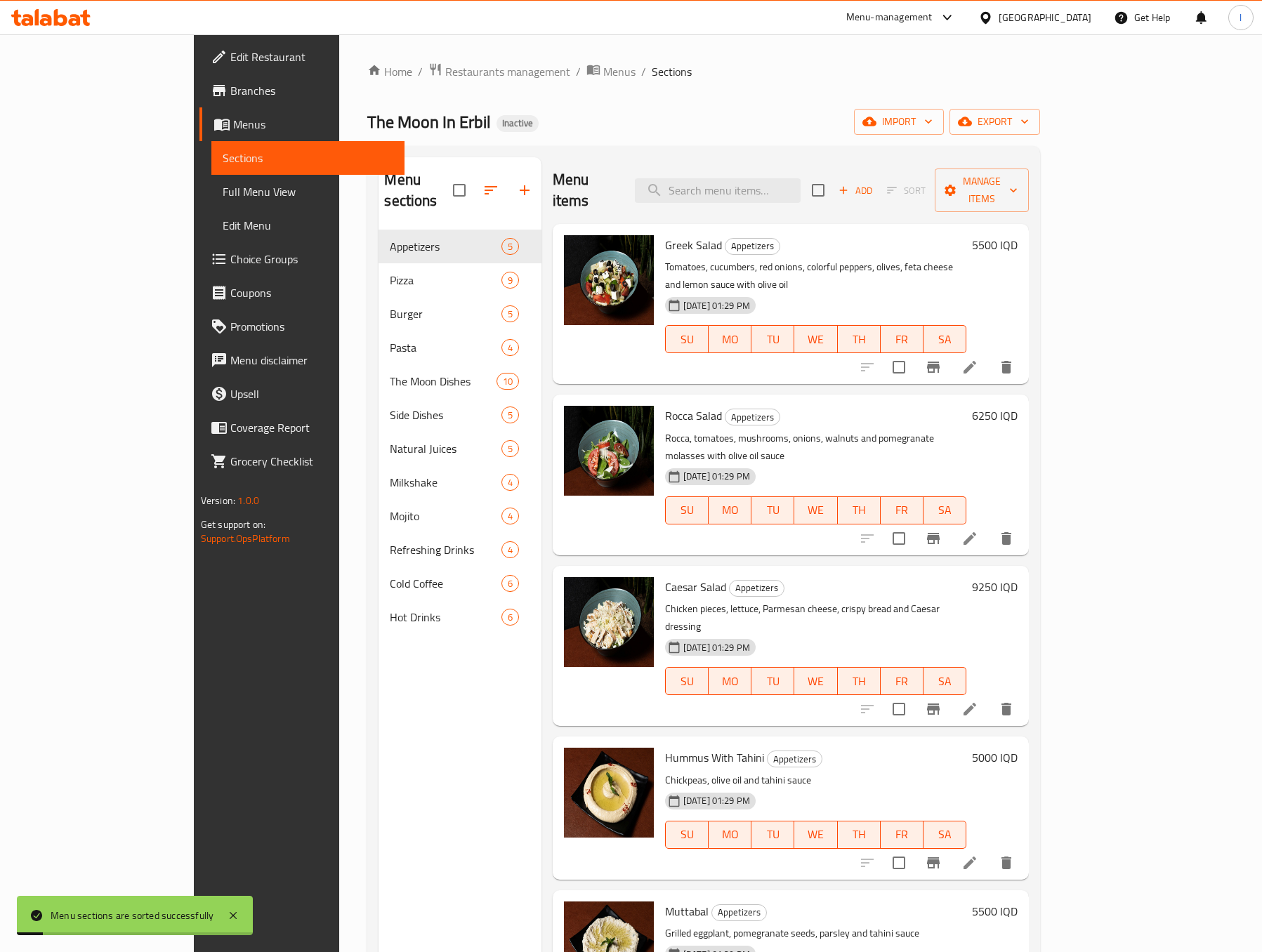
click at [223, 192] on span "Full Menu View" at bounding box center [309, 192] width 171 height 17
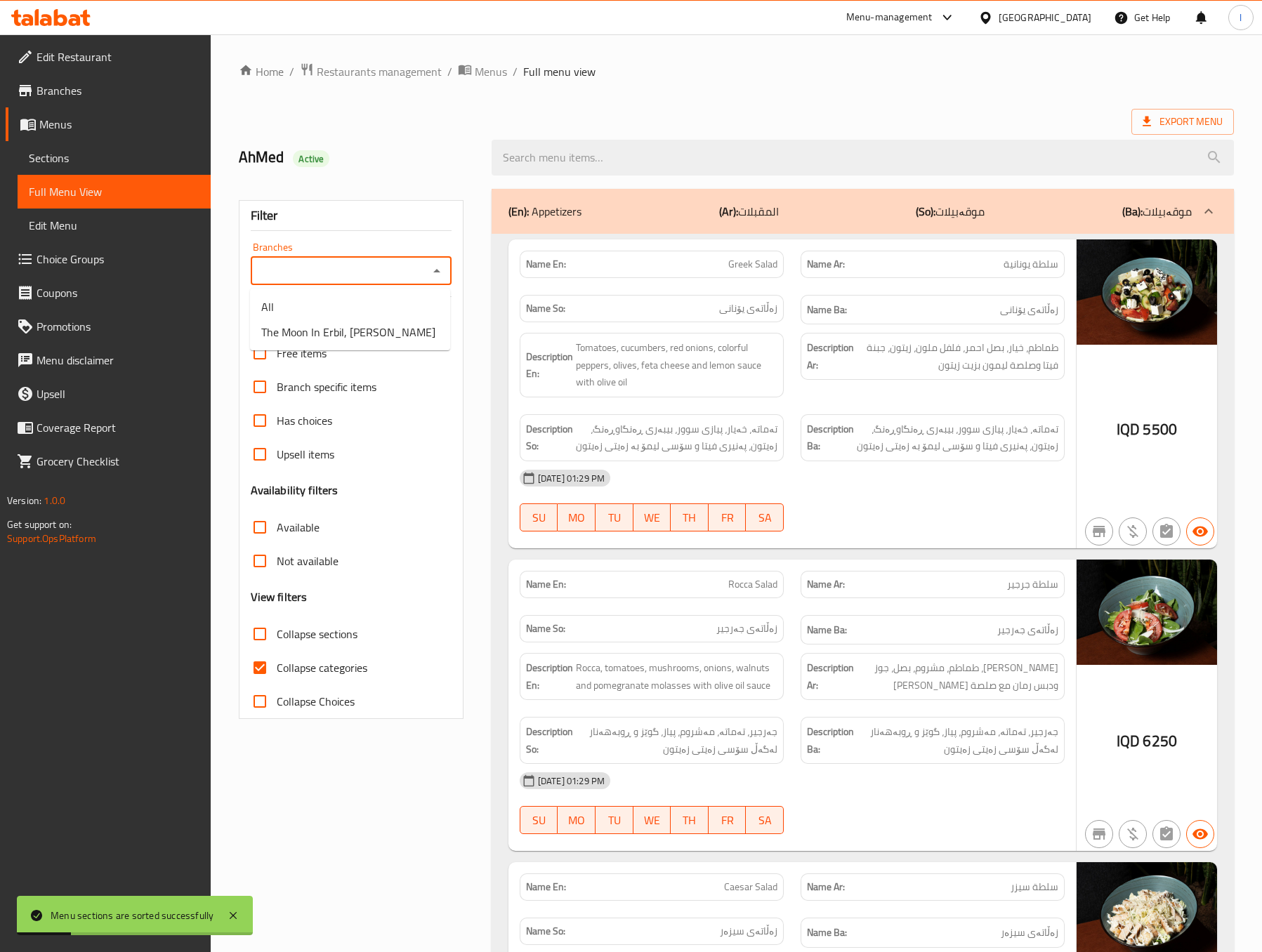
click at [422, 269] on input "Branches" at bounding box center [339, 271] width 169 height 20
click at [415, 326] on li "The Moon In Erbil, [PERSON_NAME]" at bounding box center [350, 332] width 201 height 26
type input "The Moon In Erbil, [PERSON_NAME]"
click at [343, 670] on span "Collapse categories" at bounding box center [322, 667] width 90 height 17
click at [277, 670] on input "Collapse categories" at bounding box center [259, 667] width 33 height 33
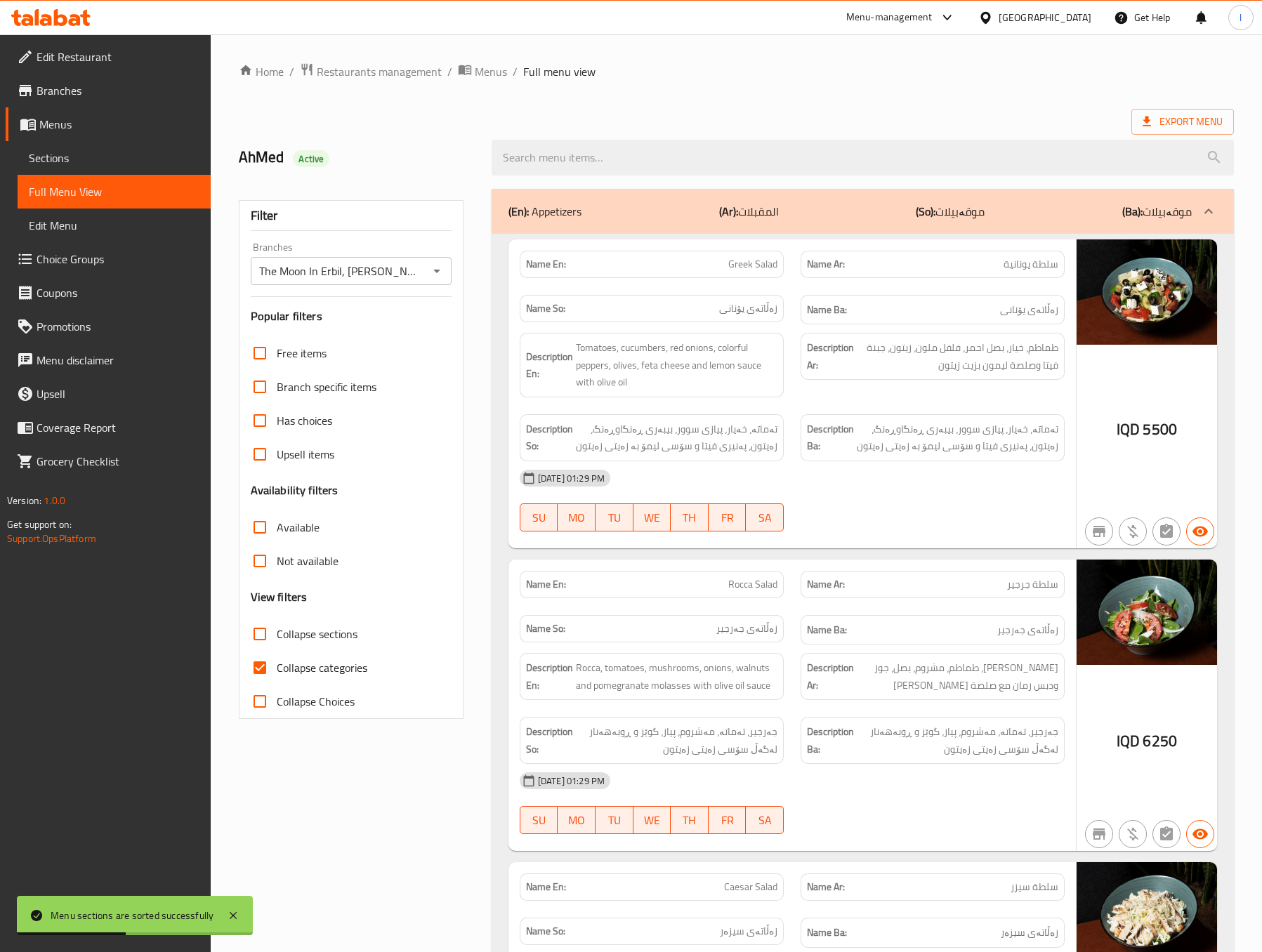
checkbox input "false"
click at [316, 635] on span "Collapse sections" at bounding box center [317, 634] width 81 height 17
click at [277, 635] on input "Collapse sections" at bounding box center [259, 634] width 33 height 33
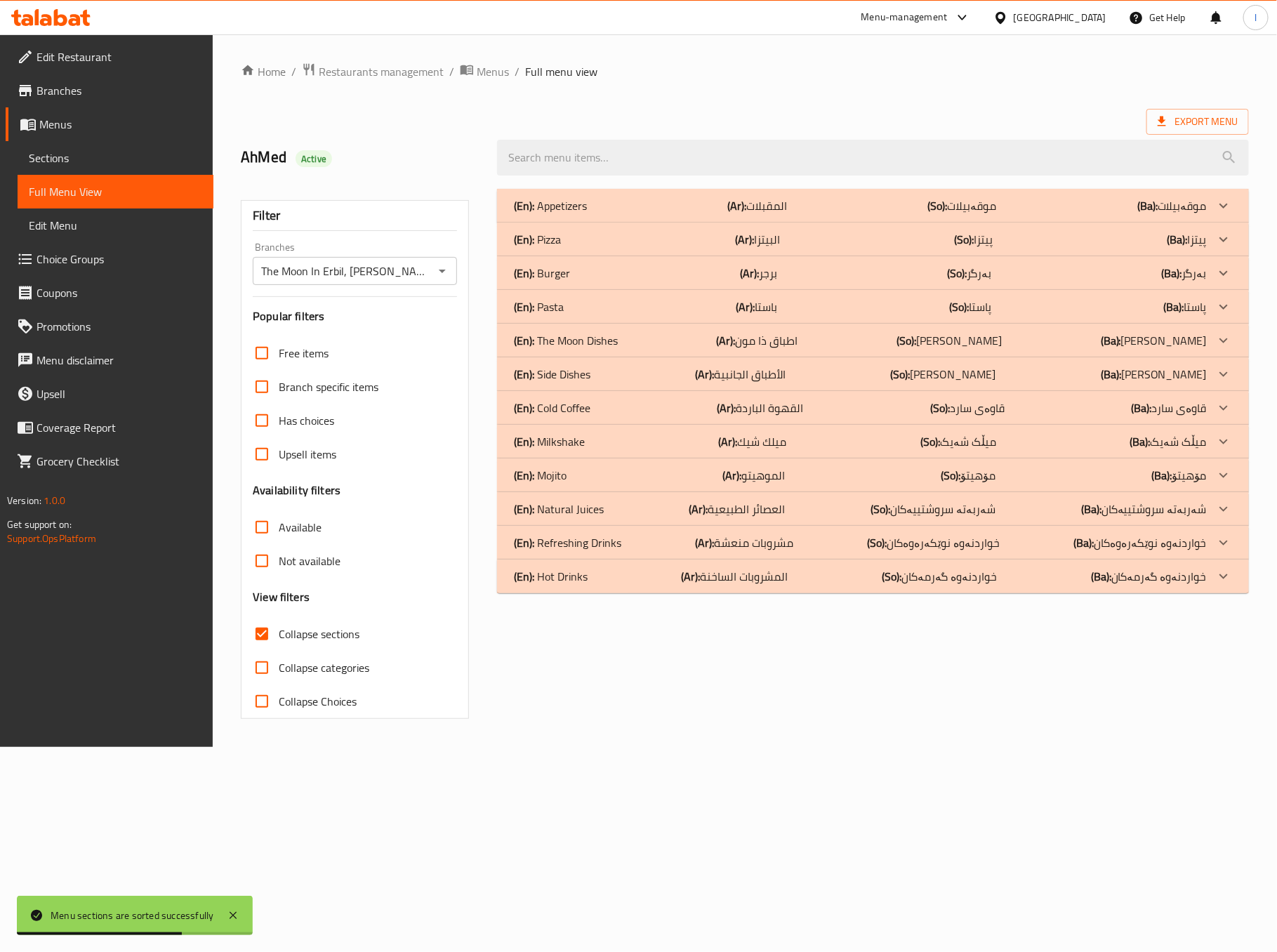
click at [661, 666] on div "(En): Appetizers (Ar): المقبلات (So): موقەبیلات (Ba): موقەبیلات Name En: Greek …" at bounding box center [872, 454] width 768 height 547
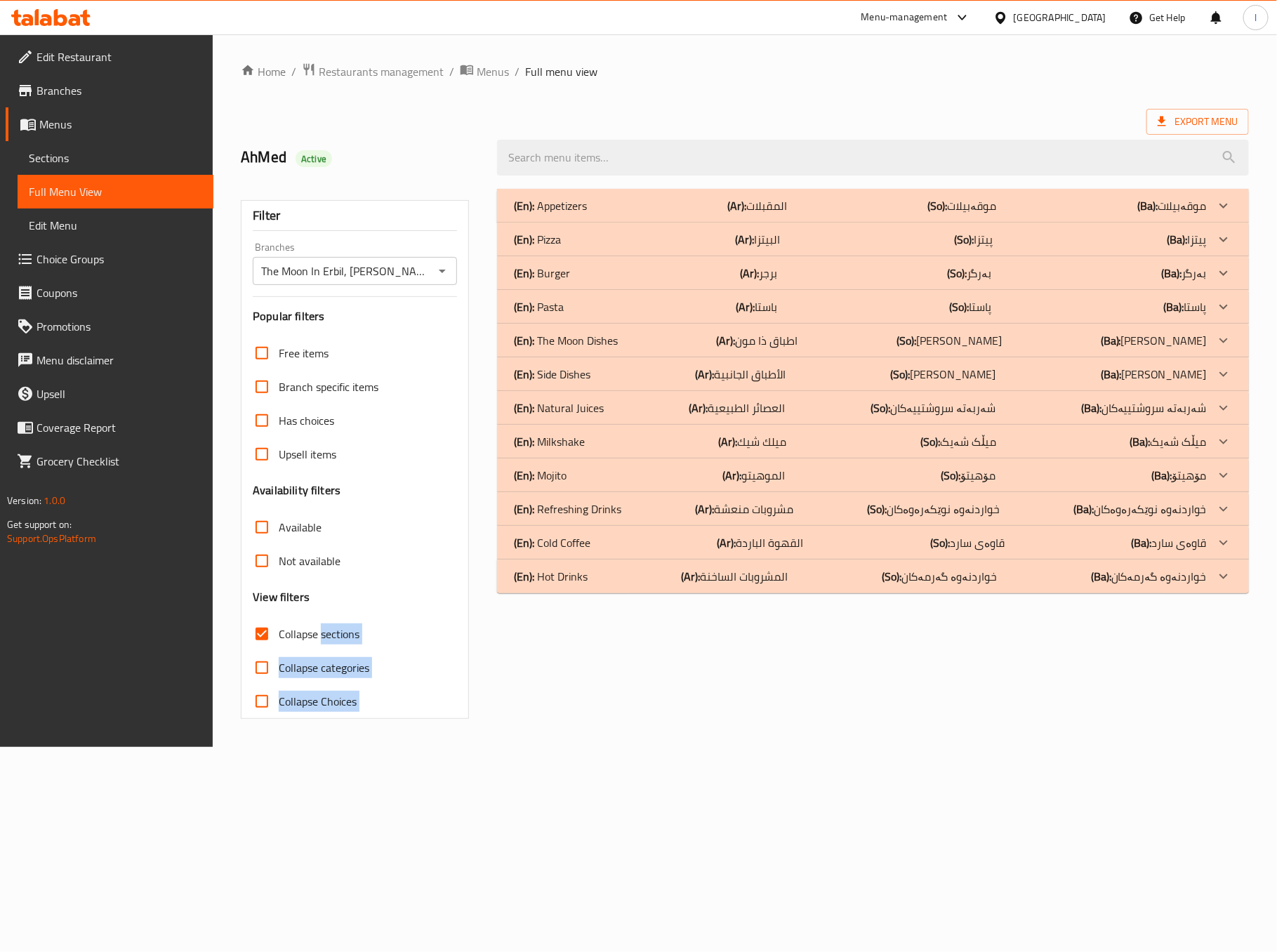
drag, startPoint x: 320, startPoint y: 634, endPoint x: 489, endPoint y: 675, distance: 173.9
click at [489, 675] on div "Filter Branches The Moon In [GEOGRAPHIC_DATA], Ankawa Branches Popular filters …" at bounding box center [745, 454] width 1025 height 547
click at [624, 681] on div "(En): Appetizers (Ar): المقبلات (So): موقەبیلات (Ba): موقەبیلات Name En: Greek …" at bounding box center [872, 454] width 768 height 547
click at [689, 747] on div "Home / Restaurants management / Menus / Full menu view Export Menu AhMed Active…" at bounding box center [745, 390] width 1064 height 712
click at [318, 631] on span "Collapse sections" at bounding box center [319, 634] width 81 height 17
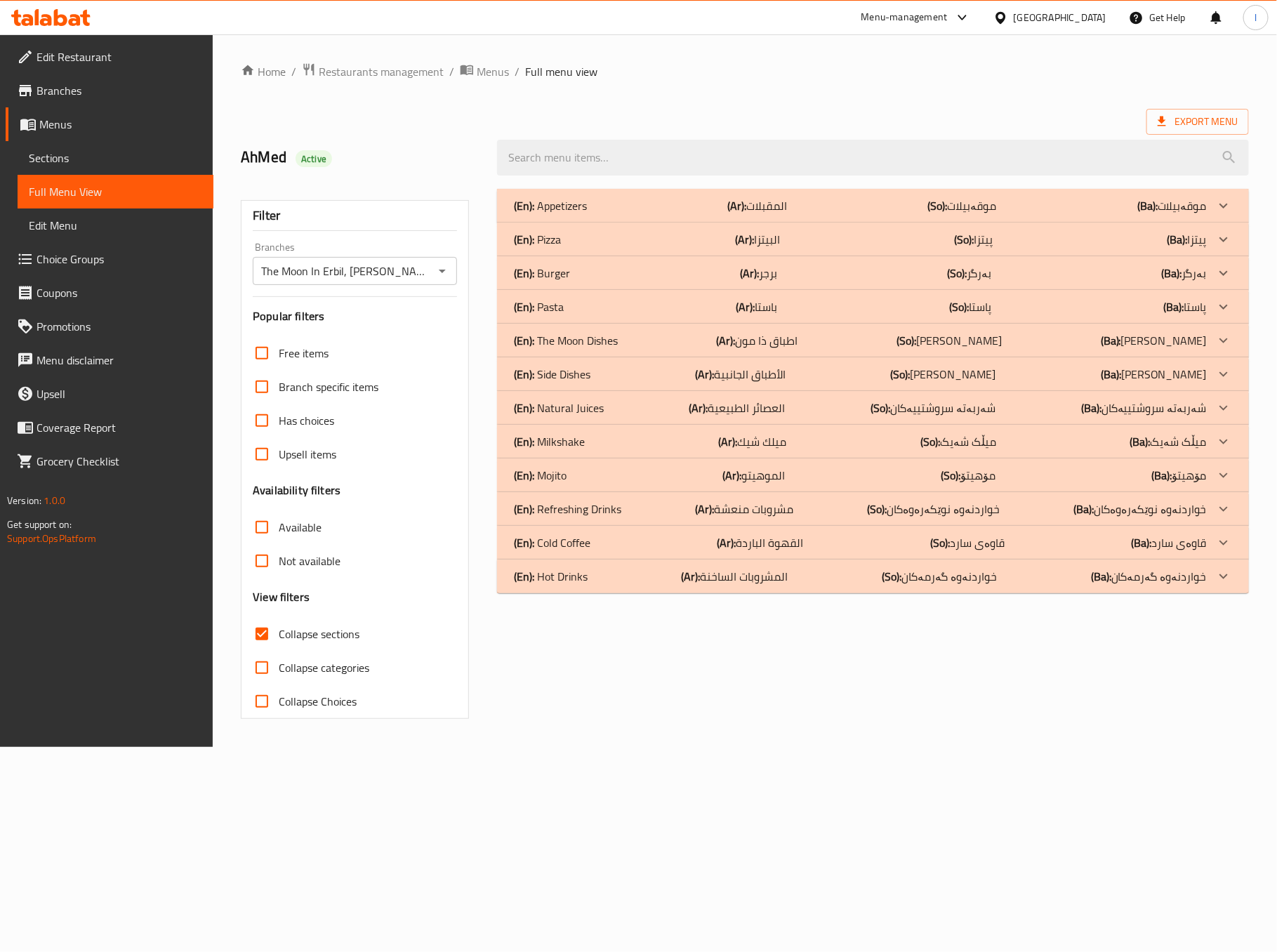
click at [279, 631] on input "Collapse sections" at bounding box center [261, 634] width 33 height 33
checkbox input "false"
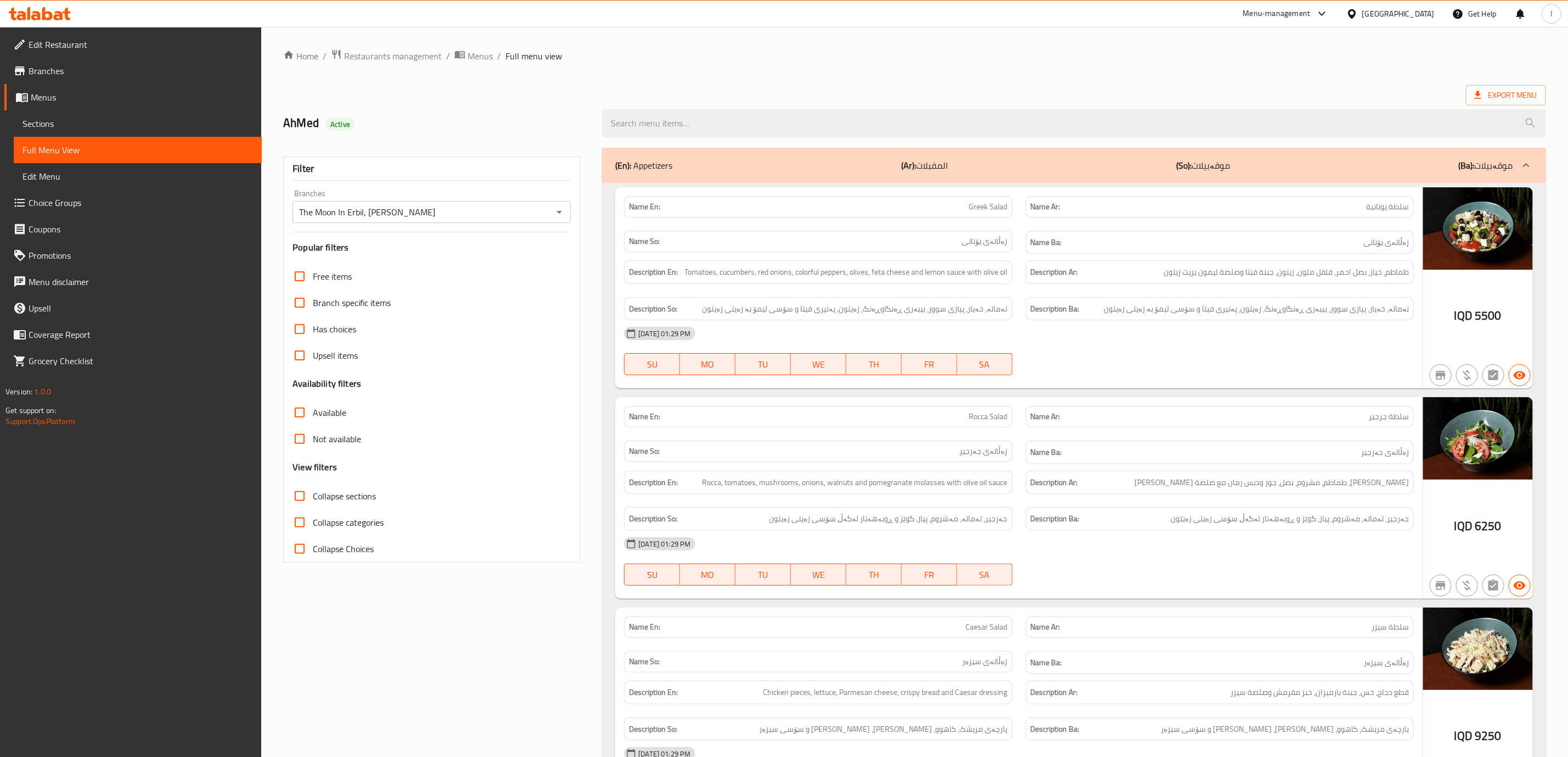
click at [1261, 256] on div "Description Ar: طماطم، خيار، بصل احمر، فلفل ملون، زيتون، جبنة فيتا وصلصة ليمون …" at bounding box center [1220, 272] width 401 height 37
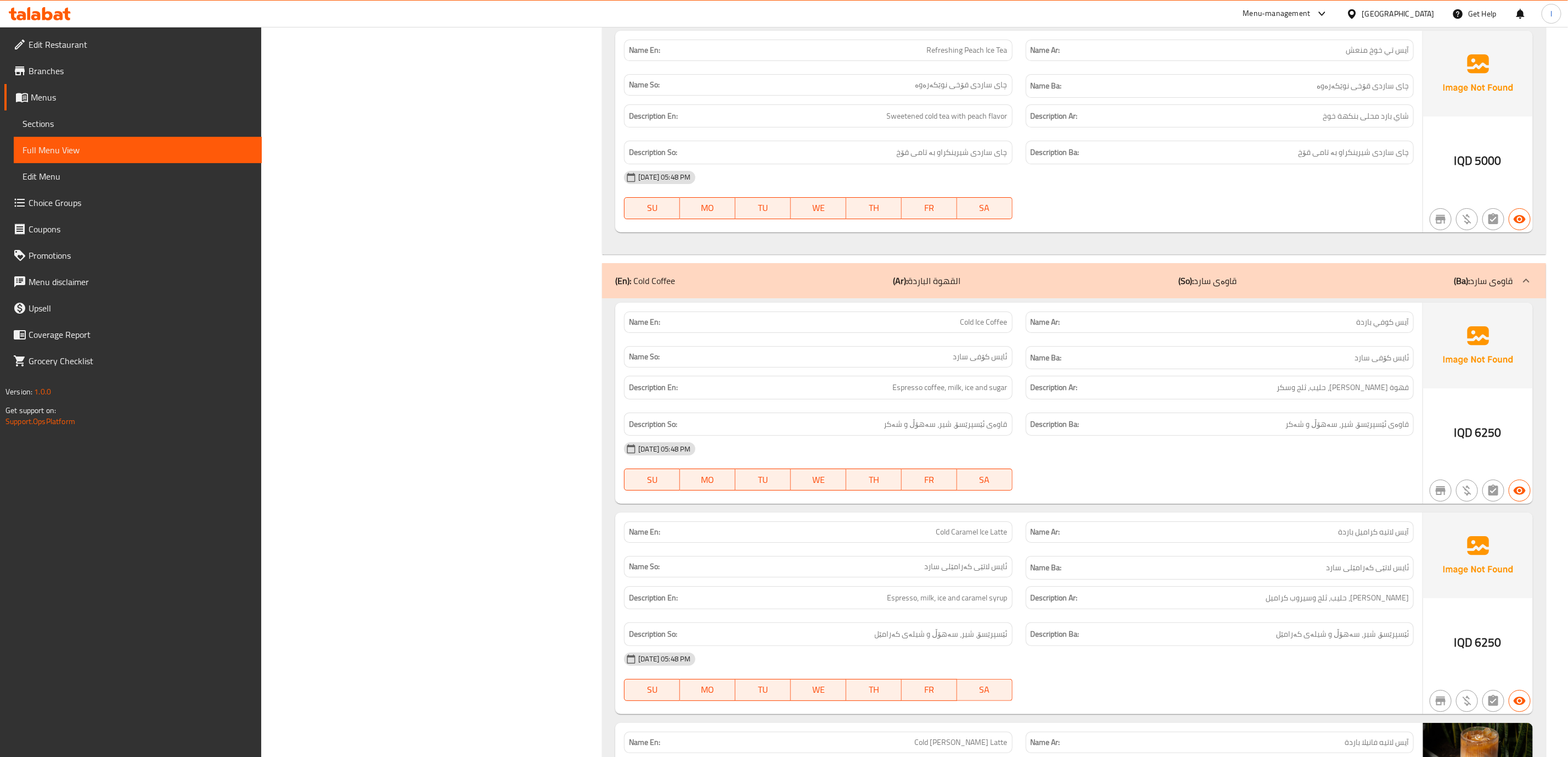
scroll to position [12287, 0]
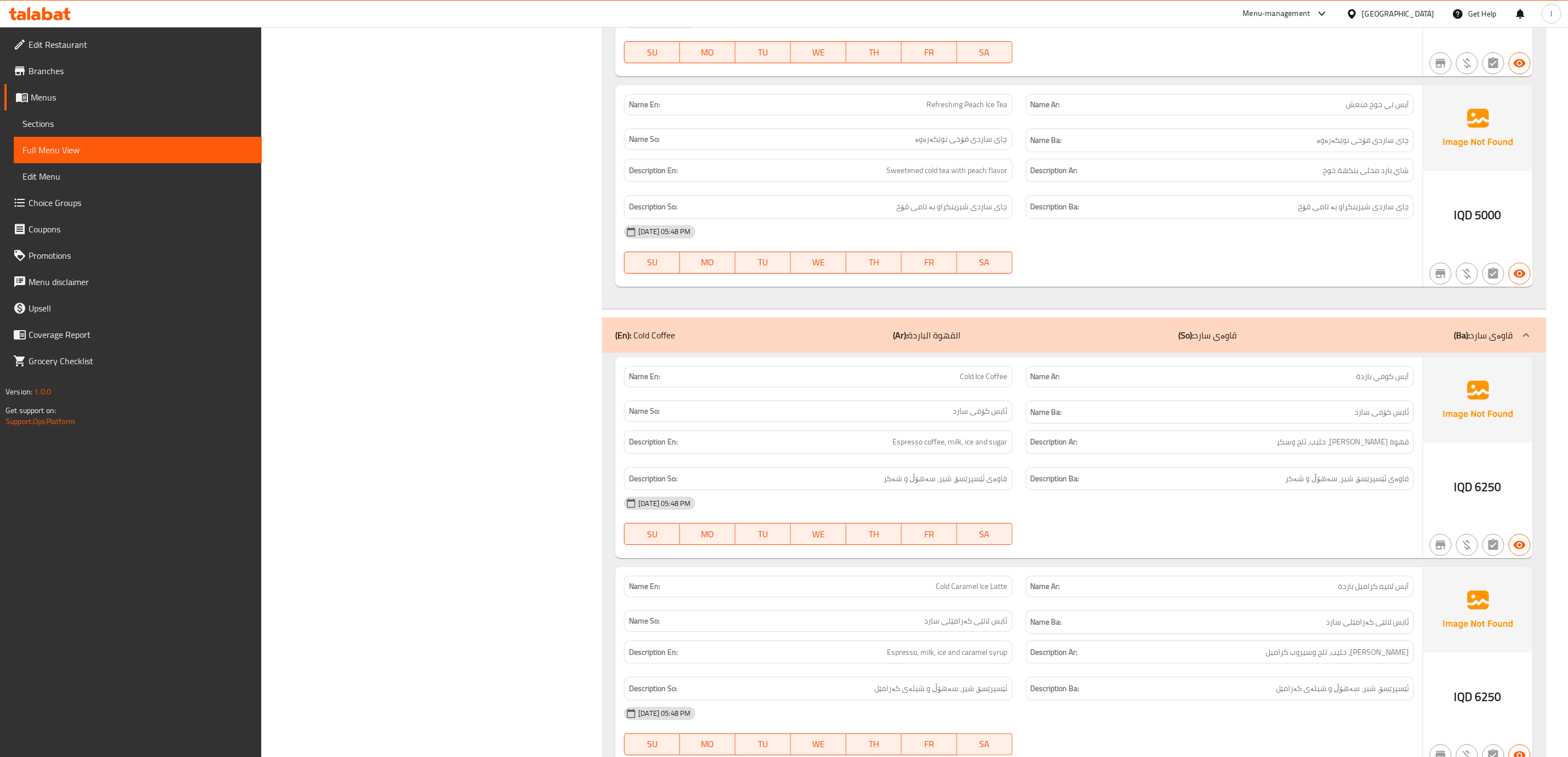
click at [1314, 341] on div "(En): Cold Coffee (Ar): القهوة الباردة (So): قاوەی سارد (Ba): قاوەی سارد" at bounding box center [1064, 334] width 898 height 13
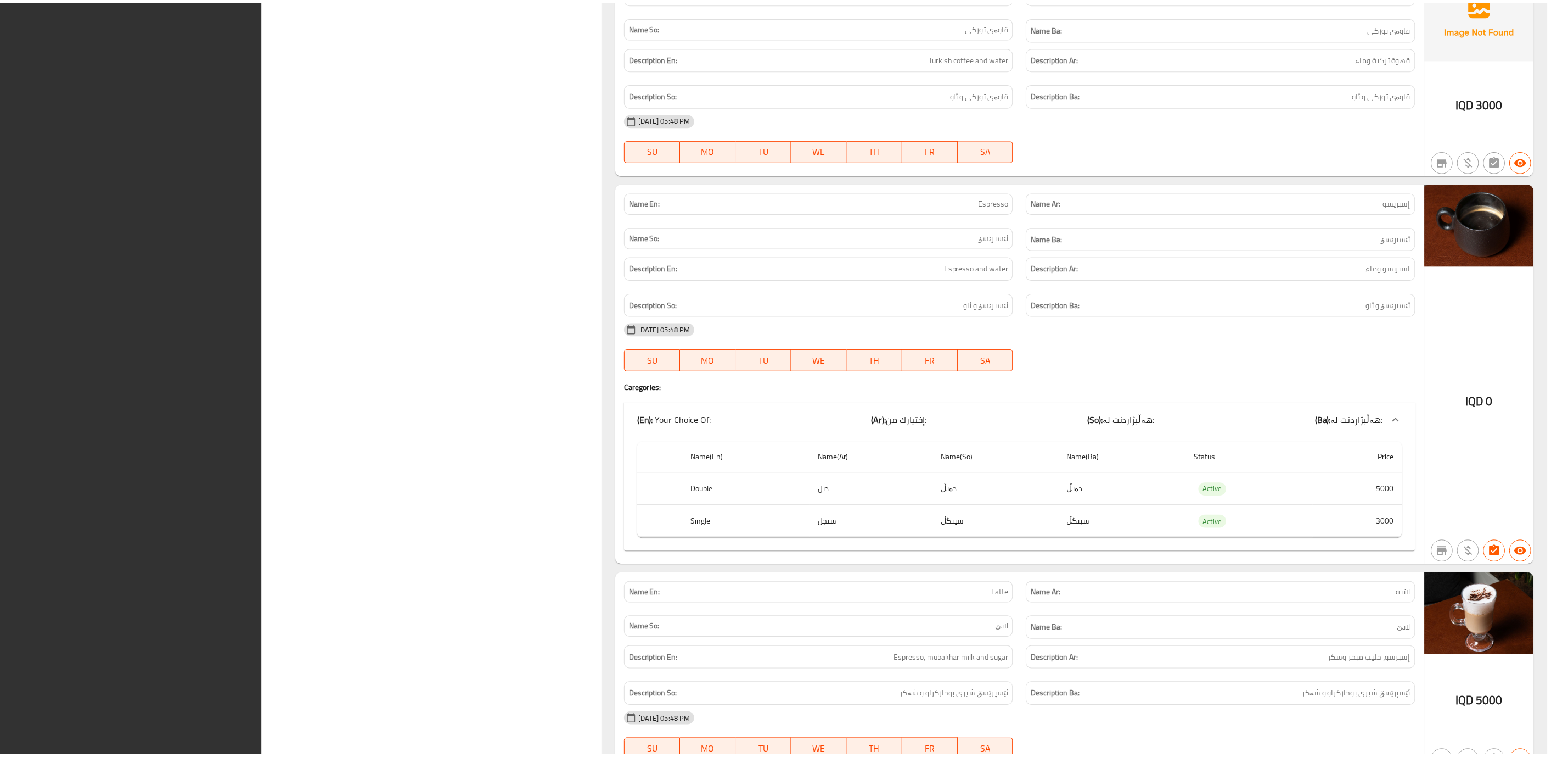
scroll to position [13458, 0]
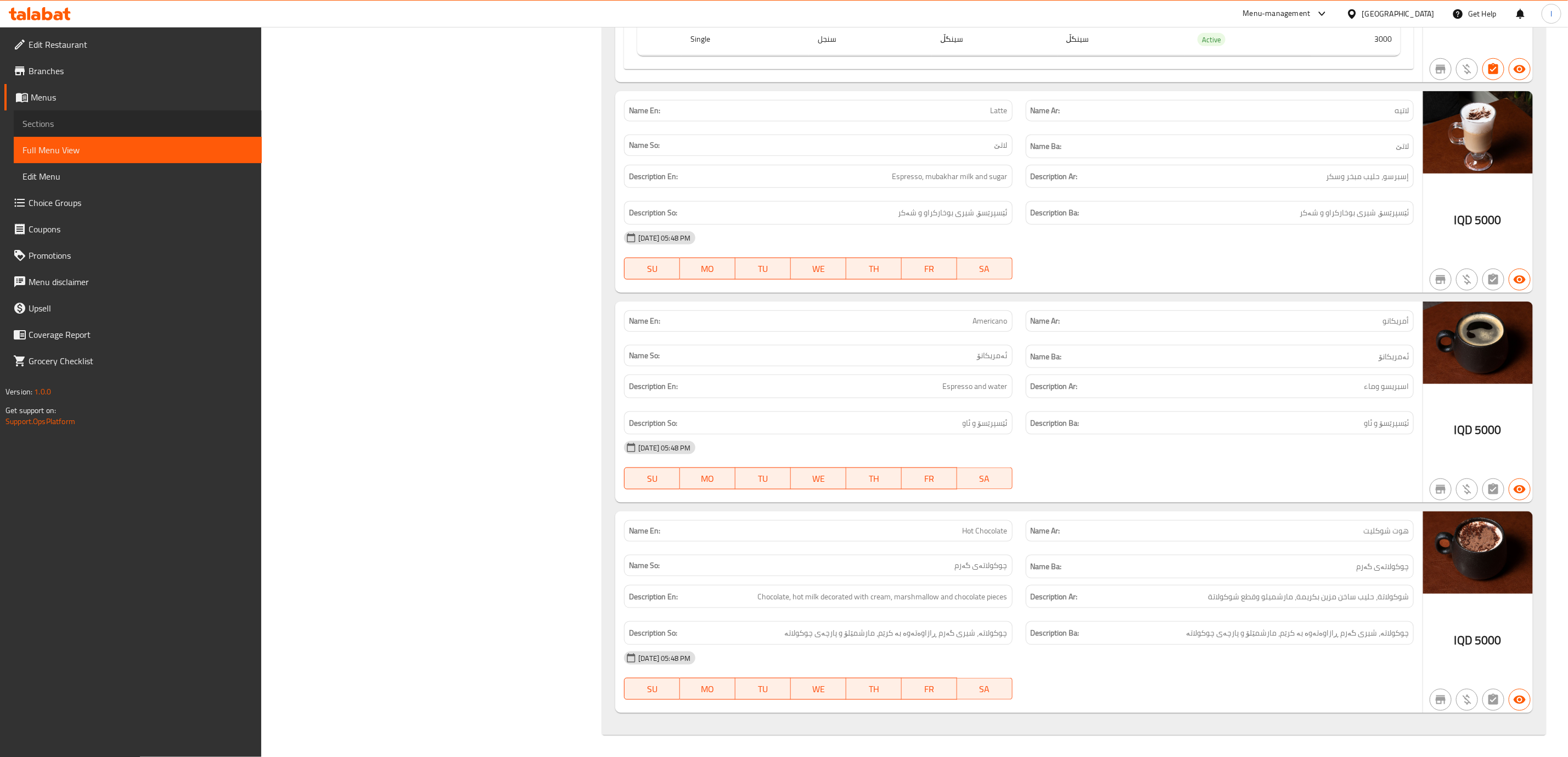
click at [45, 115] on link "Sections" at bounding box center [138, 124] width 248 height 26
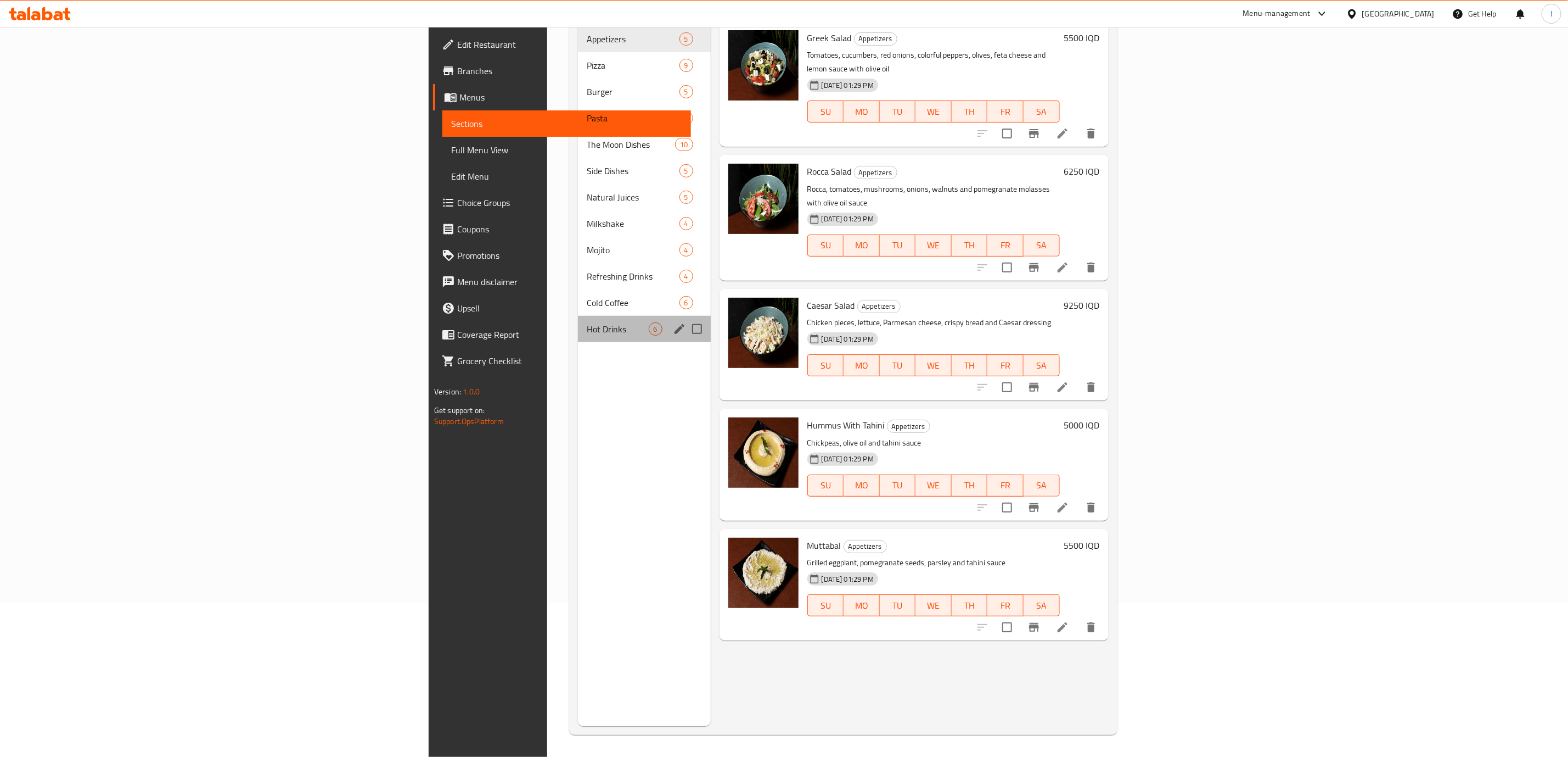
click at [578, 320] on div "Hot Drinks 6" at bounding box center [644, 329] width 133 height 26
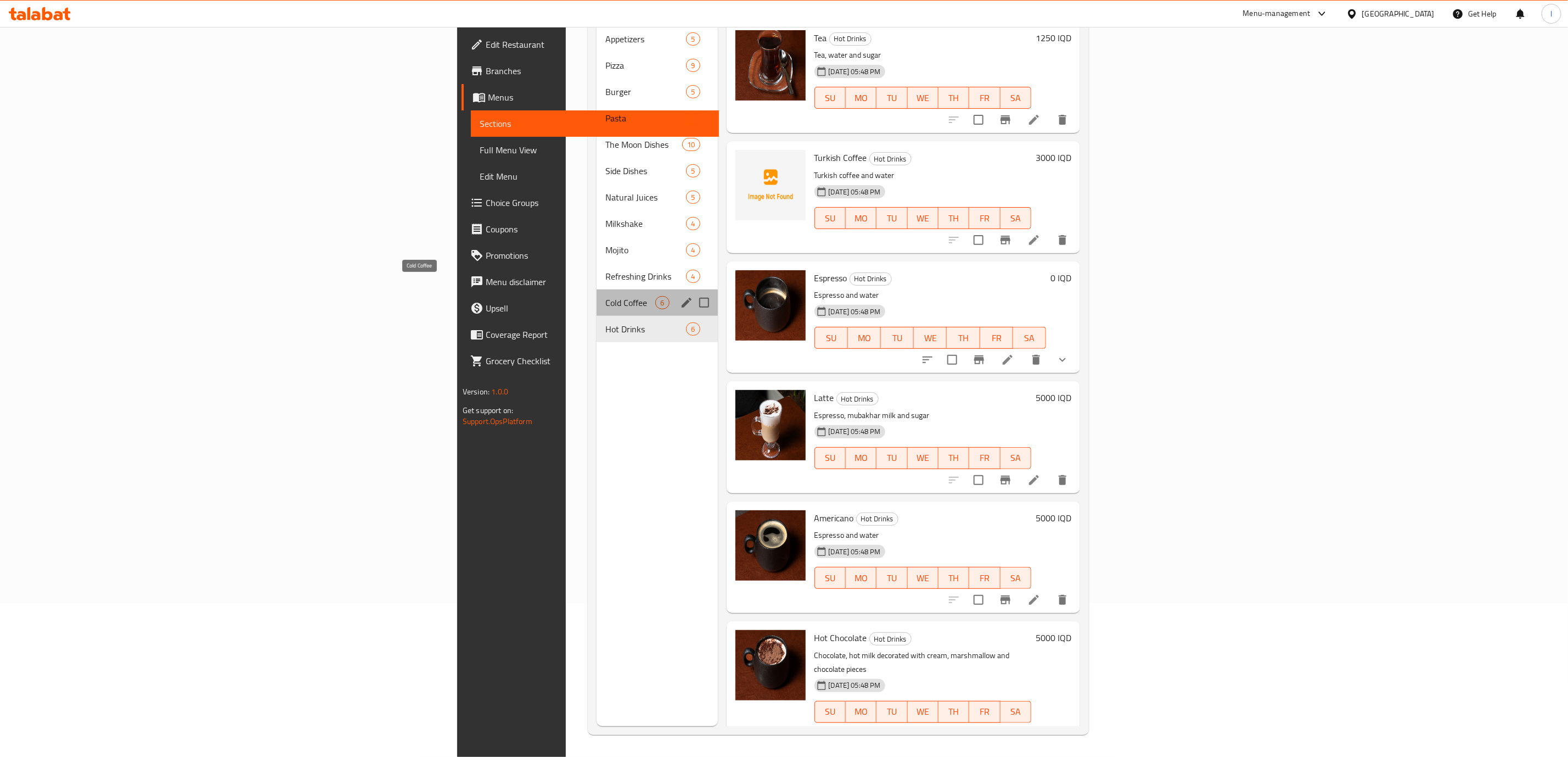
click at [605, 296] on span "Cold Coffee" at bounding box center [630, 302] width 50 height 13
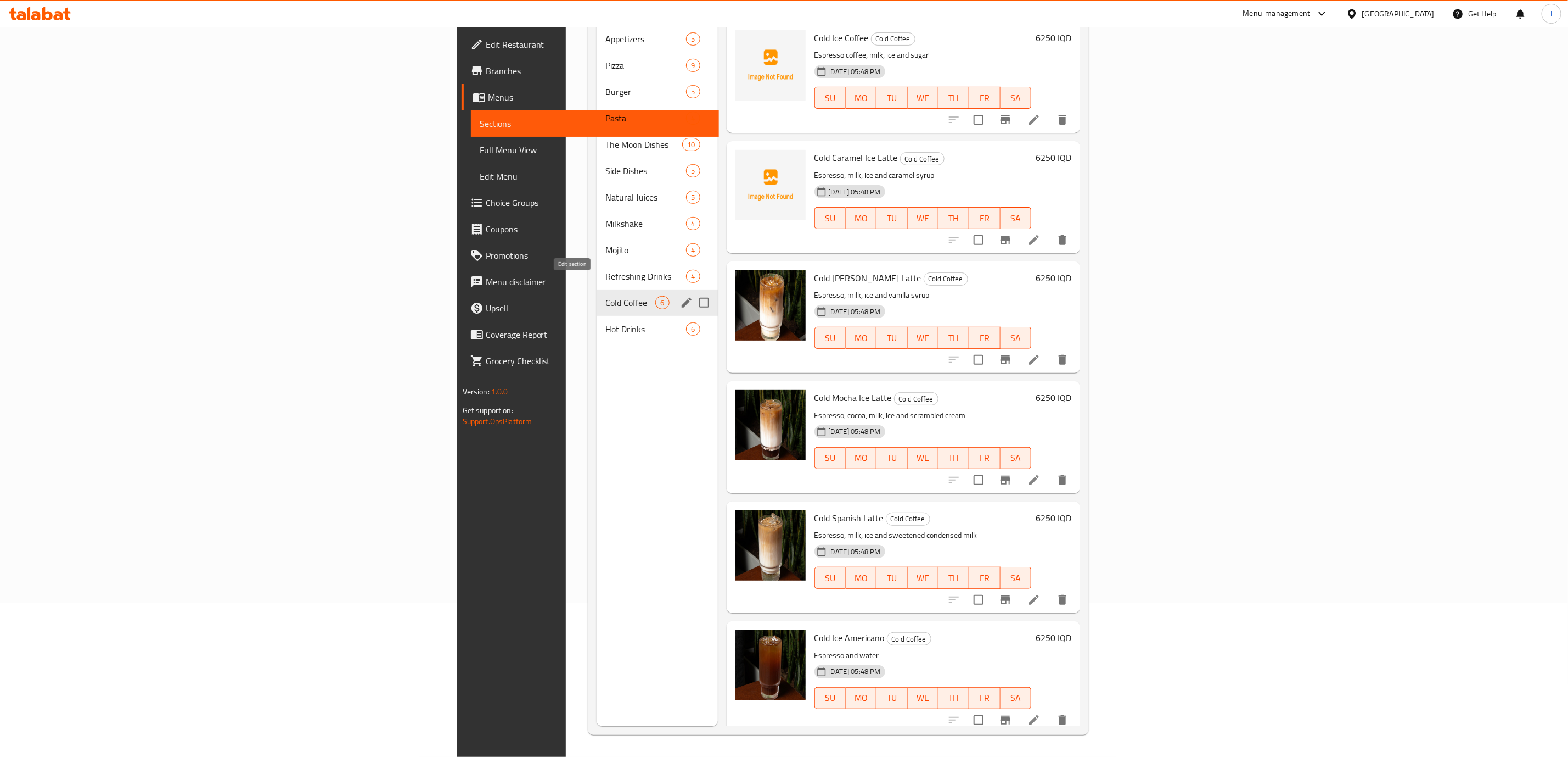
click at [680, 296] on icon "edit" at bounding box center [686, 302] width 13 height 13
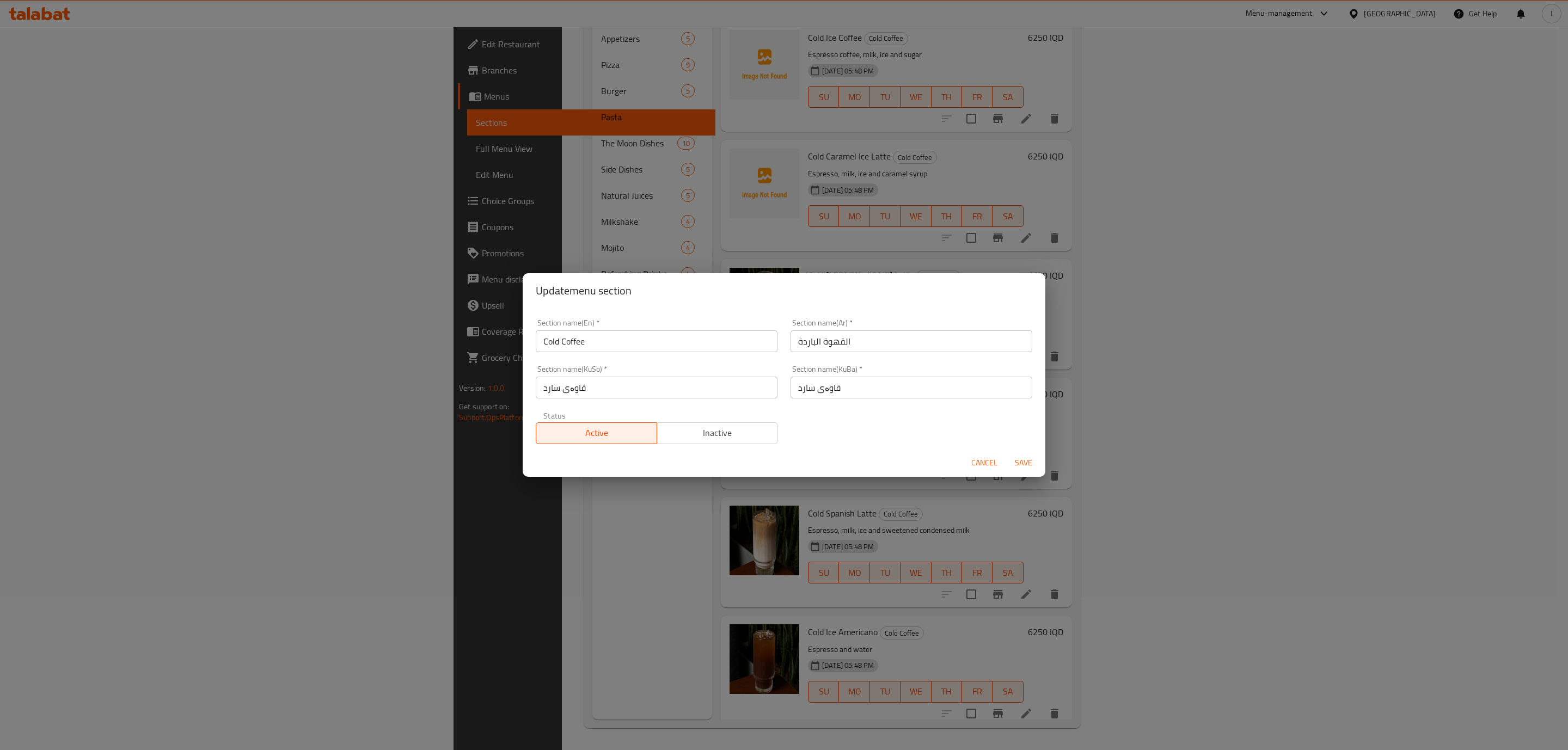
click at [668, 353] on div "Section name(En)   * Cold Coffee Section name(En) *" at bounding box center [657, 335] width 254 height 46
click at [662, 335] on input "Cold Coffee" at bounding box center [656, 341] width 242 height 22
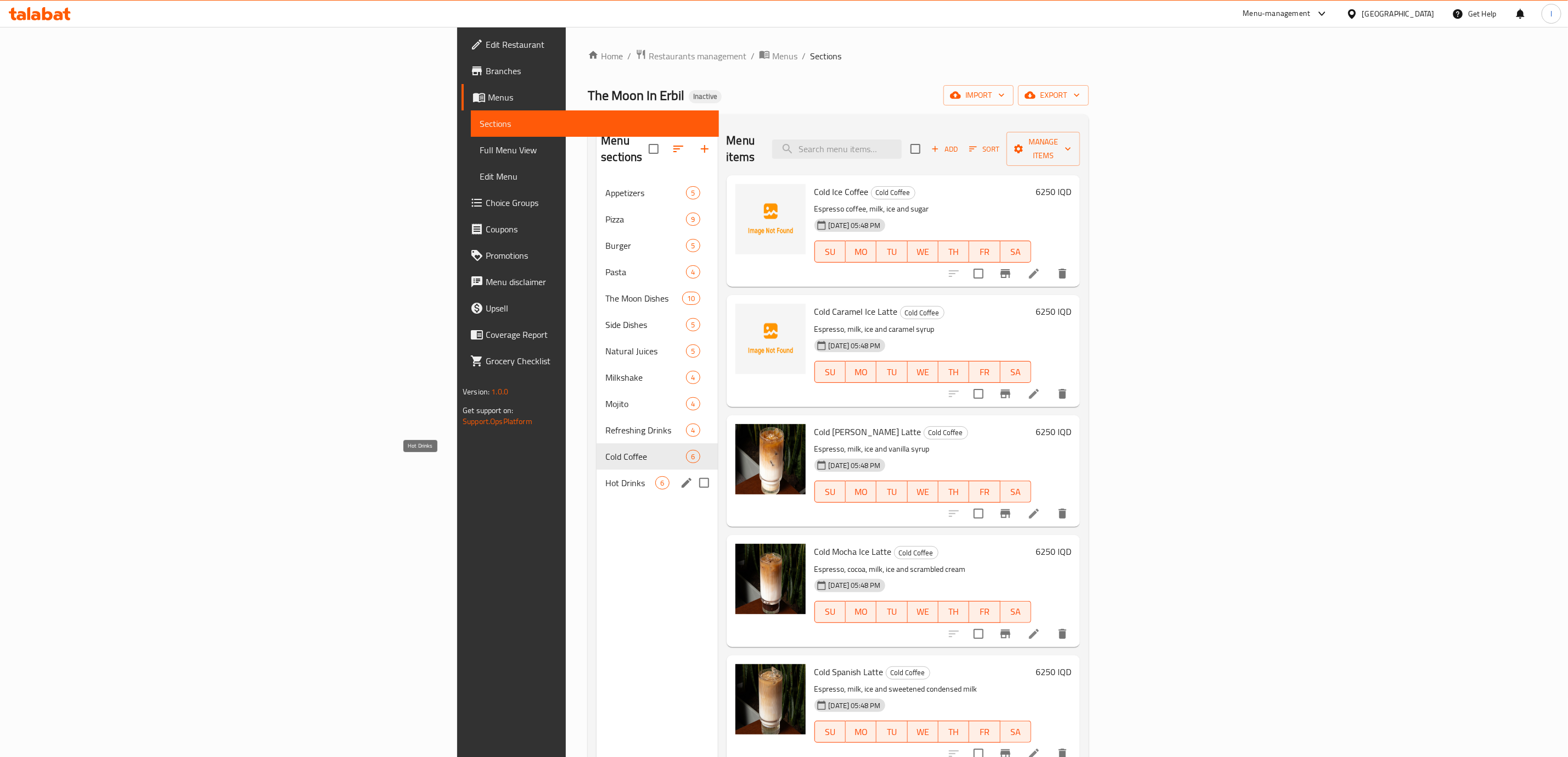
click at [605, 476] on span "Hot Drinks" at bounding box center [630, 483] width 50 height 13
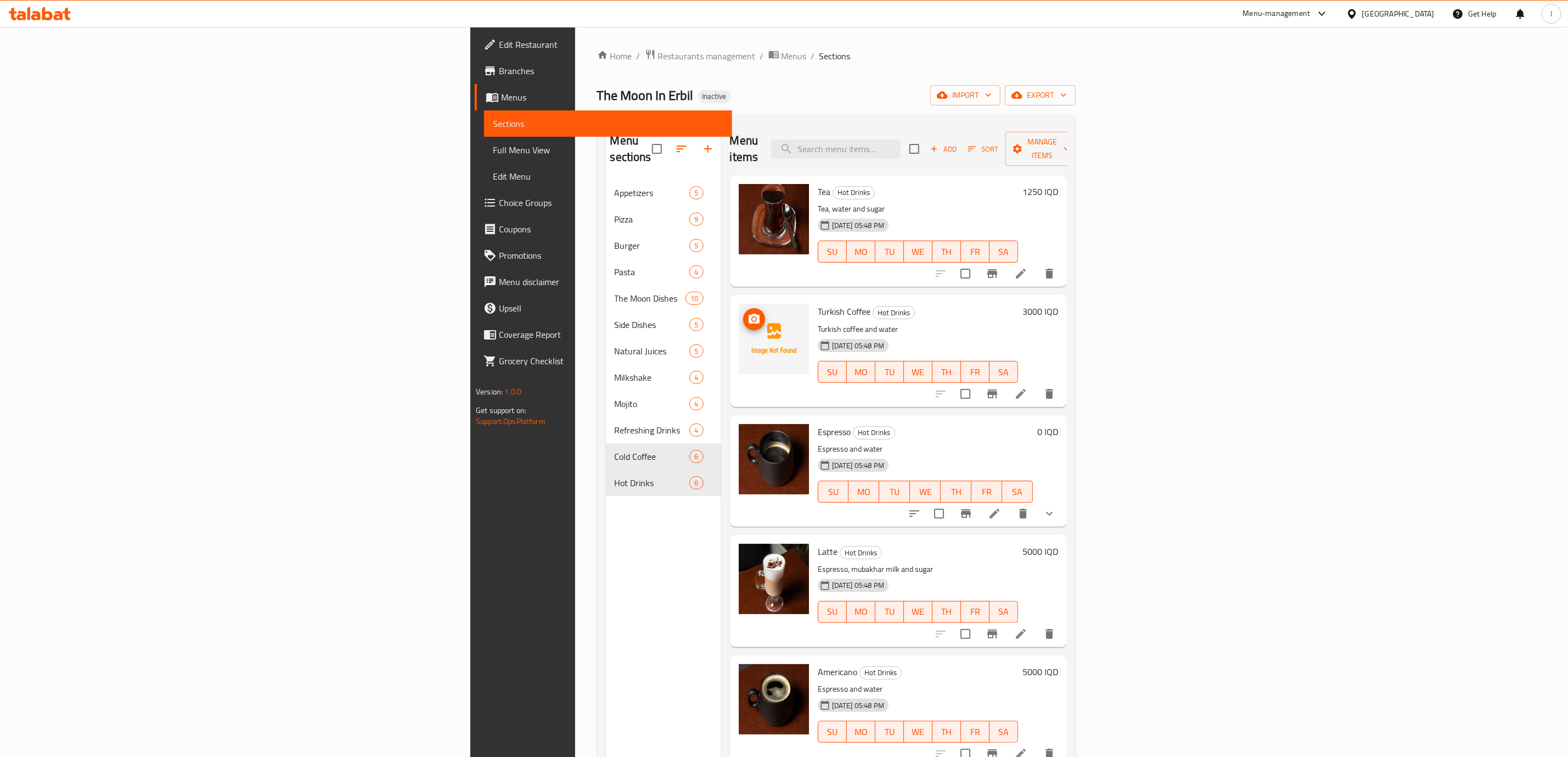
click at [739, 307] on img at bounding box center [774, 338] width 70 height 70
click at [744, 313] on span "upload picture" at bounding box center [754, 319] width 22 height 13
click at [1067, 415] on div "Espresso Hot Drinks Espresso and water [DATE] 05:48 PM SU MO TU WE TH FR SA 0 I…" at bounding box center [898, 470] width 337 height 111
click at [1028, 387] on icon at bounding box center [1021, 393] width 13 height 13
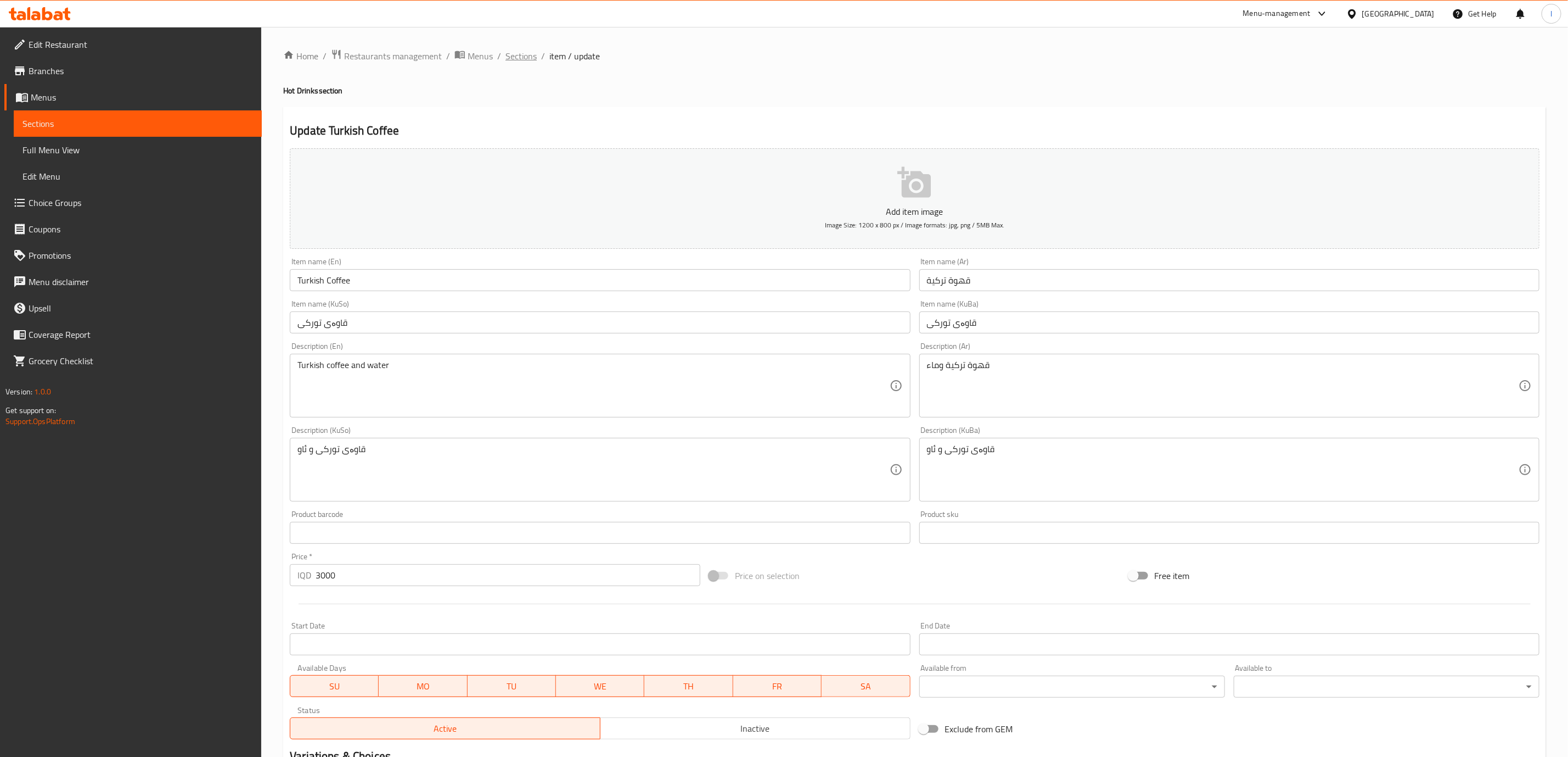
click at [522, 51] on span "Sections" at bounding box center [521, 55] width 31 height 13
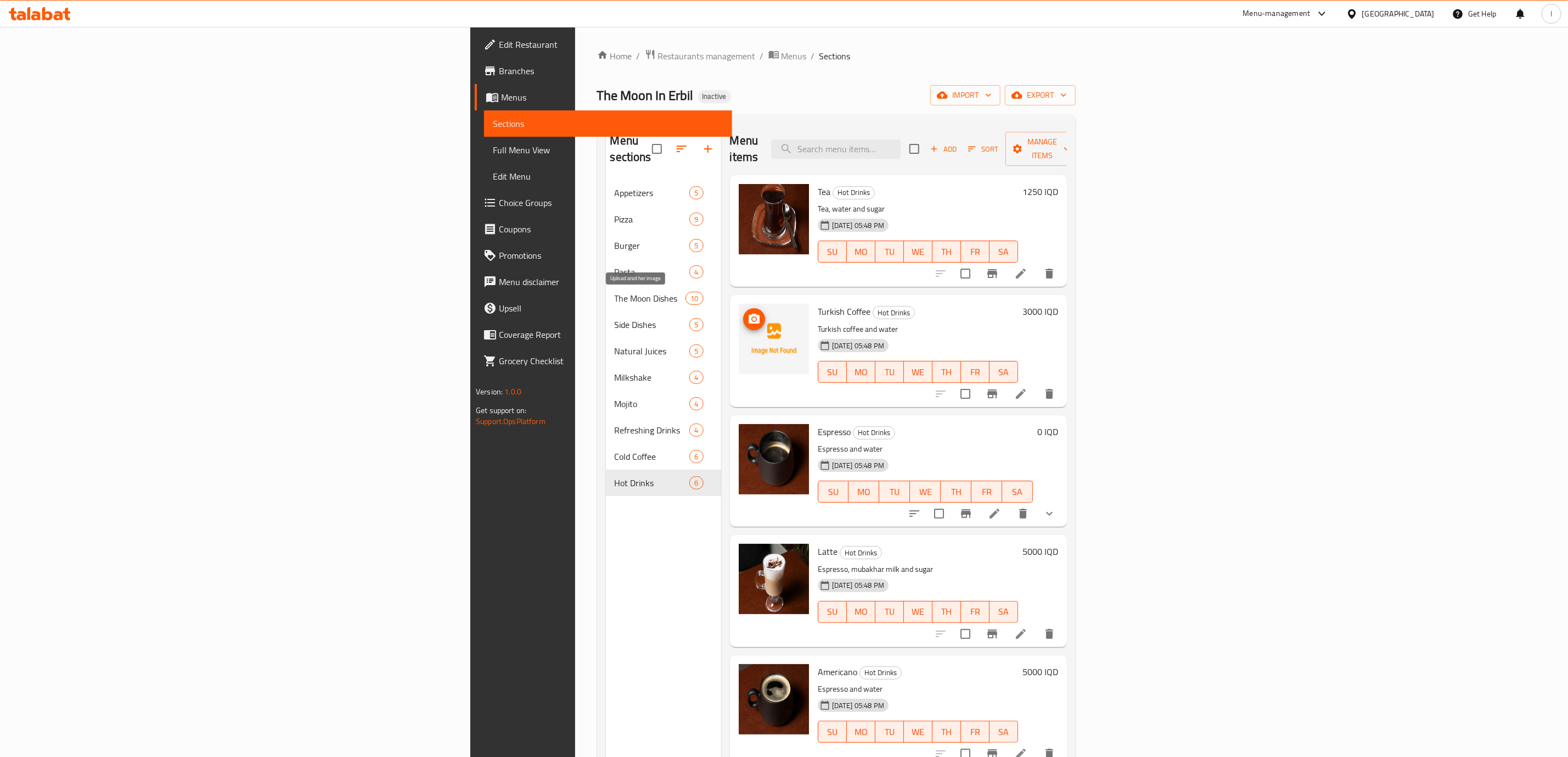
click at [744, 313] on span "upload picture" at bounding box center [754, 319] width 22 height 13
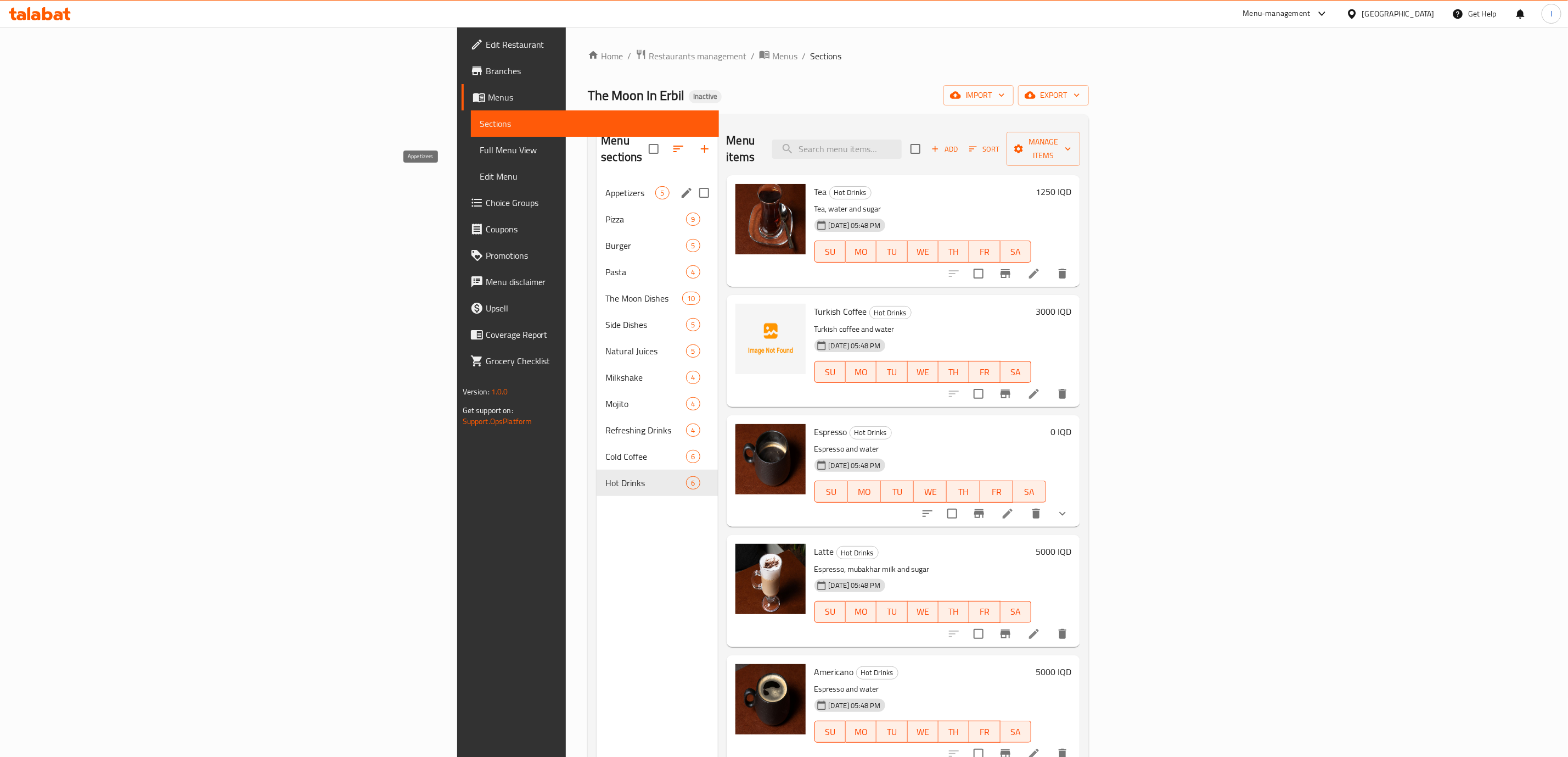
click at [605, 186] on span "Appetizers" at bounding box center [630, 192] width 50 height 13
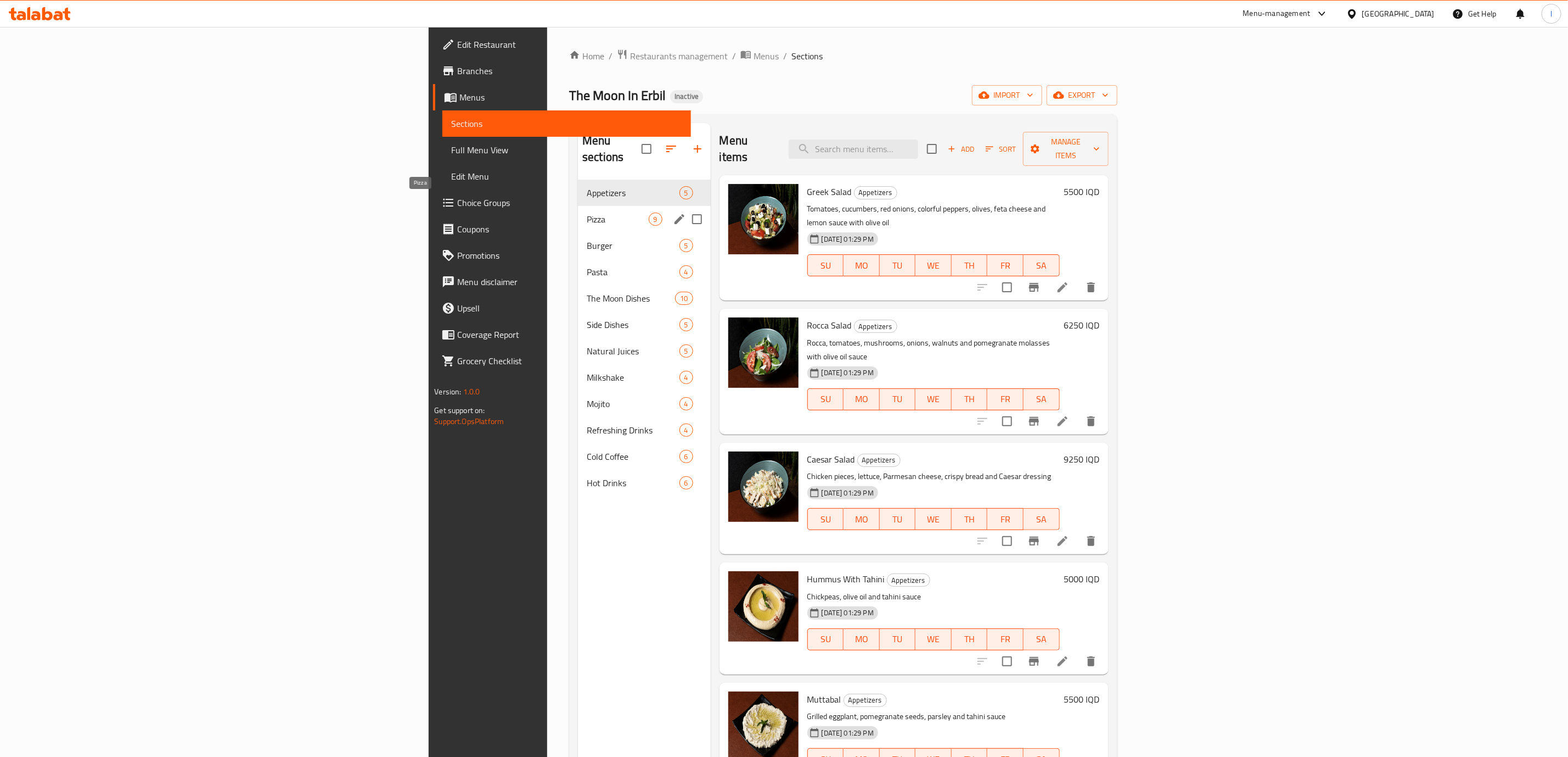
click at [587, 213] on span "Pizza" at bounding box center [618, 219] width 61 height 13
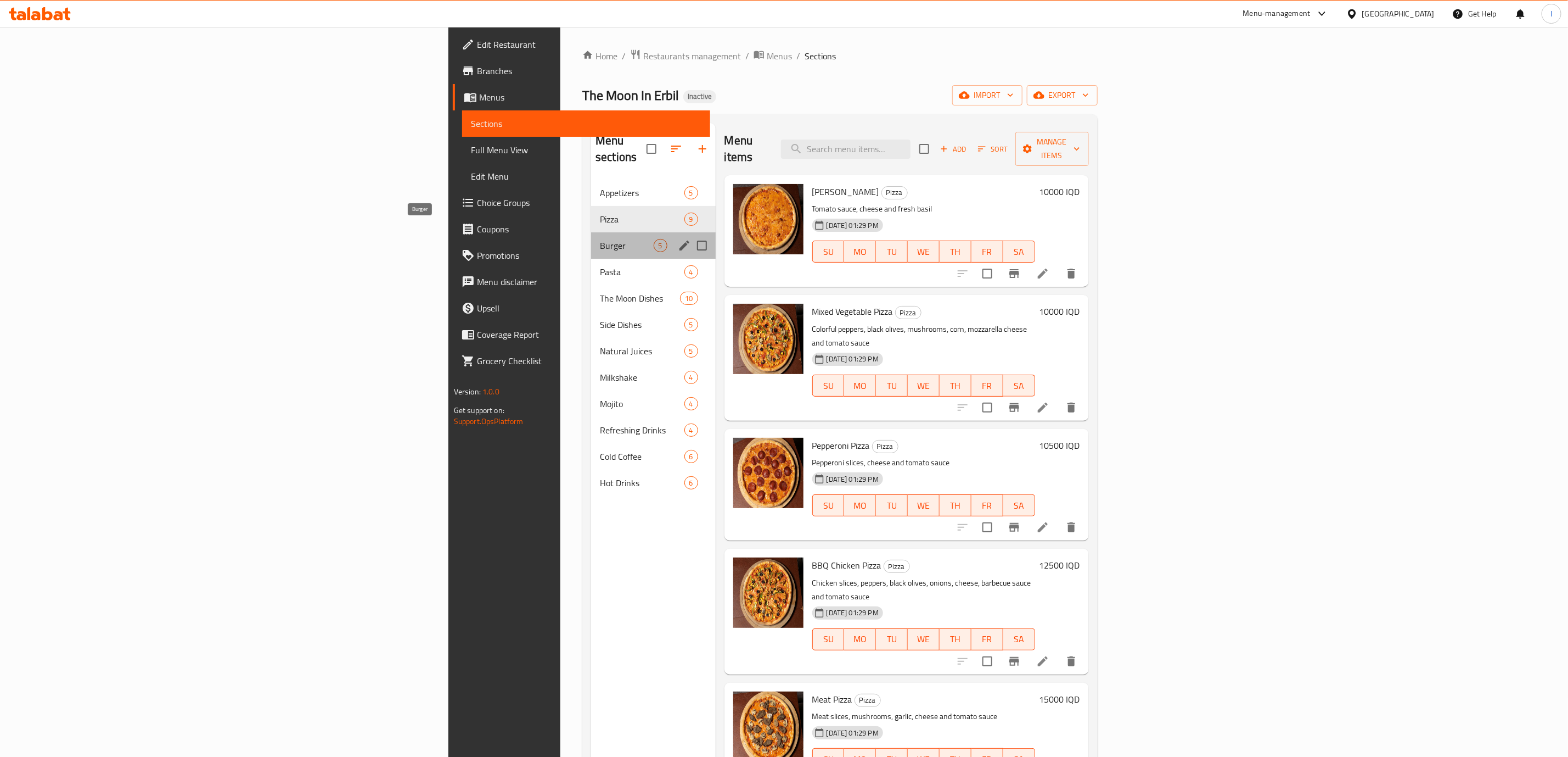
click at [600, 239] on span "Burger" at bounding box center [626, 245] width 53 height 13
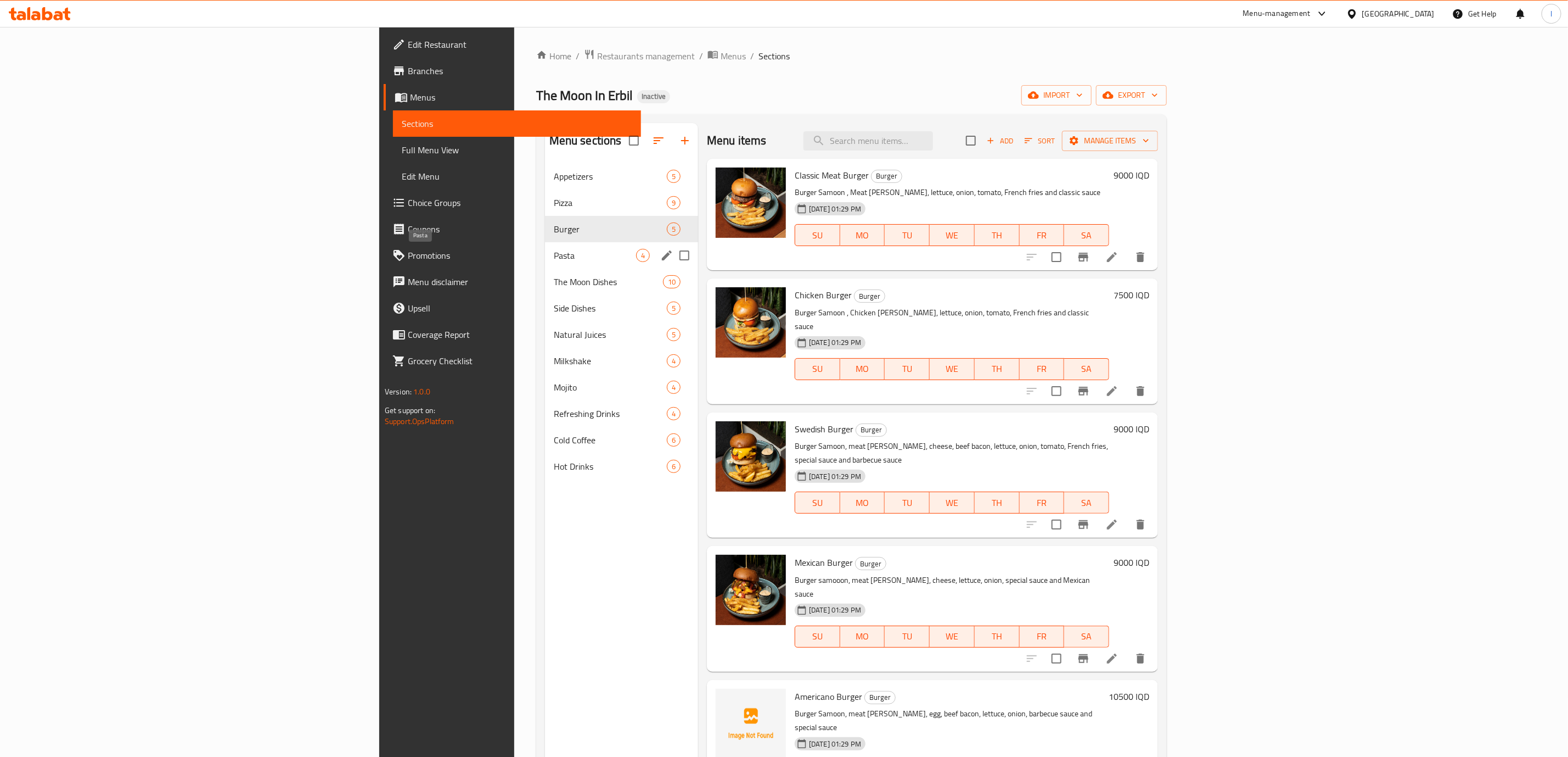
click at [554, 251] on span "Pasta" at bounding box center [595, 255] width 82 height 13
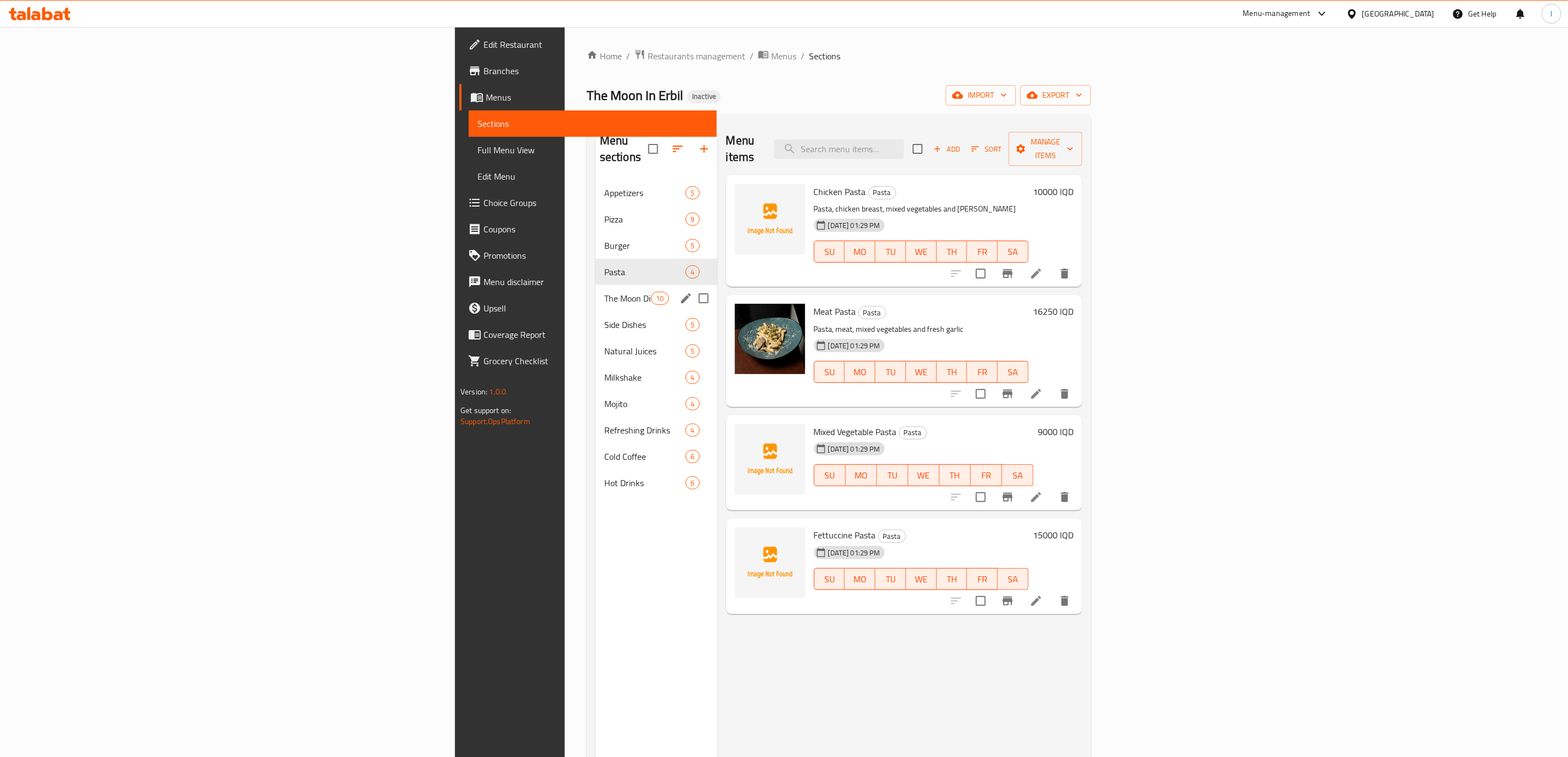
click at [605, 291] on span "The Moon Dishes" at bounding box center [628, 297] width 47 height 13
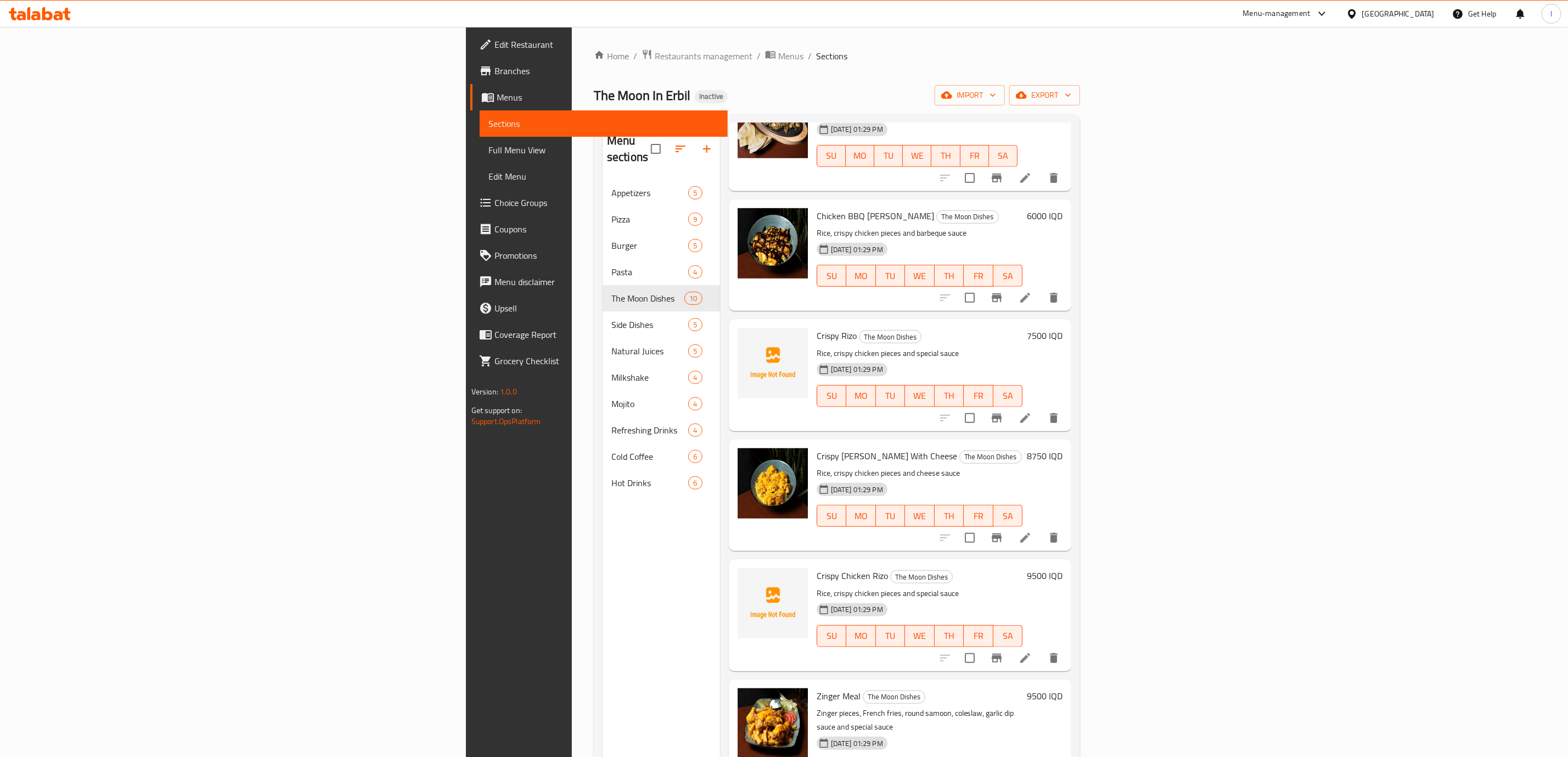
scroll to position [154, 0]
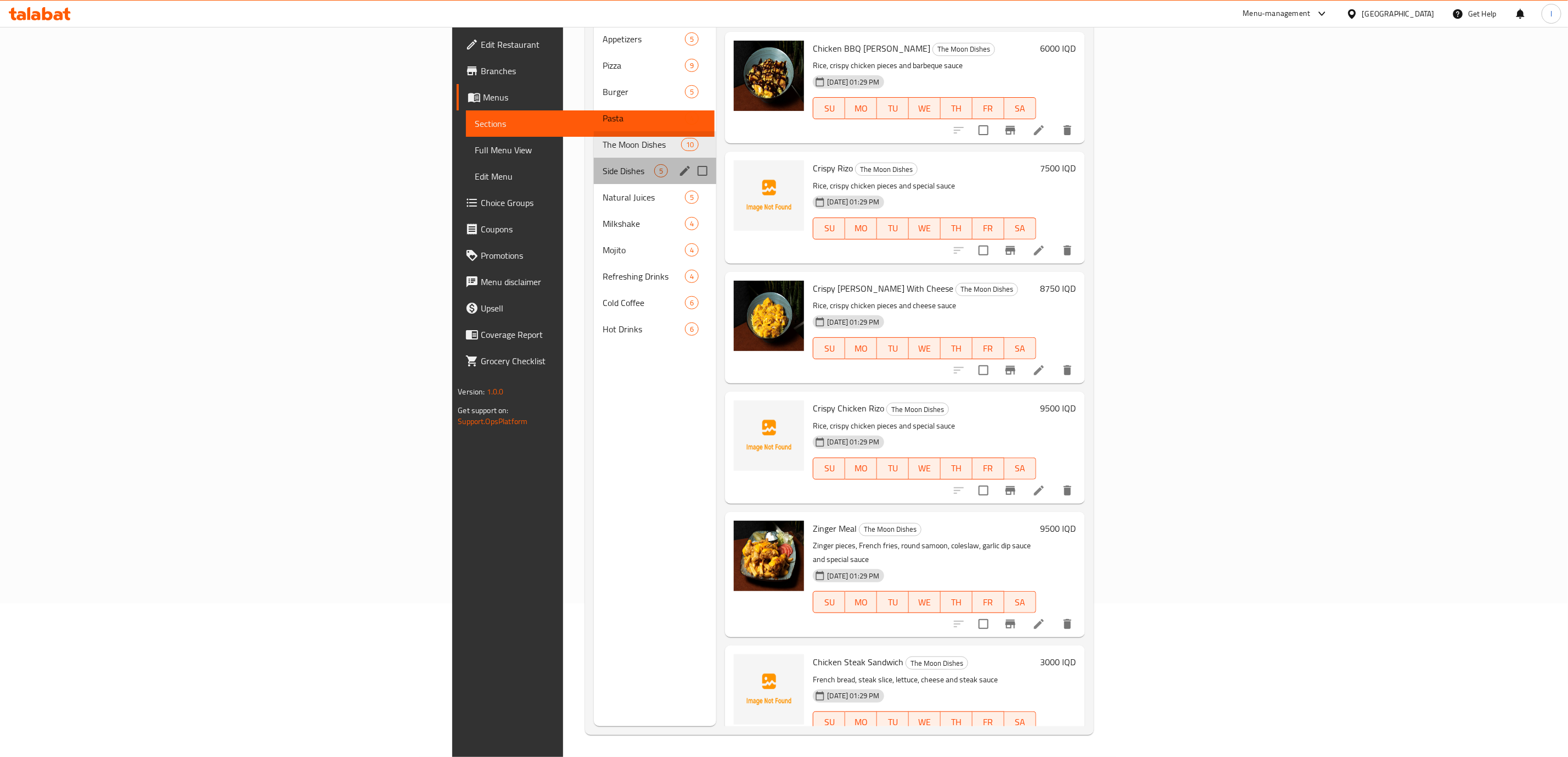
click at [594, 158] on div "Side Dishes 5" at bounding box center [655, 171] width 123 height 26
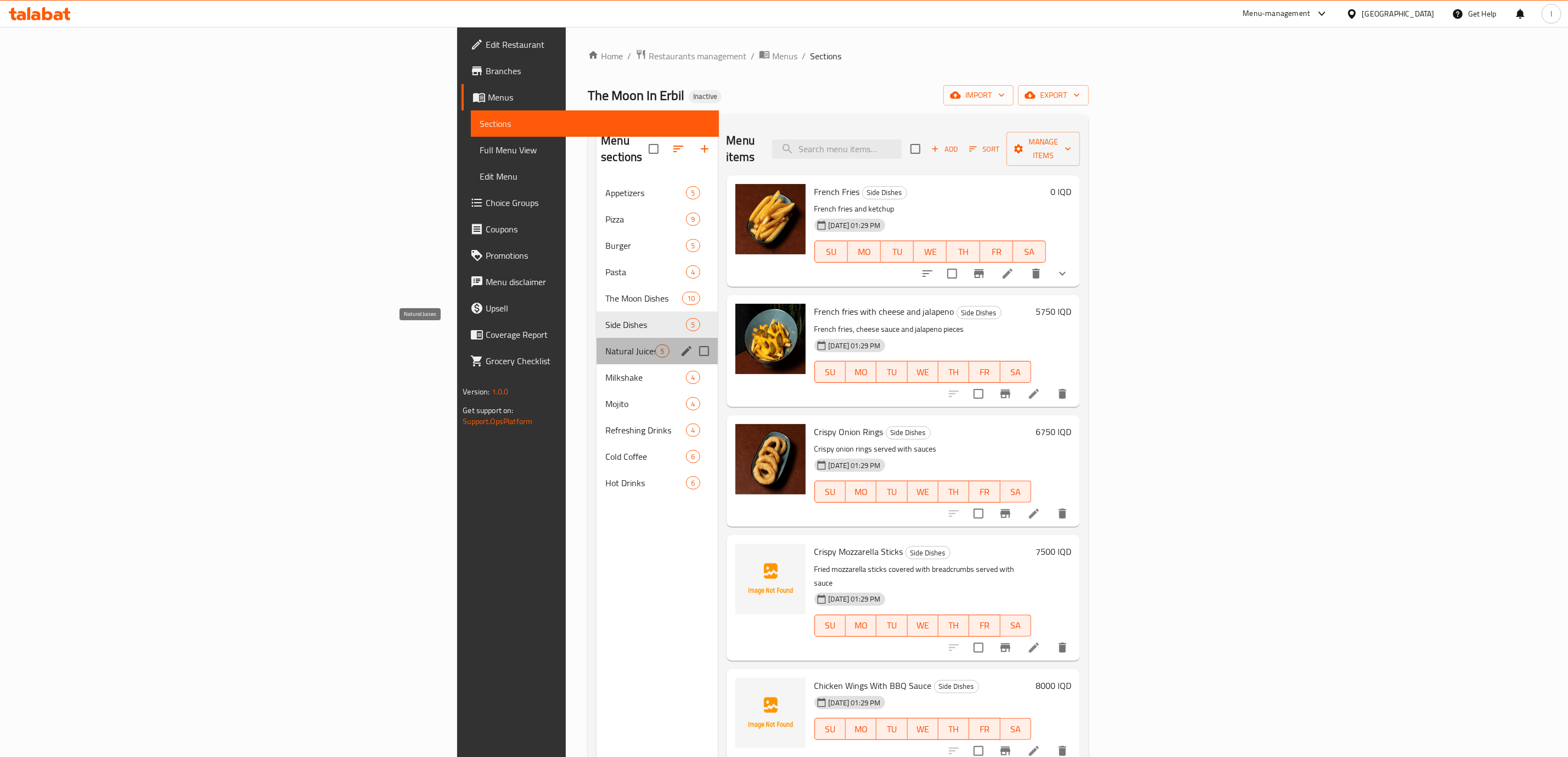
click at [605, 344] on span "Natural Juices" at bounding box center [630, 350] width 50 height 13
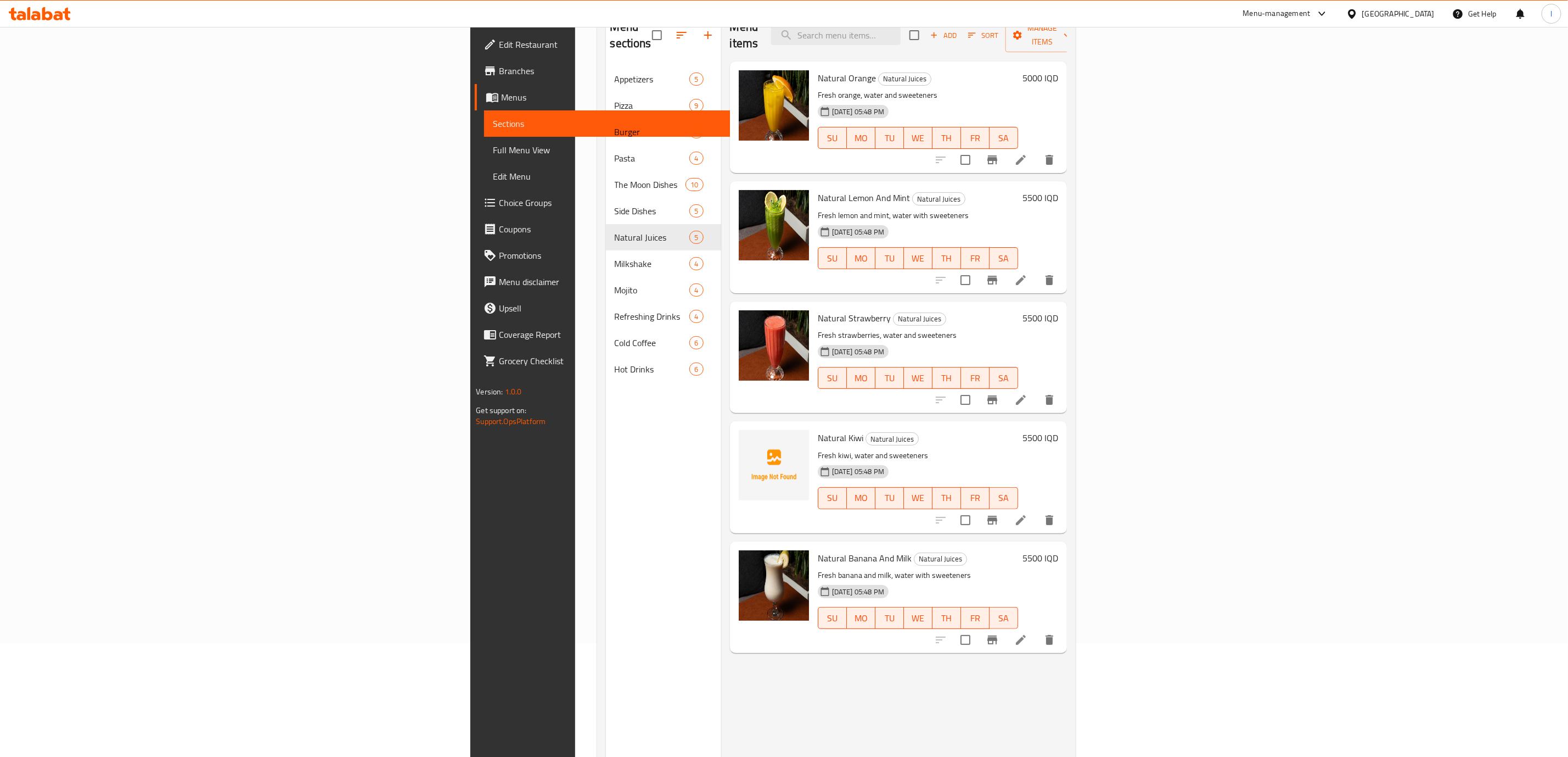
scroll to position [154, 0]
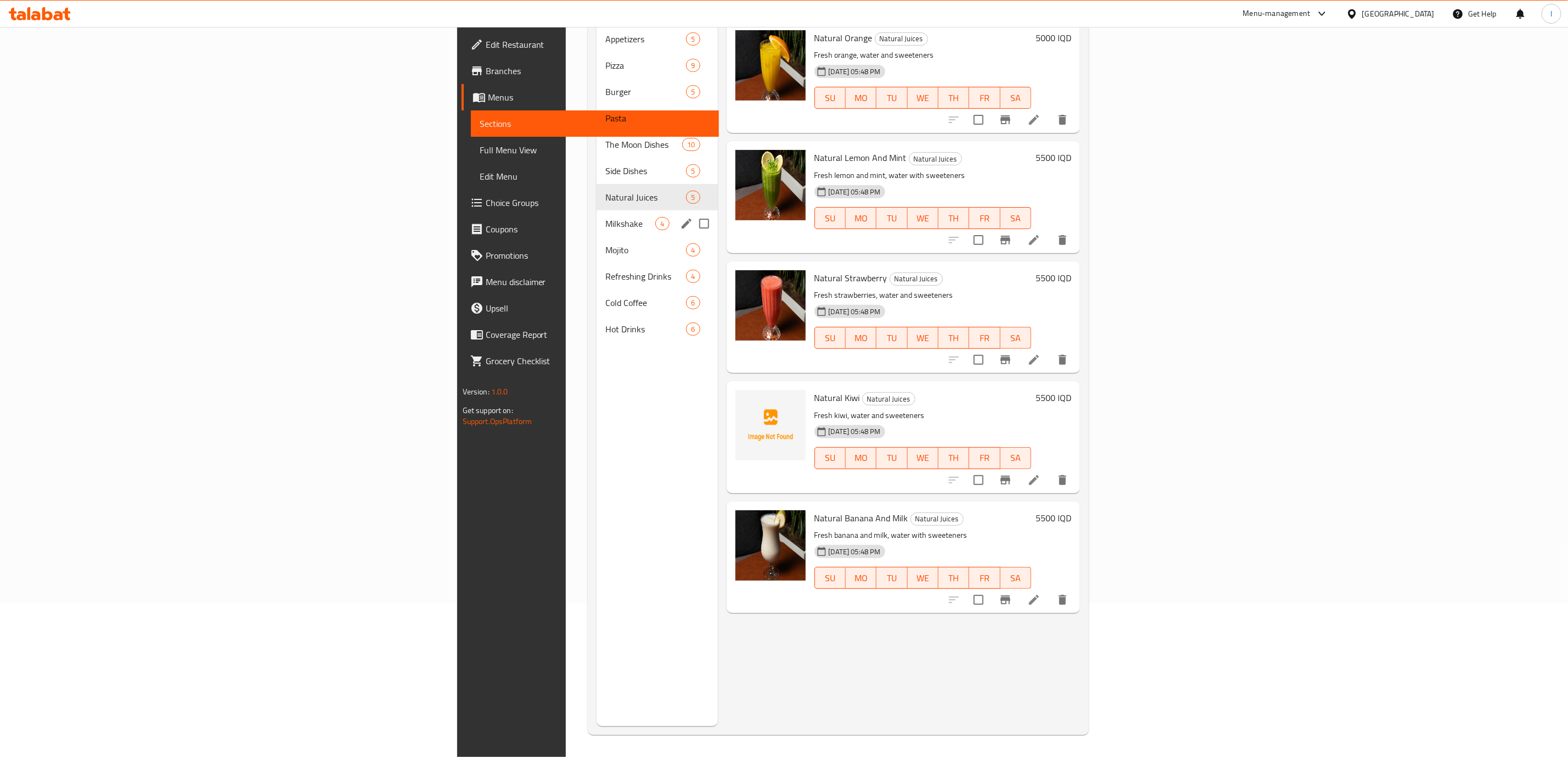
click at [605, 217] on span "Milkshake" at bounding box center [630, 223] width 50 height 13
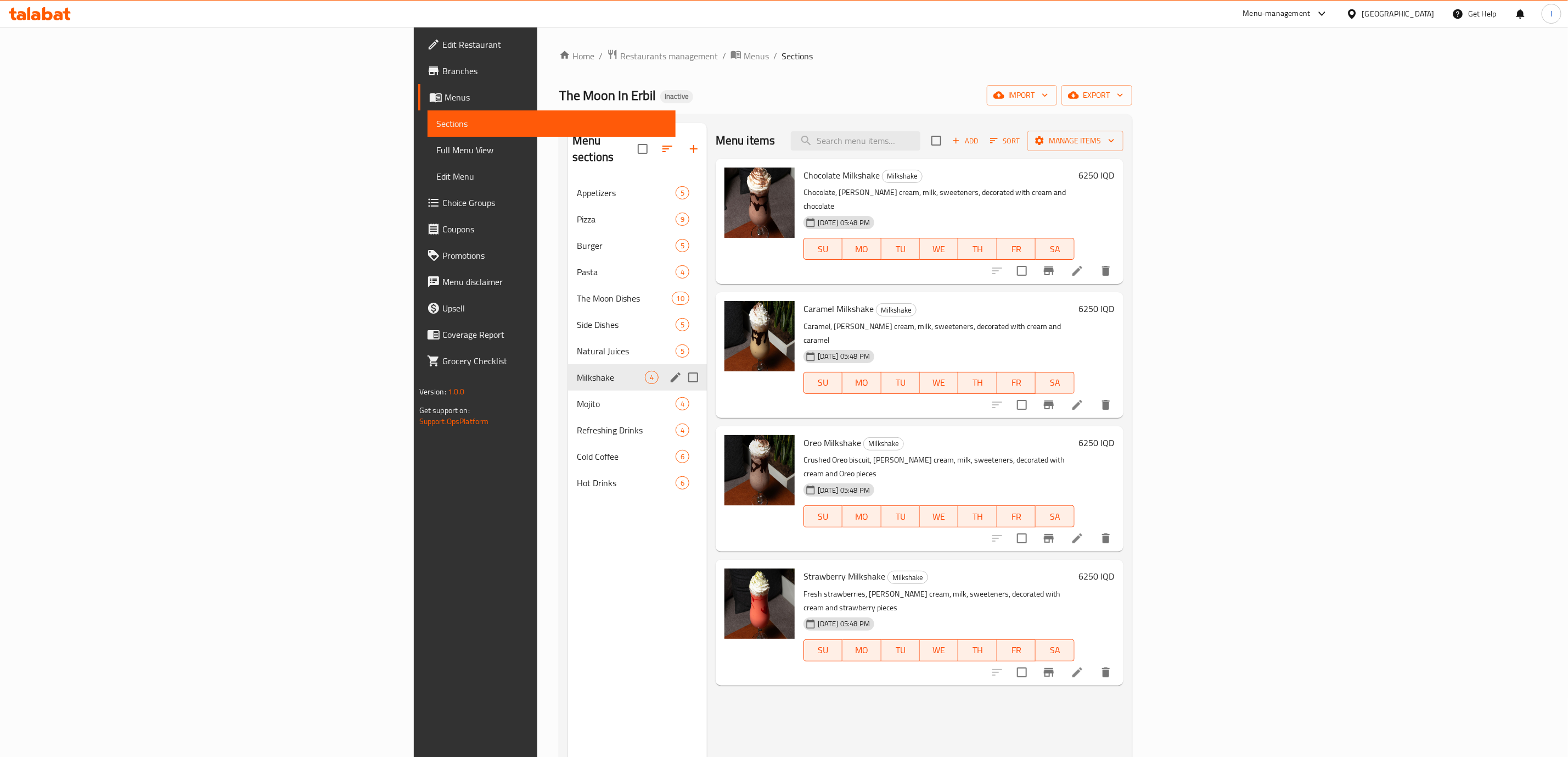
click at [569, 369] on div "Milkshake 4" at bounding box center [638, 377] width 139 height 26
click at [577, 397] on span "Mojito" at bounding box center [611, 403] width 68 height 13
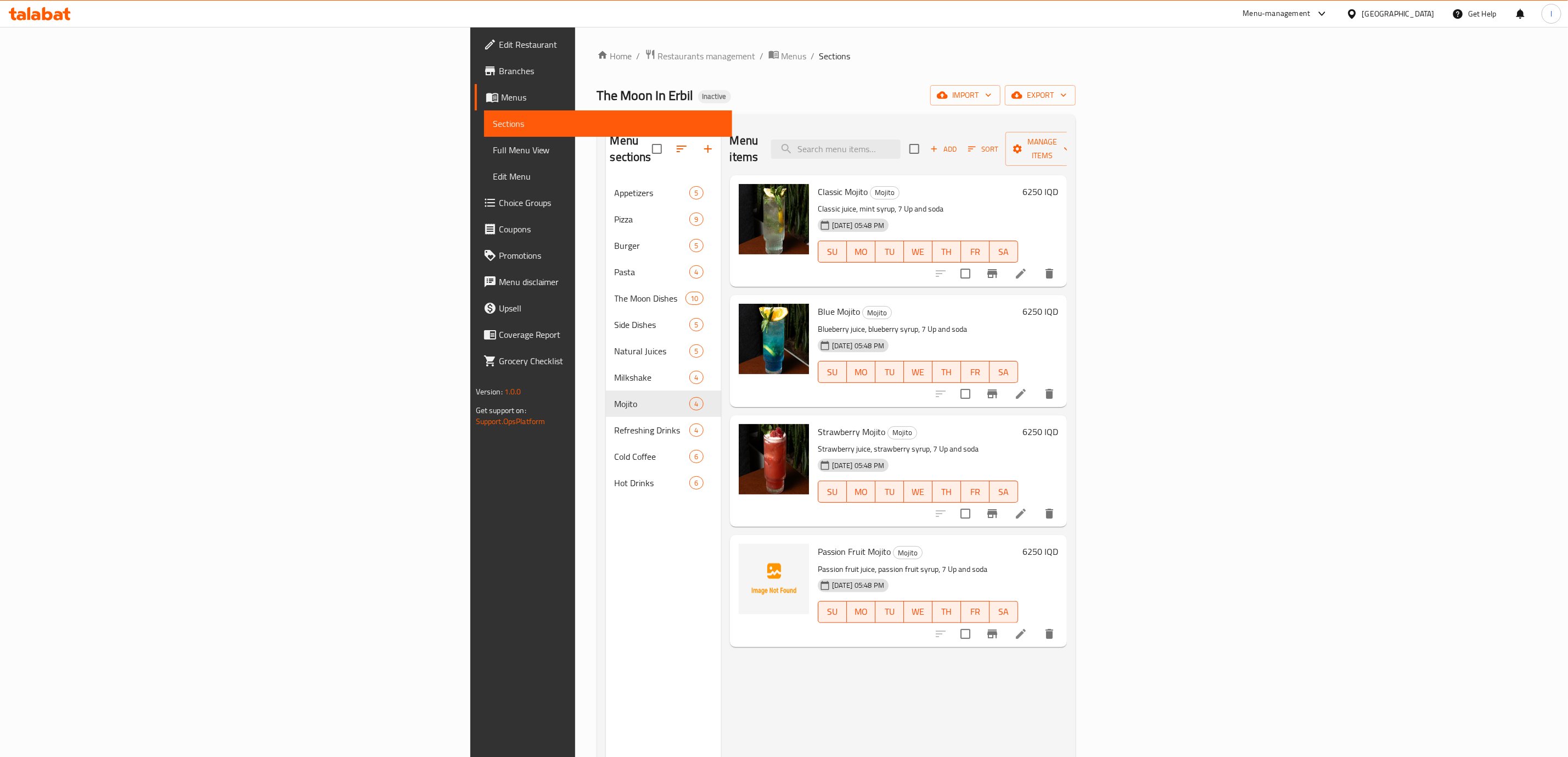
scroll to position [154, 0]
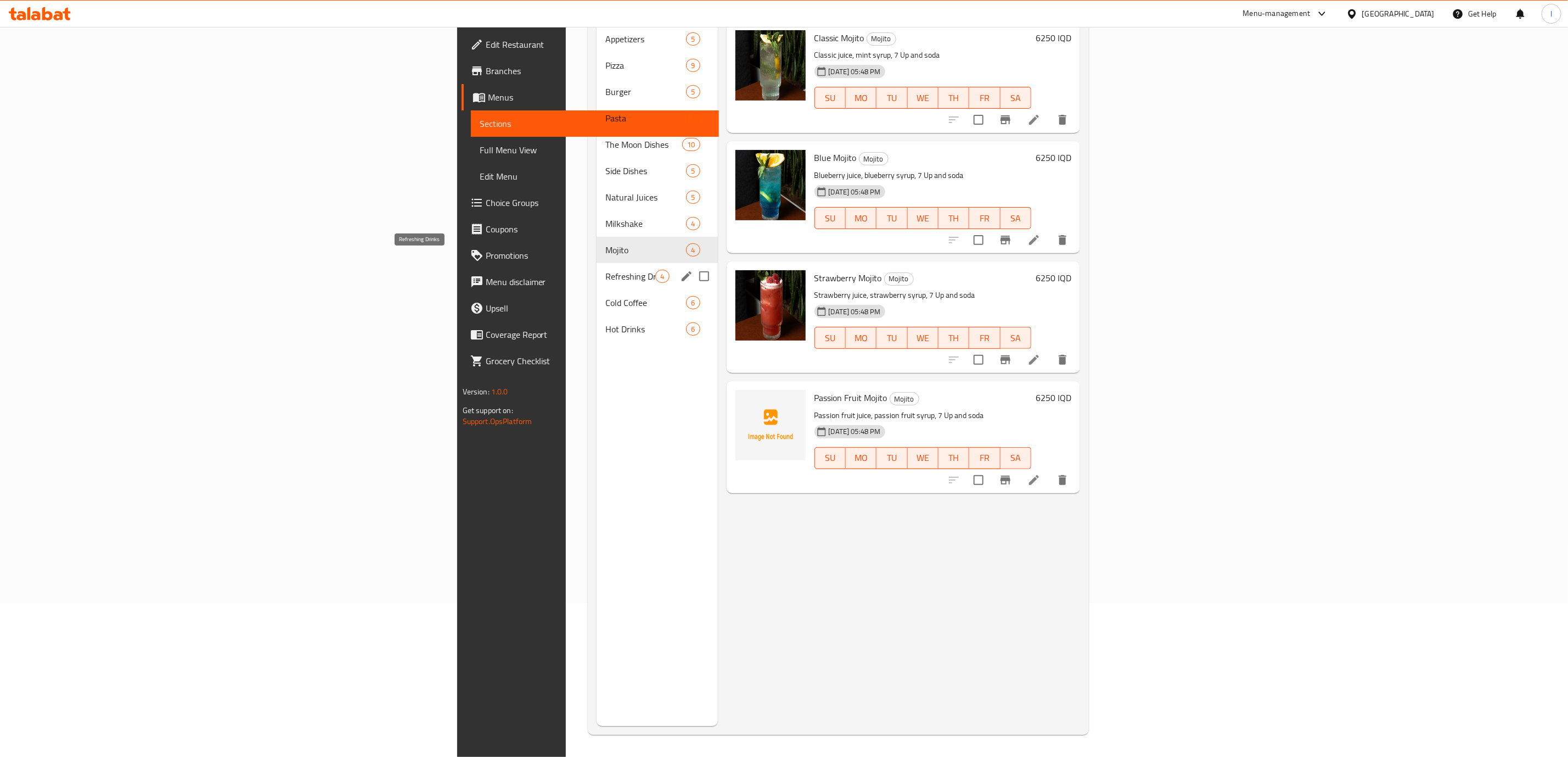
click at [605, 270] on span "Refreshing Drinks" at bounding box center [630, 276] width 50 height 13
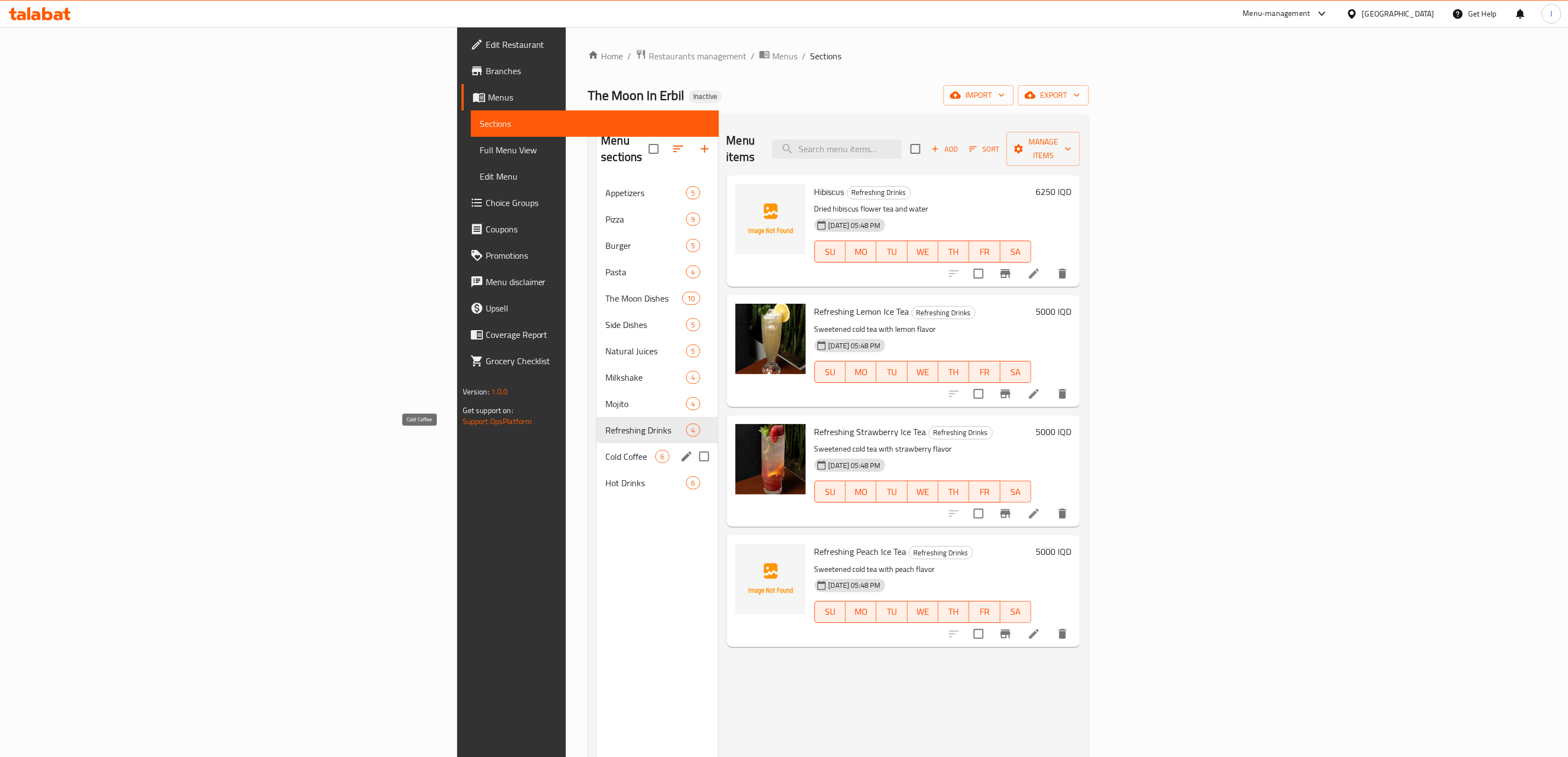
click at [605, 450] on span "Cold Coffee" at bounding box center [630, 456] width 50 height 13
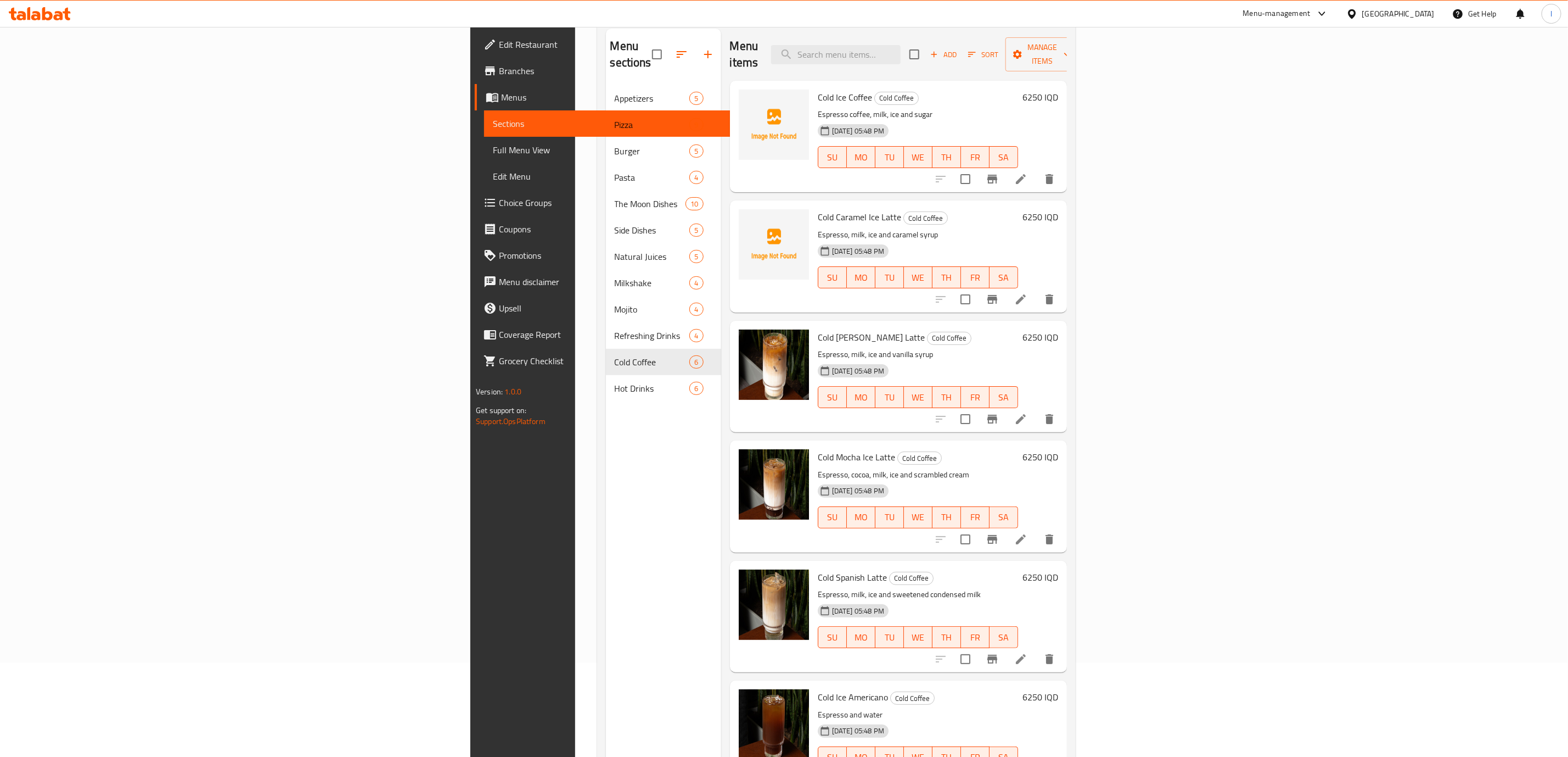
scroll to position [154, 0]
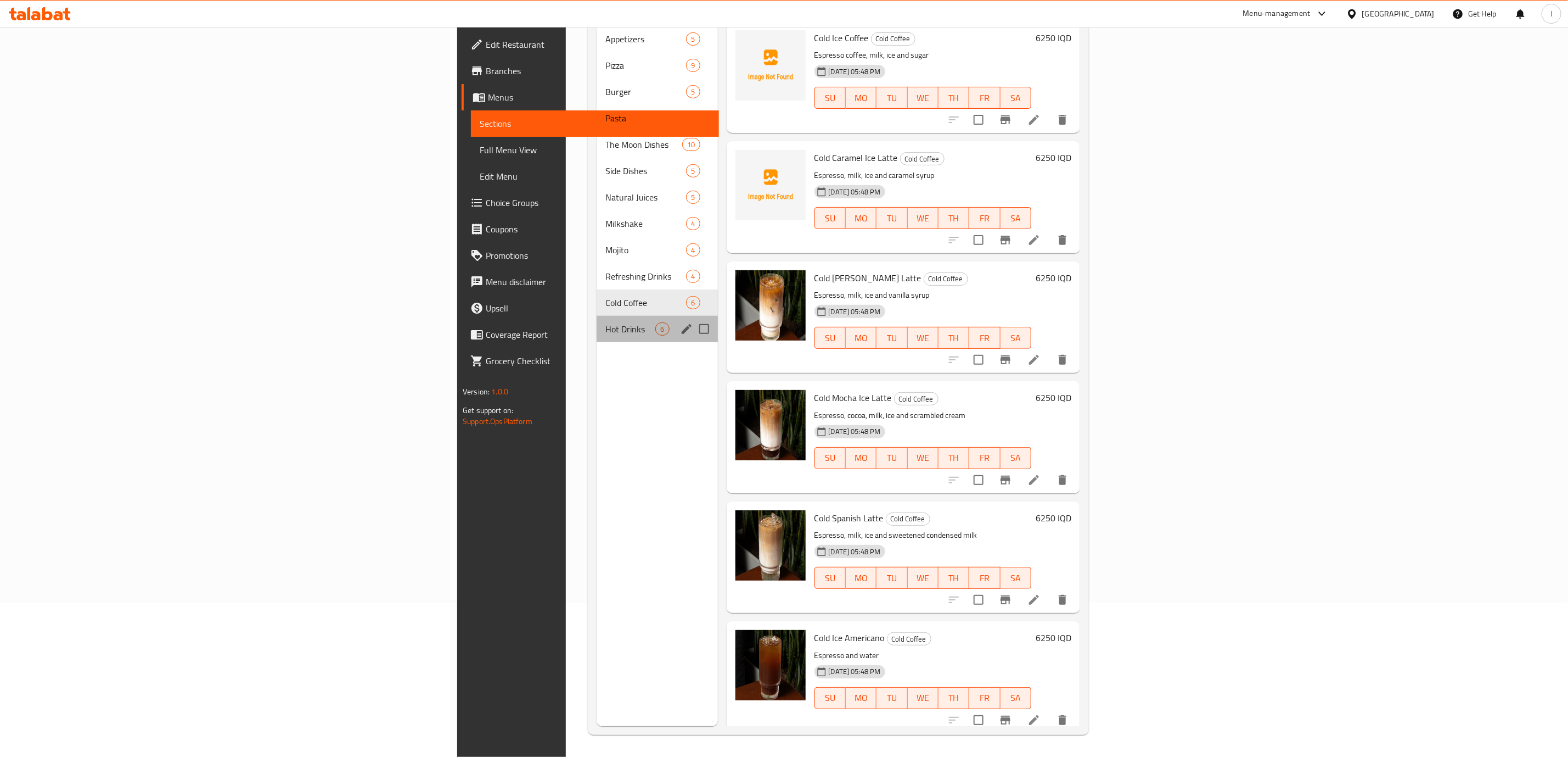
click at [605, 322] on span "Hot Drinks" at bounding box center [630, 328] width 50 height 13
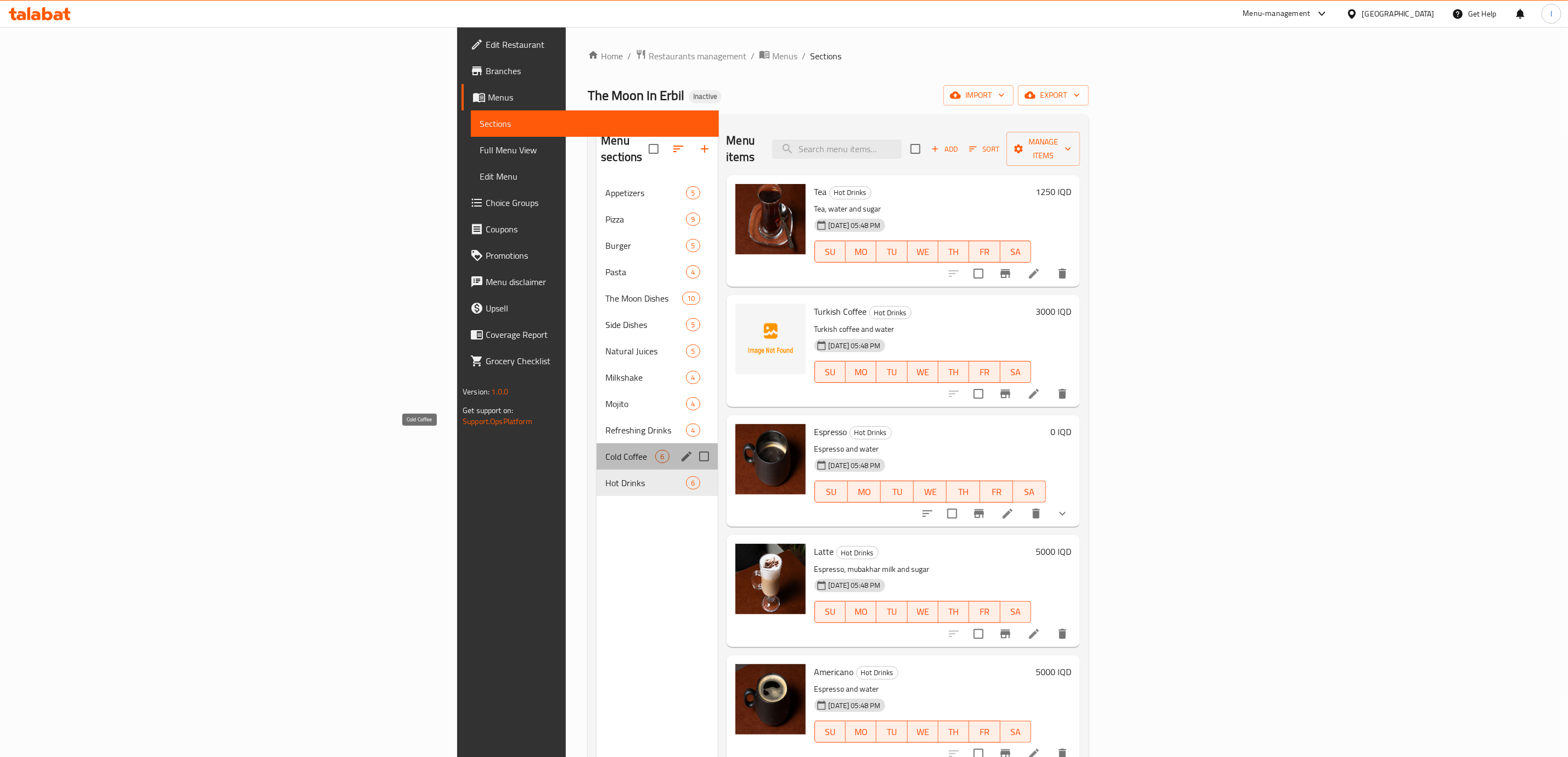
click at [605, 450] on span "Cold Coffee" at bounding box center [630, 456] width 50 height 13
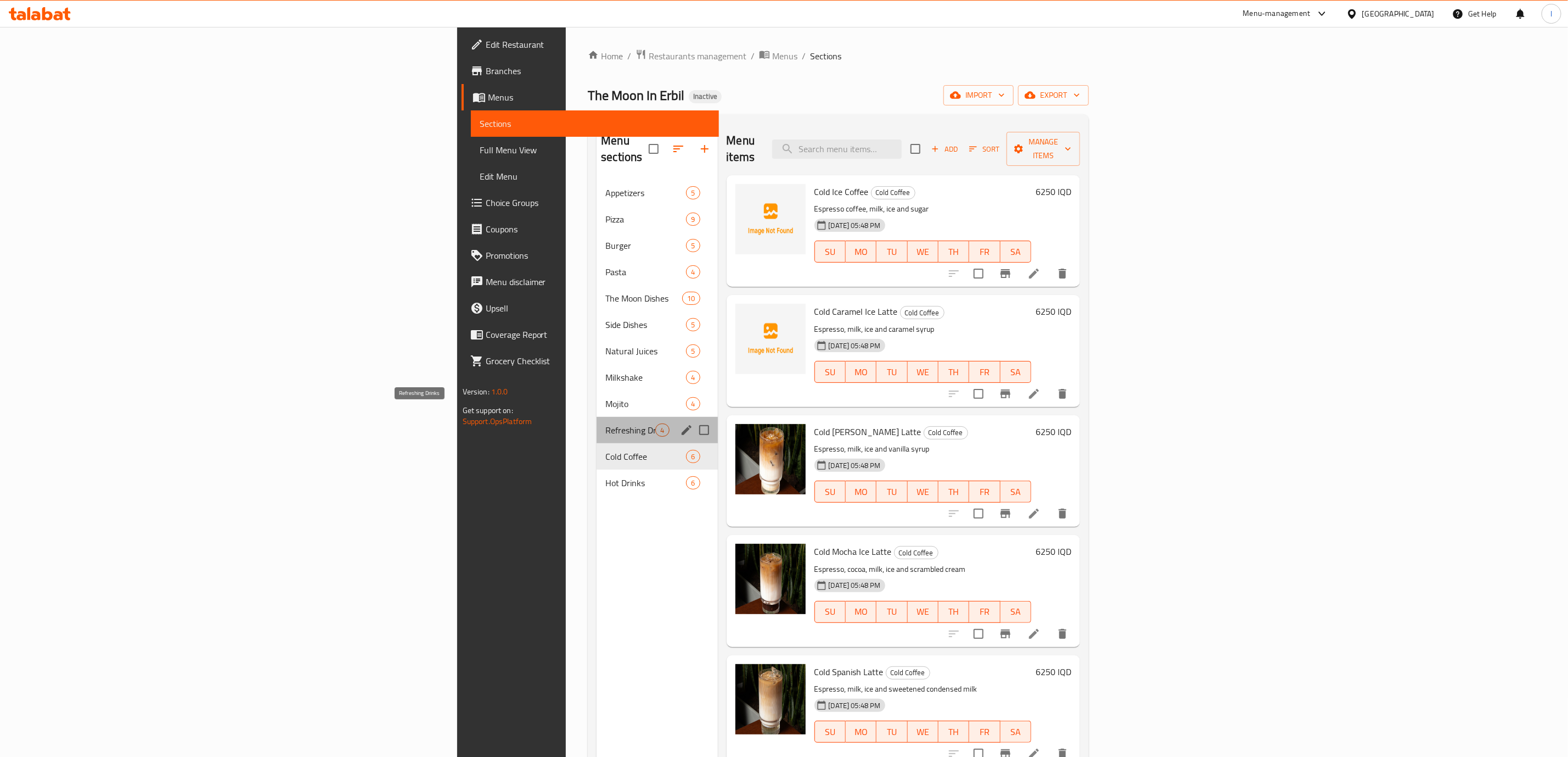
click at [605, 423] on span "Refreshing Drinks" at bounding box center [630, 430] width 50 height 13
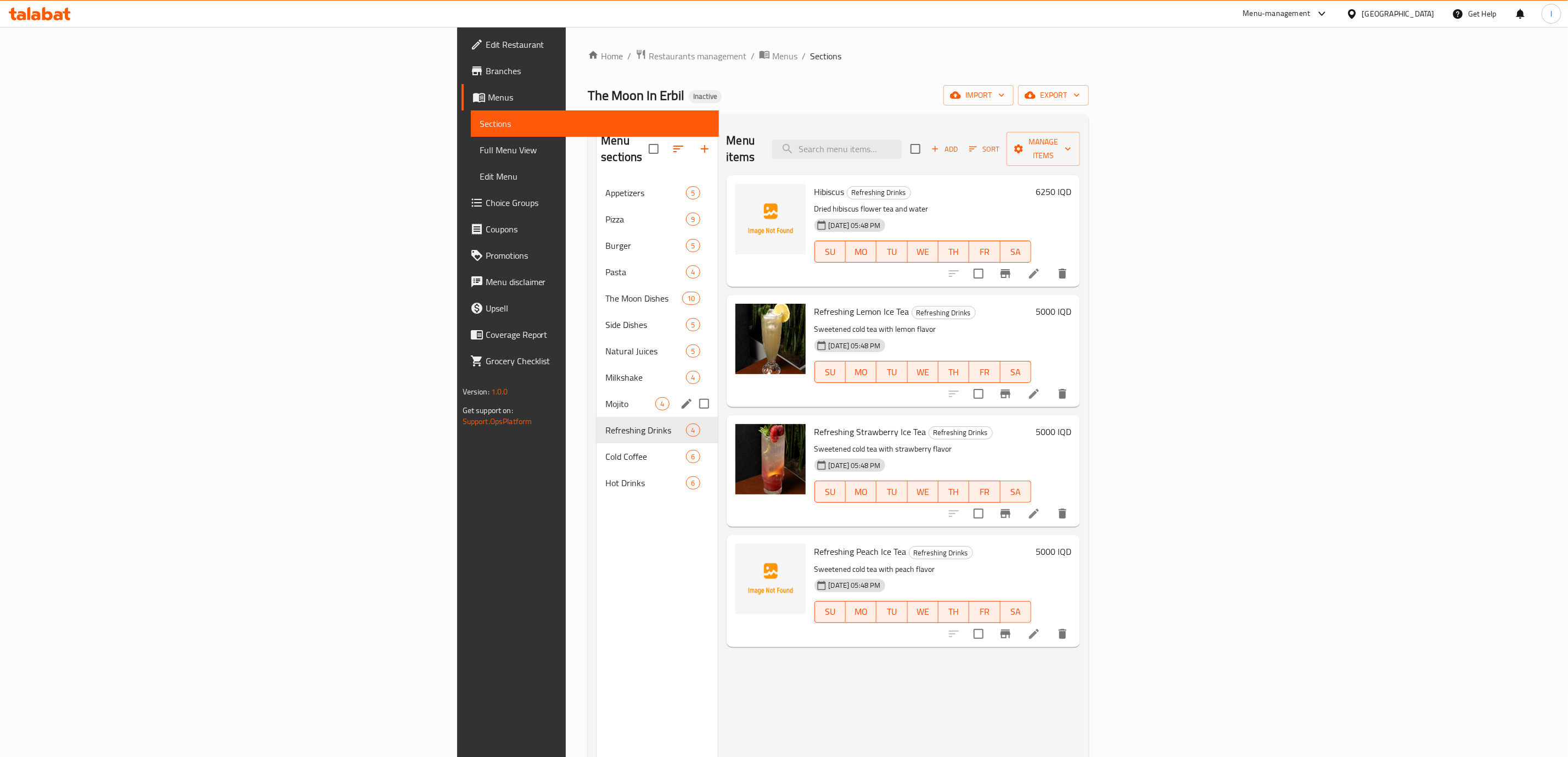
click at [605, 397] on span "Mojito" at bounding box center [630, 403] width 50 height 13
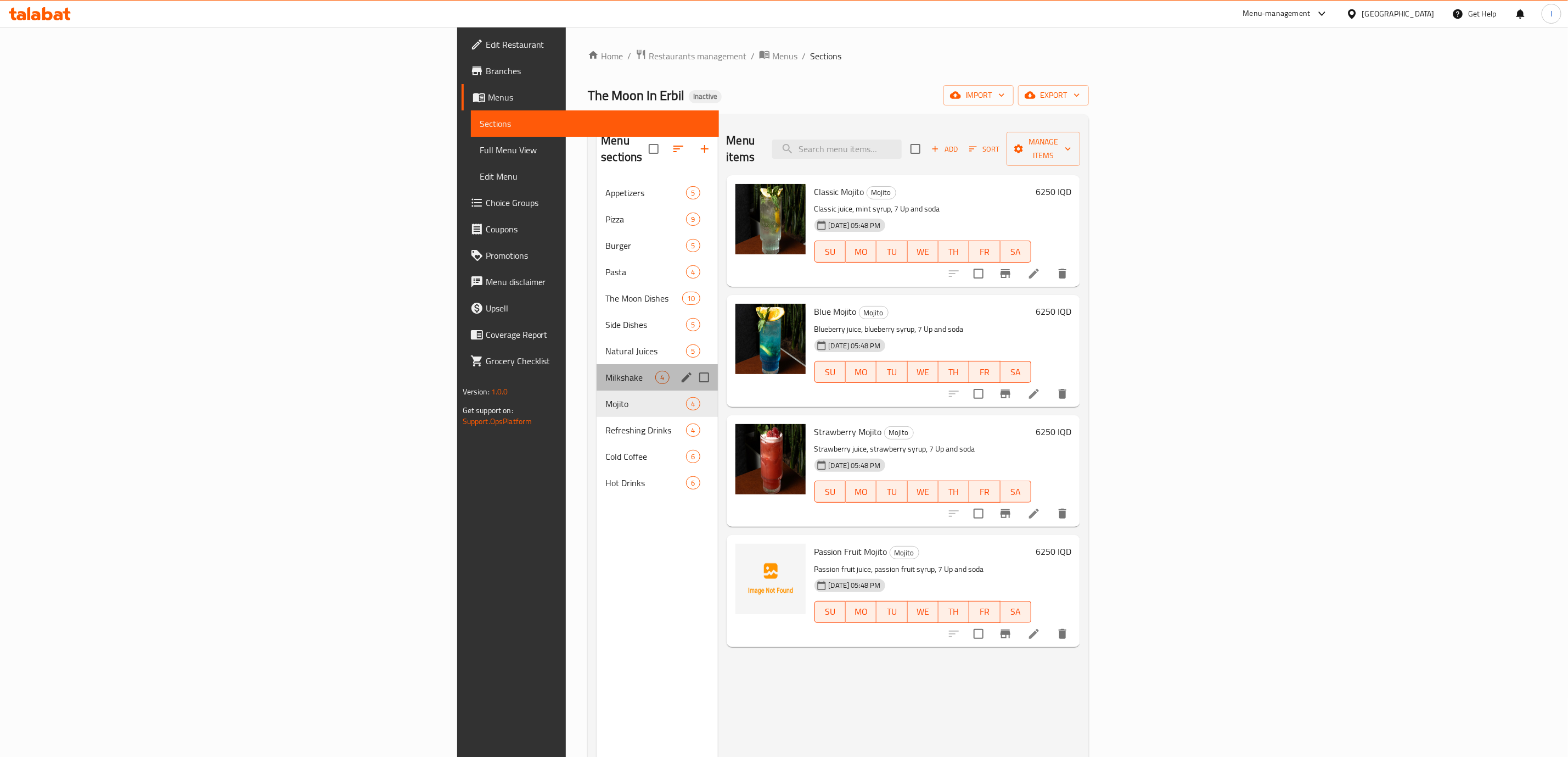
click at [597, 364] on div "Milkshake 4" at bounding box center [657, 377] width 121 height 26
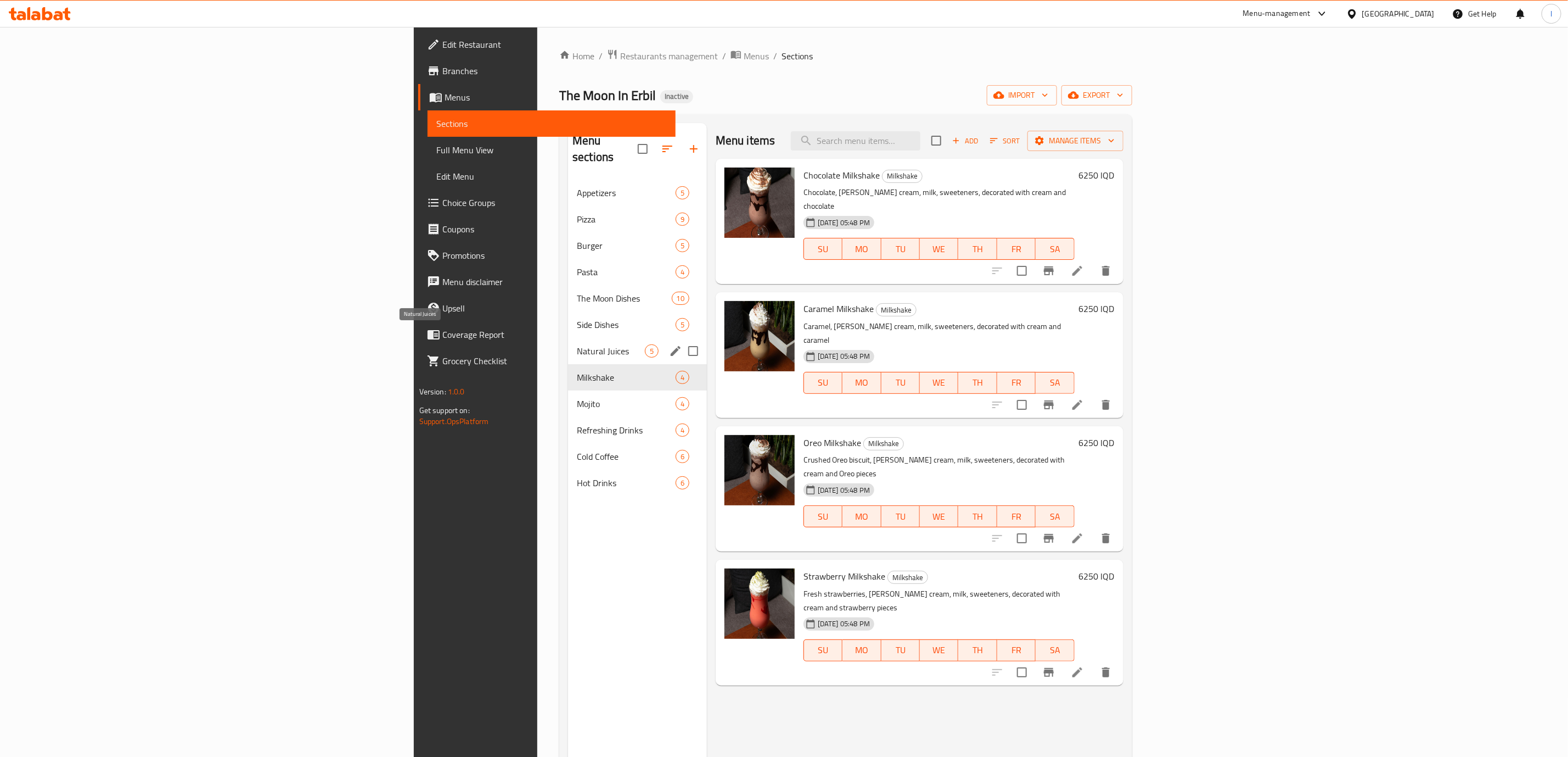
click at [577, 344] on span "Natural Juices" at bounding box center [611, 350] width 68 height 13
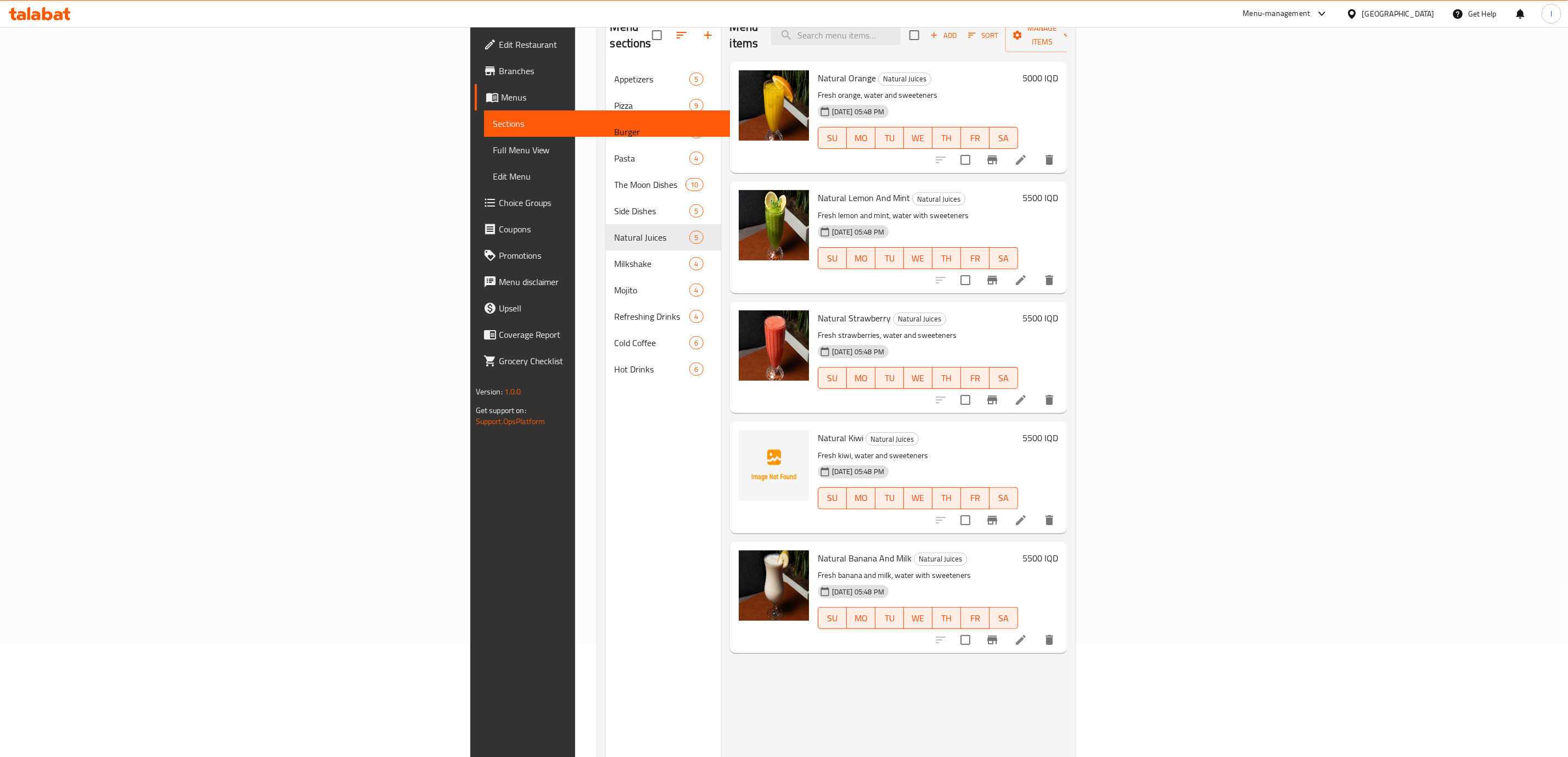
scroll to position [154, 0]
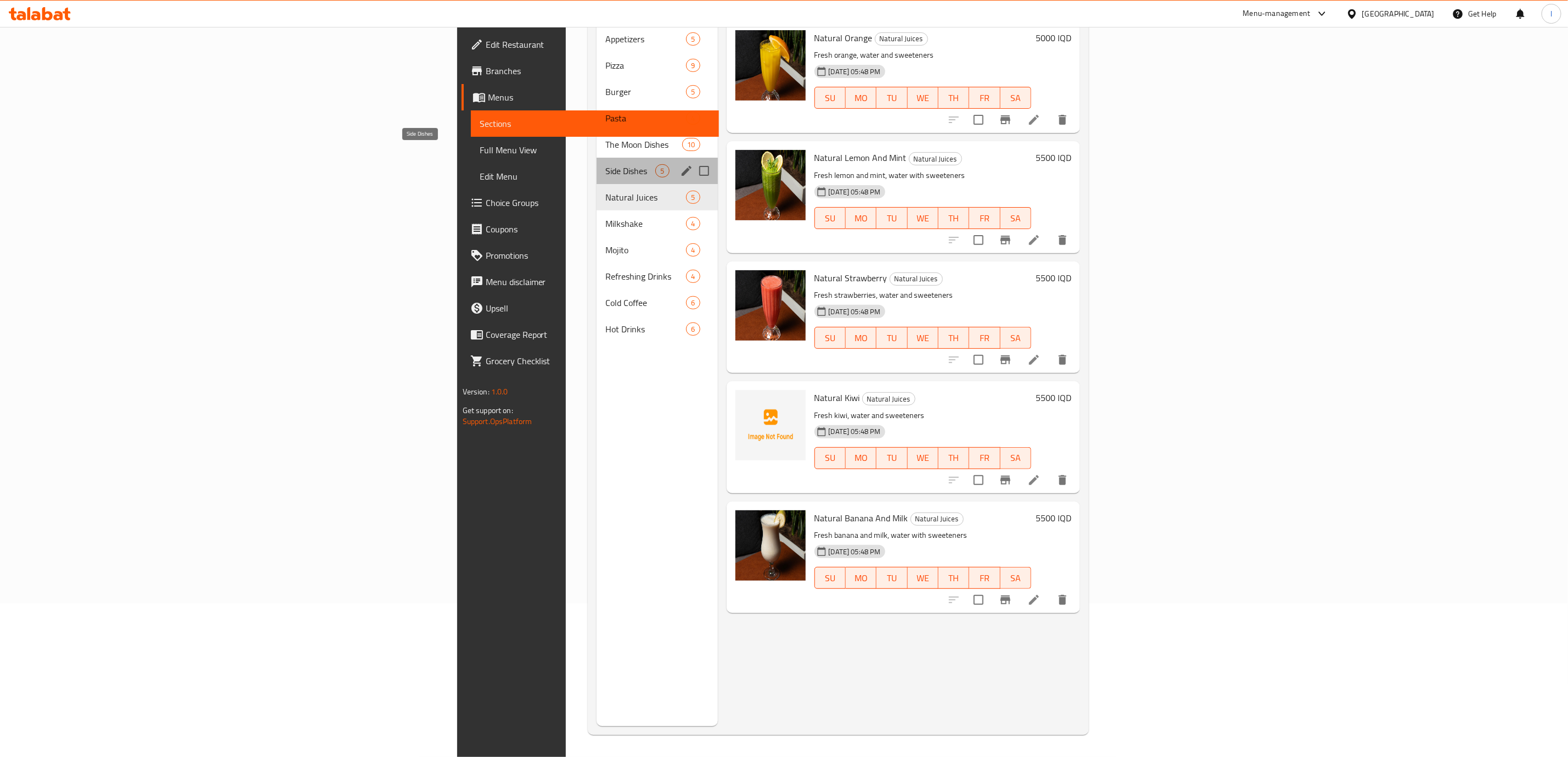
click at [605, 164] on span "Side Dishes" at bounding box center [630, 171] width 50 height 13
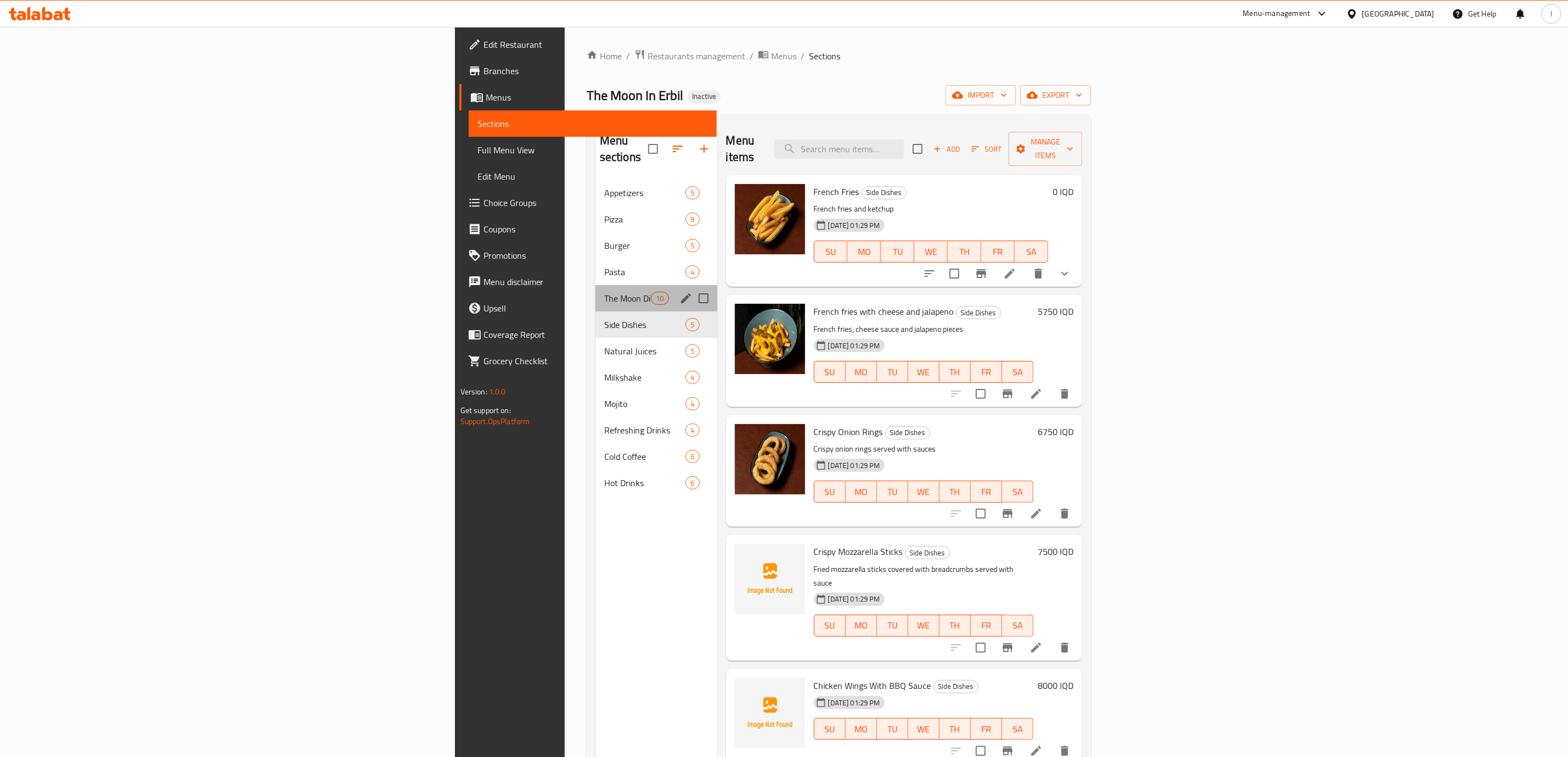
click at [595, 289] on div "The Moon Dishes 10" at bounding box center [656, 298] width 122 height 26
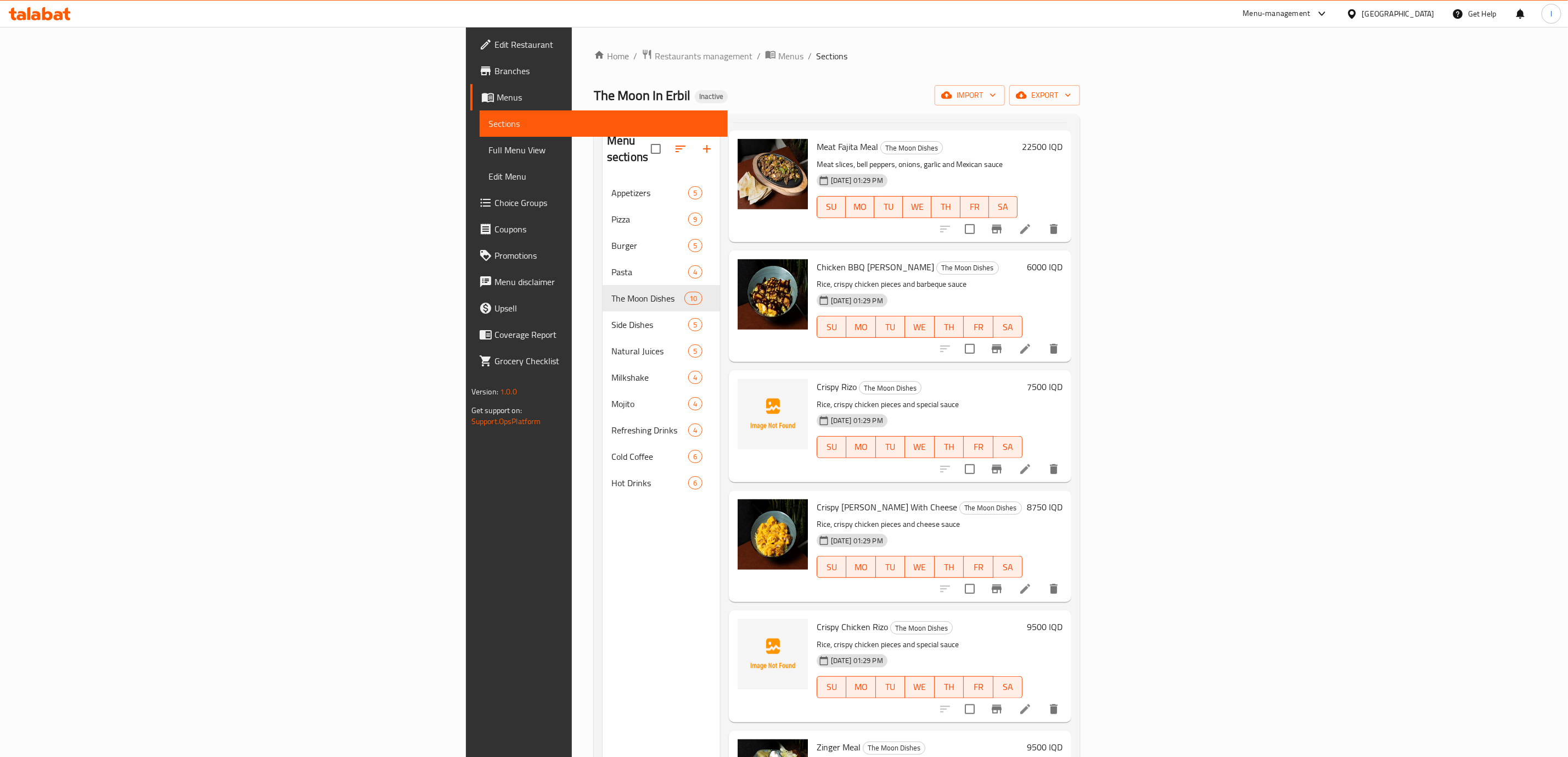
scroll to position [470, 0]
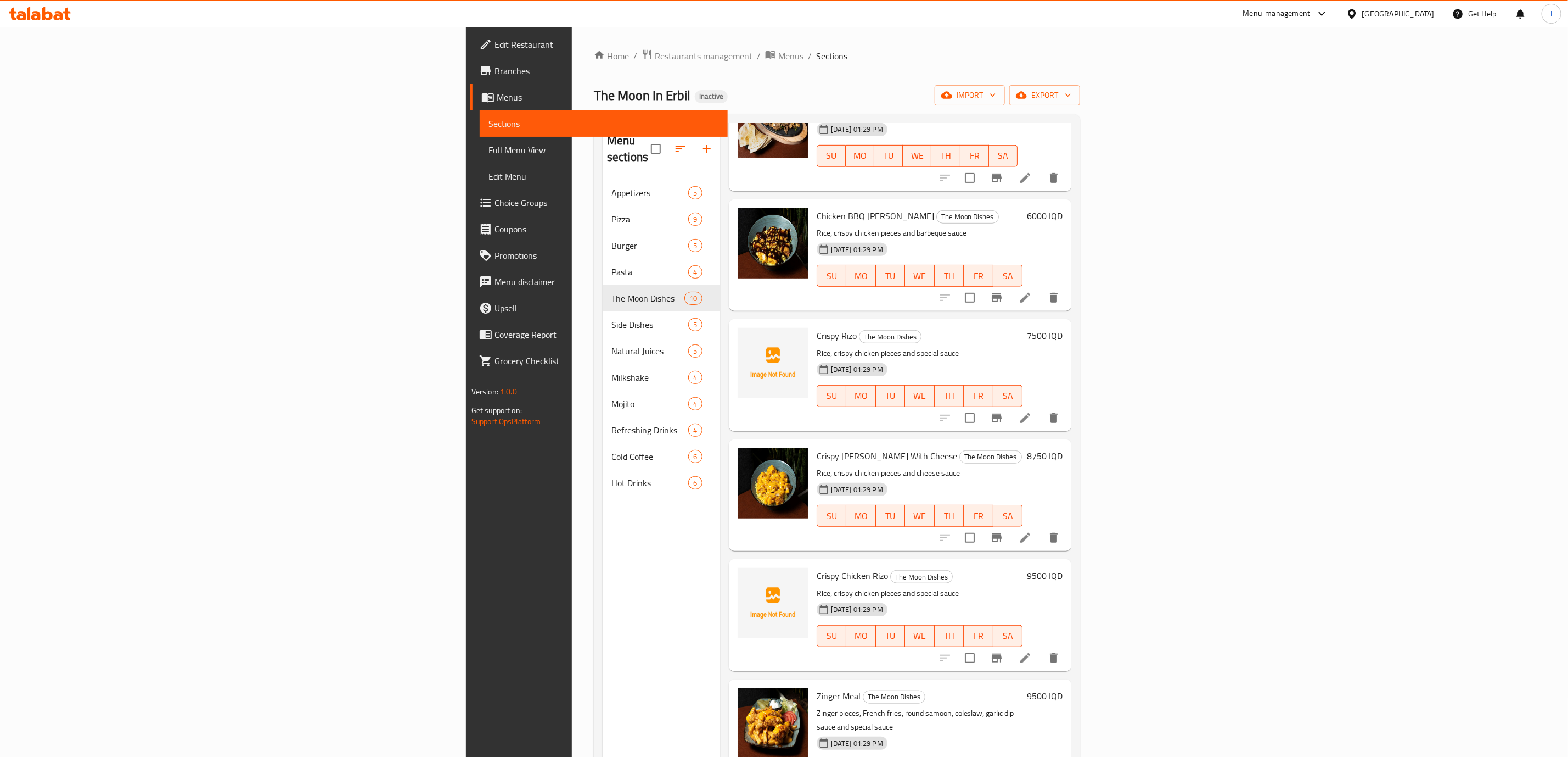
click at [817, 567] on span "Crispy Chicken Rizo" at bounding box center [852, 575] width 71 height 16
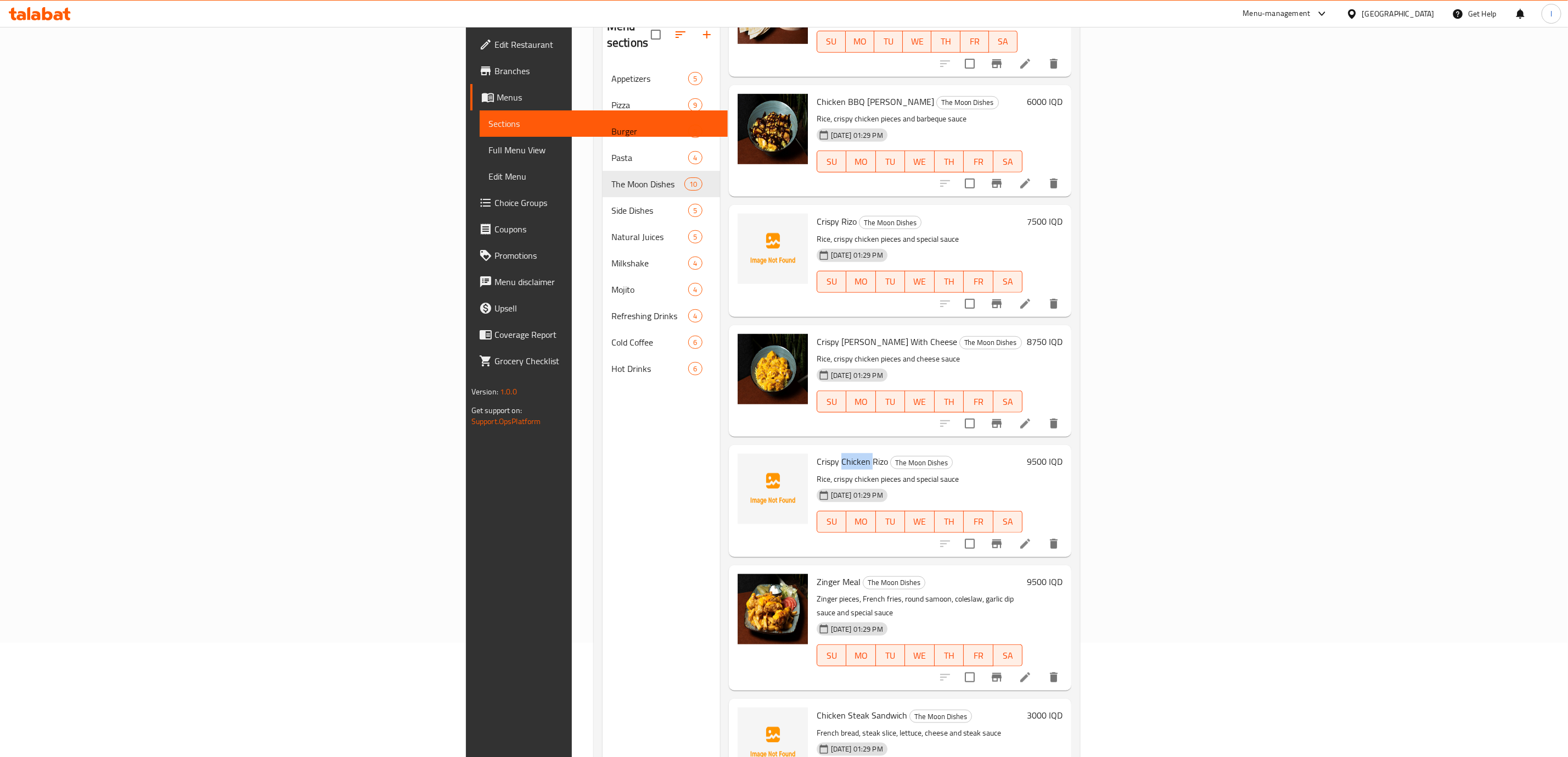
scroll to position [154, 0]
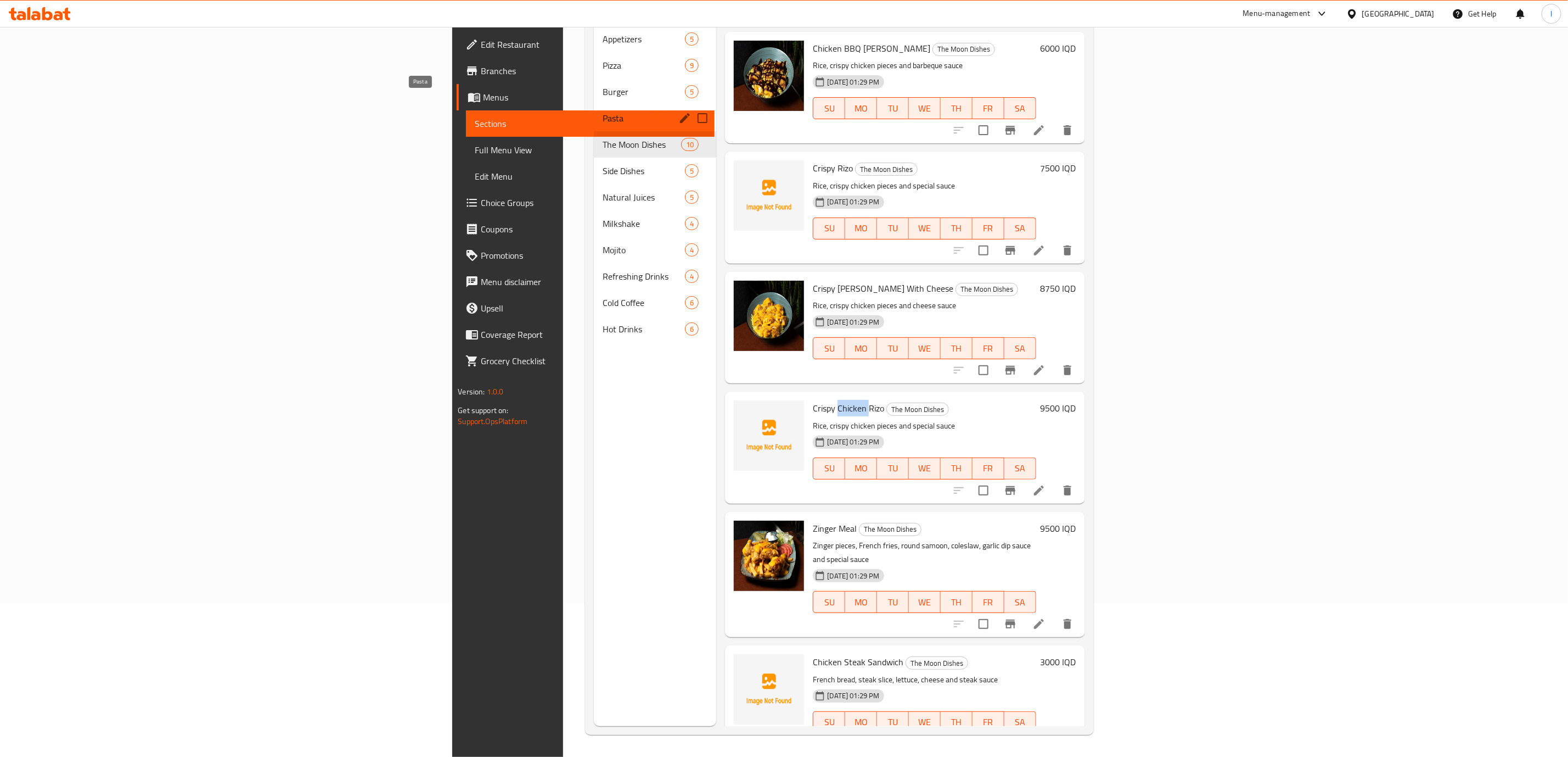
click at [603, 111] on span "Pasta" at bounding box center [629, 118] width 52 height 13
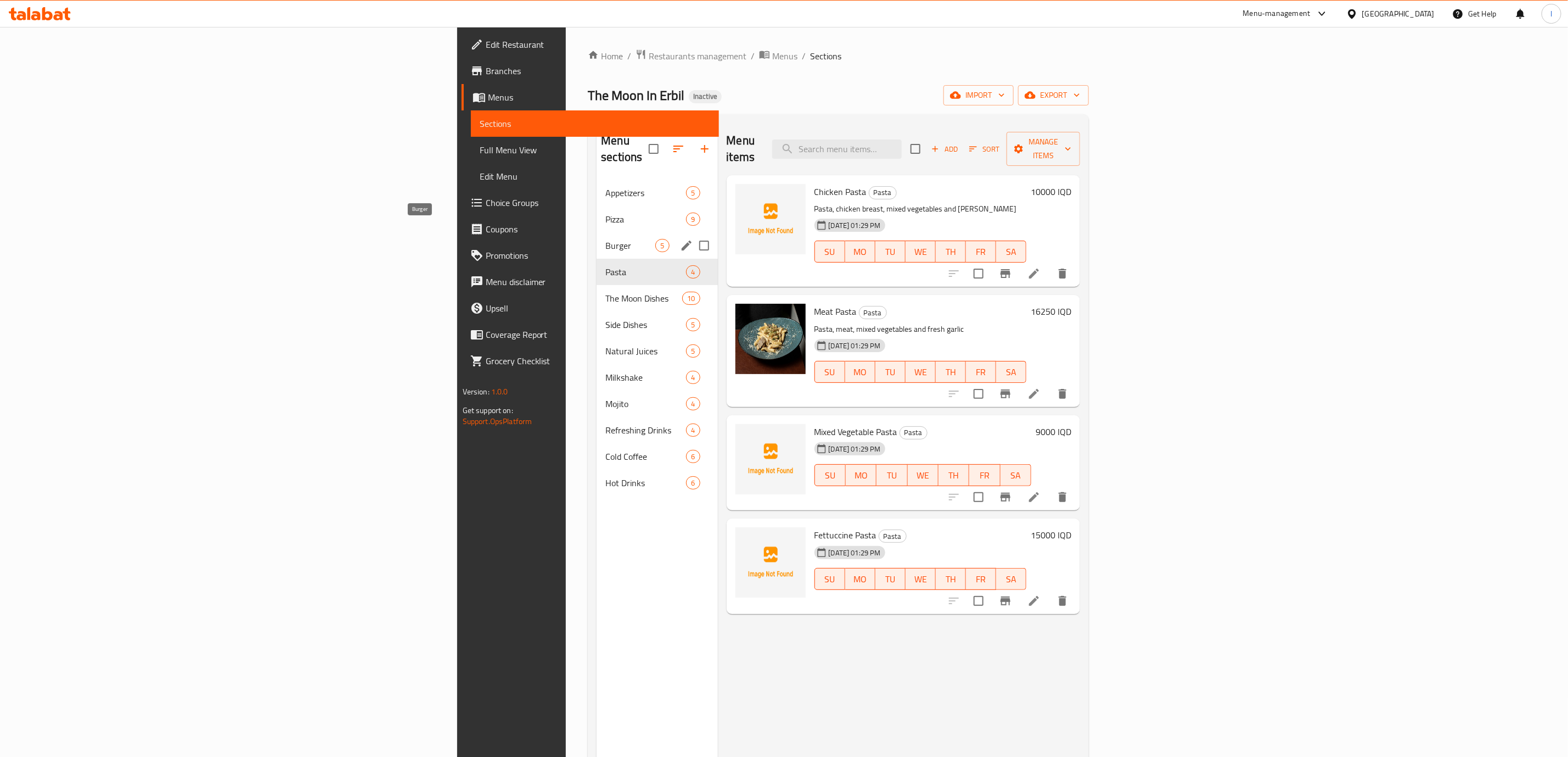
click at [605, 239] on span "Burger" at bounding box center [630, 245] width 50 height 13
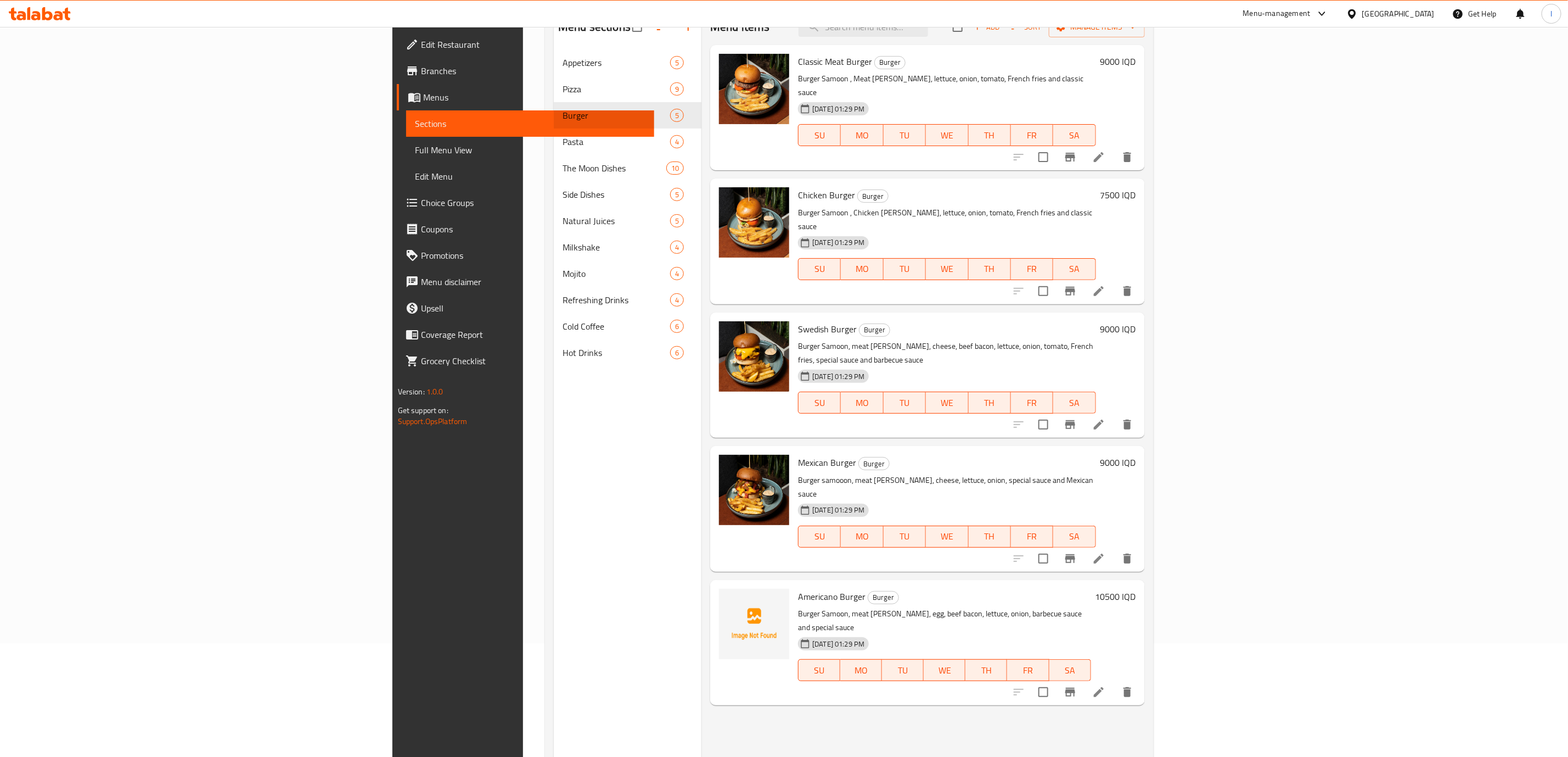
scroll to position [154, 0]
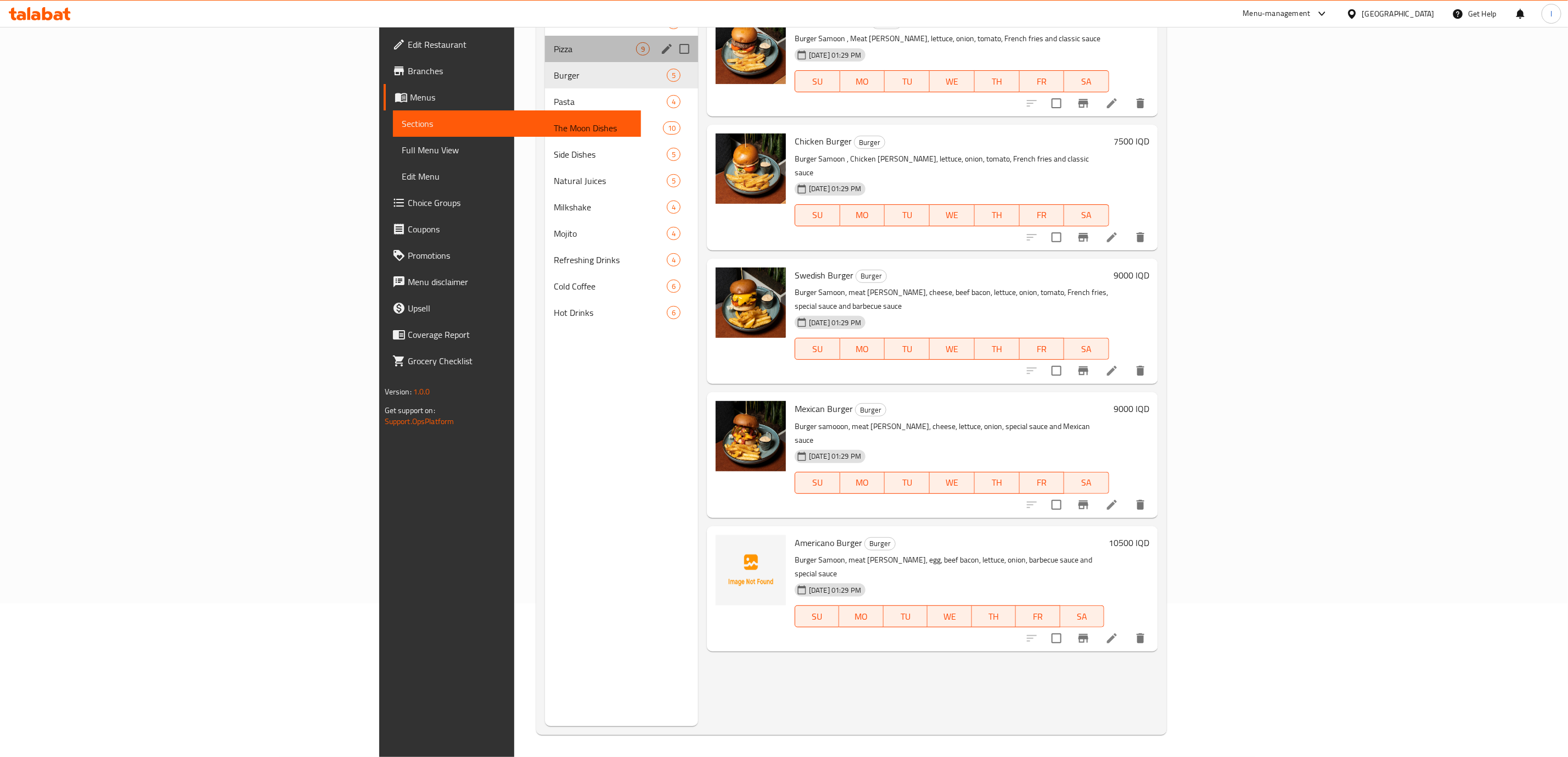
click at [545, 40] on div "Pizza 9" at bounding box center [622, 48] width 153 height 26
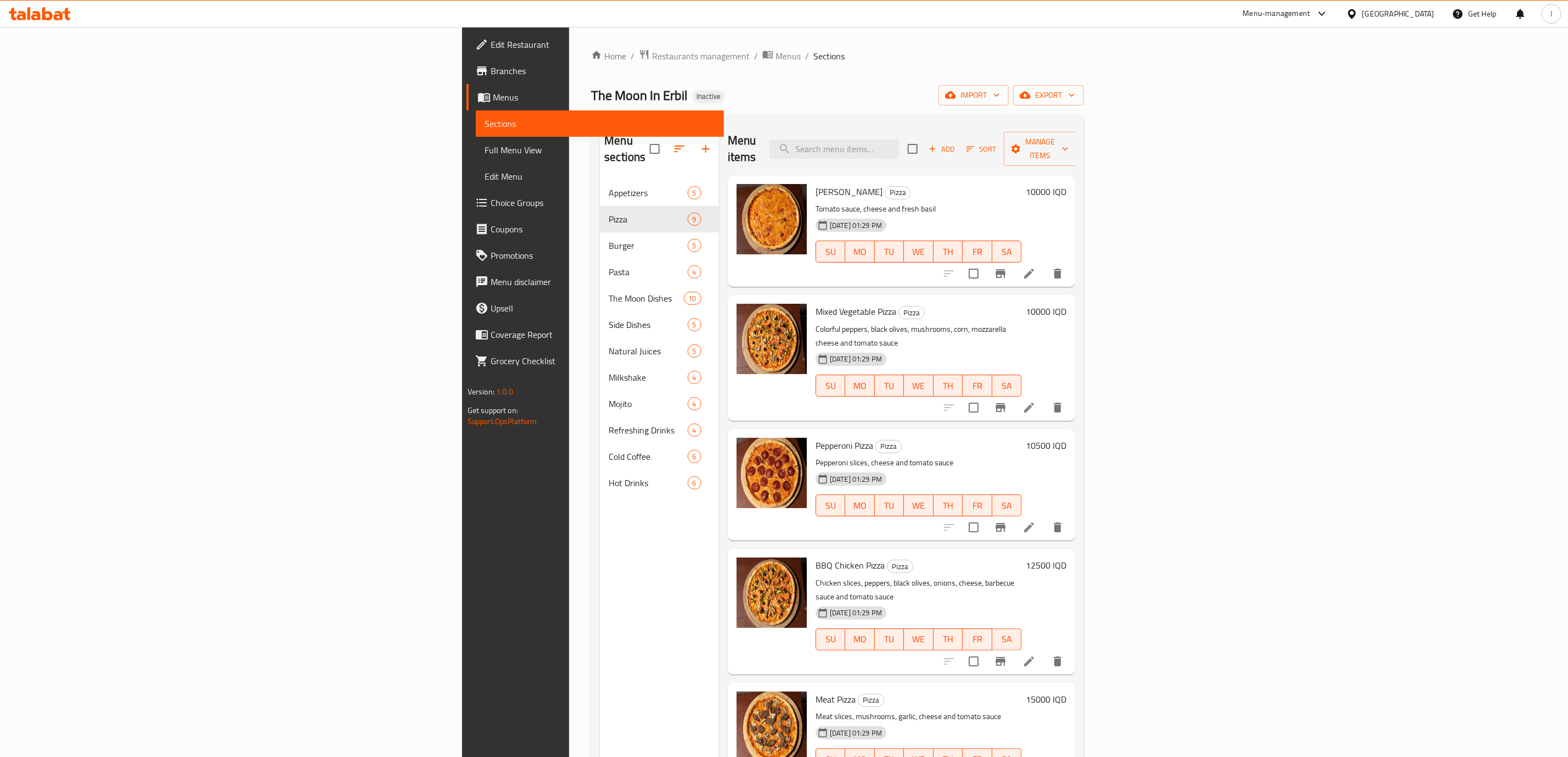
click at [476, 160] on link "Full Menu View" at bounding box center [600, 150] width 248 height 26
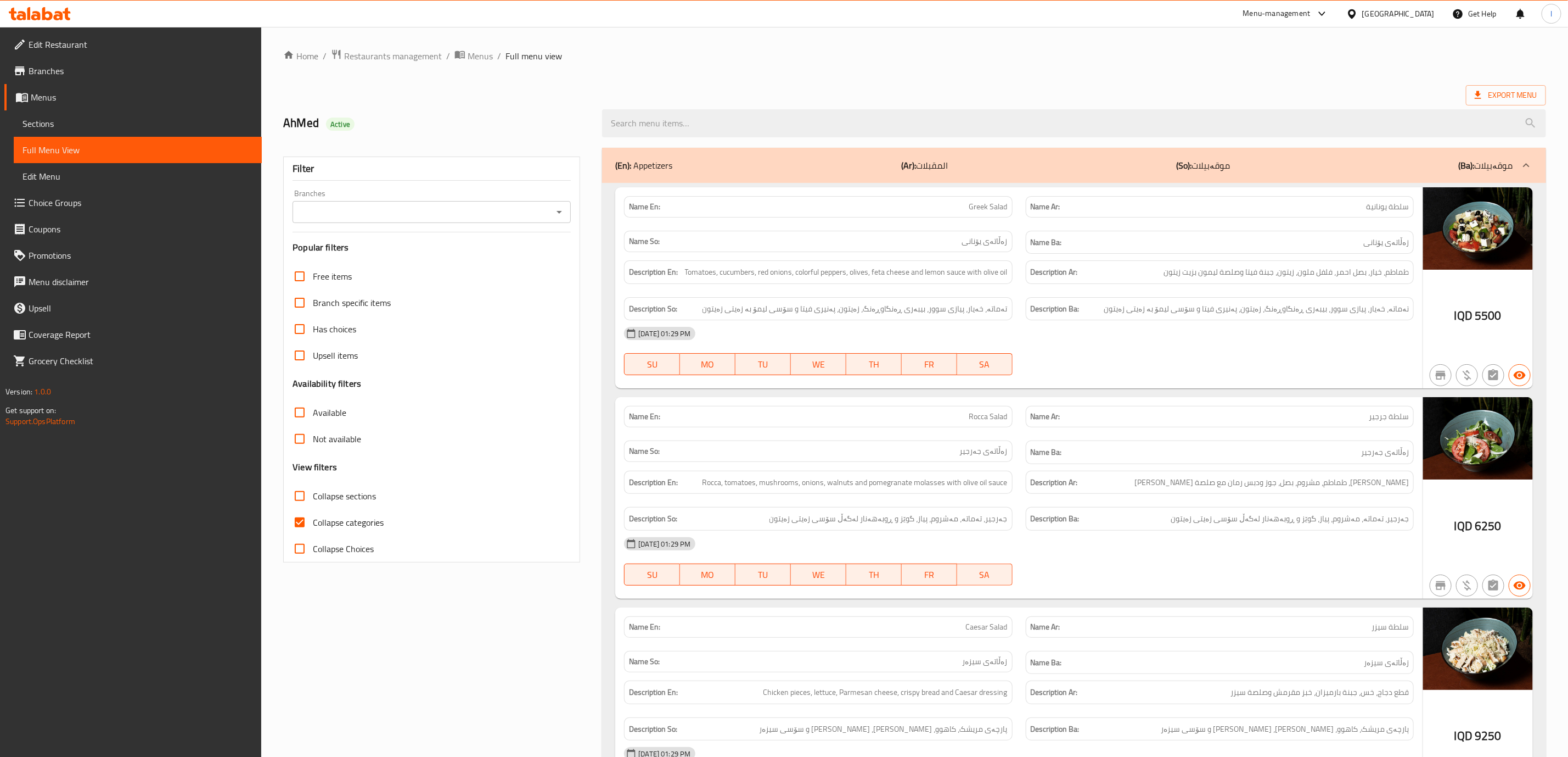
drag, startPoint x: 1112, startPoint y: 247, endPoint x: 1013, endPoint y: 237, distance: 99.5
click at [1112, 247] on h6 "Name Ba: زەڵاتەی یۆنانی" at bounding box center [1220, 243] width 378 height 14
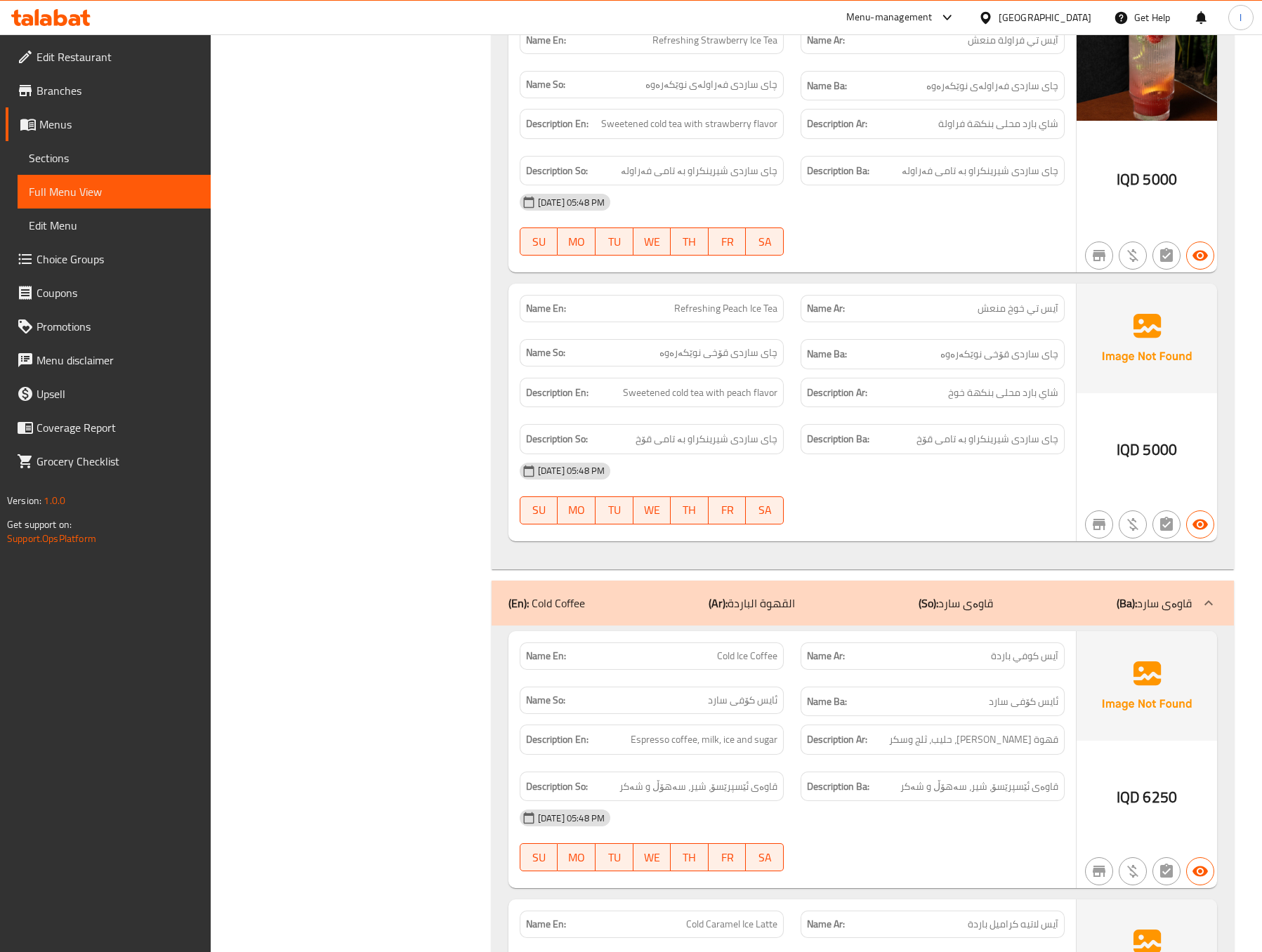
scroll to position [17146, 0]
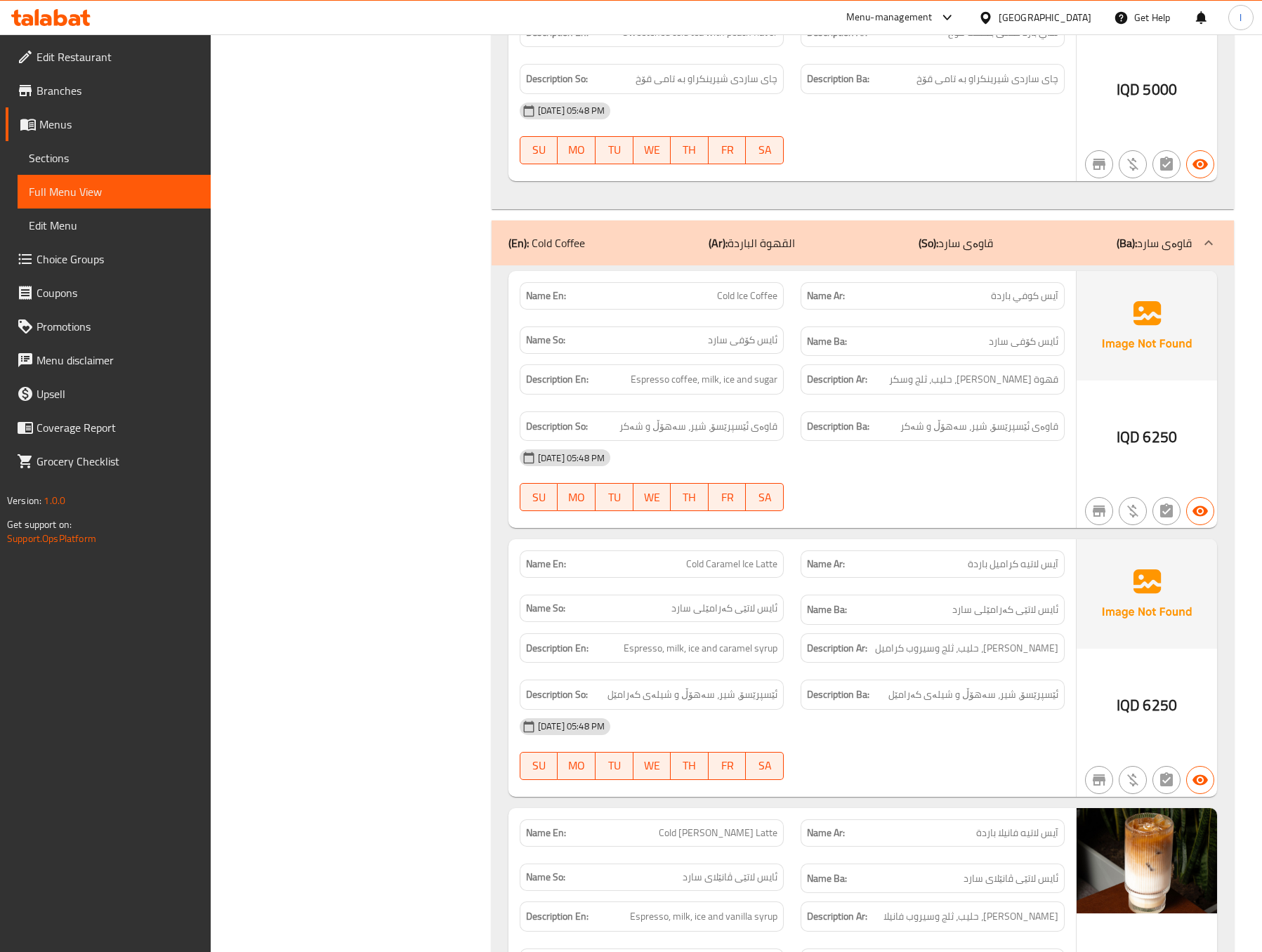
click at [948, 542] on div "Name Ar: آيس لاتيه كراميل باردة" at bounding box center [933, 564] width 281 height 44
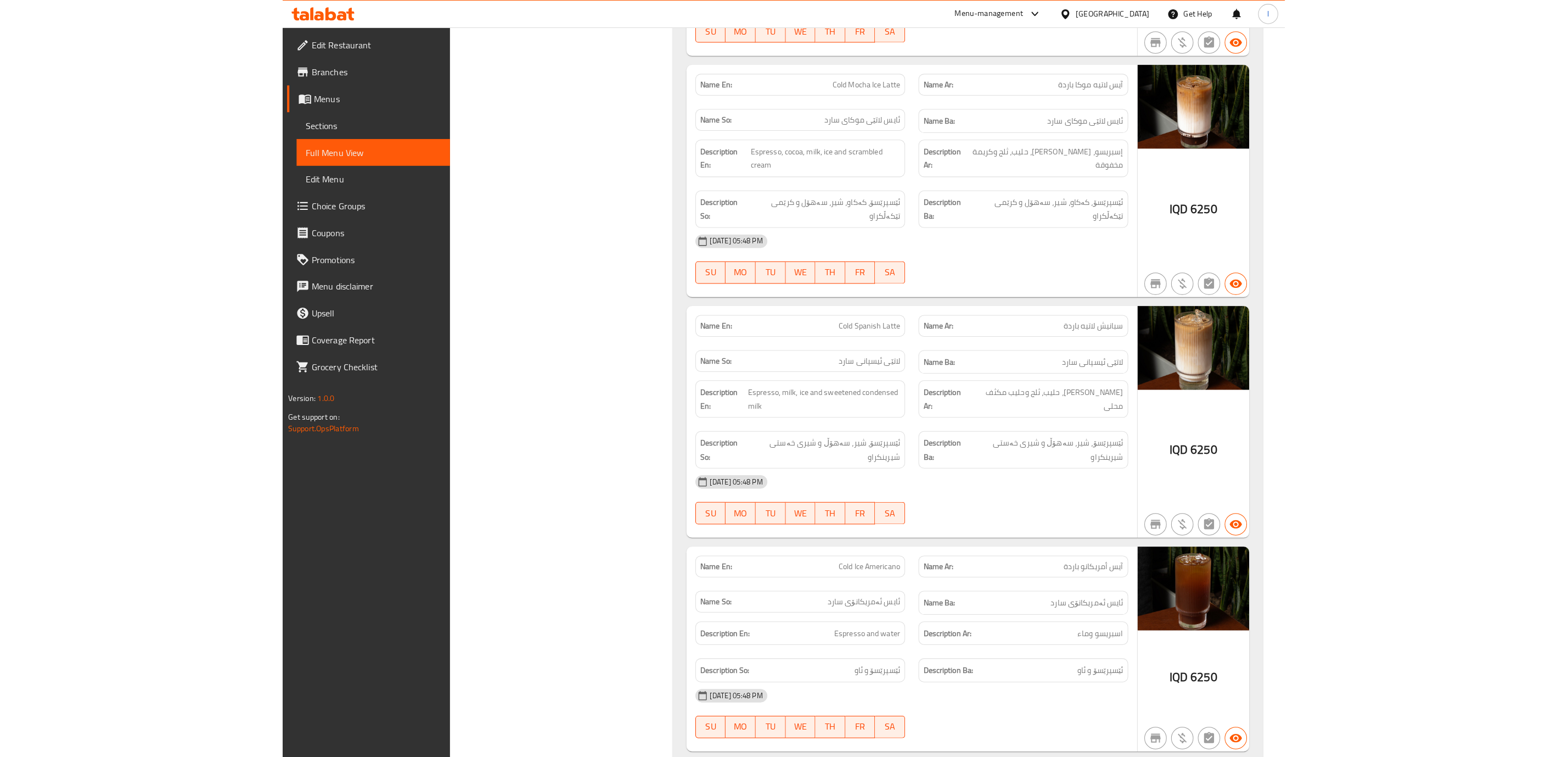
scroll to position [14192, 0]
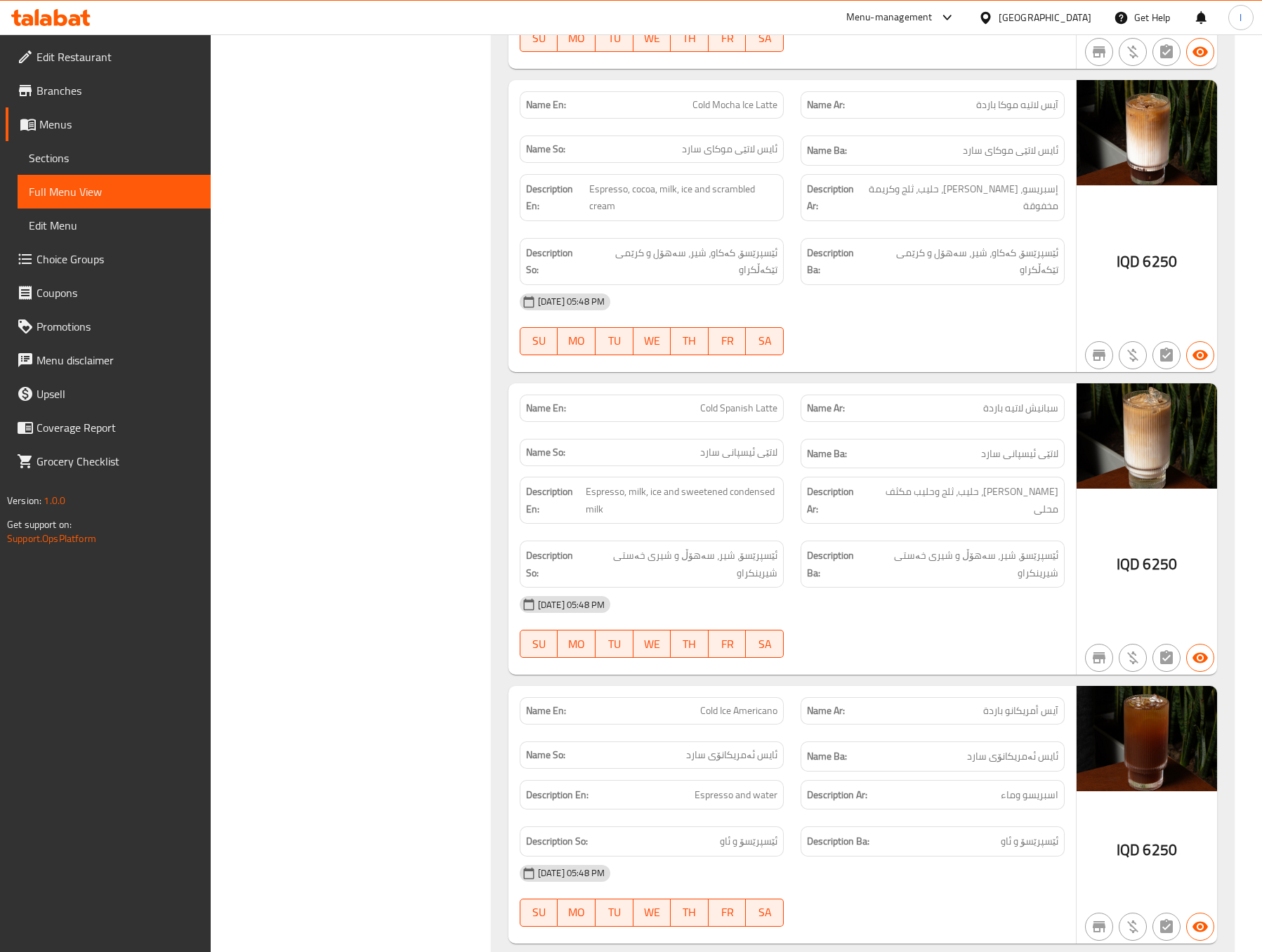
click at [797, 588] on div "[DATE] 05:48 PM" at bounding box center [792, 604] width 562 height 33
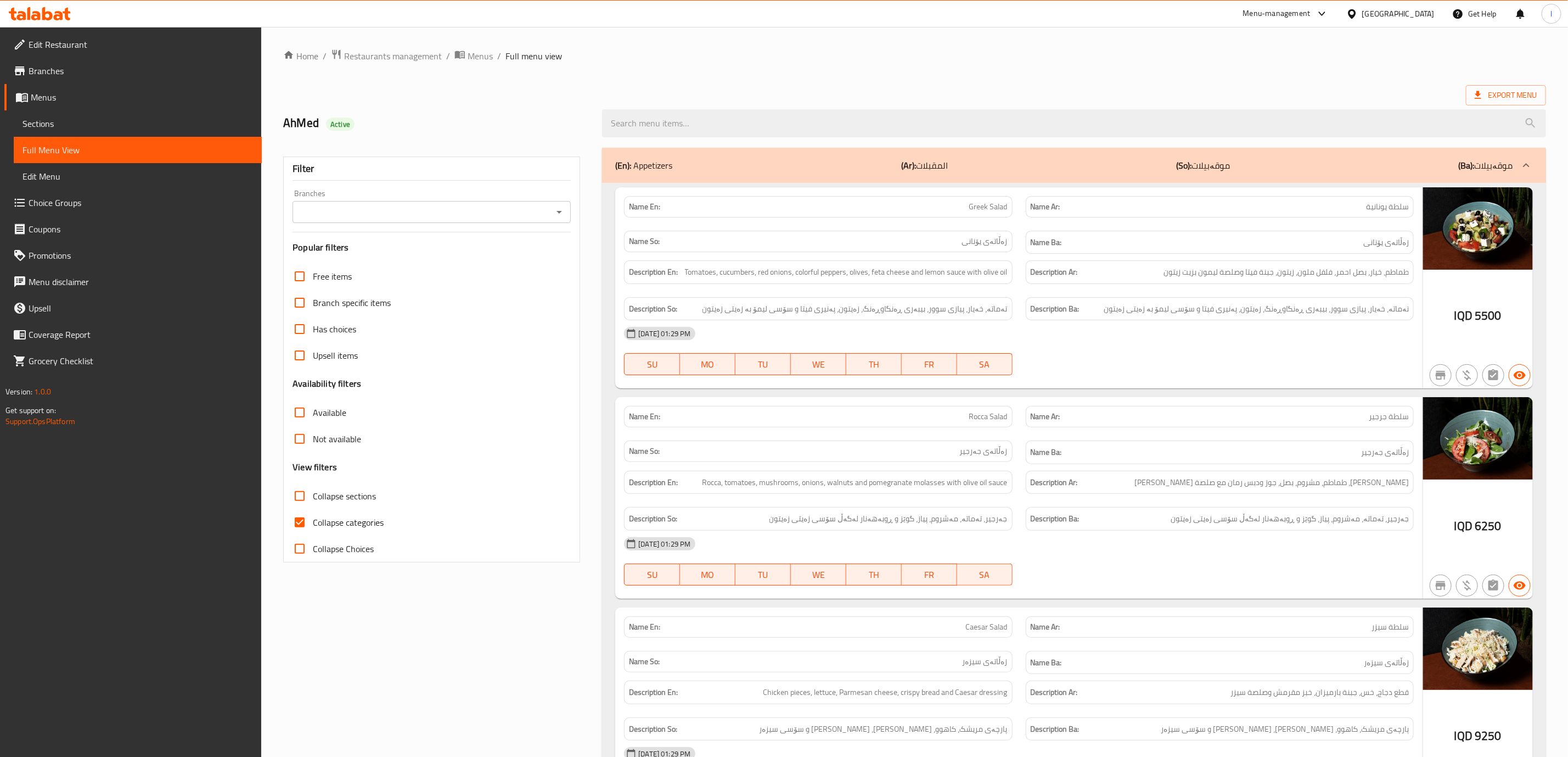
click at [428, 214] on input "Branches" at bounding box center [423, 212] width 254 height 15
click at [383, 255] on span "The Moon In Erbil, [PERSON_NAME]" at bounding box center [370, 259] width 136 height 13
type input "The Moon In Erbil, [PERSON_NAME]"
click at [380, 526] on div at bounding box center [791, 378] width 1581 height 757
click at [366, 513] on label "Collapse categories" at bounding box center [335, 522] width 97 height 26
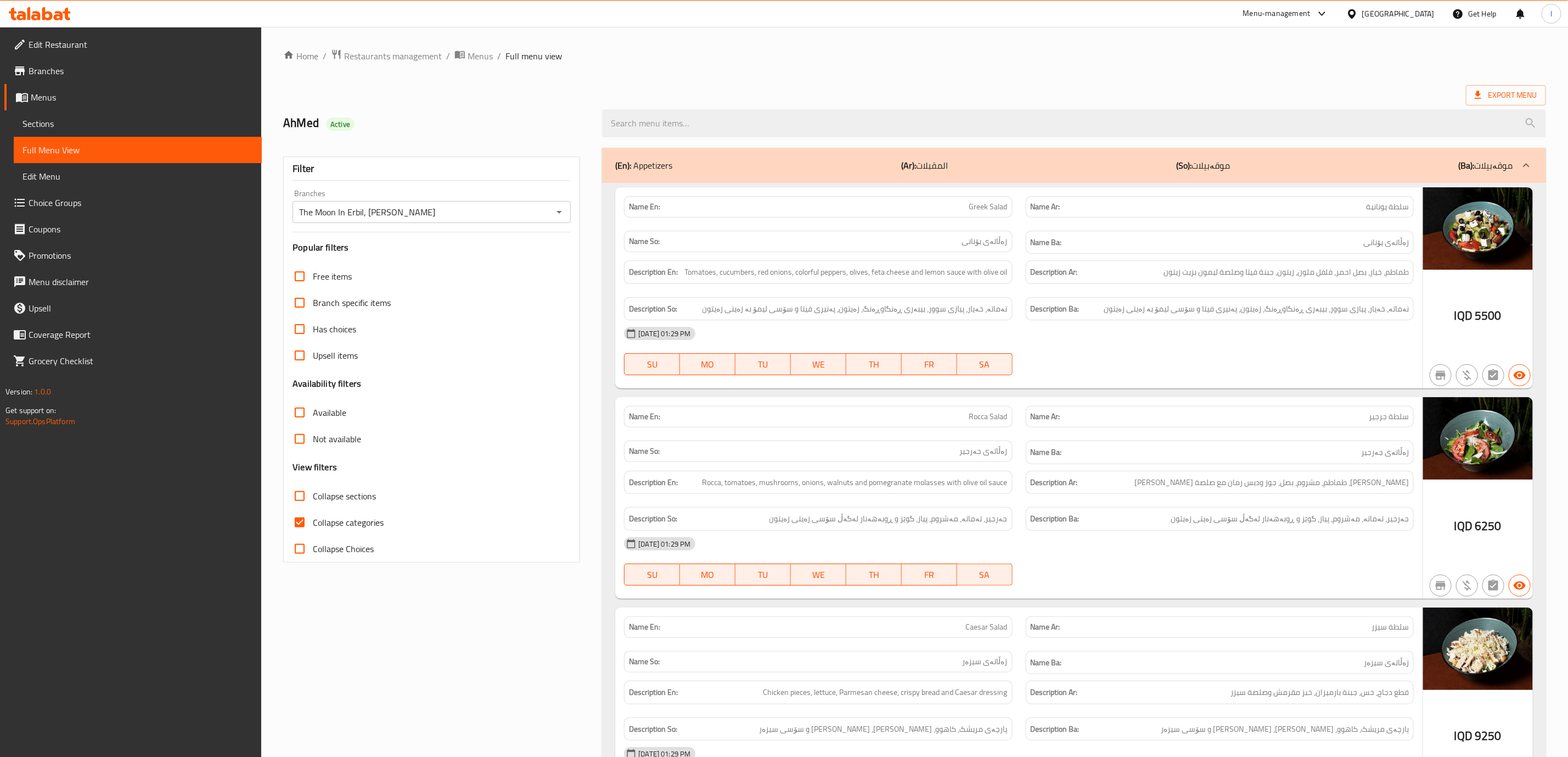
click at [313, 513] on input "Collapse categories" at bounding box center [300, 522] width 26 height 26
checkbox input "false"
click at [364, 500] on span "Collapse sections" at bounding box center [344, 496] width 63 height 13
click at [313, 500] on input "Collapse sections" at bounding box center [300, 496] width 26 height 26
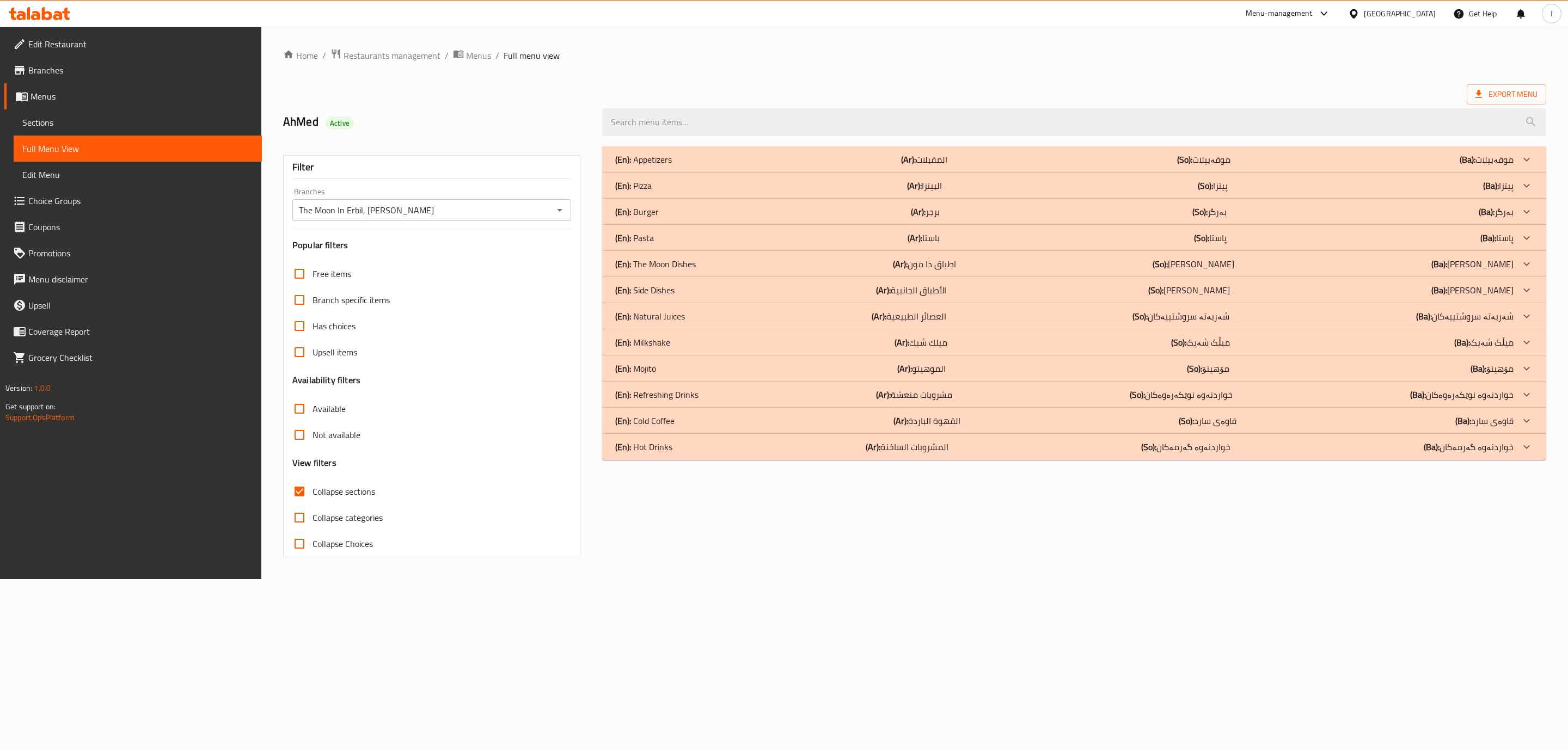
click at [361, 495] on span "Collapse sections" at bounding box center [344, 491] width 62 height 13
click at [312, 495] on input "Collapse sections" at bounding box center [299, 491] width 26 height 26
checkbox input "false"
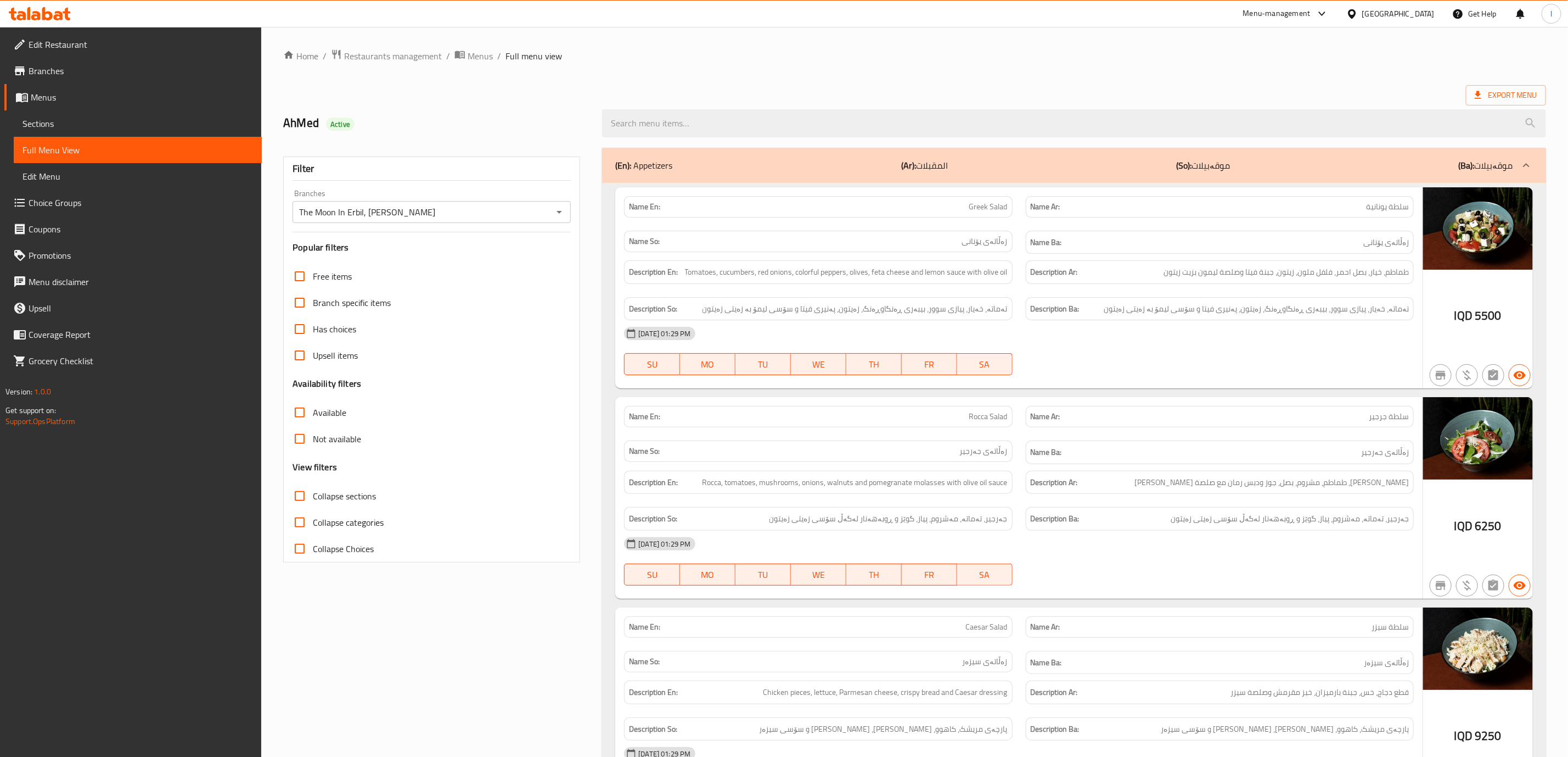
click at [1116, 422] on p "Name Ar: سلطة جرجير" at bounding box center [1220, 416] width 378 height 12
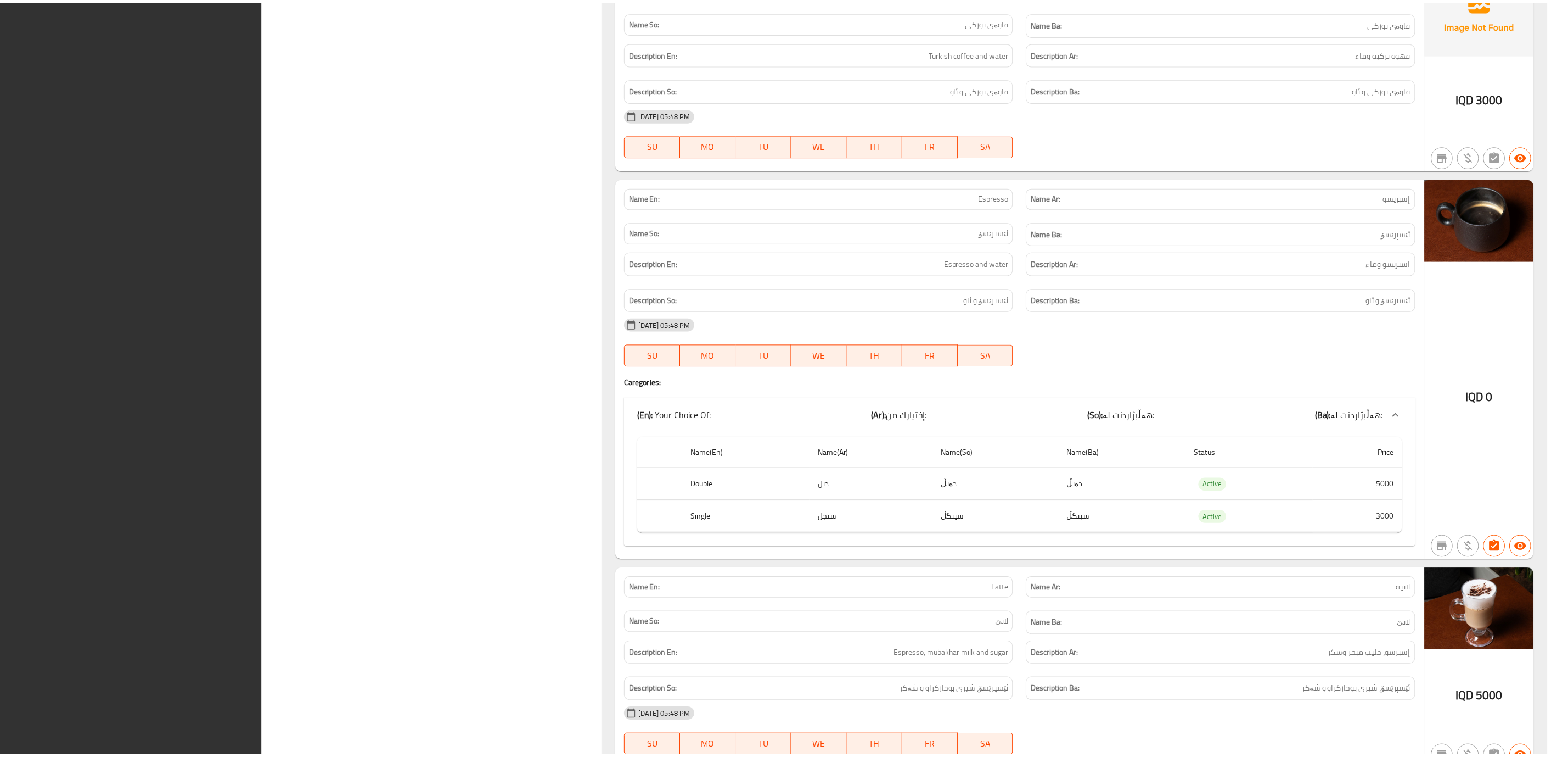
scroll to position [14758, 0]
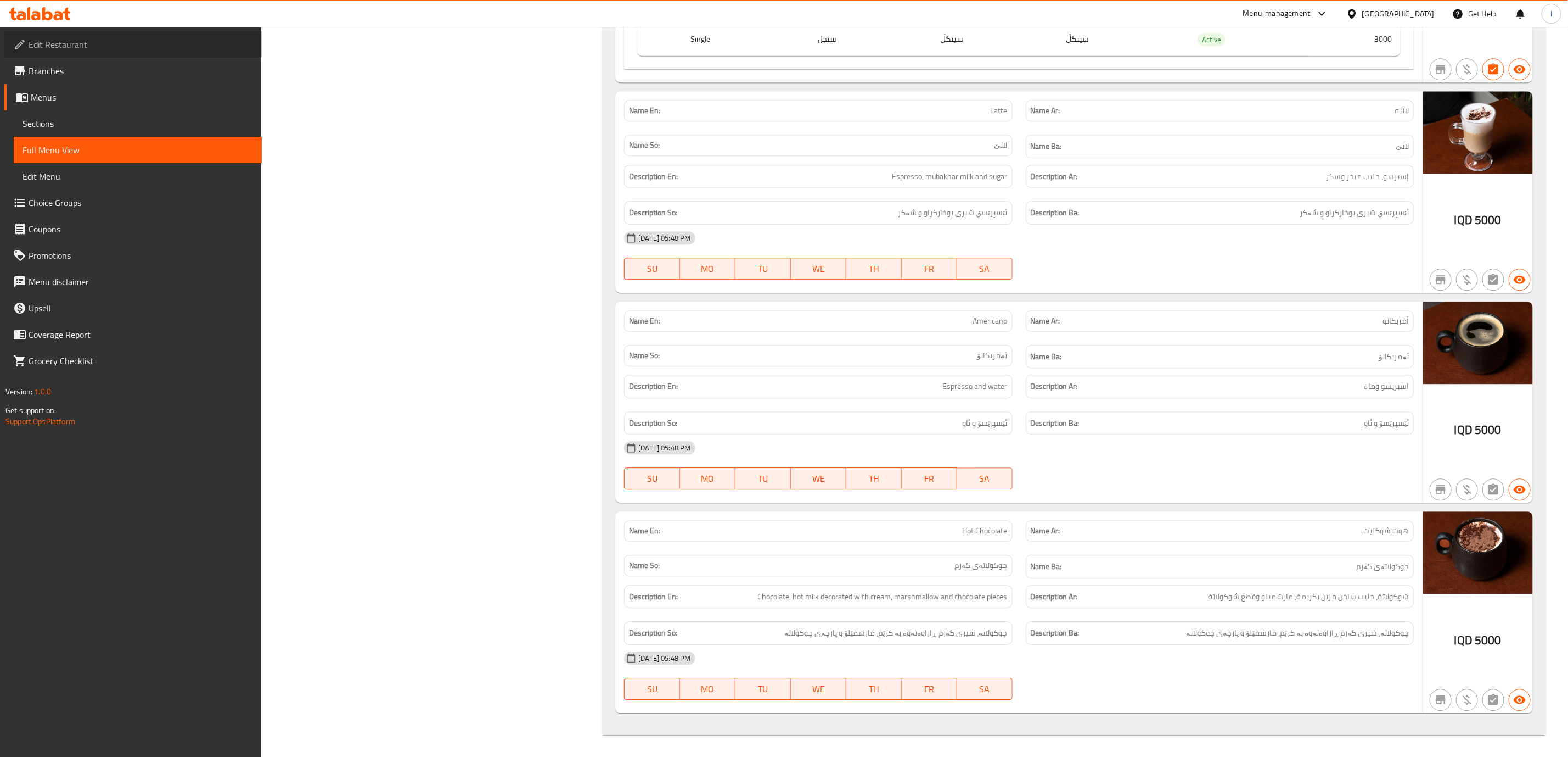
click at [66, 43] on span "Edit Restaurant" at bounding box center [141, 44] width 224 height 13
